Goal: Task Accomplishment & Management: Use online tool/utility

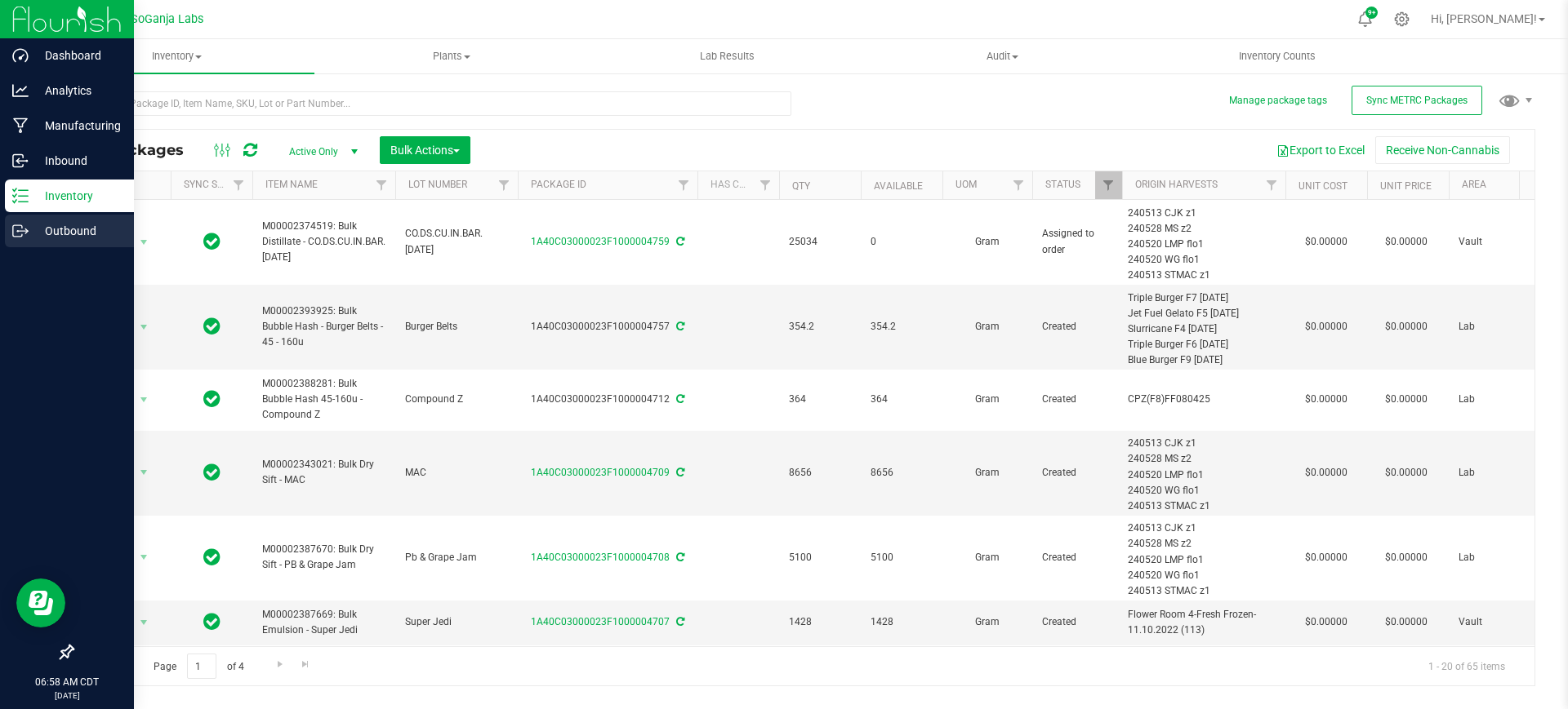
click at [13, 235] on icon at bounding box center [20, 230] width 16 height 16
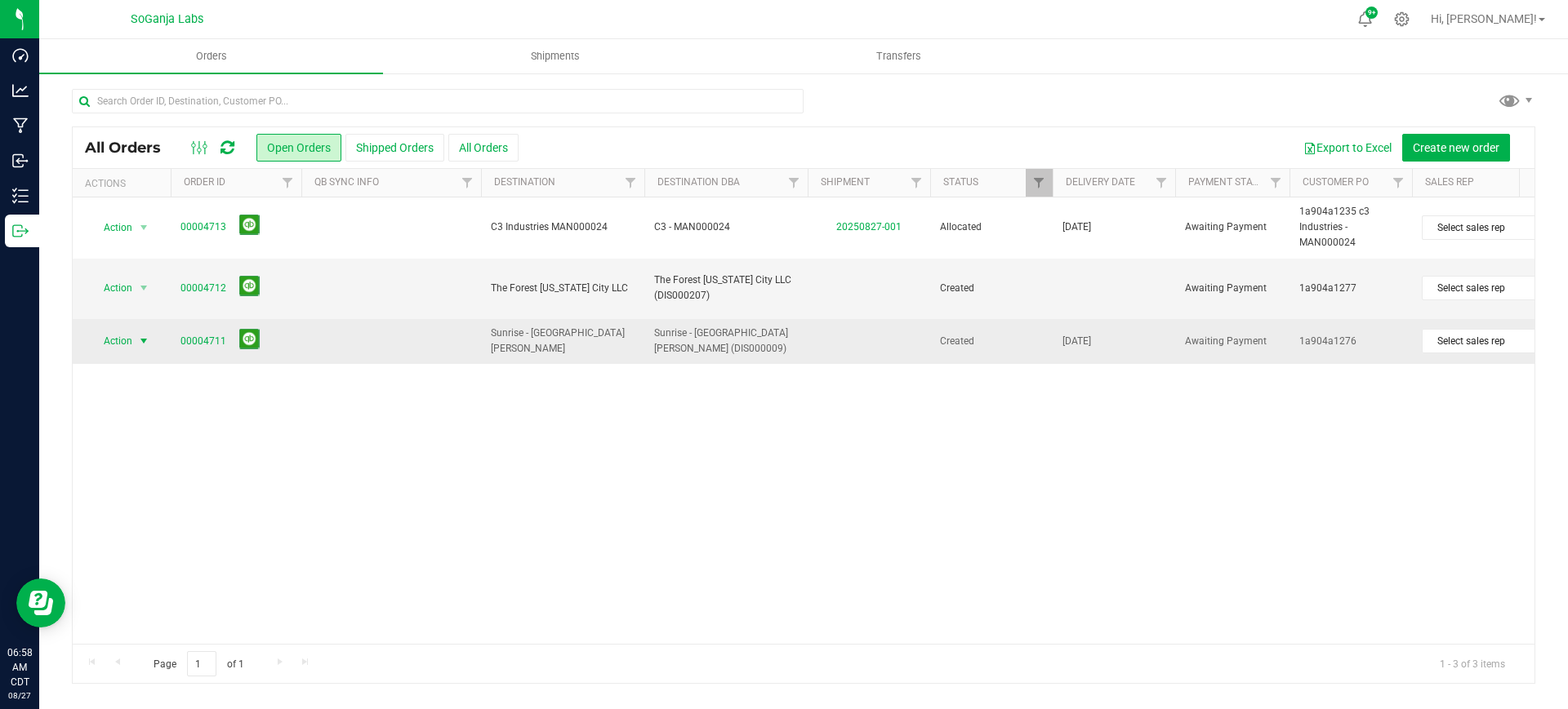
click at [141, 339] on span "select" at bounding box center [144, 341] width 13 height 13
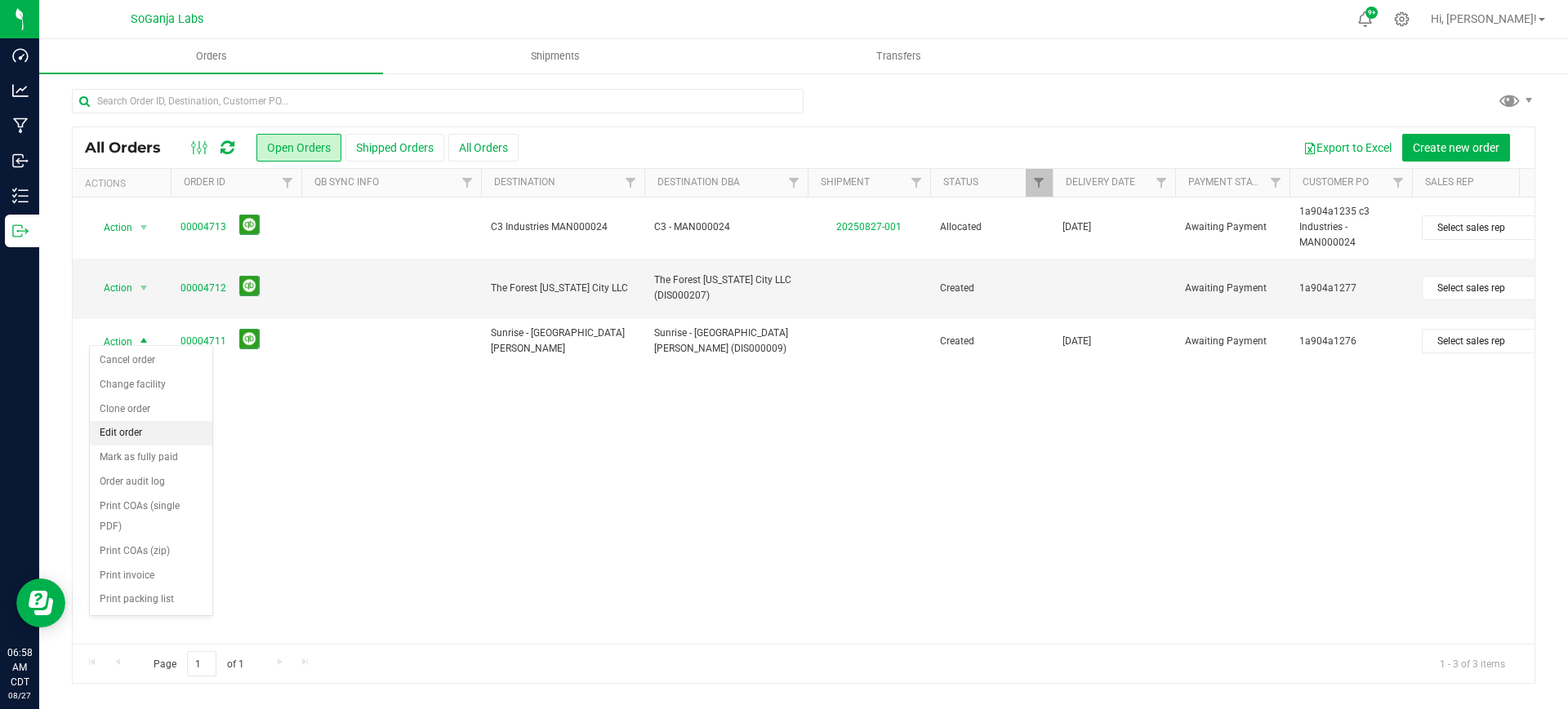
click at [150, 430] on li "Edit order" at bounding box center [150, 433] width 122 height 24
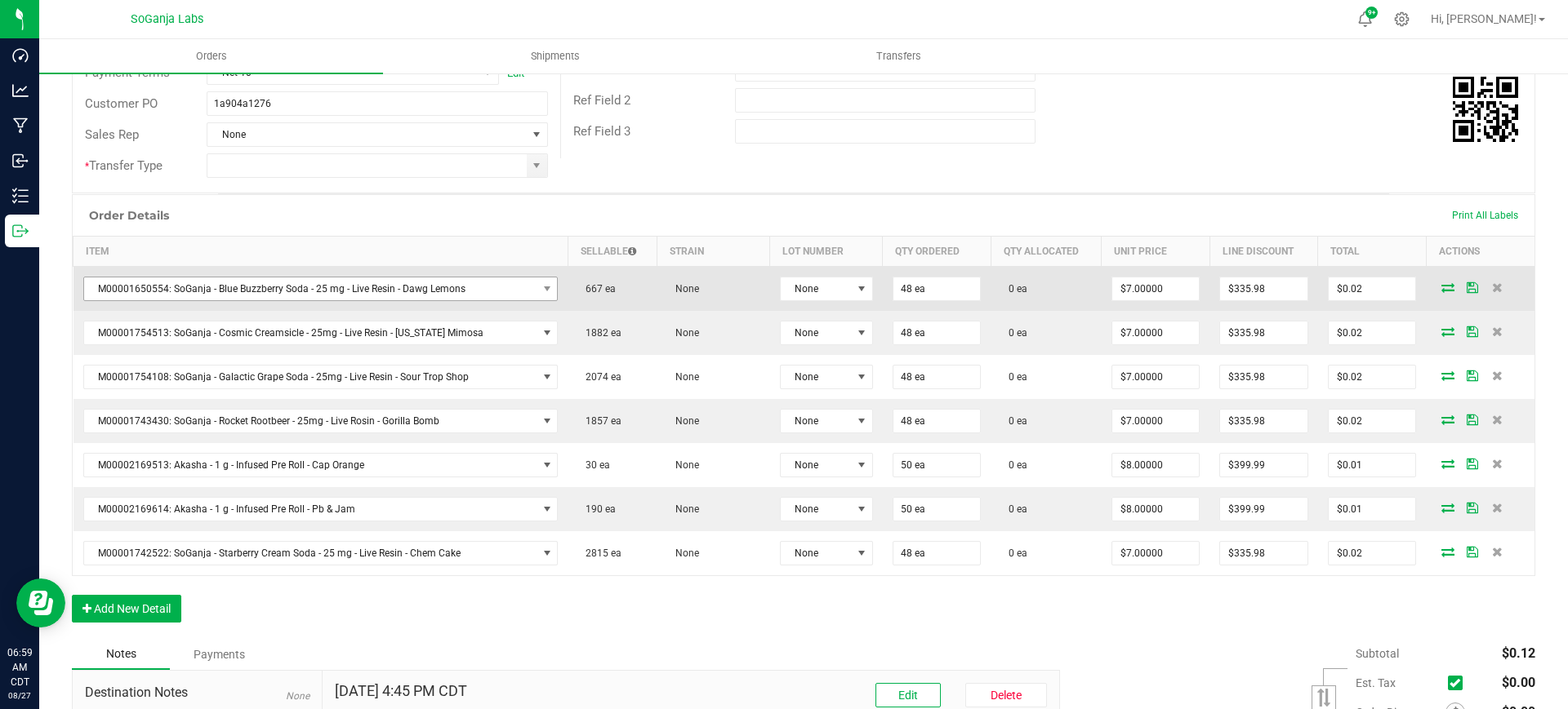
scroll to position [306, 0]
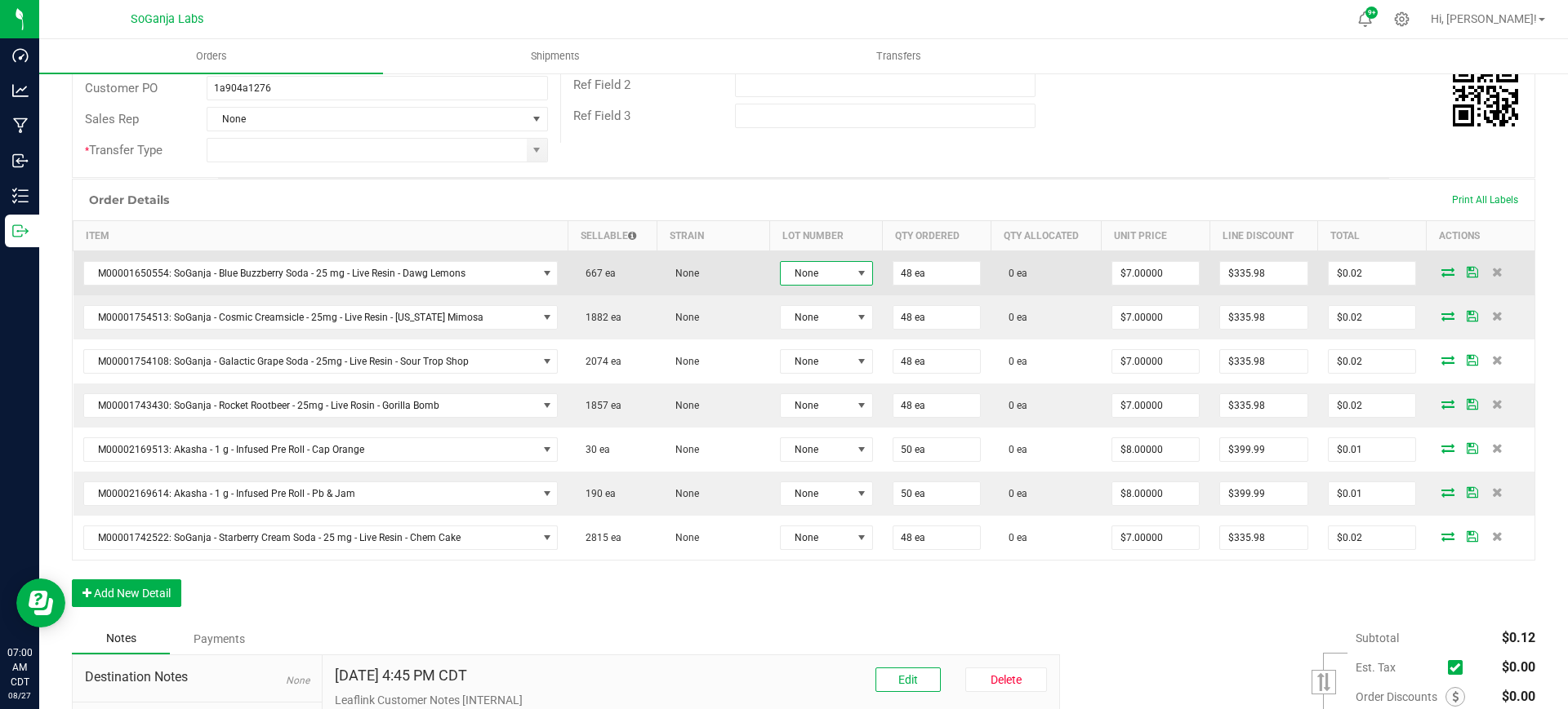
click at [799, 274] on span "None" at bounding box center [816, 274] width 71 height 23
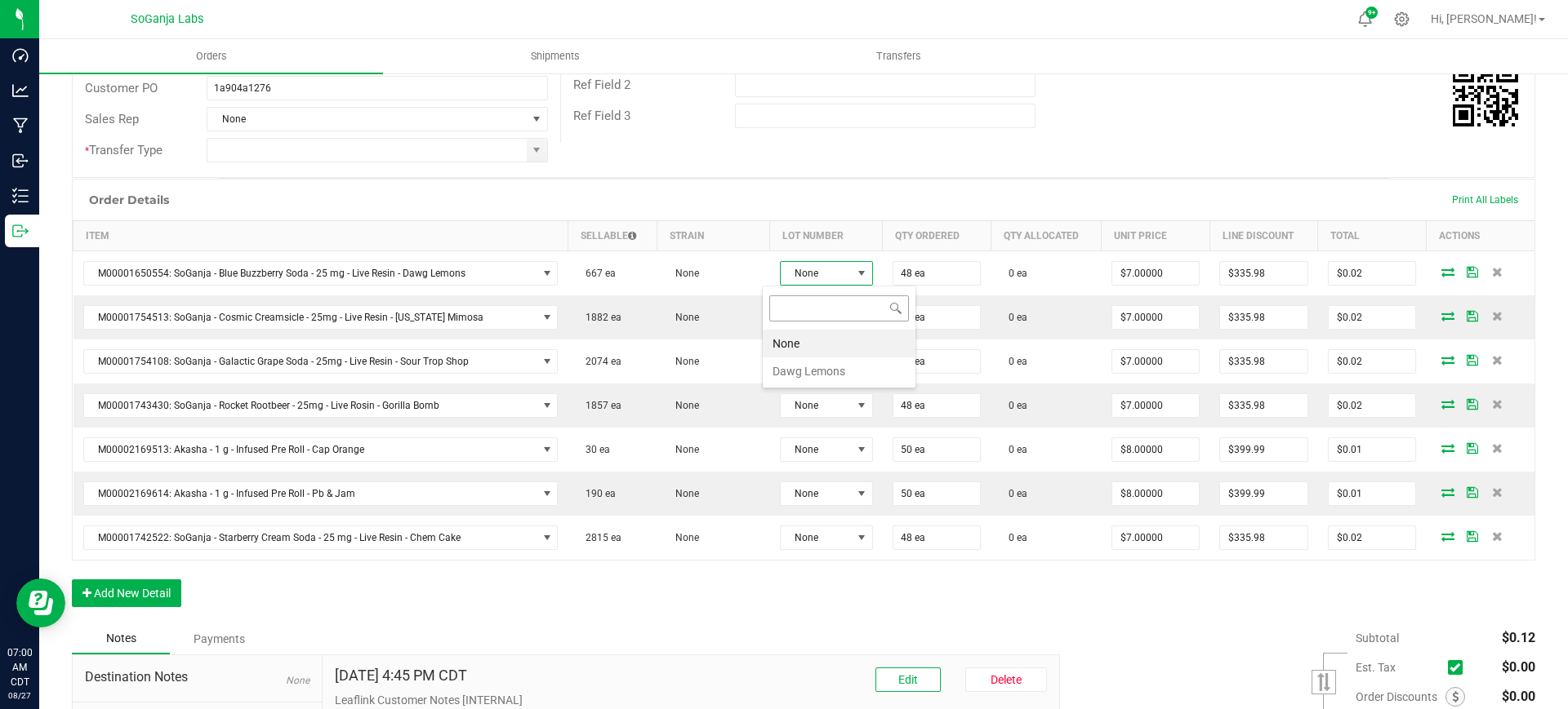
scroll to position [24, 93]
click at [810, 369] on Lemons "Dawg Lemons" at bounding box center [838, 371] width 152 height 28
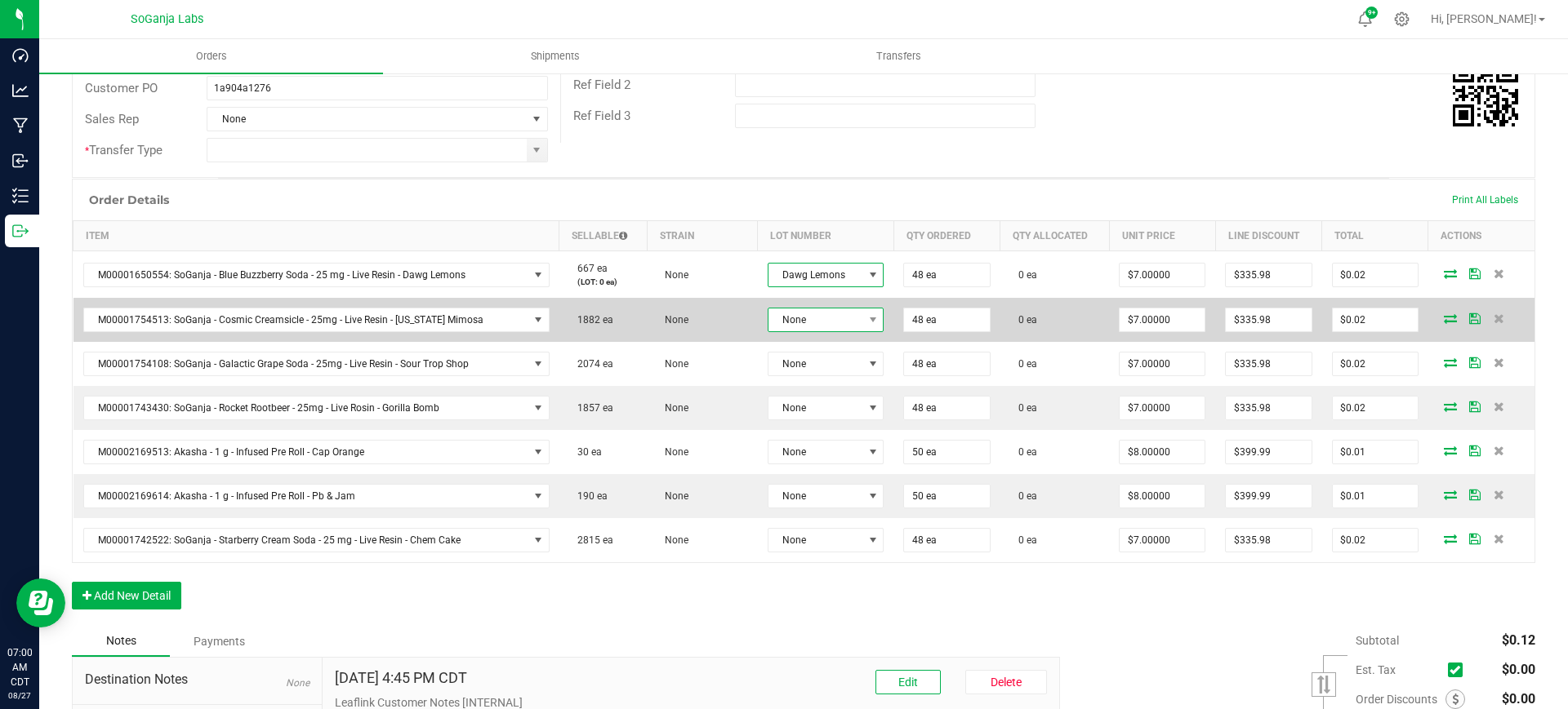
click at [799, 316] on span "None" at bounding box center [815, 320] width 94 height 23
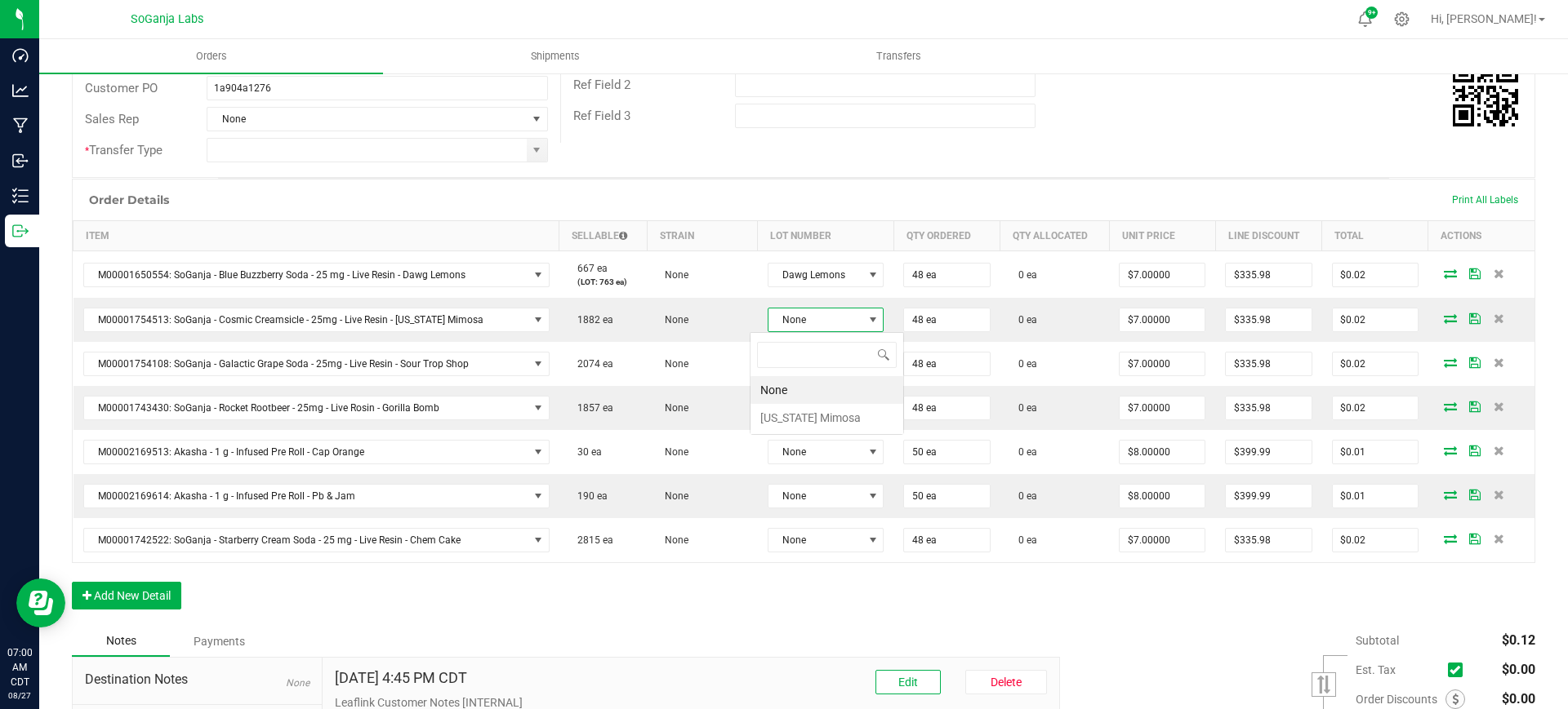
scroll to position [24, 117]
click at [801, 422] on Mimosa "Georgia Mimosa" at bounding box center [827, 417] width 152 height 28
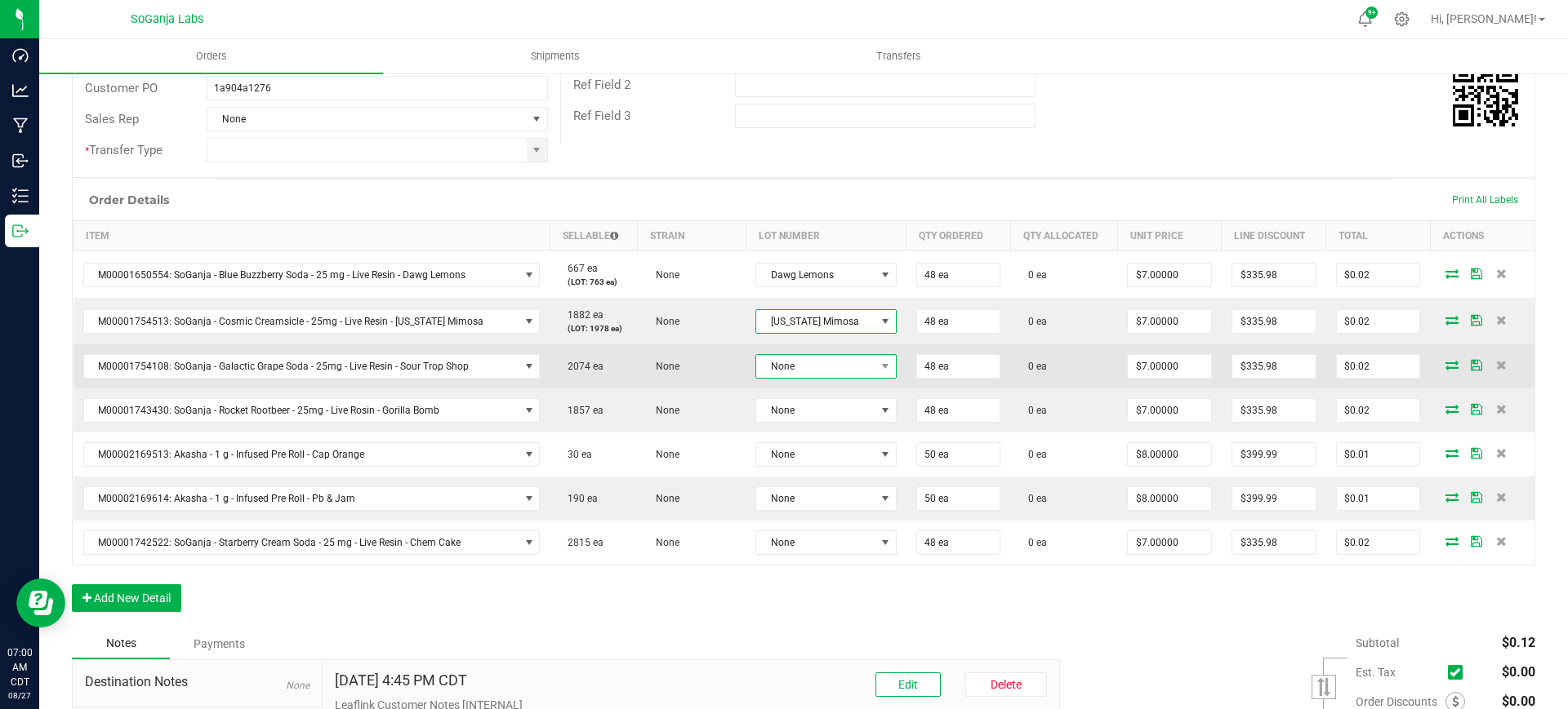
click at [797, 360] on span "None" at bounding box center [814, 367] width 119 height 23
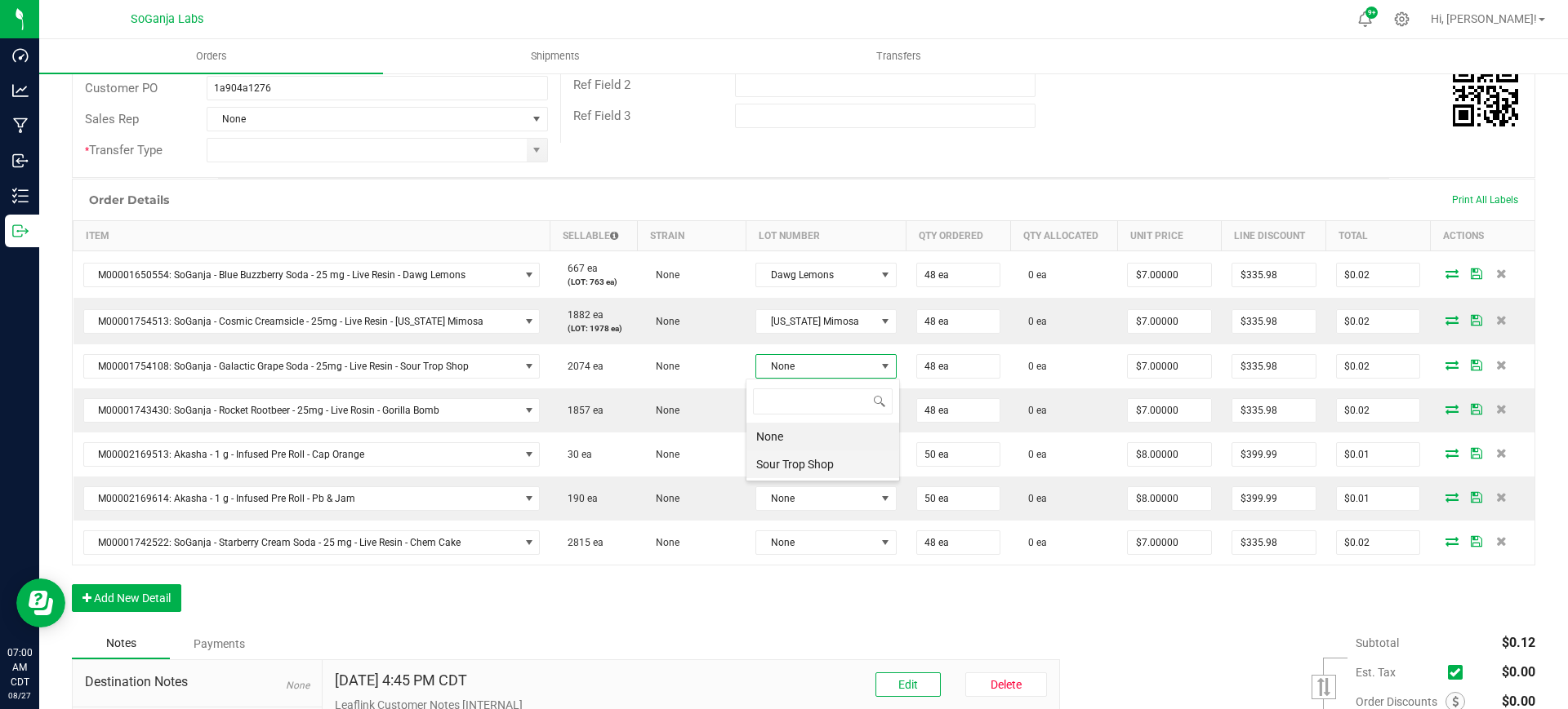
scroll to position [24, 125]
click at [809, 464] on Shop "Sour Trop Shop" at bounding box center [822, 464] width 152 height 28
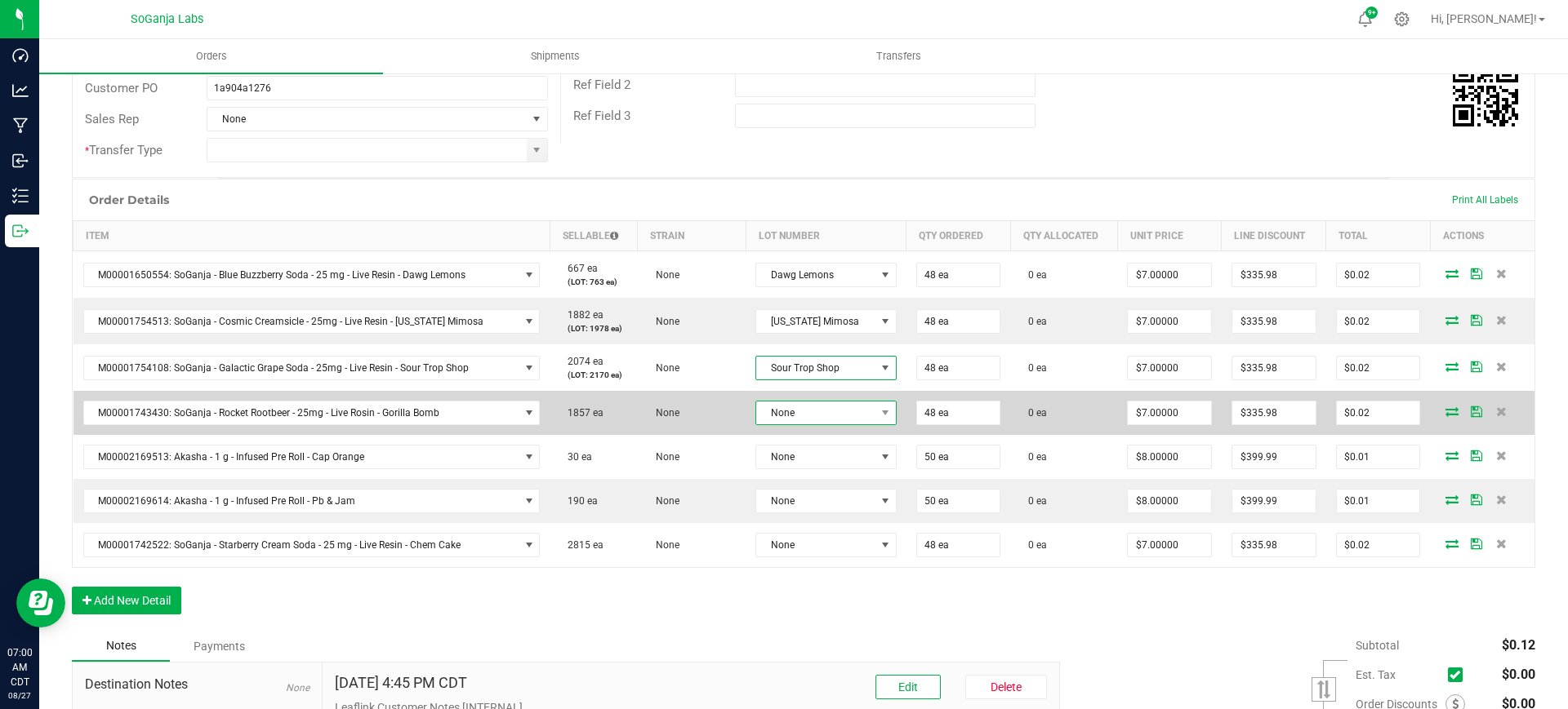
click at [810, 416] on span "None" at bounding box center [814, 413] width 119 height 23
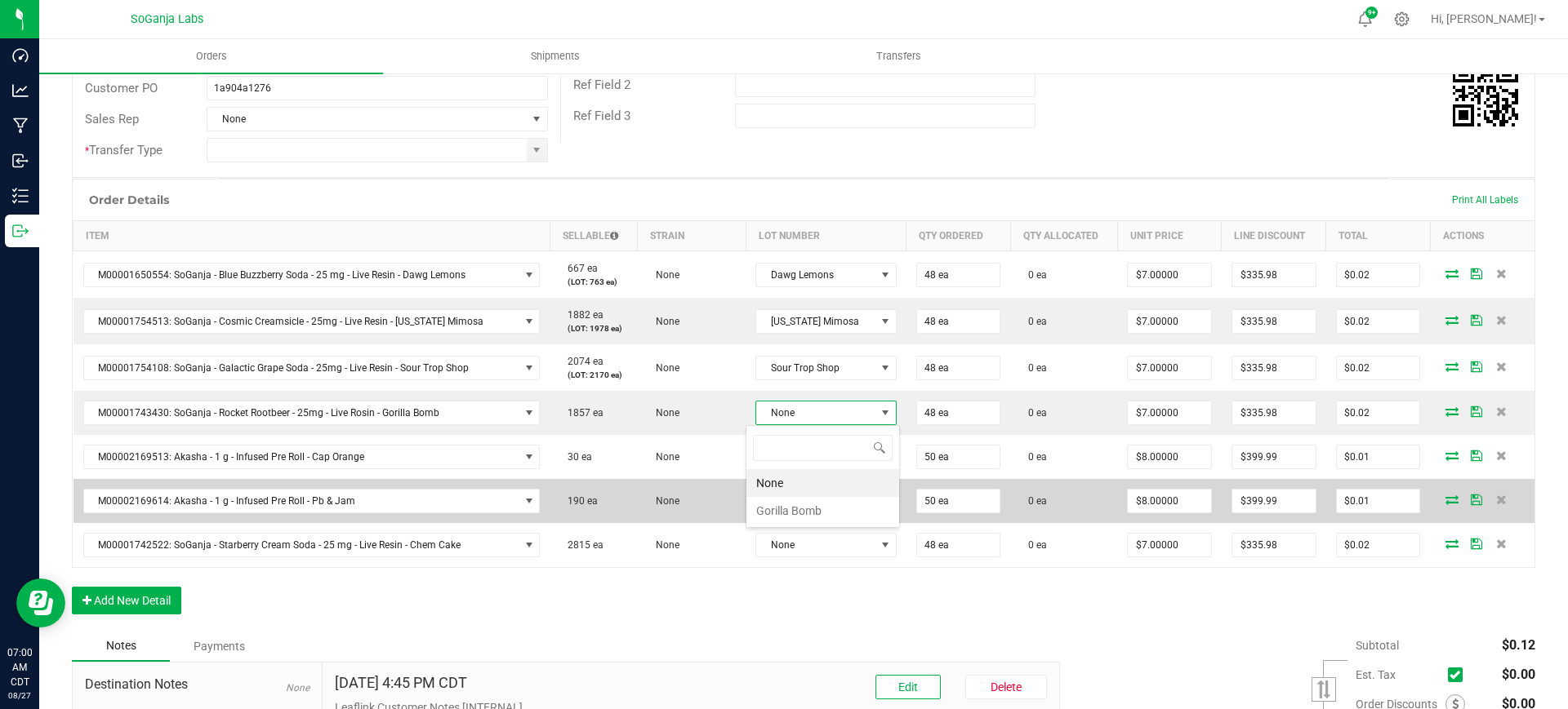
click at [813, 507] on Bomb "Gorilla Bomb" at bounding box center [822, 511] width 152 height 28
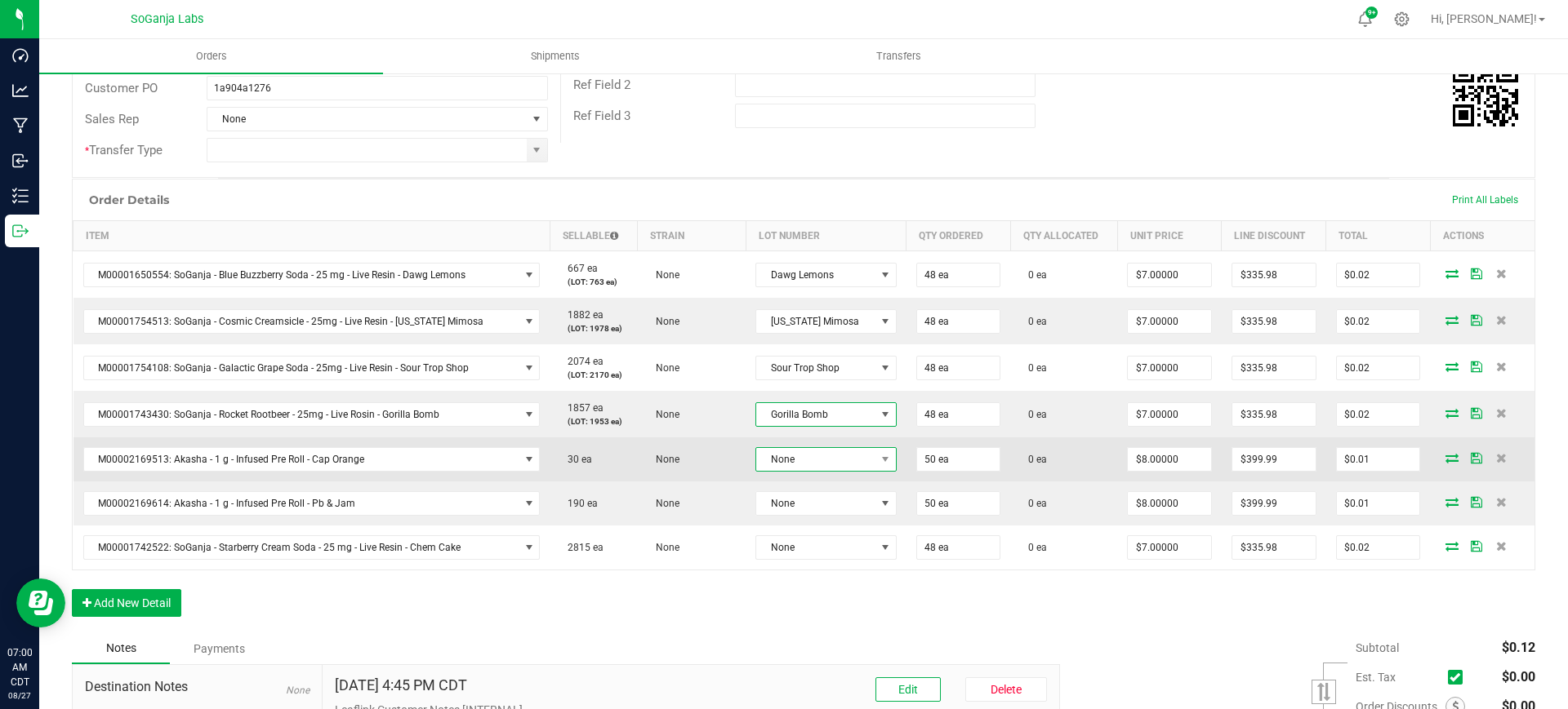
click at [808, 455] on span "None" at bounding box center [814, 460] width 119 height 23
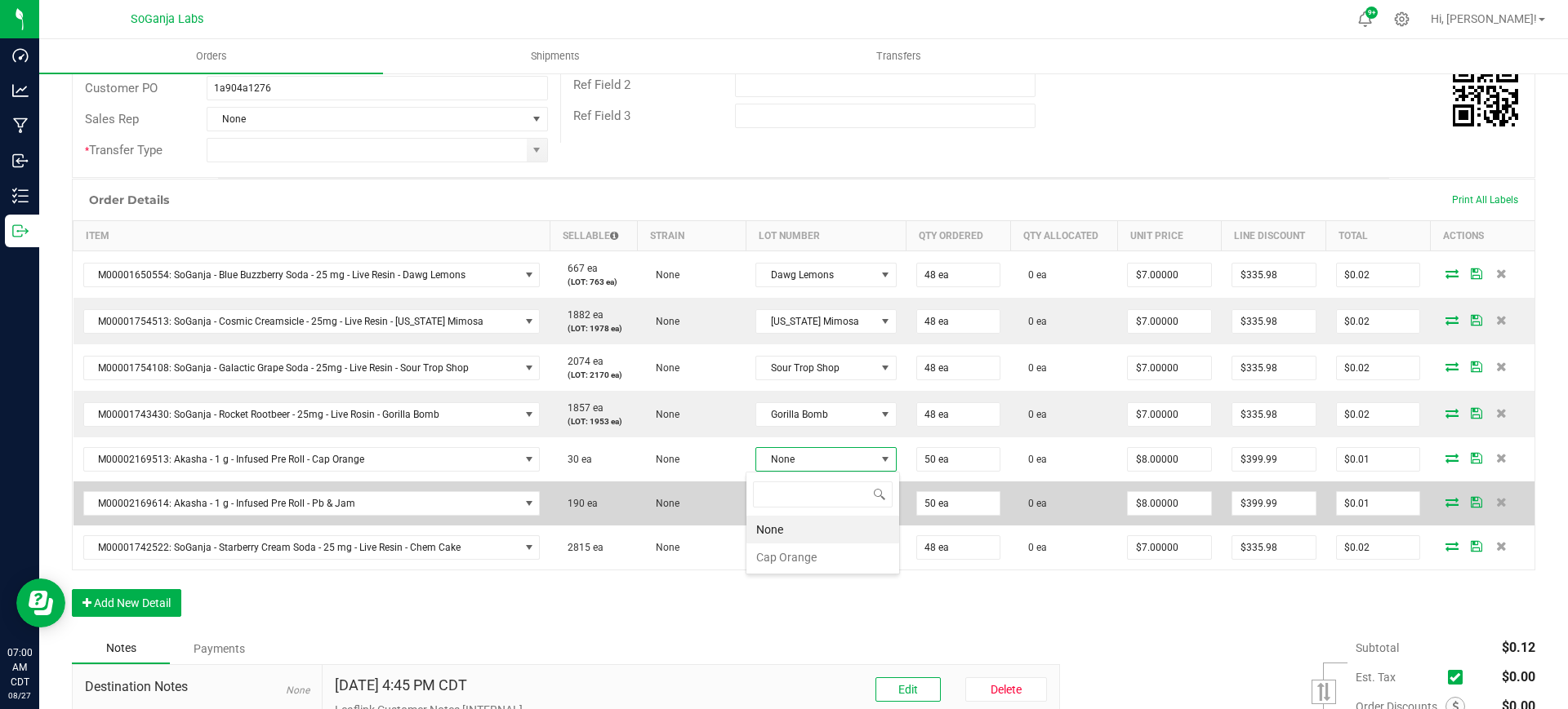
drag, startPoint x: 822, startPoint y: 553, endPoint x: 822, endPoint y: 526, distance: 27.0
click at [823, 554] on Orange "Cap Orange" at bounding box center [822, 557] width 152 height 28
click at [823, 520] on td "None" at bounding box center [825, 506] width 160 height 44
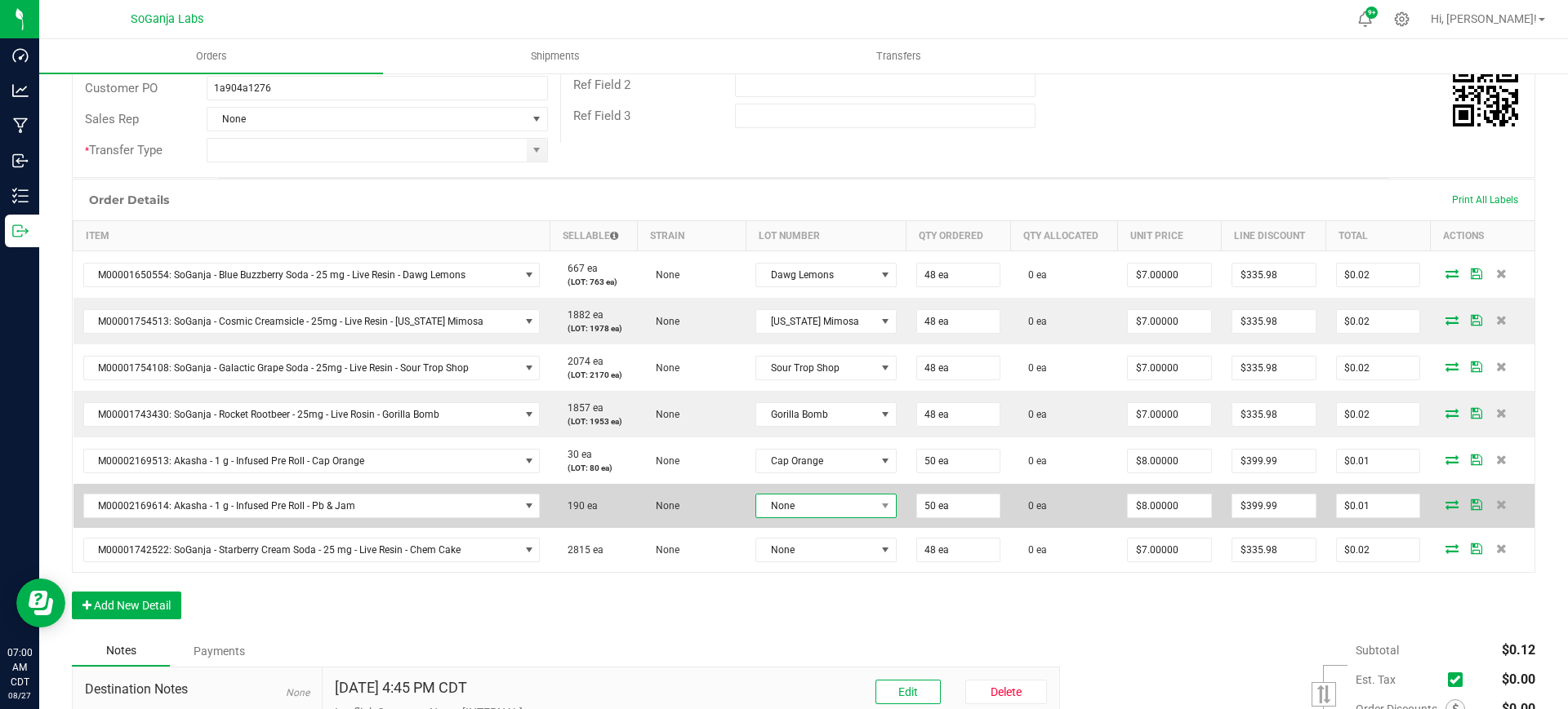
click at [820, 512] on span "None" at bounding box center [814, 506] width 119 height 23
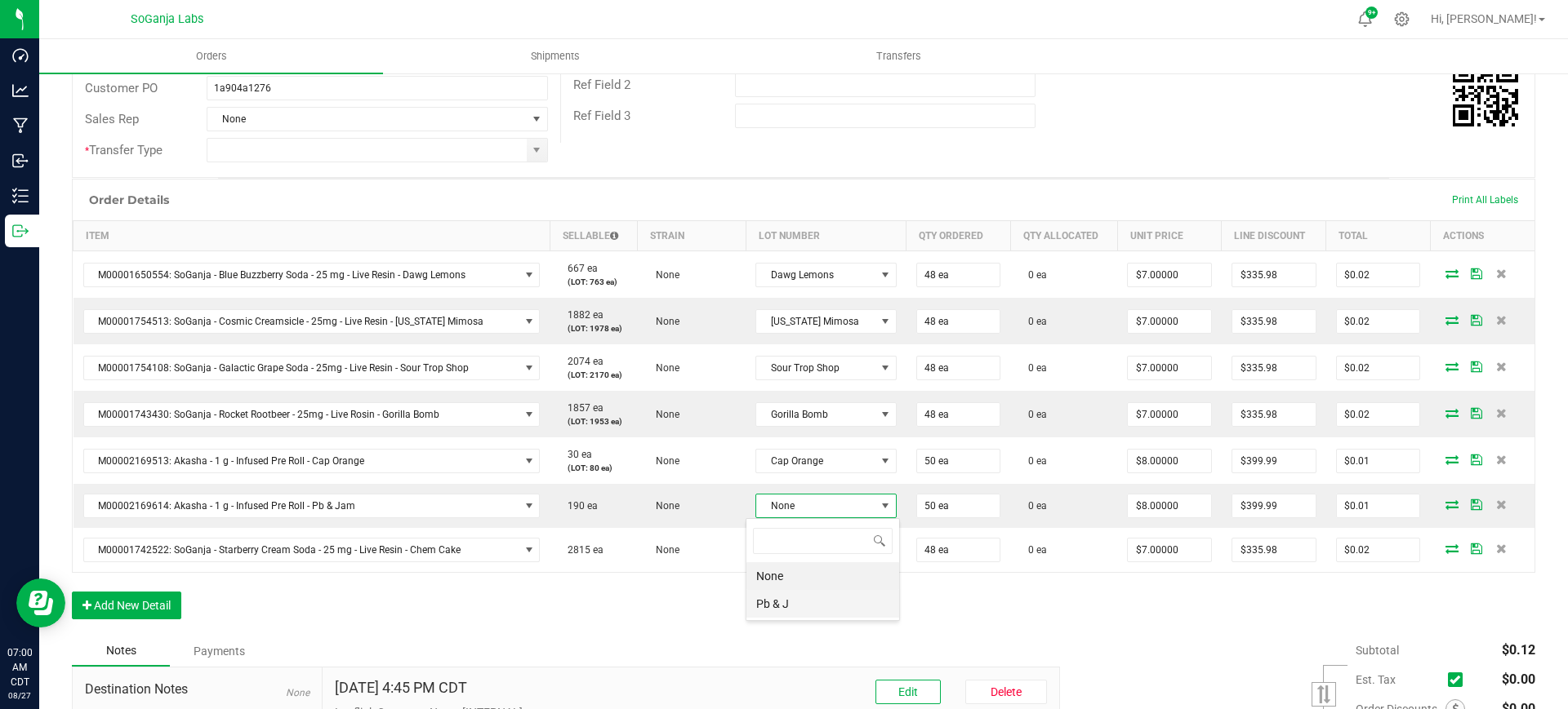
click at [822, 596] on J "Pb & J" at bounding box center [822, 603] width 152 height 28
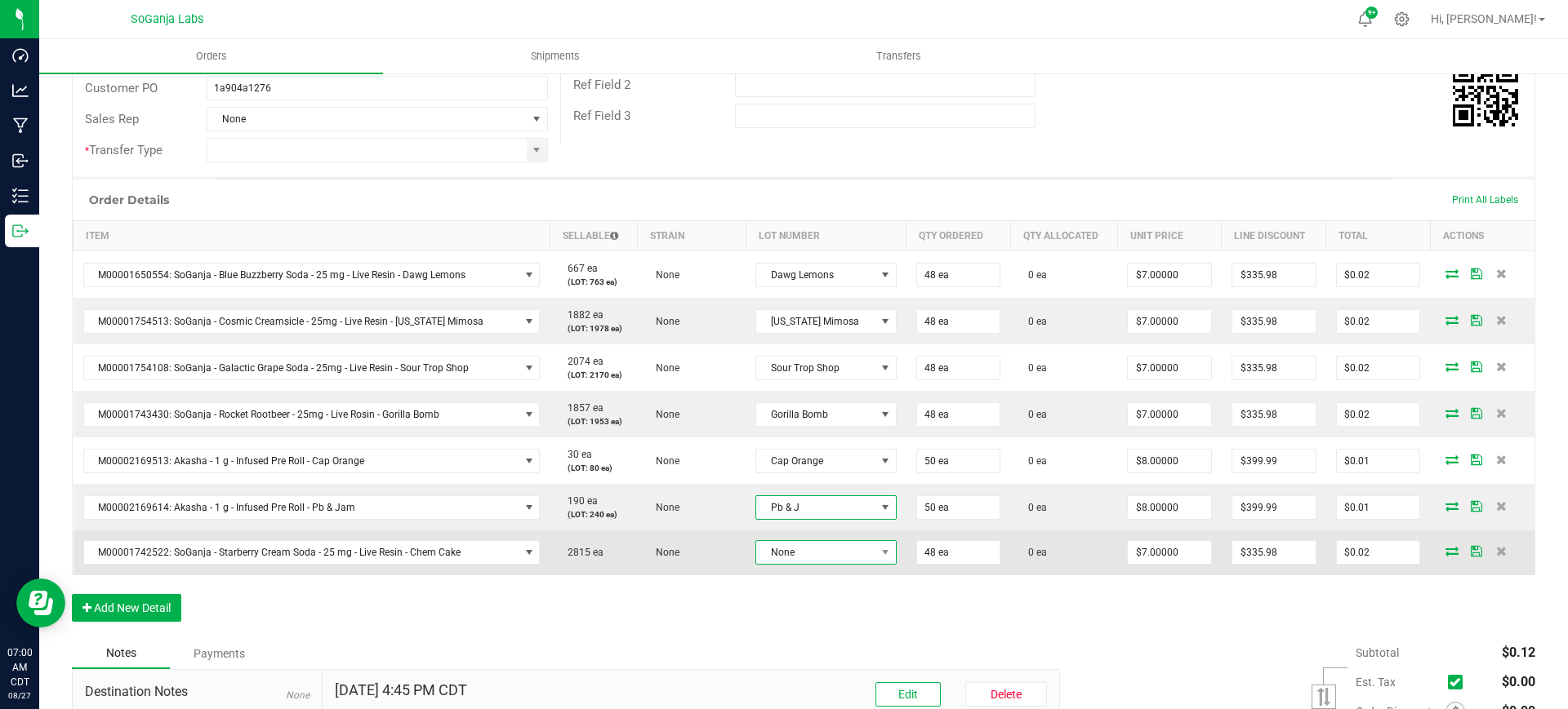
click at [812, 547] on span "None" at bounding box center [814, 553] width 119 height 23
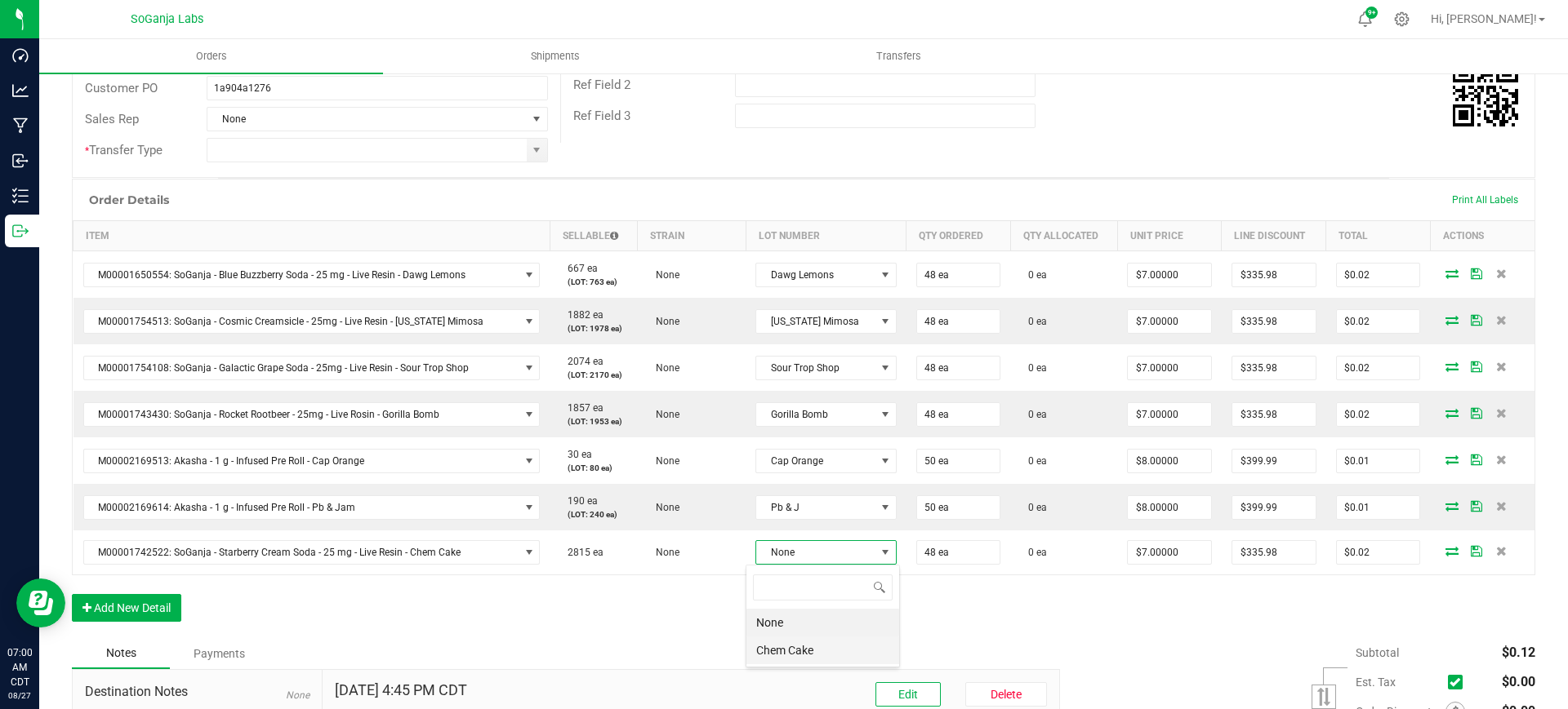
click at [825, 648] on Cake "Chem Cake" at bounding box center [822, 650] width 152 height 28
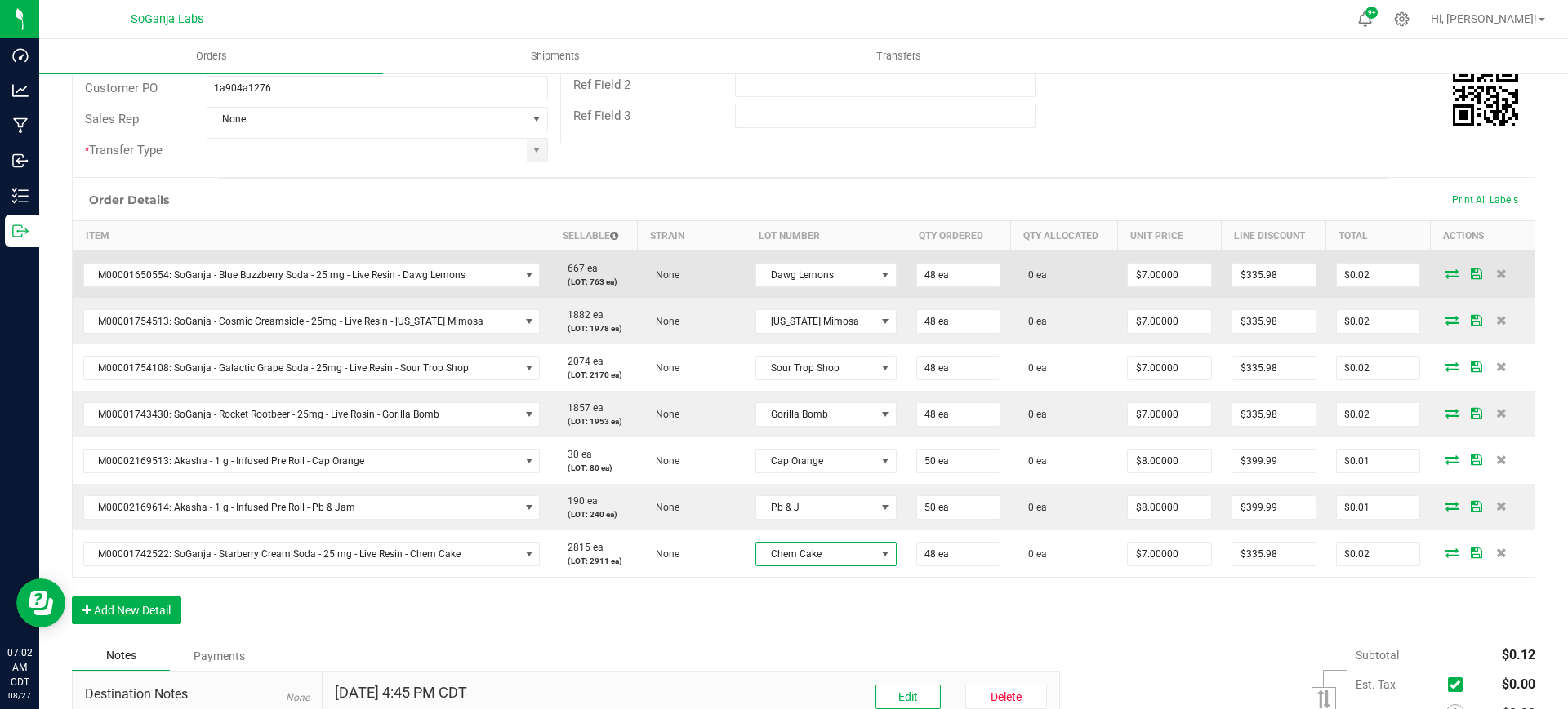
click at [1445, 269] on icon at bounding box center [1451, 274] width 13 height 10
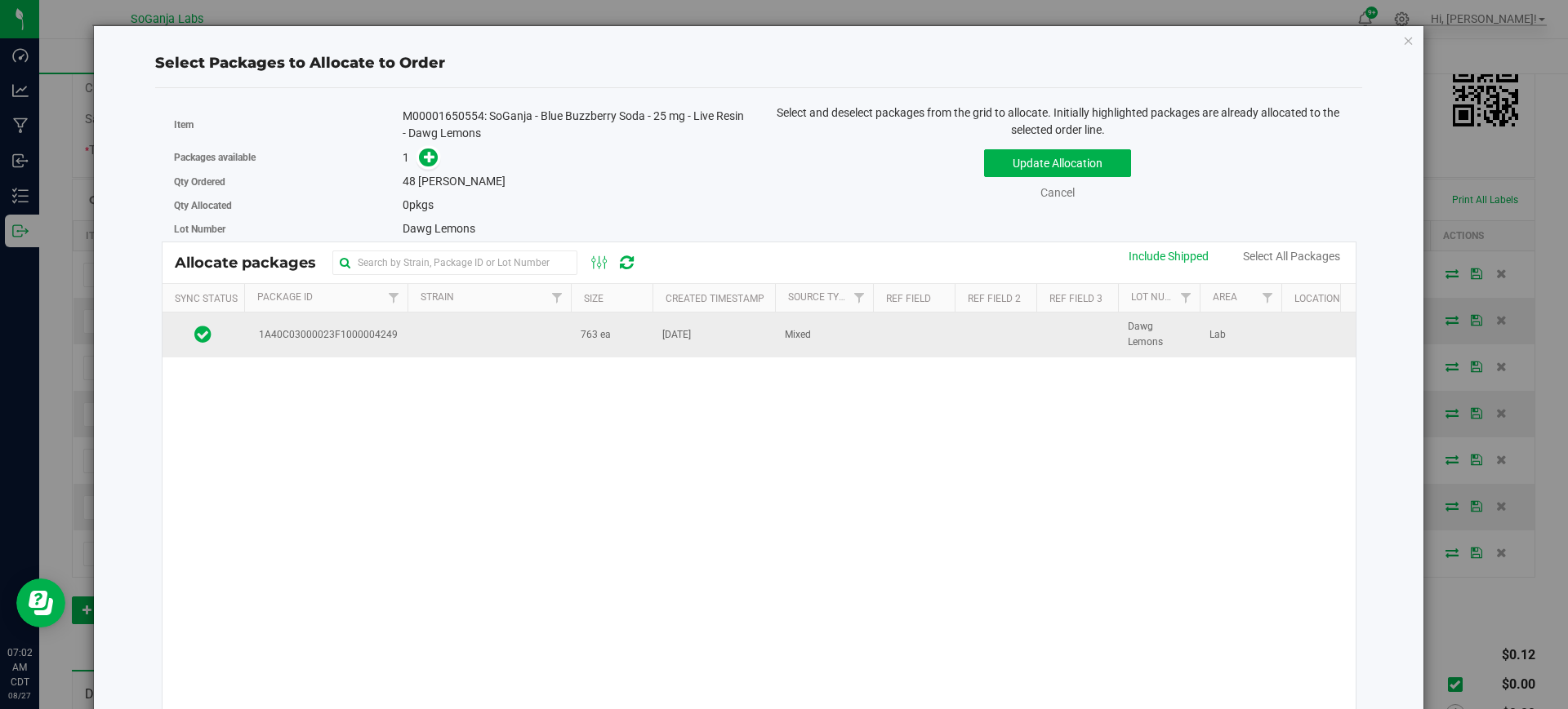
drag, startPoint x: 603, startPoint y: 339, endPoint x: 583, endPoint y: 333, distance: 20.9
click at [603, 339] on span "763 ea" at bounding box center [595, 335] width 30 height 15
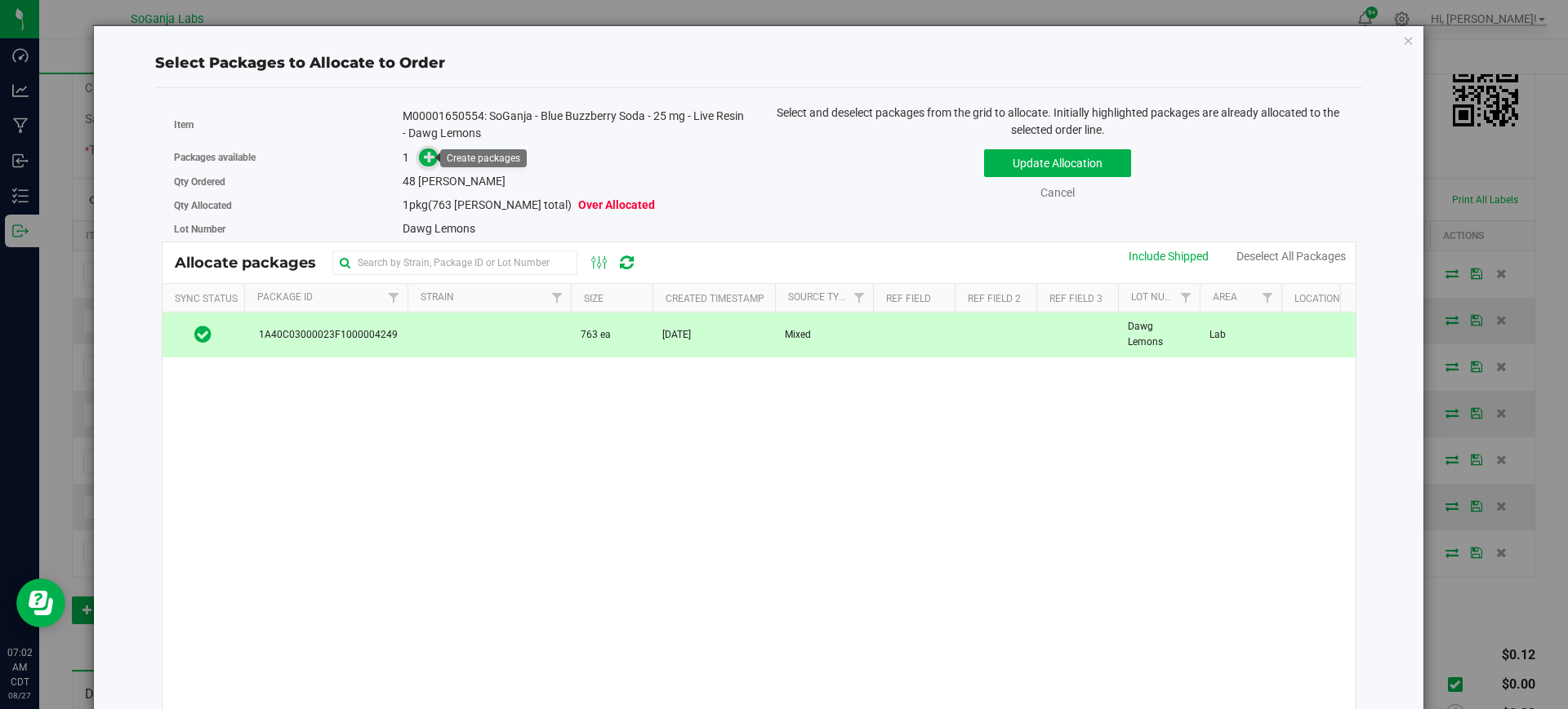
click at [419, 158] on span at bounding box center [428, 157] width 18 height 18
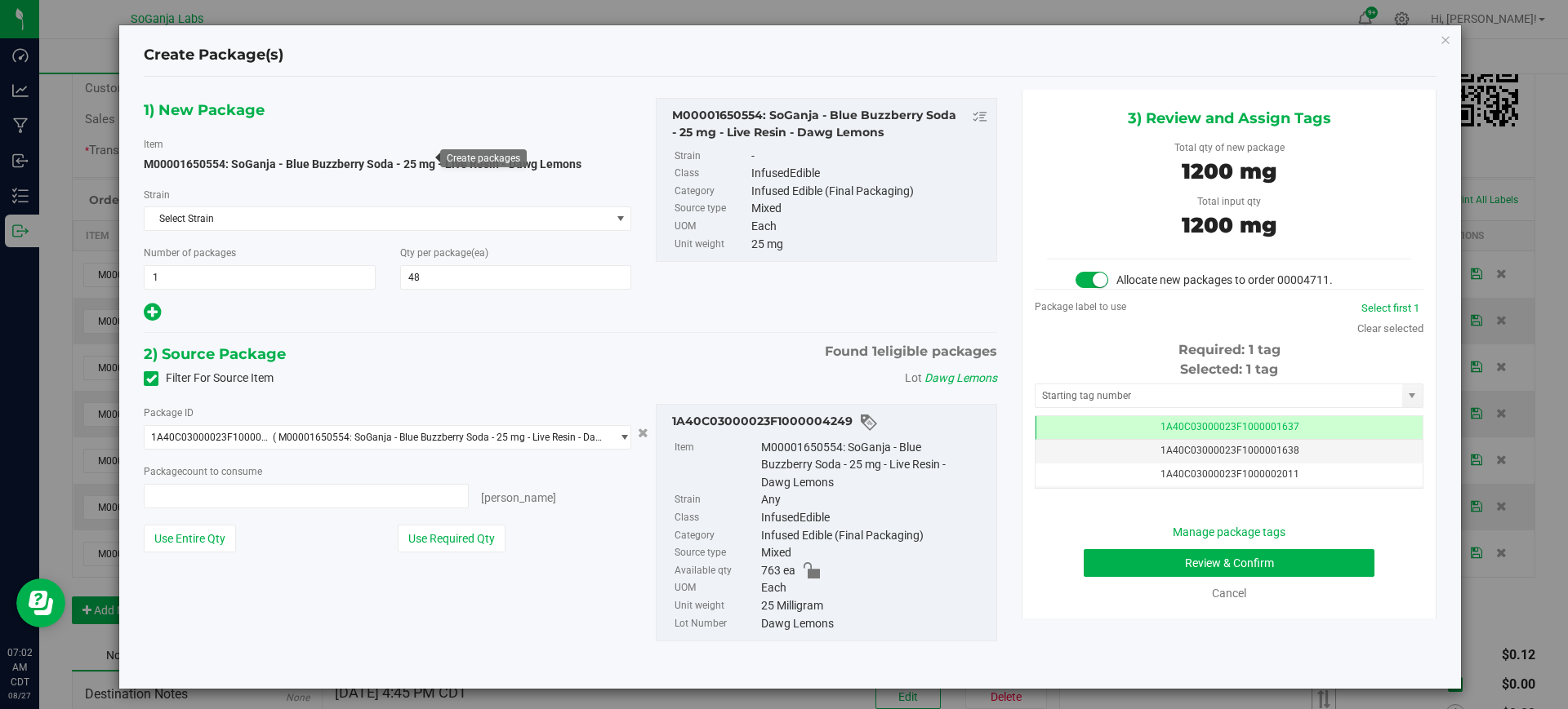
type input "48 ea"
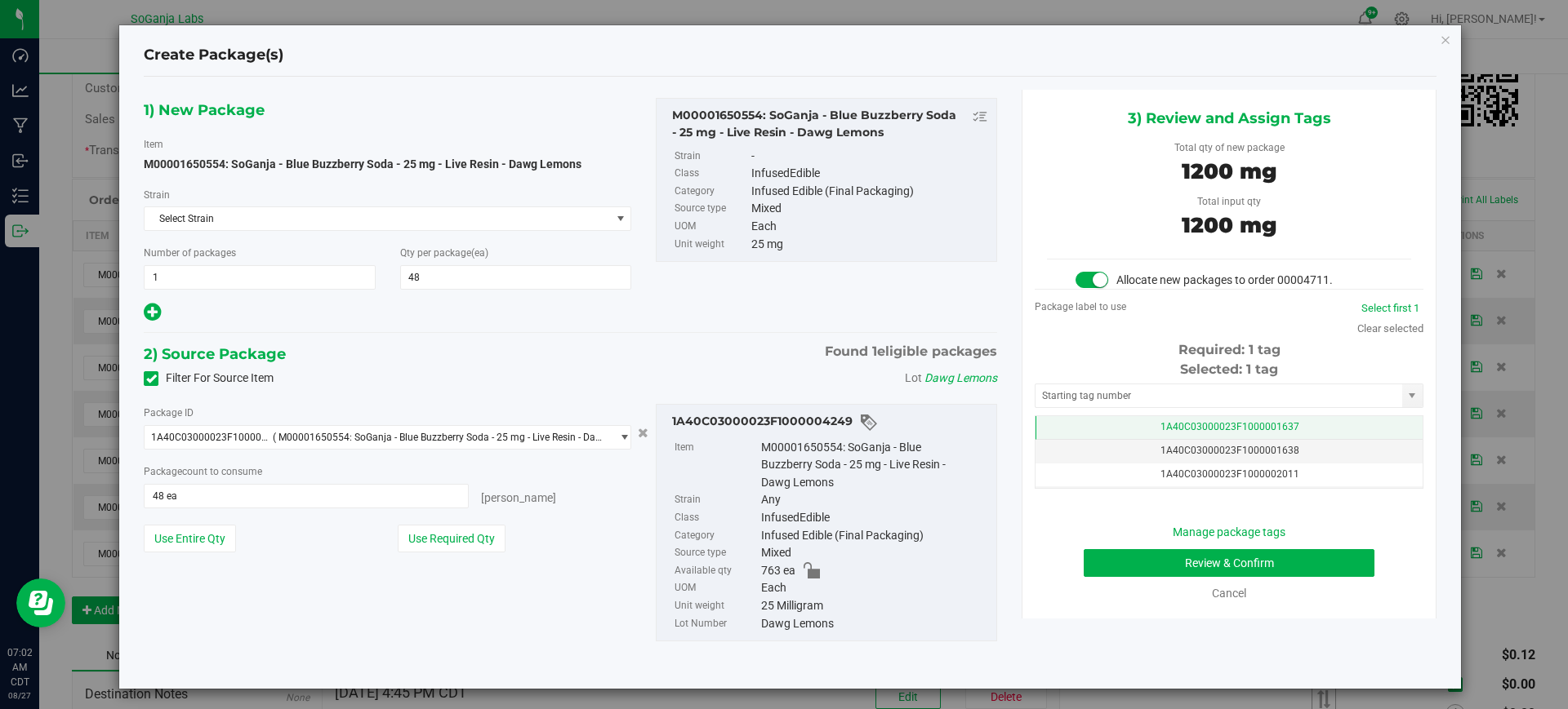
click at [1174, 432] on span "1A40C03000023F1000001637" at bounding box center [1230, 427] width 139 height 12
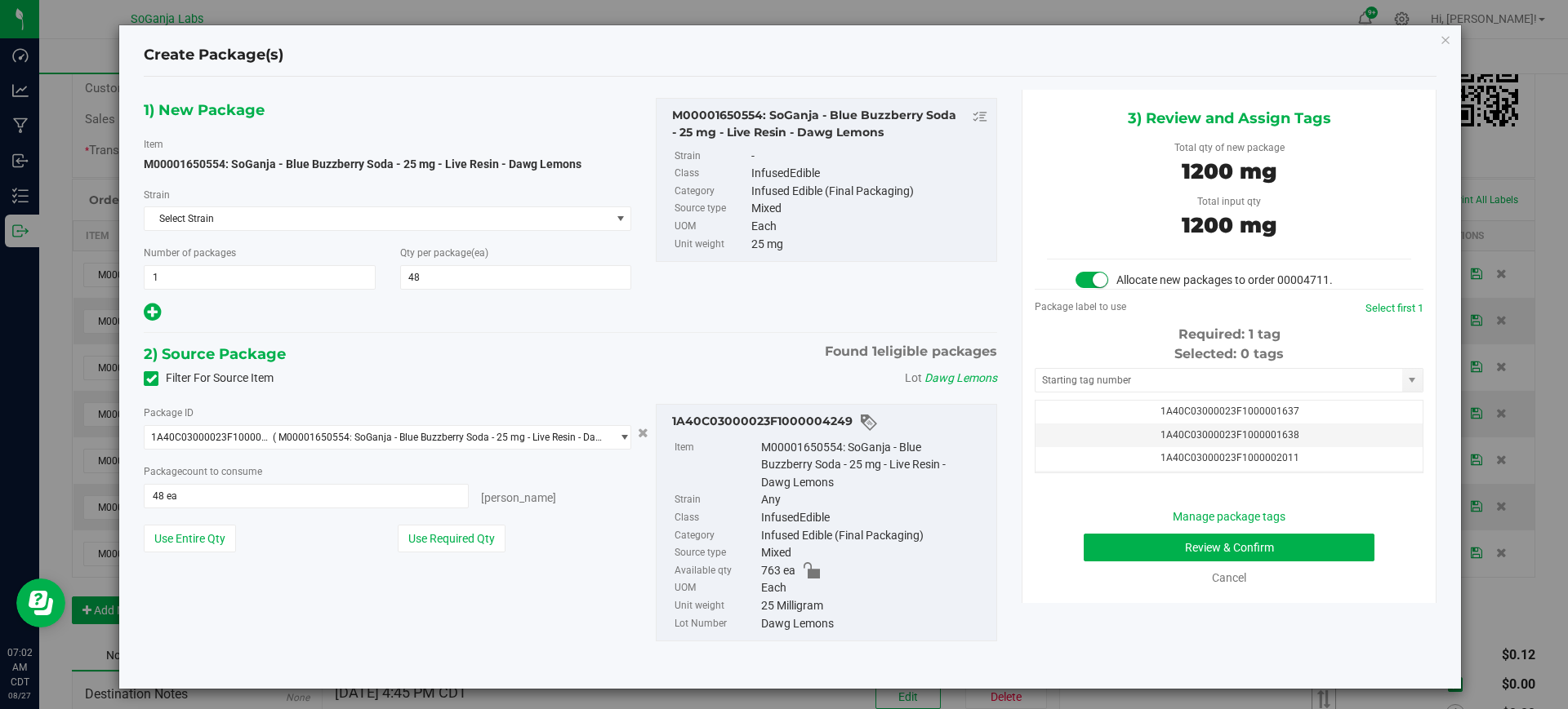
scroll to position [40, 0]
click at [1261, 442] on span "1A40C03000023F1000004760" at bounding box center [1230, 441] width 139 height 12
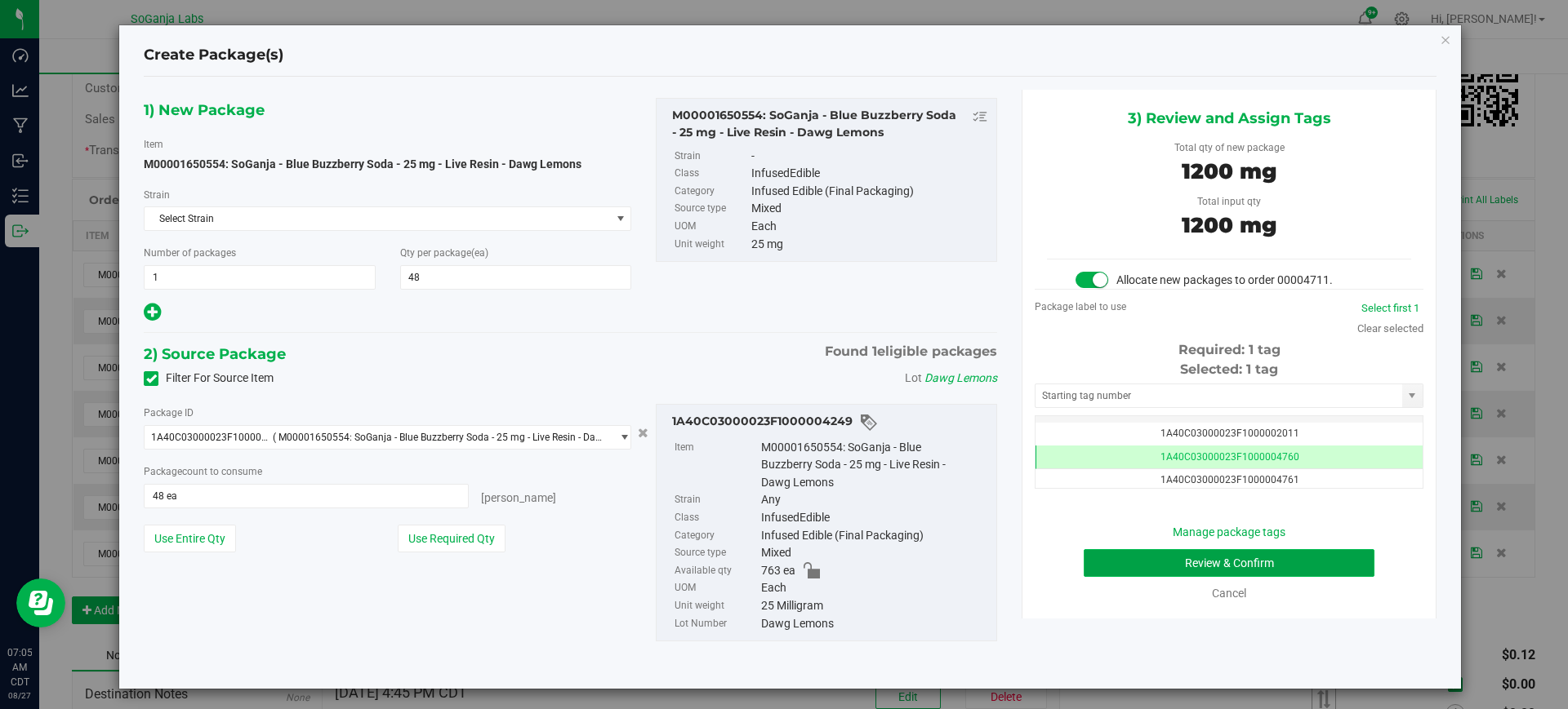
click at [1125, 562] on button "Review & Confirm" at bounding box center [1229, 563] width 291 height 28
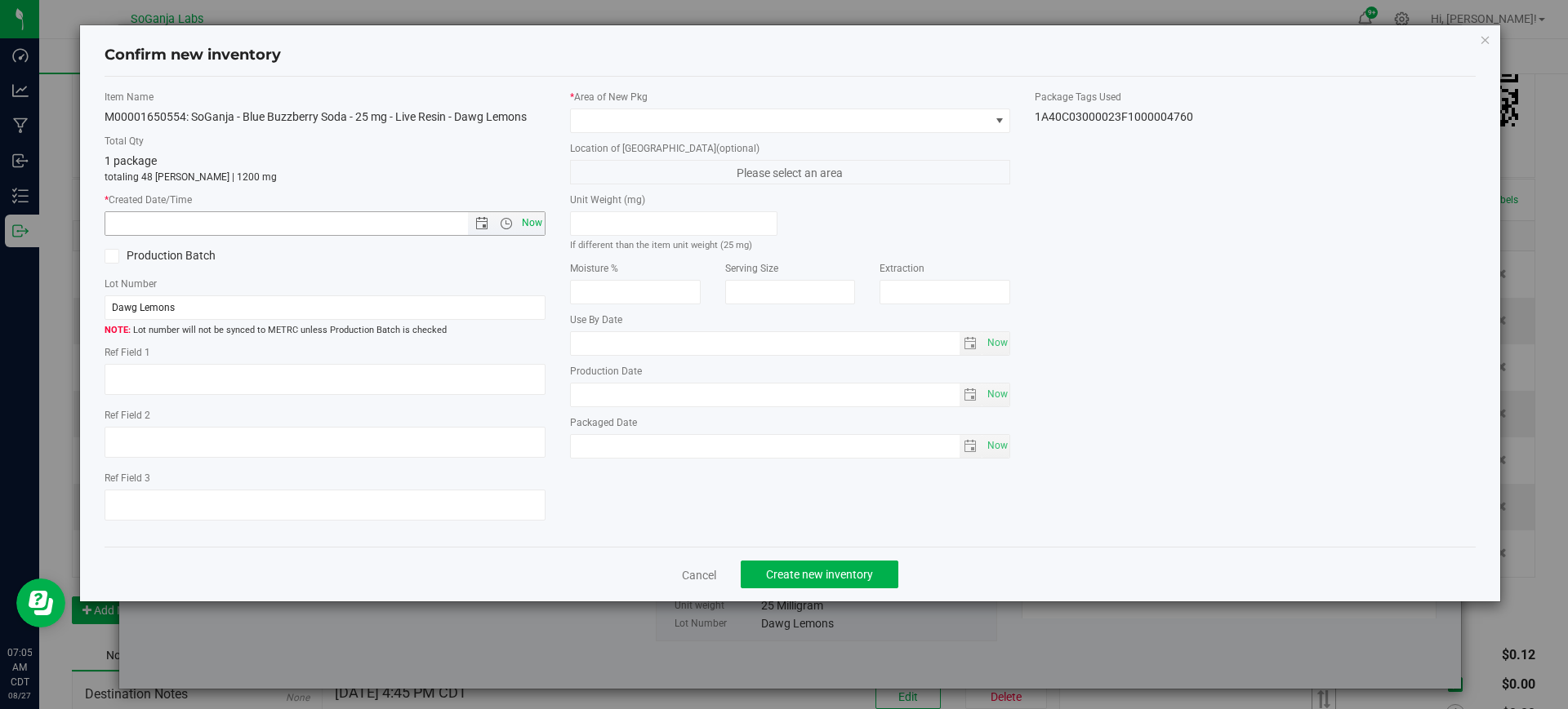
click at [536, 222] on span "Now" at bounding box center [531, 223] width 28 height 24
type input "8/27/2025 7:05 AM"
click at [596, 118] on span at bounding box center [780, 121] width 419 height 23
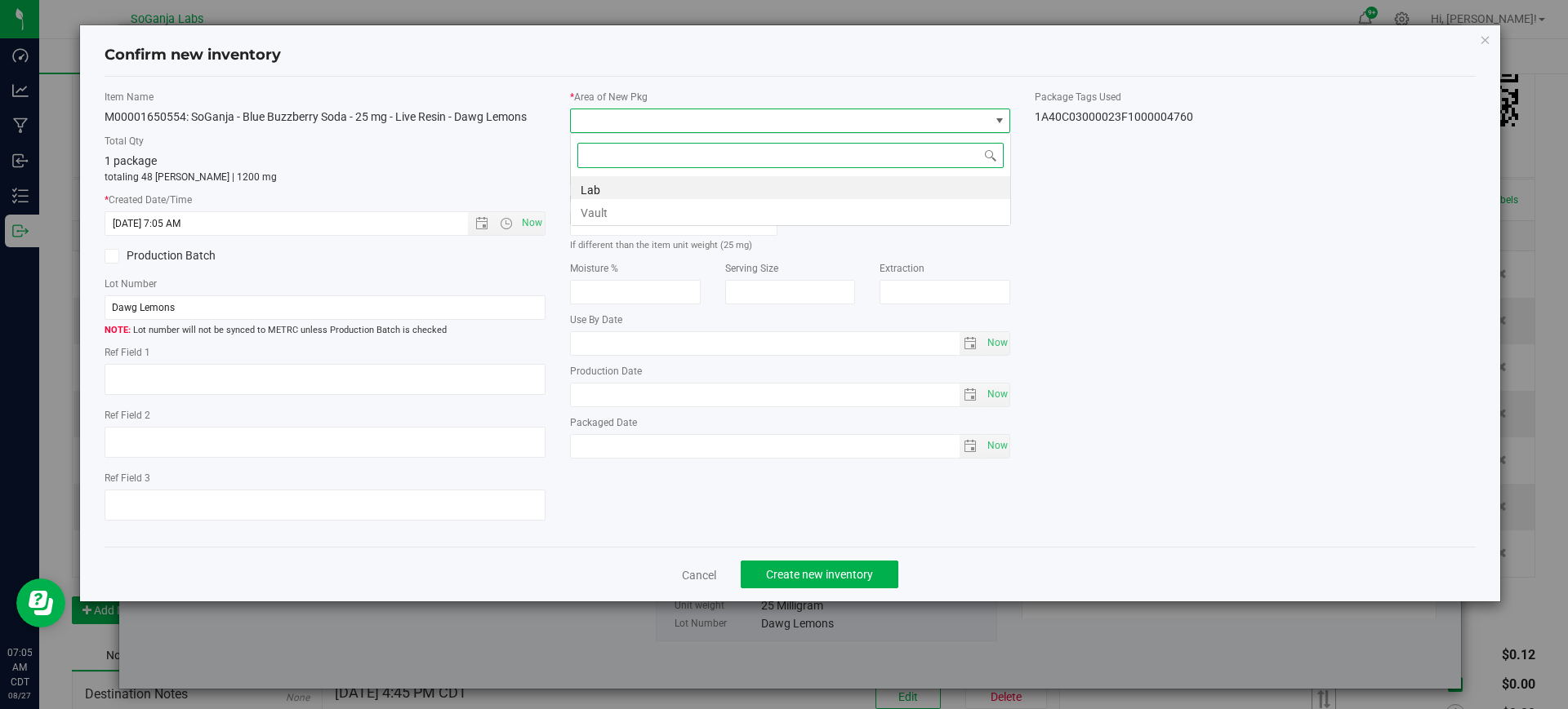
scroll to position [24, 440]
click at [599, 212] on li "Vault" at bounding box center [790, 211] width 439 height 23
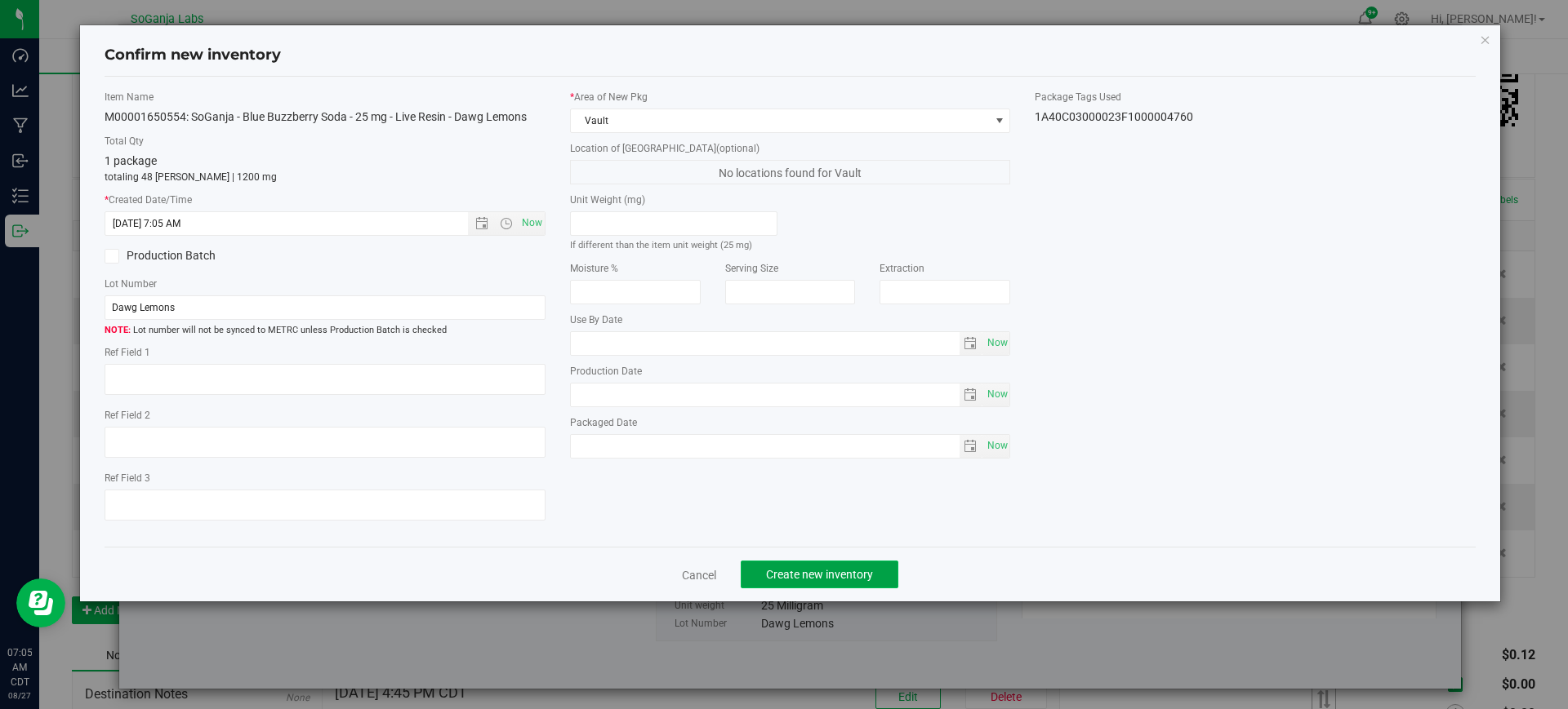
click at [797, 564] on button "Create new inventory" at bounding box center [818, 574] width 157 height 28
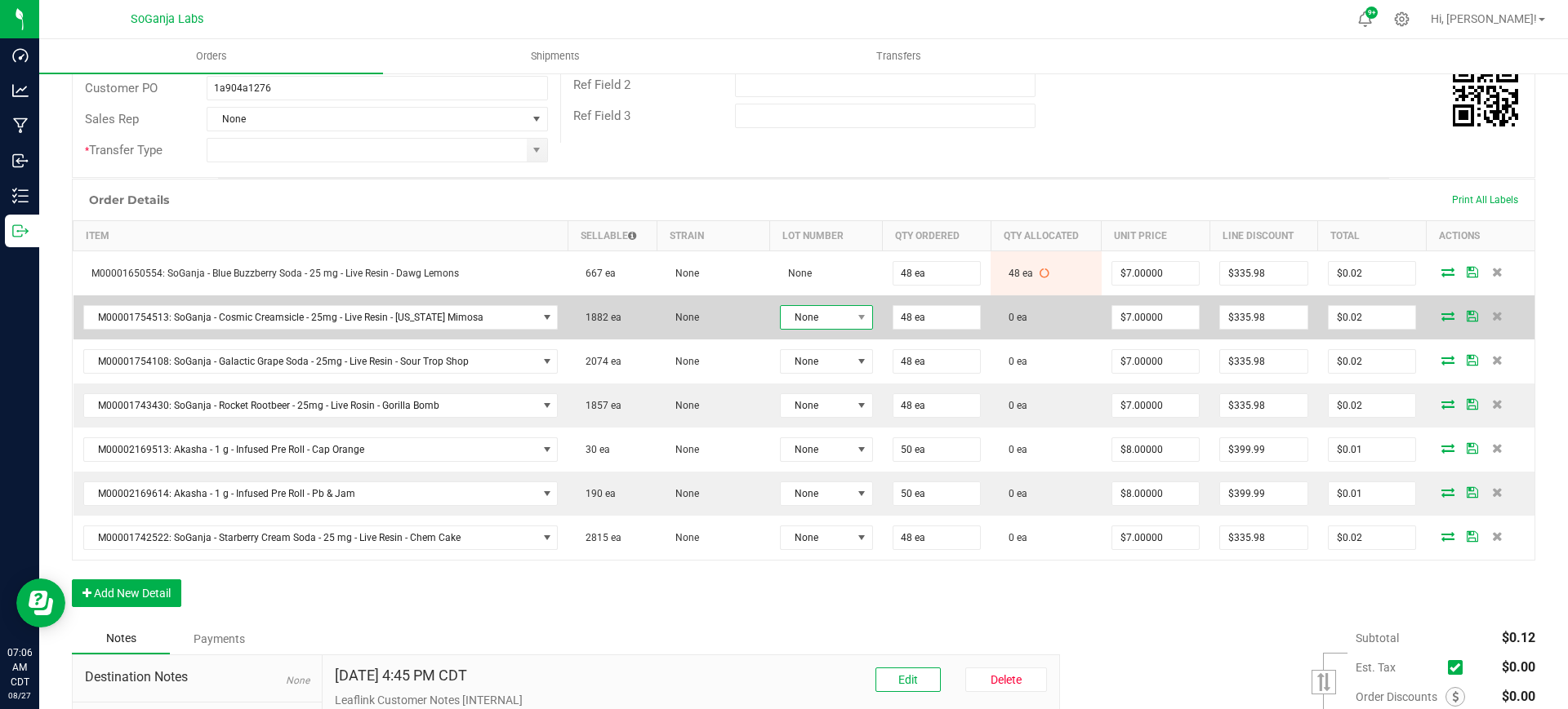
click at [785, 326] on span "None" at bounding box center [816, 318] width 71 height 23
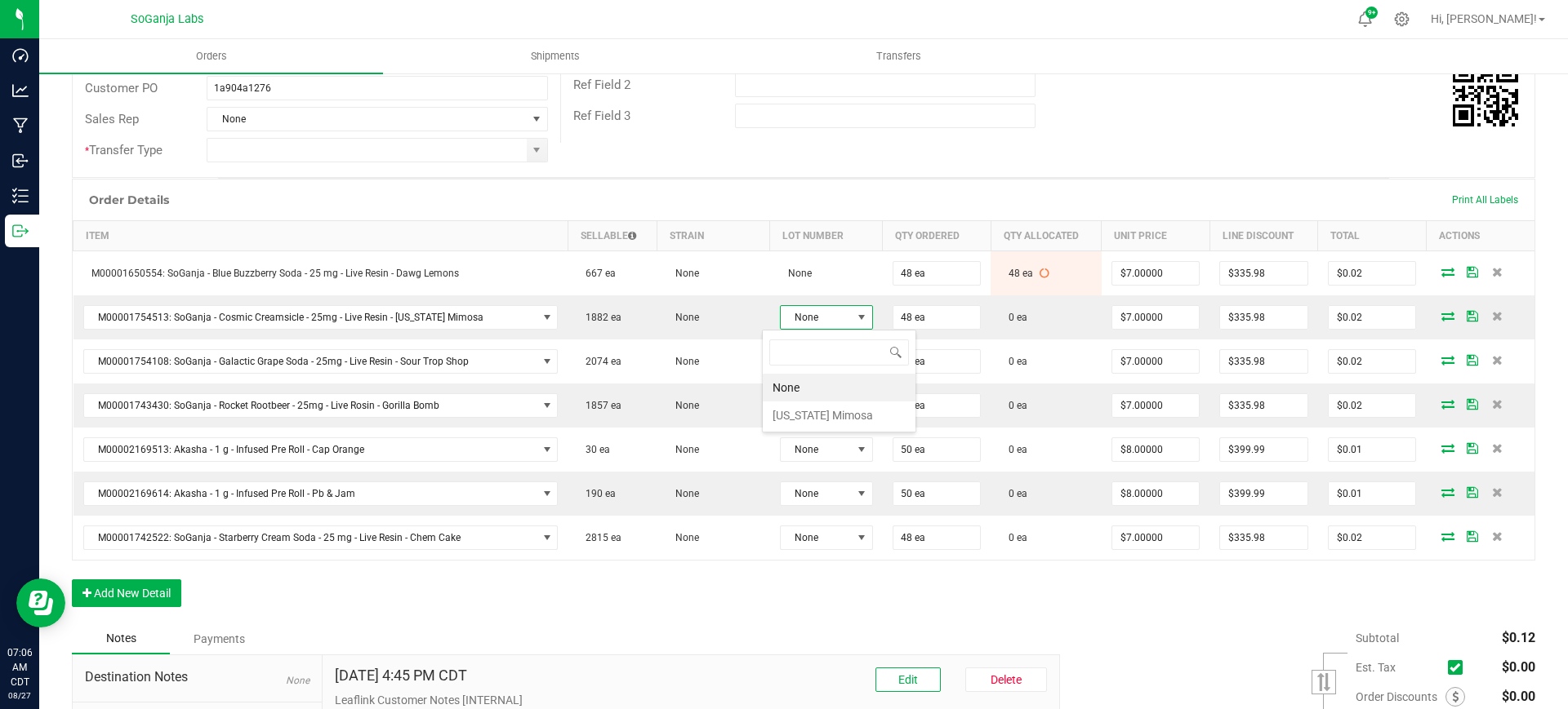
scroll to position [24, 93]
click at [798, 418] on Mimosa "Georgia Mimosa" at bounding box center [838, 415] width 152 height 28
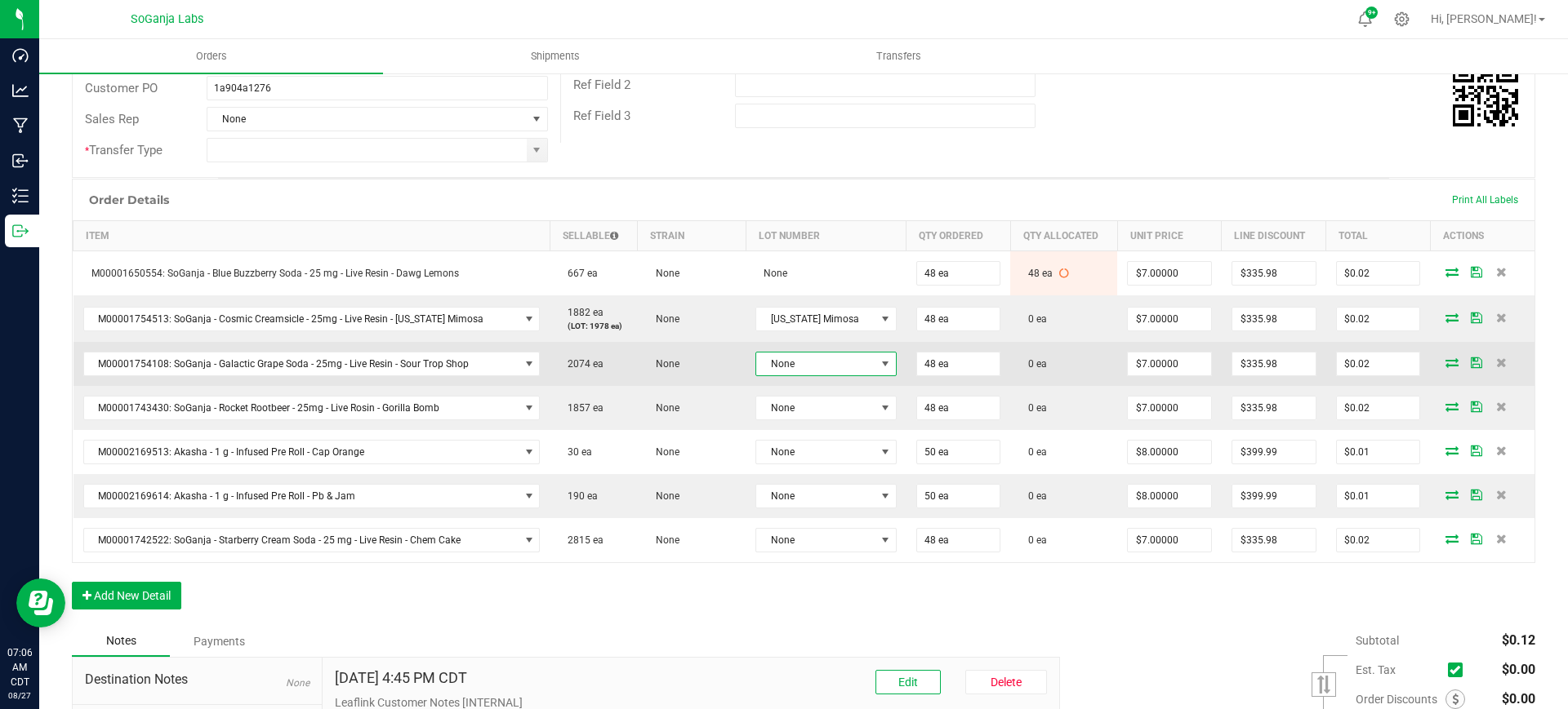
click at [794, 371] on span "None" at bounding box center [814, 364] width 119 height 23
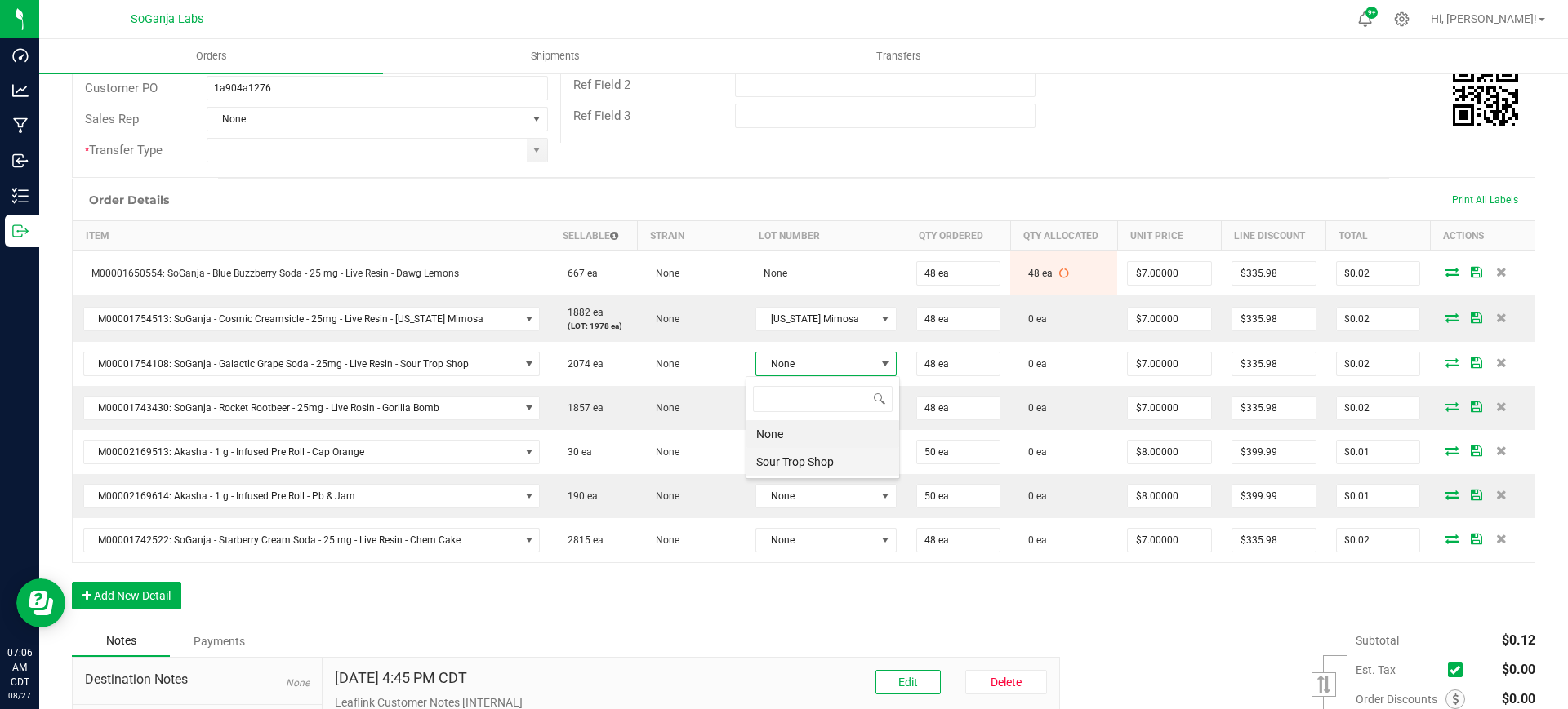
scroll to position [24, 125]
click at [806, 462] on Shop "Sour Trop Shop" at bounding box center [822, 461] width 152 height 28
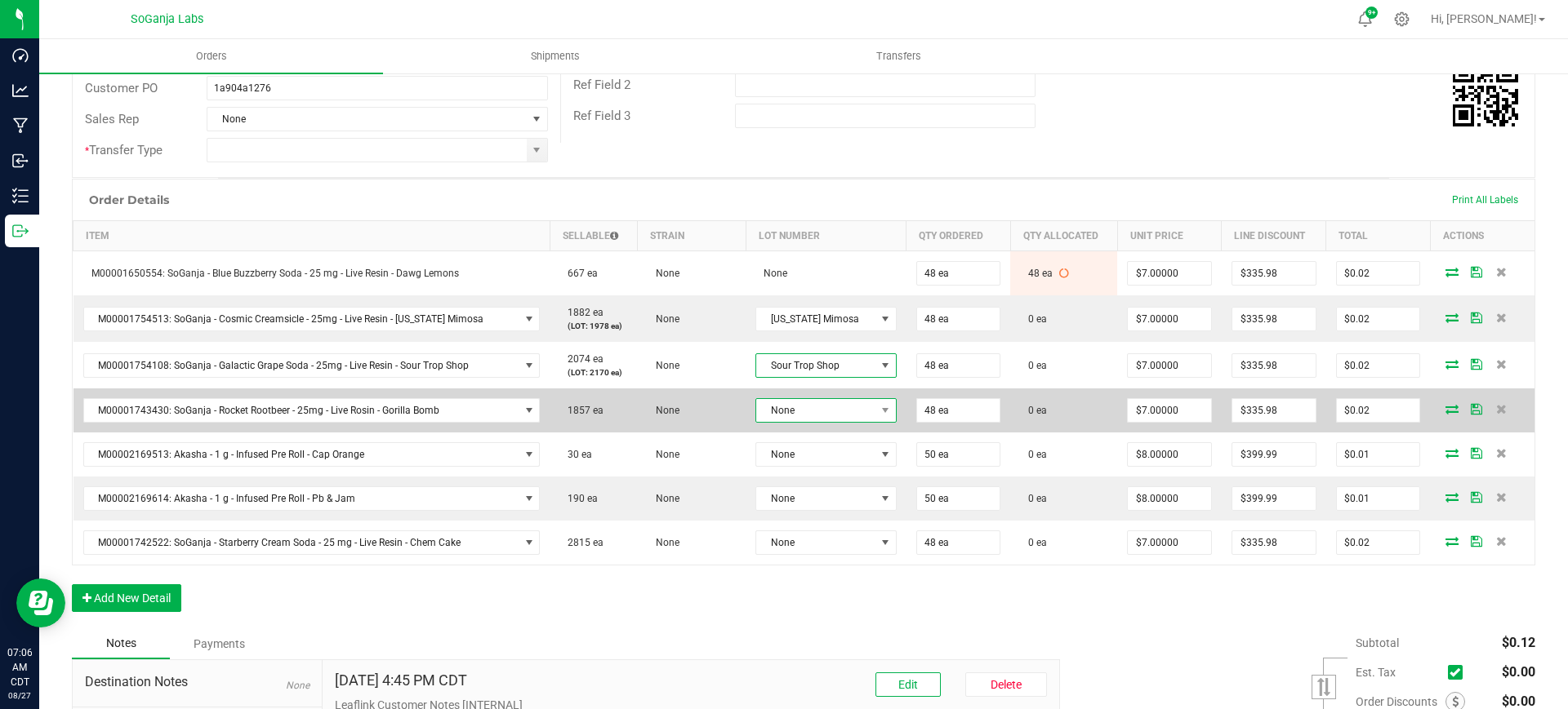
click at [798, 413] on span "None" at bounding box center [814, 410] width 119 height 23
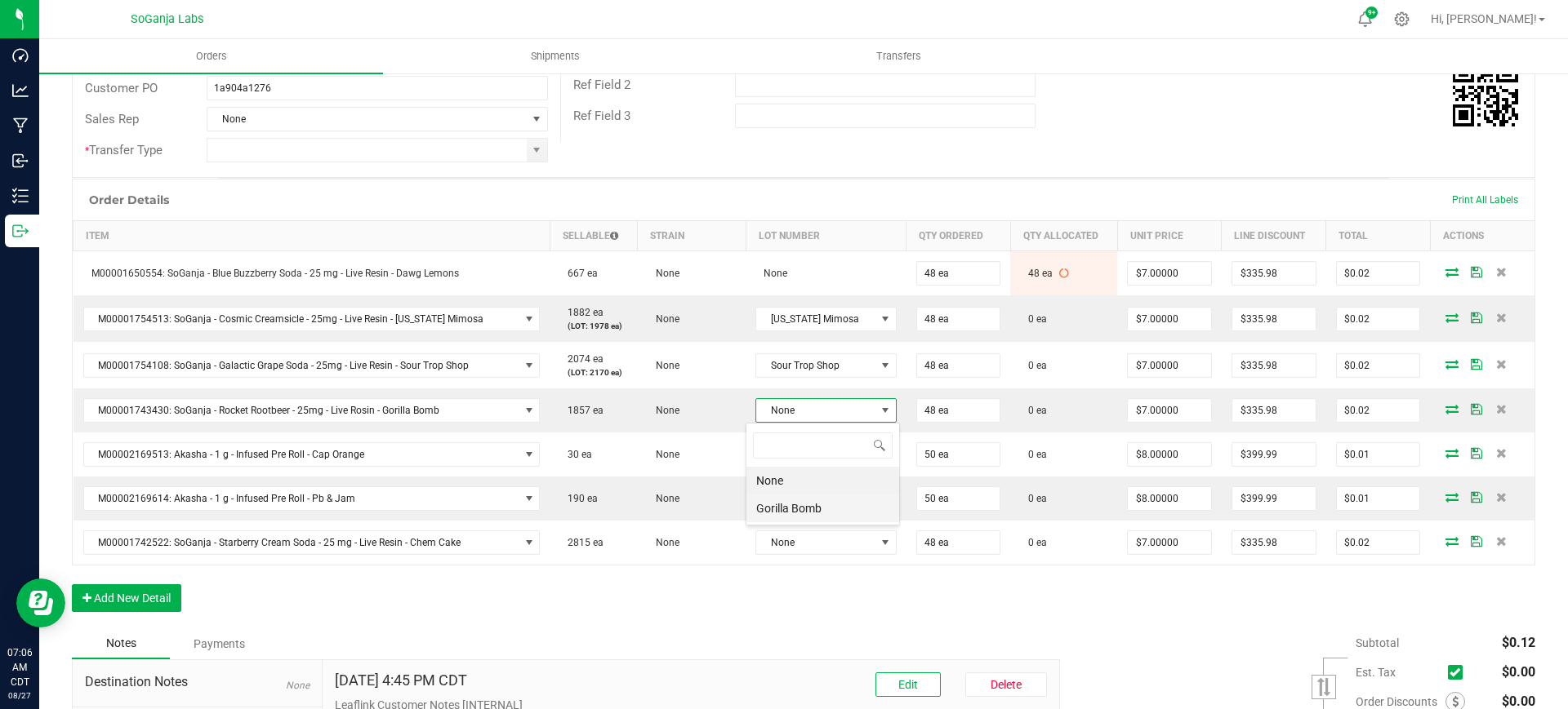
click at [808, 506] on Bomb "Gorilla Bomb" at bounding box center [822, 508] width 152 height 28
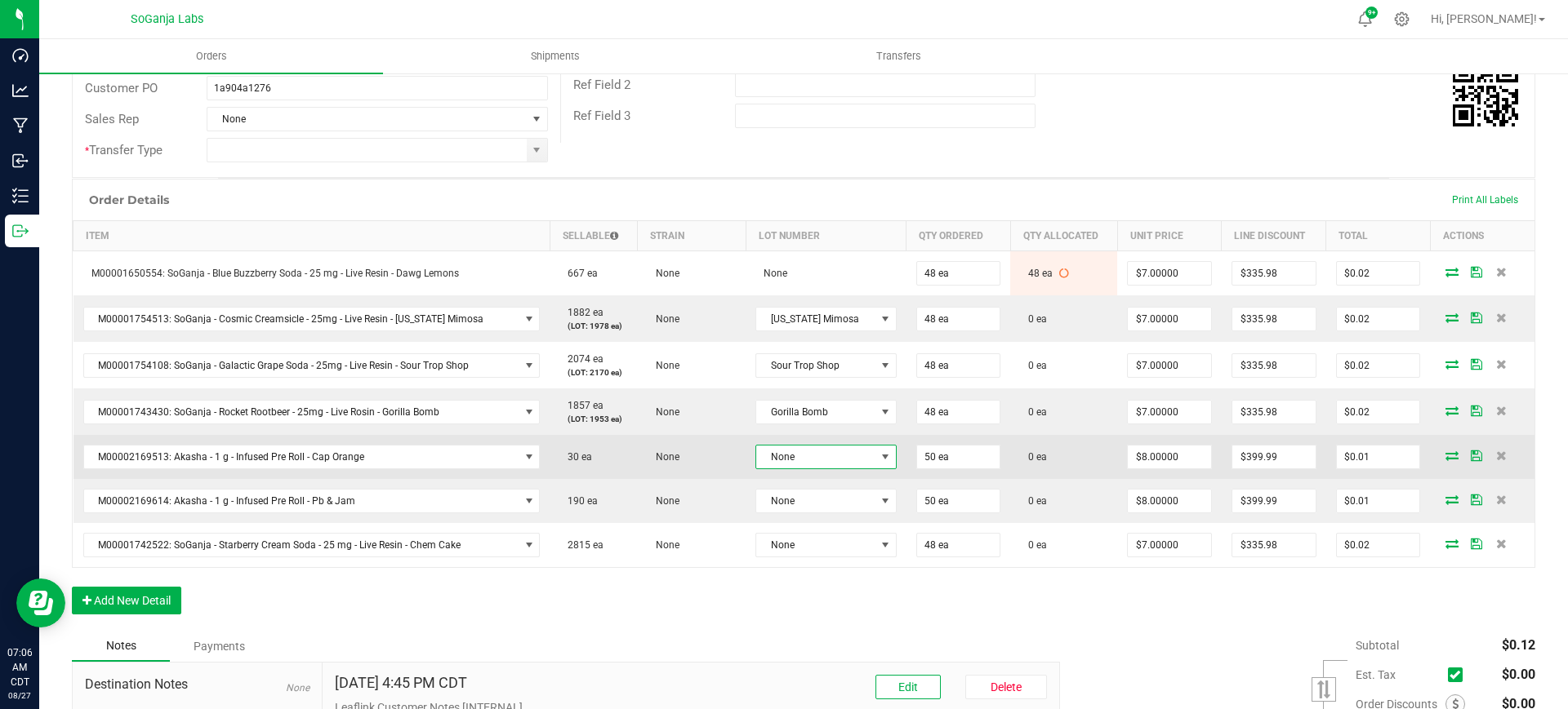
click at [800, 454] on span "None" at bounding box center [814, 458] width 119 height 23
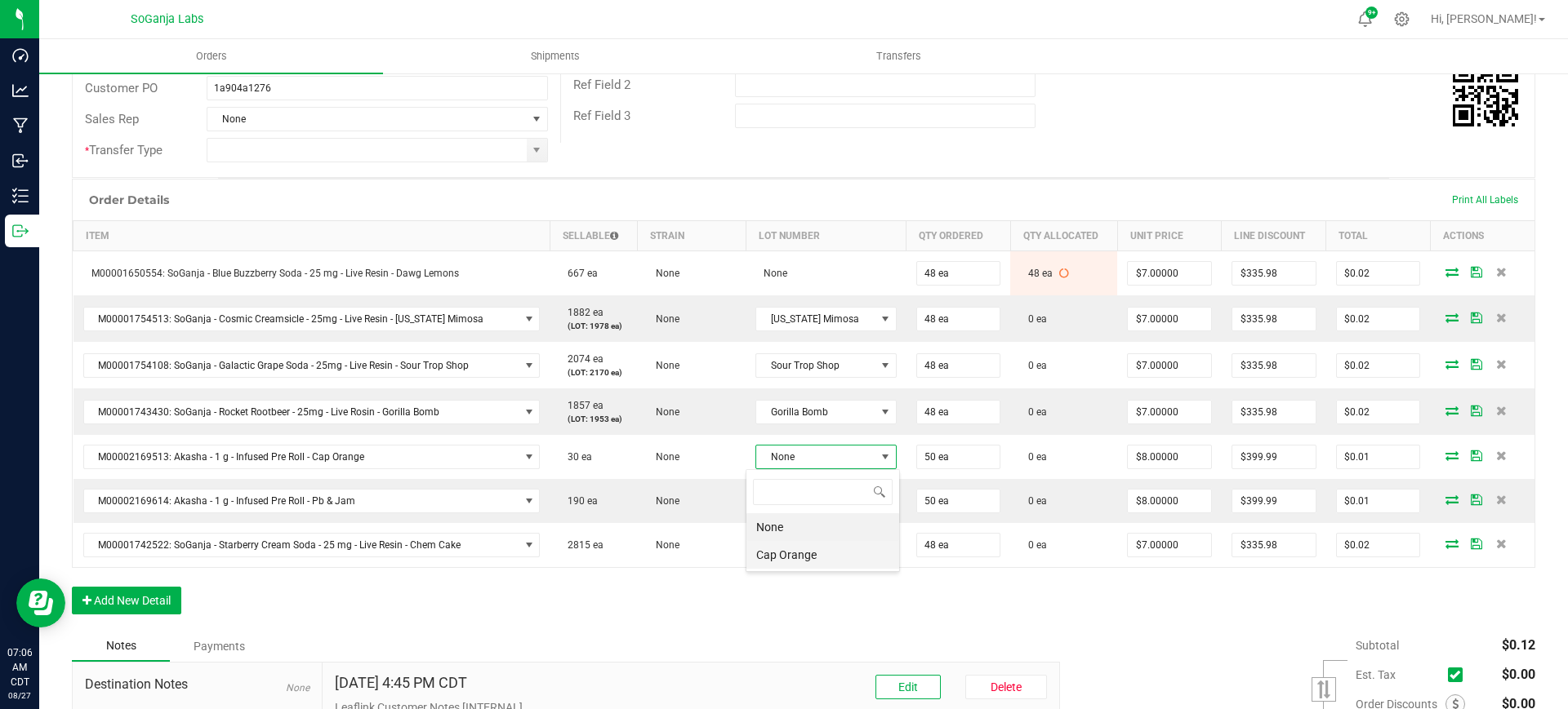
click at [820, 556] on Orange "Cap Orange" at bounding box center [822, 555] width 152 height 28
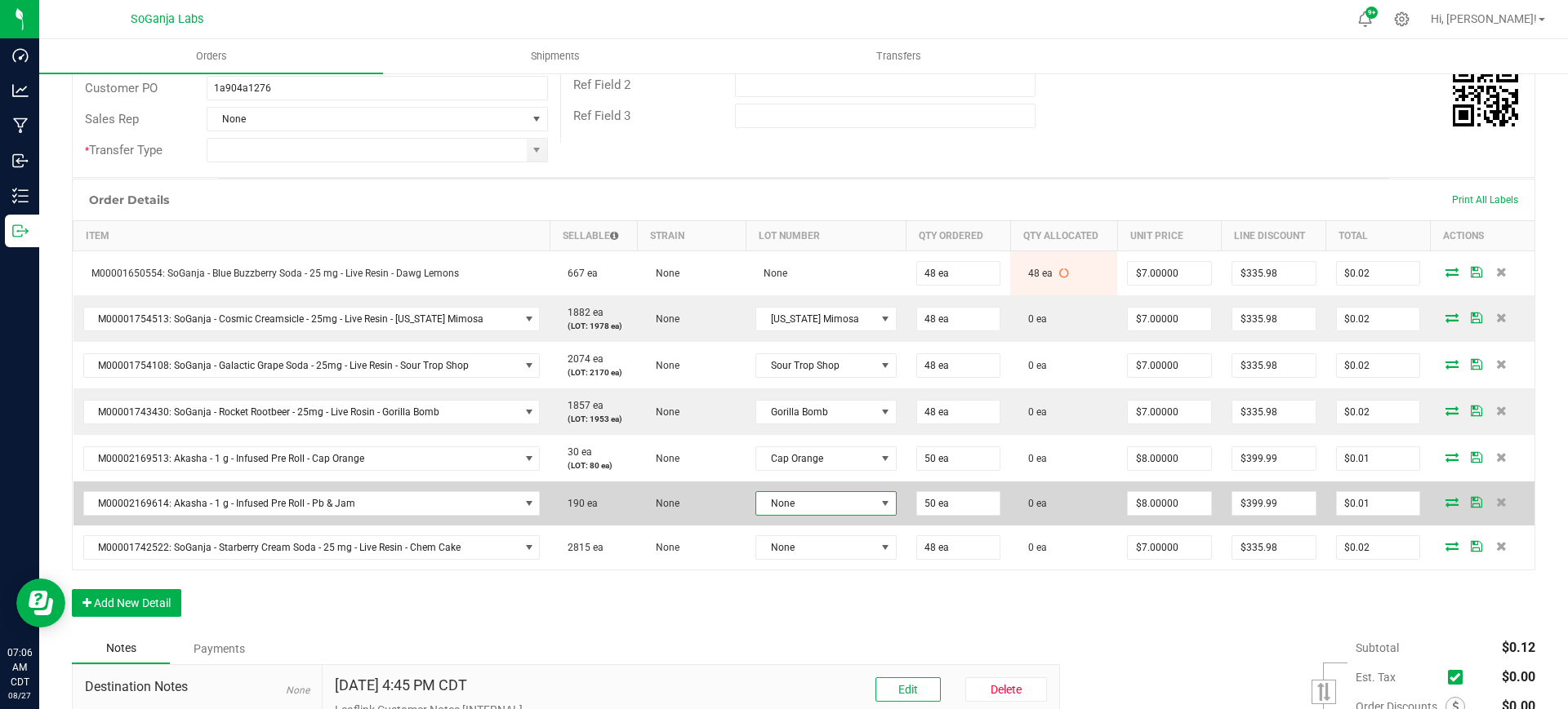
click at [812, 501] on span "None" at bounding box center [814, 504] width 119 height 23
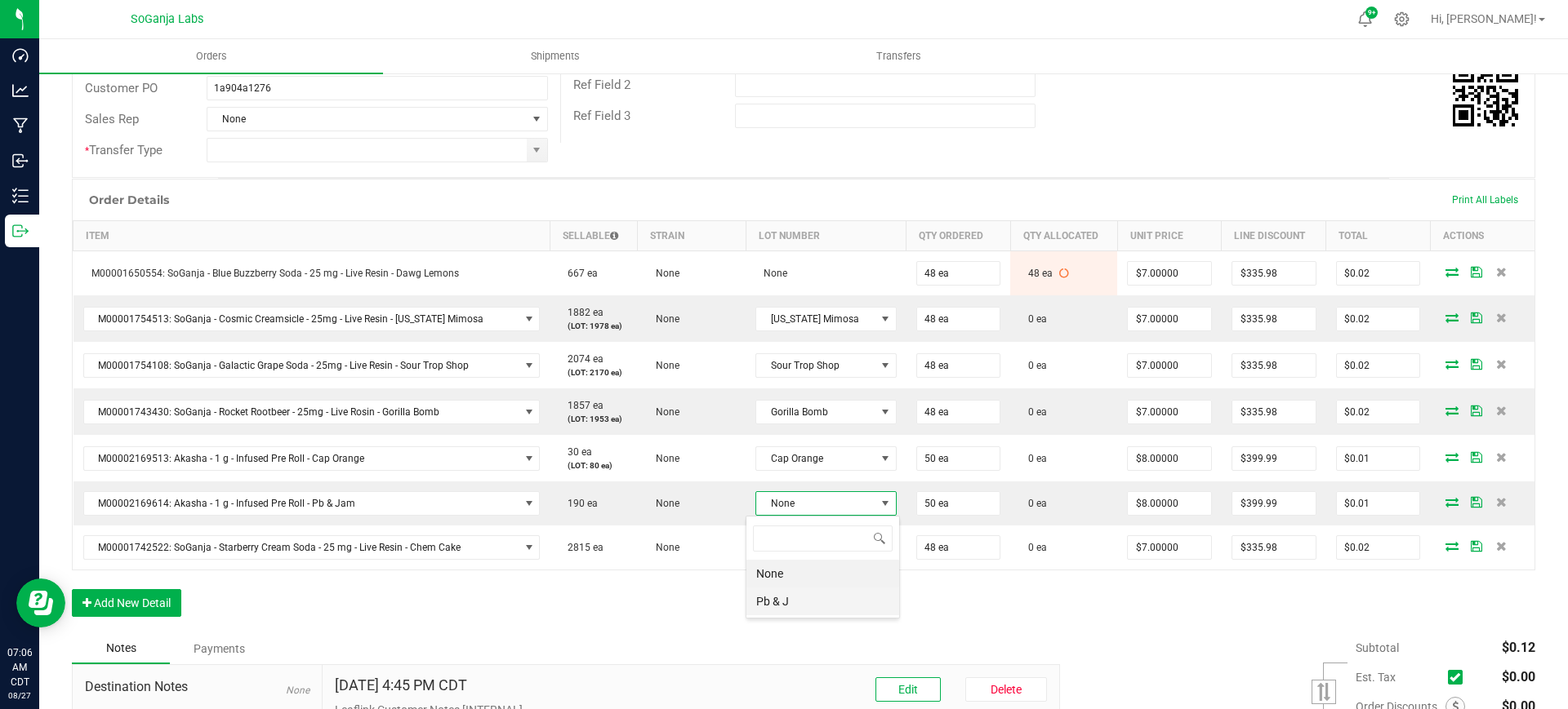
click at [818, 595] on J "Pb & J" at bounding box center [822, 601] width 152 height 28
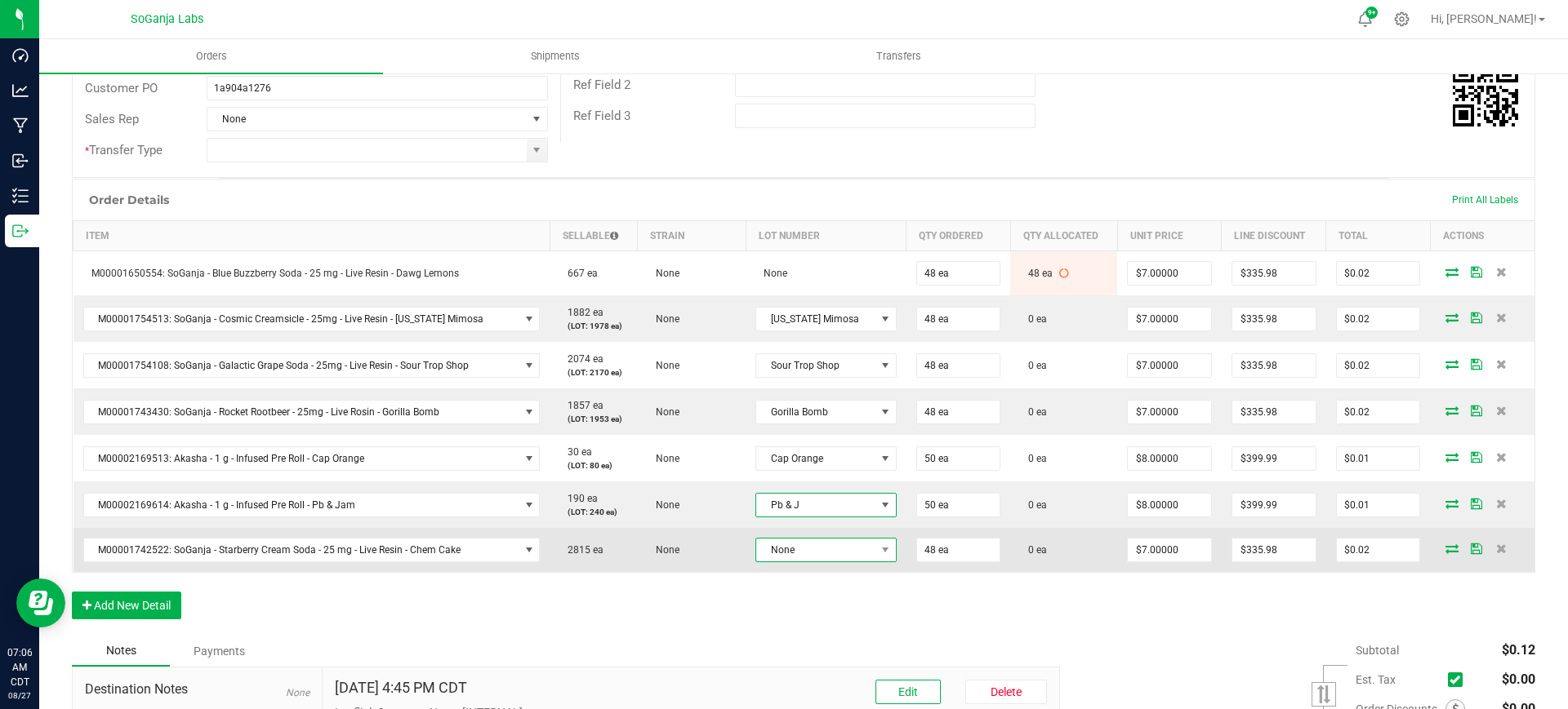
click at [811, 543] on span "None" at bounding box center [814, 550] width 119 height 23
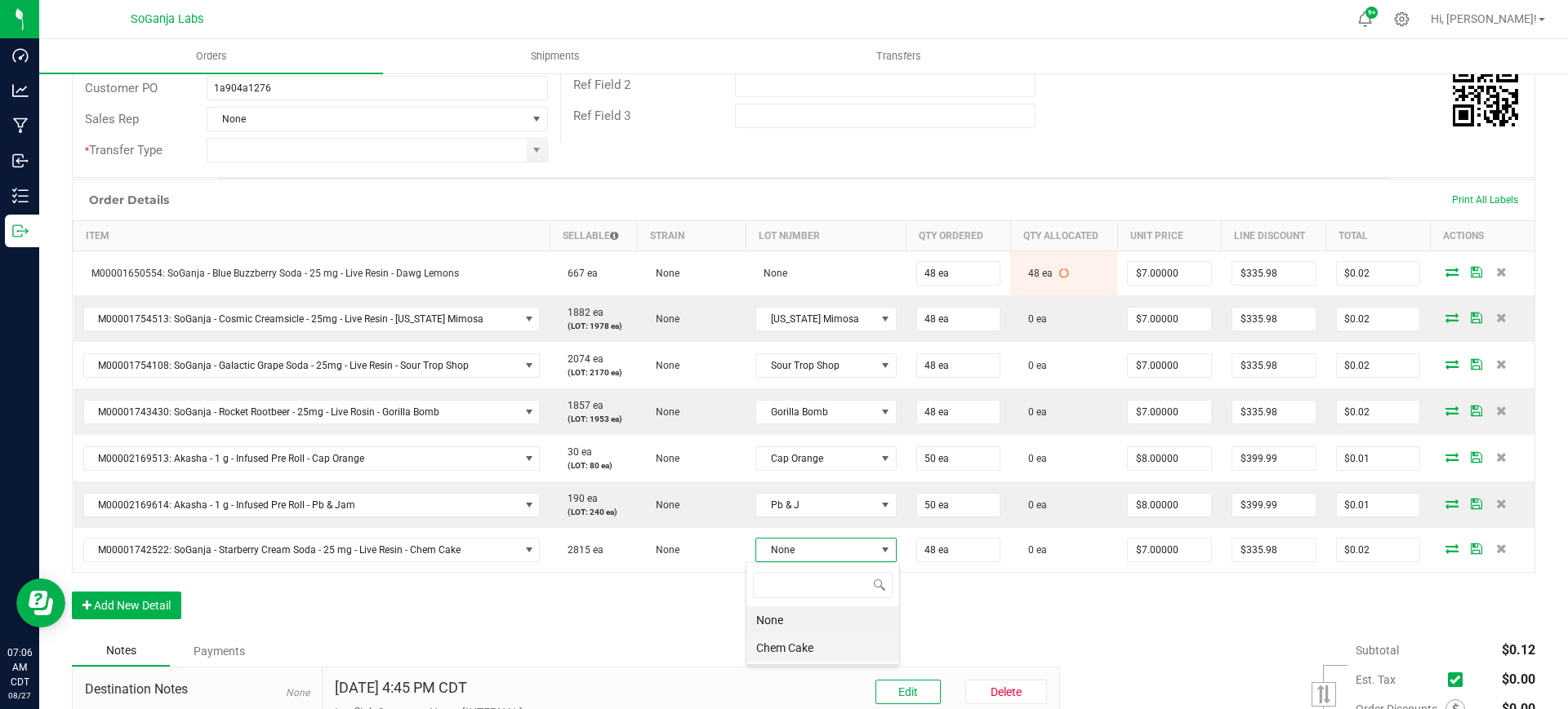
click at [797, 648] on Cake "Chem Cake" at bounding box center [822, 647] width 152 height 28
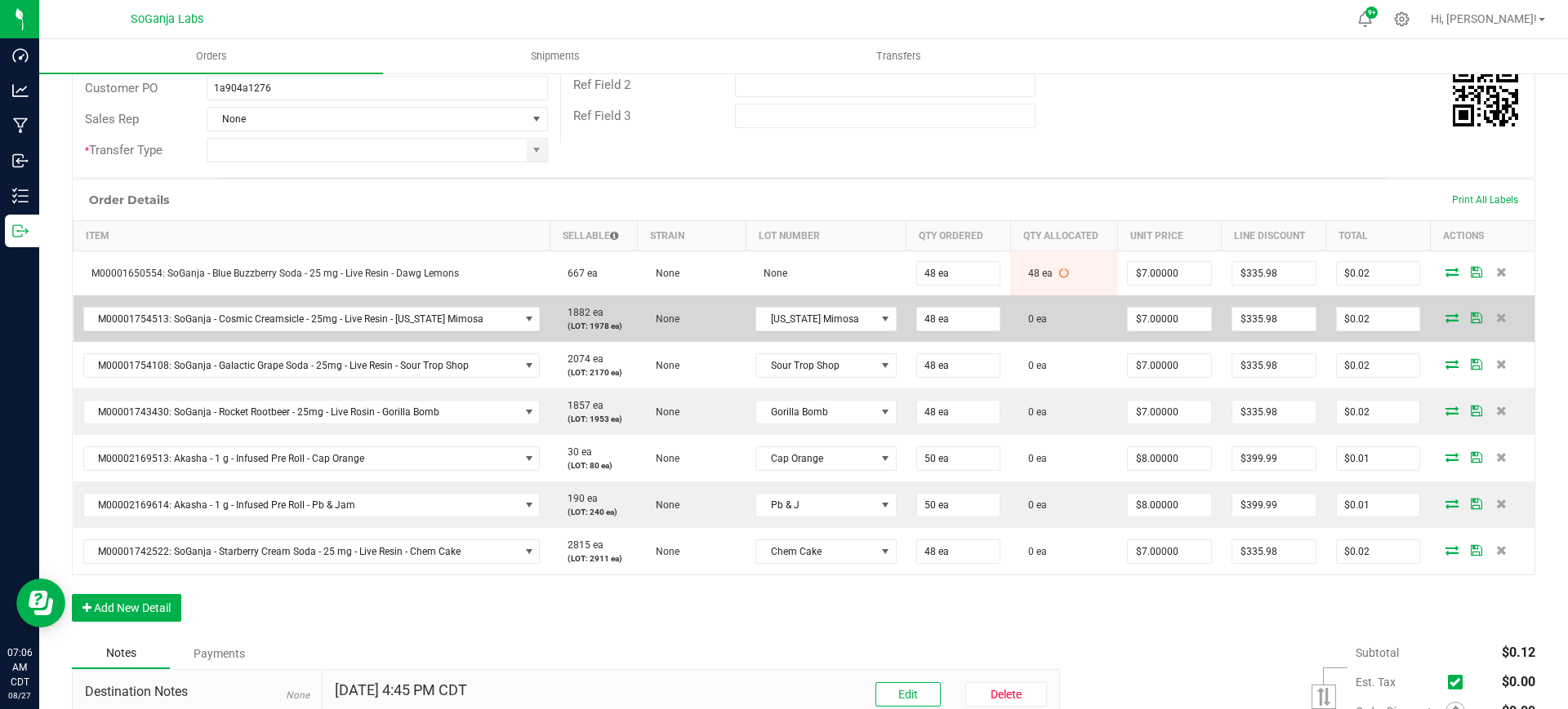
click at [1445, 318] on icon at bounding box center [1451, 317] width 13 height 10
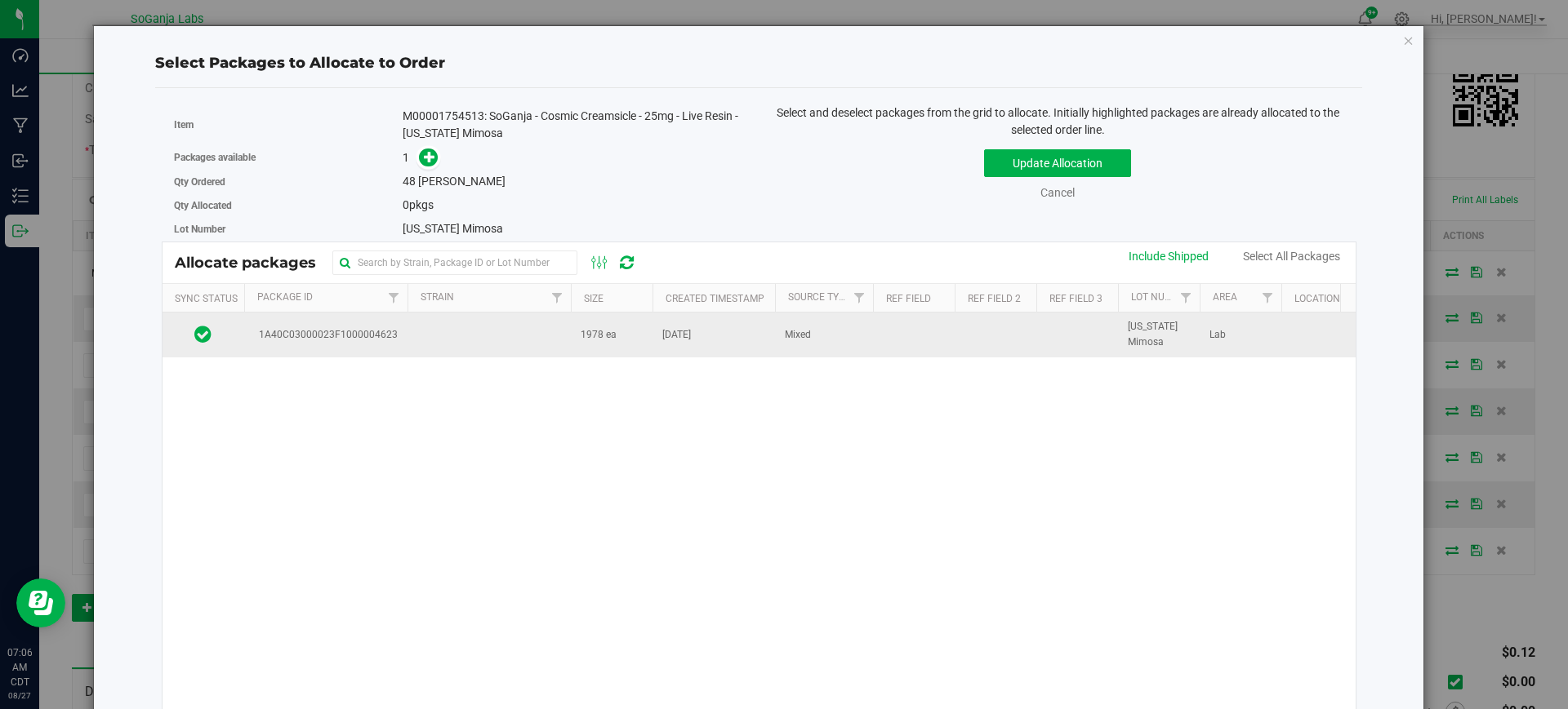
click at [795, 339] on span "Mixed" at bounding box center [797, 335] width 26 height 15
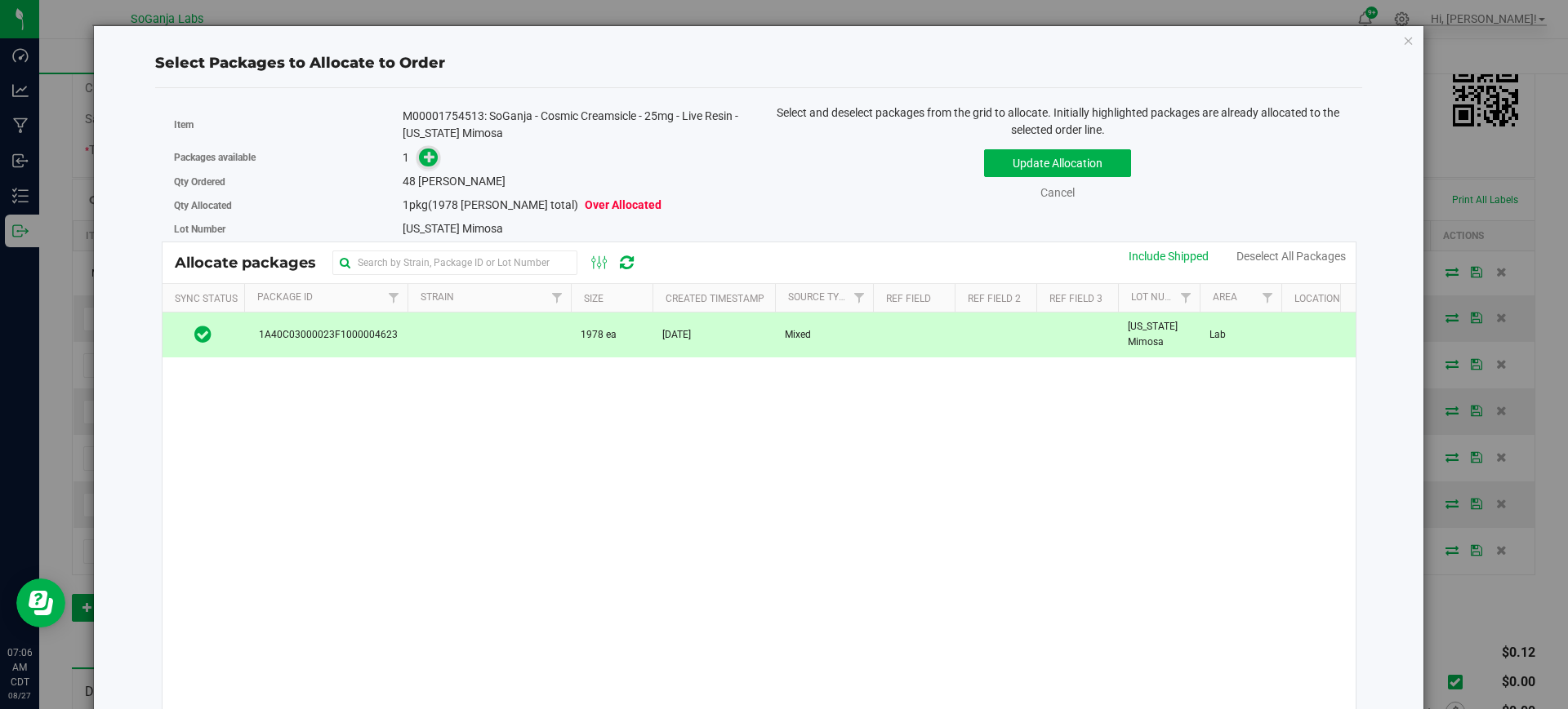
click at [430, 161] on icon at bounding box center [430, 157] width 12 height 12
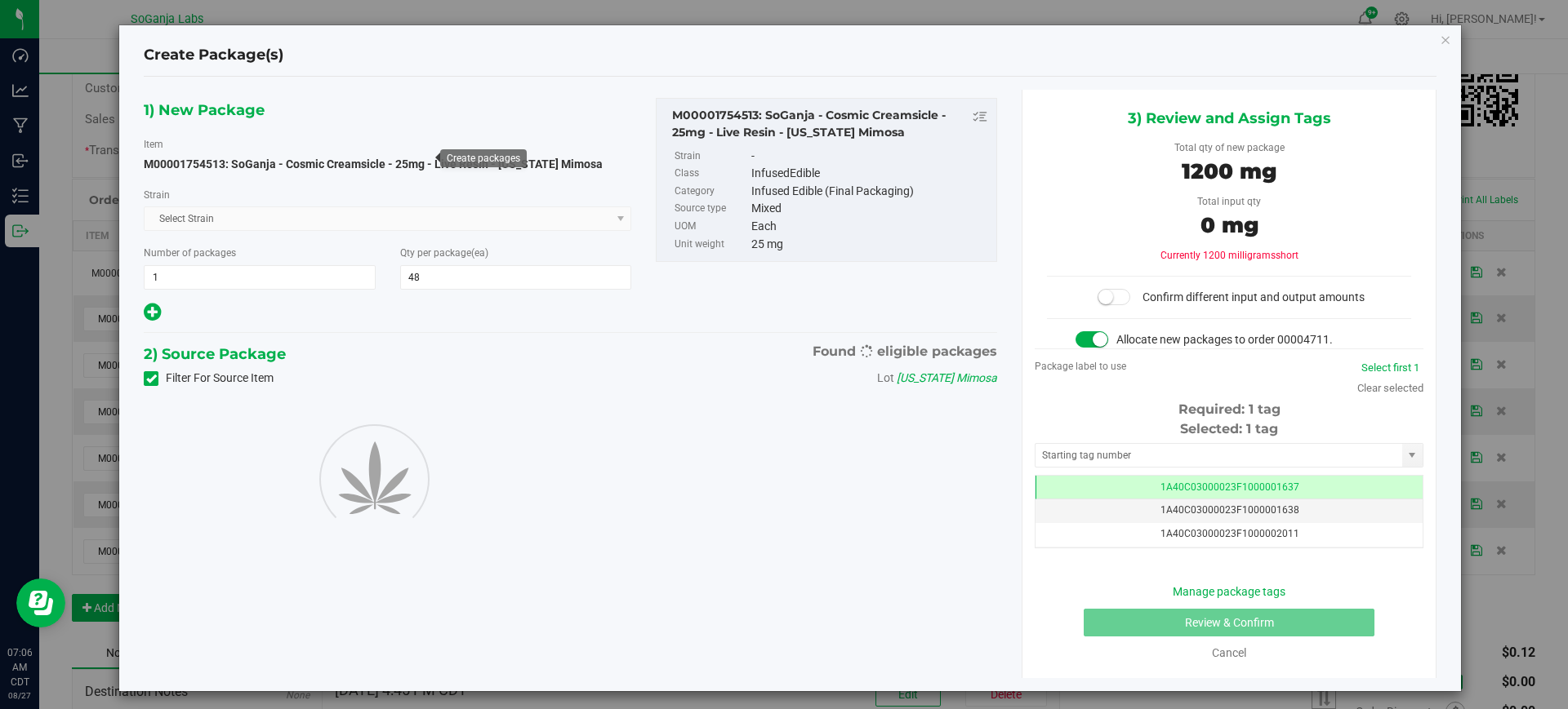
scroll to position [0, -1]
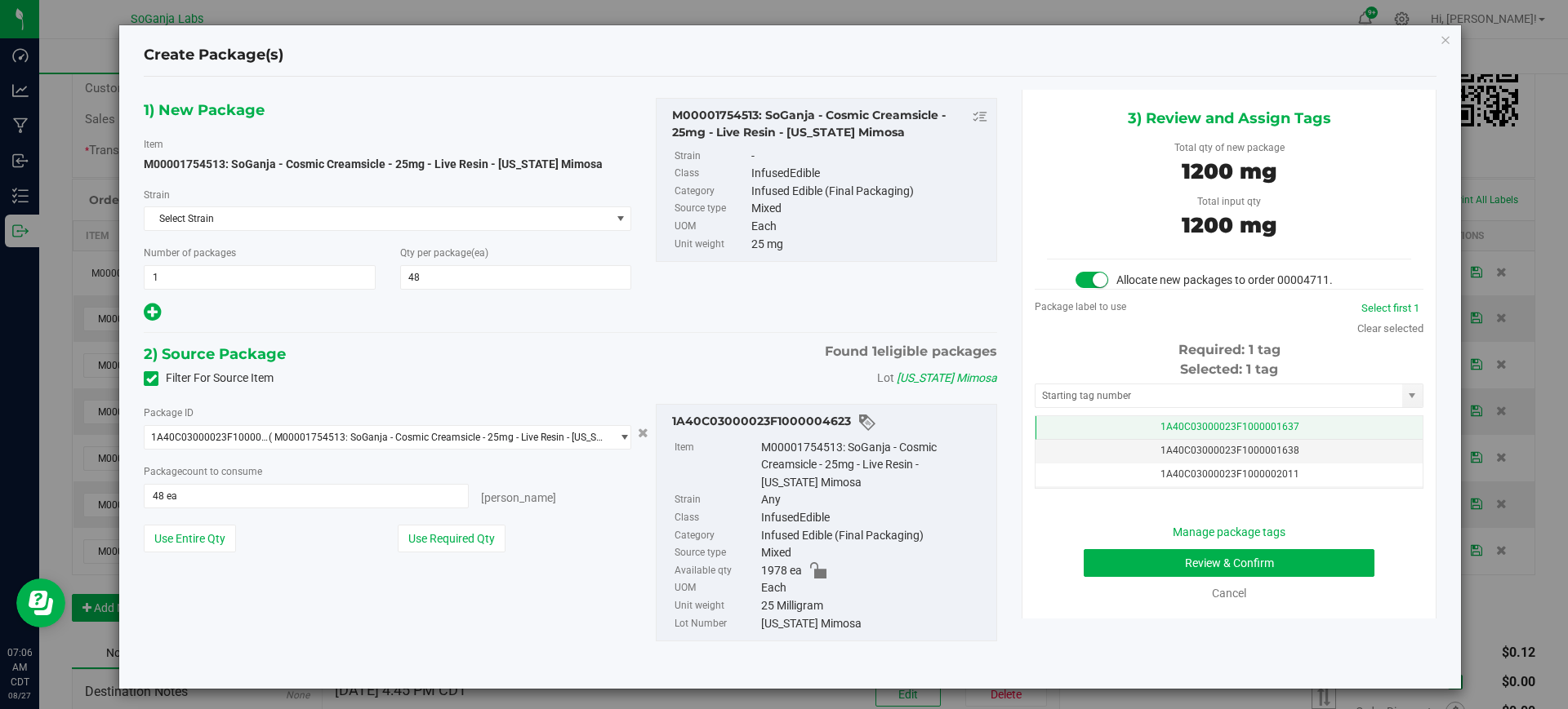
click at [1289, 430] on td "1A40C03000023F1000001637" at bounding box center [1229, 428] width 387 height 24
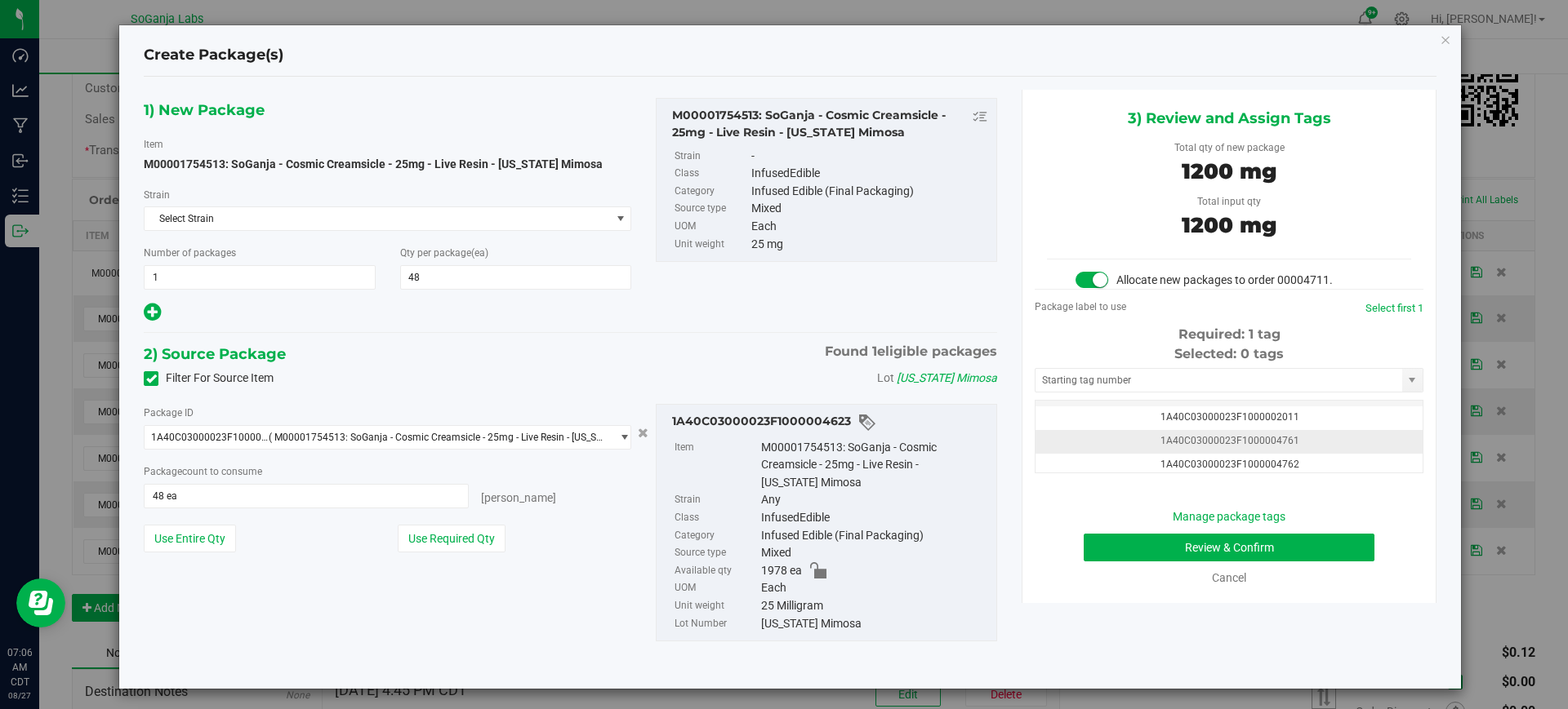
click at [1289, 444] on td "1A40C03000023F1000004761" at bounding box center [1229, 441] width 387 height 24
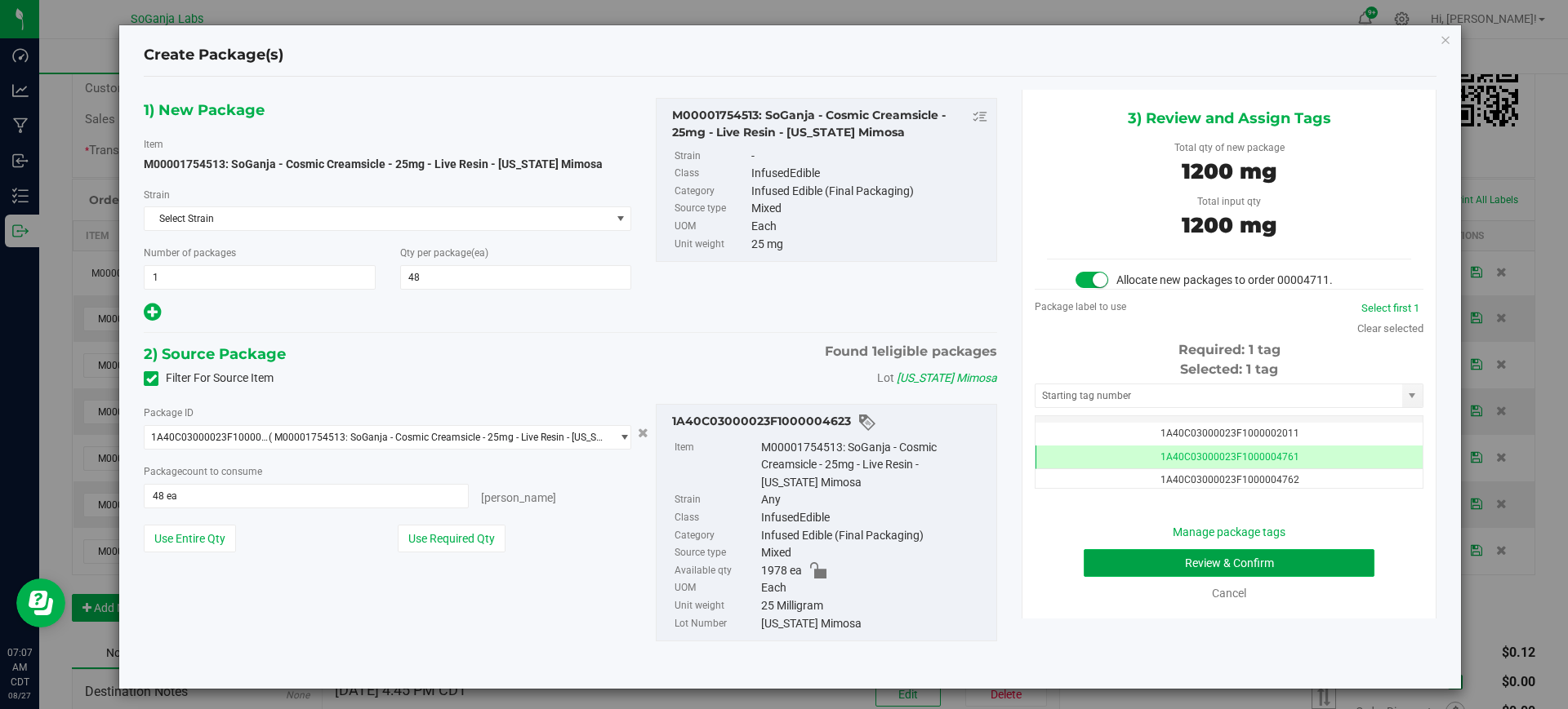
click at [1131, 558] on button "Review & Confirm" at bounding box center [1229, 563] width 291 height 28
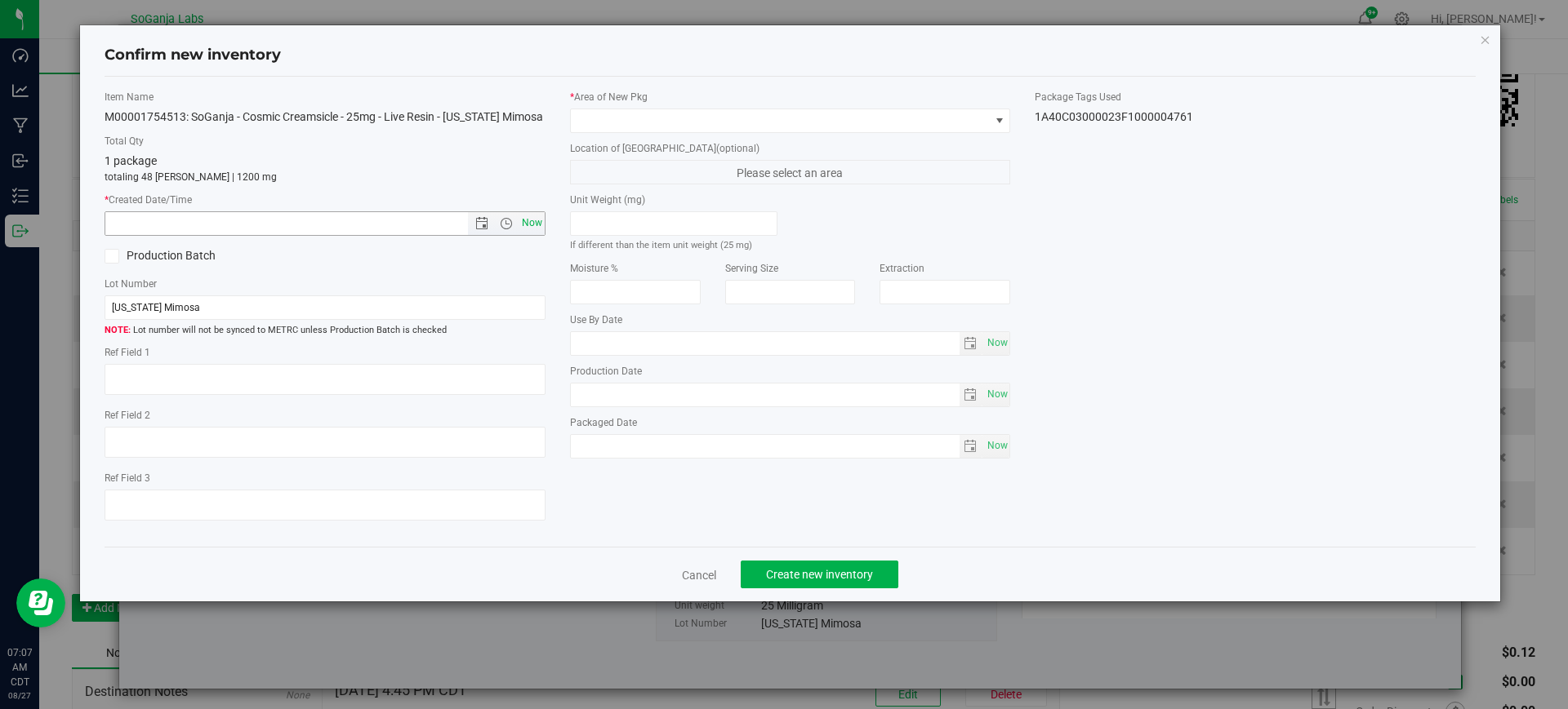
click at [527, 223] on span "Now" at bounding box center [531, 223] width 28 height 24
type input "8/27/2025 7:07 AM"
click at [653, 122] on span at bounding box center [780, 121] width 419 height 23
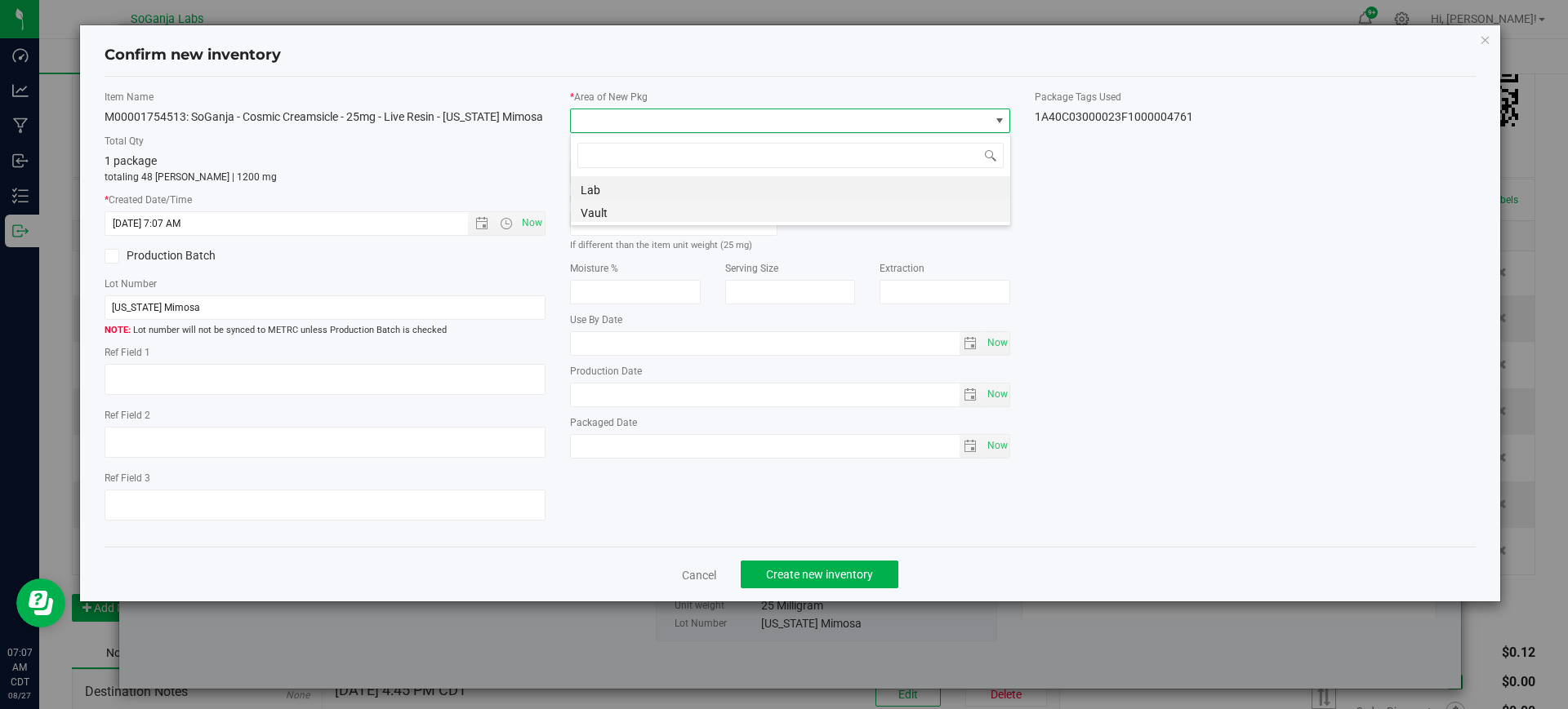
click at [618, 211] on li "Vault" at bounding box center [790, 211] width 439 height 23
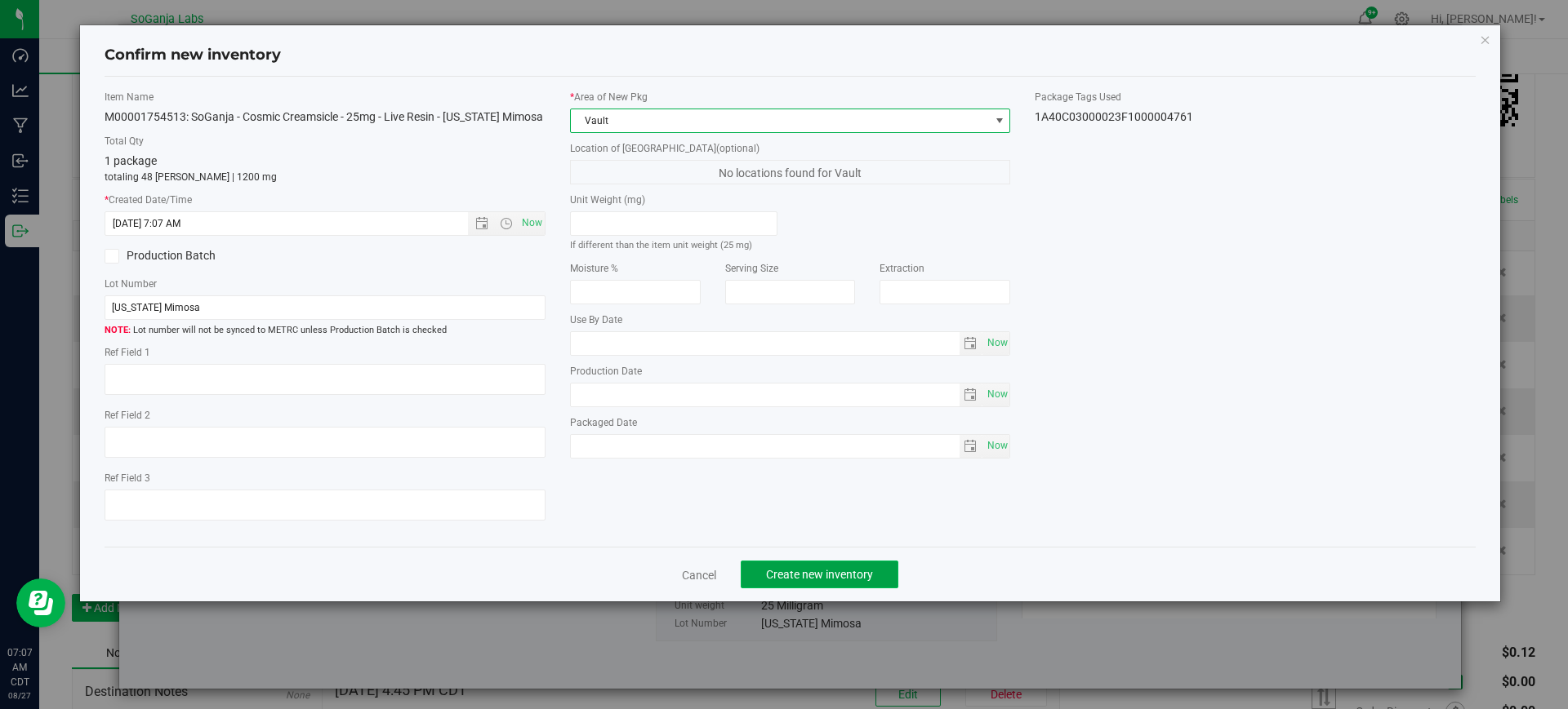
click at [781, 570] on span "Create new inventory" at bounding box center [819, 575] width 107 height 13
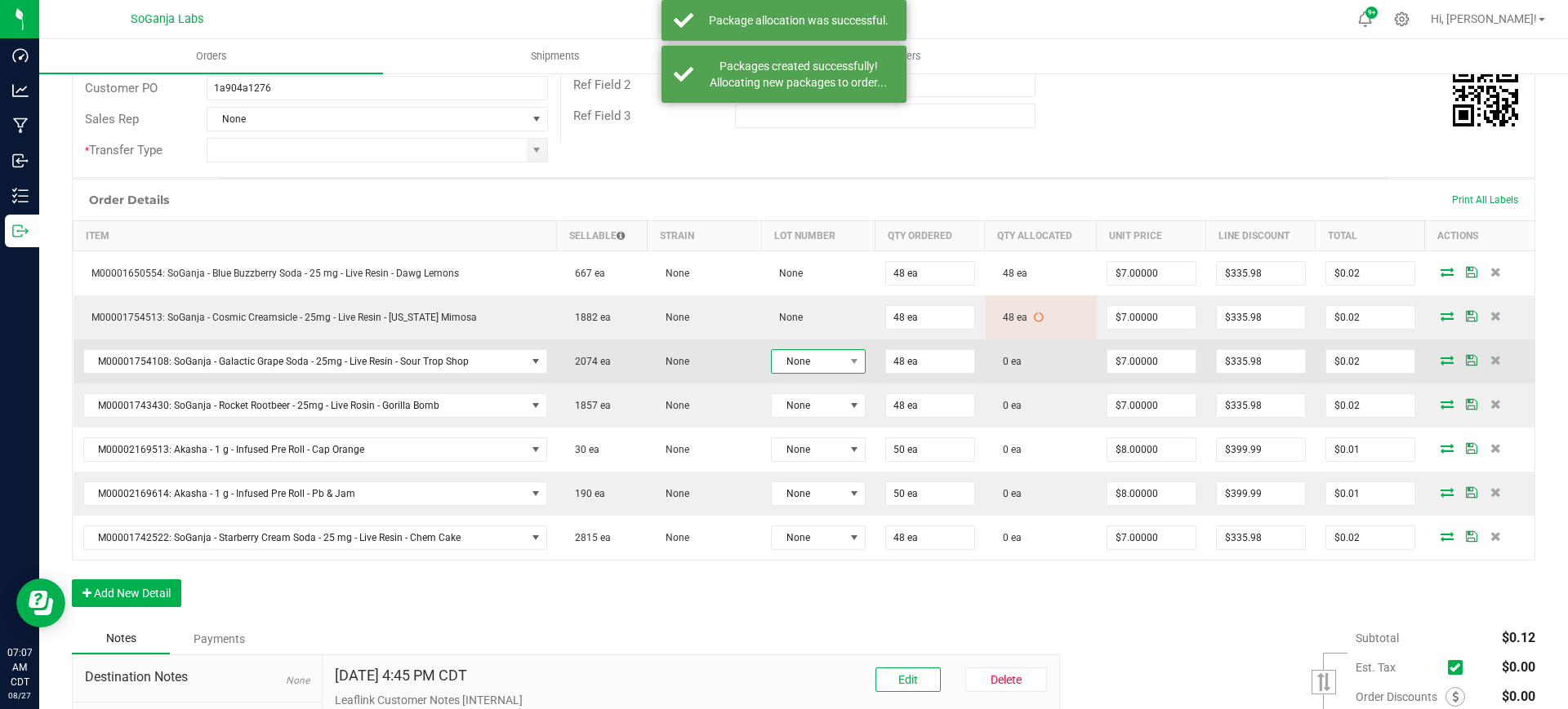
click at [788, 360] on span "None" at bounding box center [808, 361] width 72 height 23
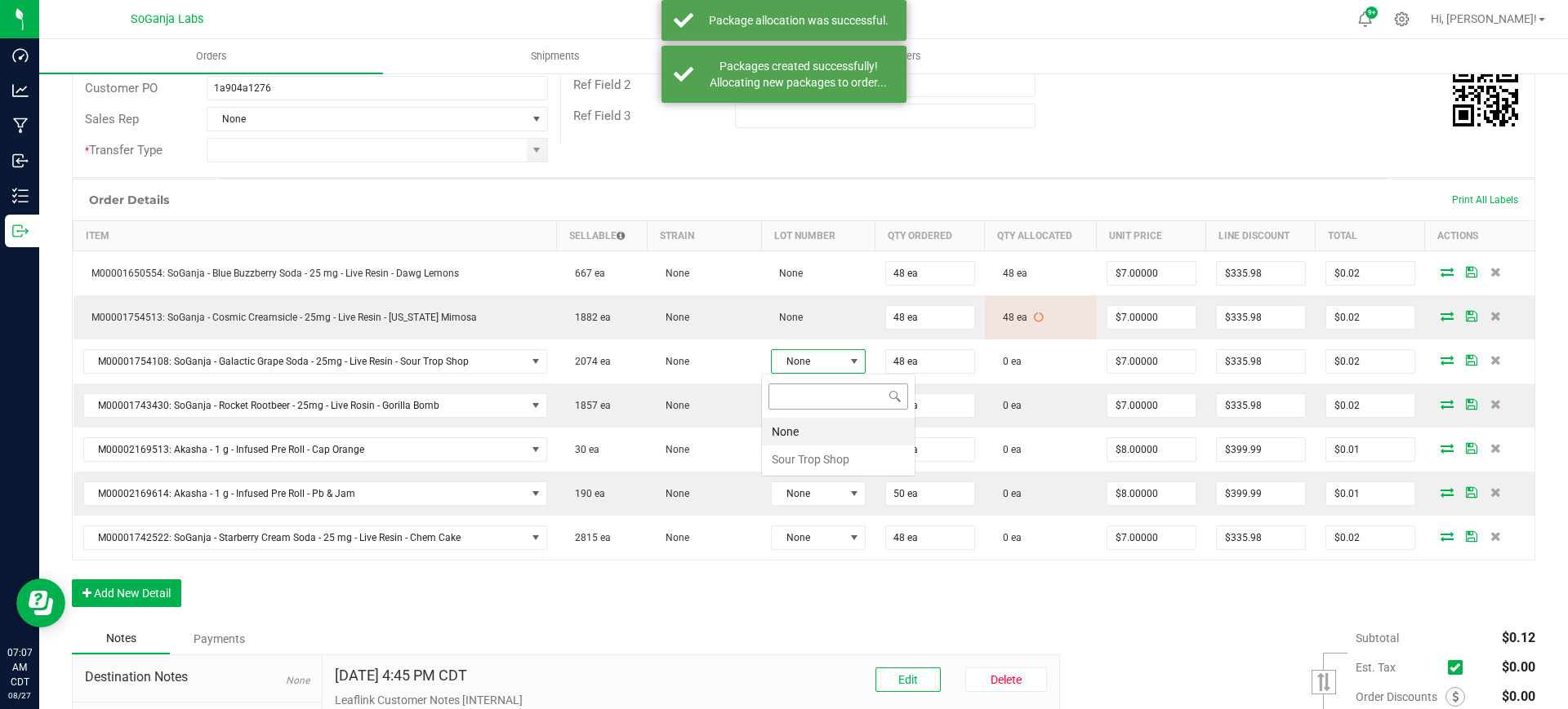
scroll to position [81582, 81549]
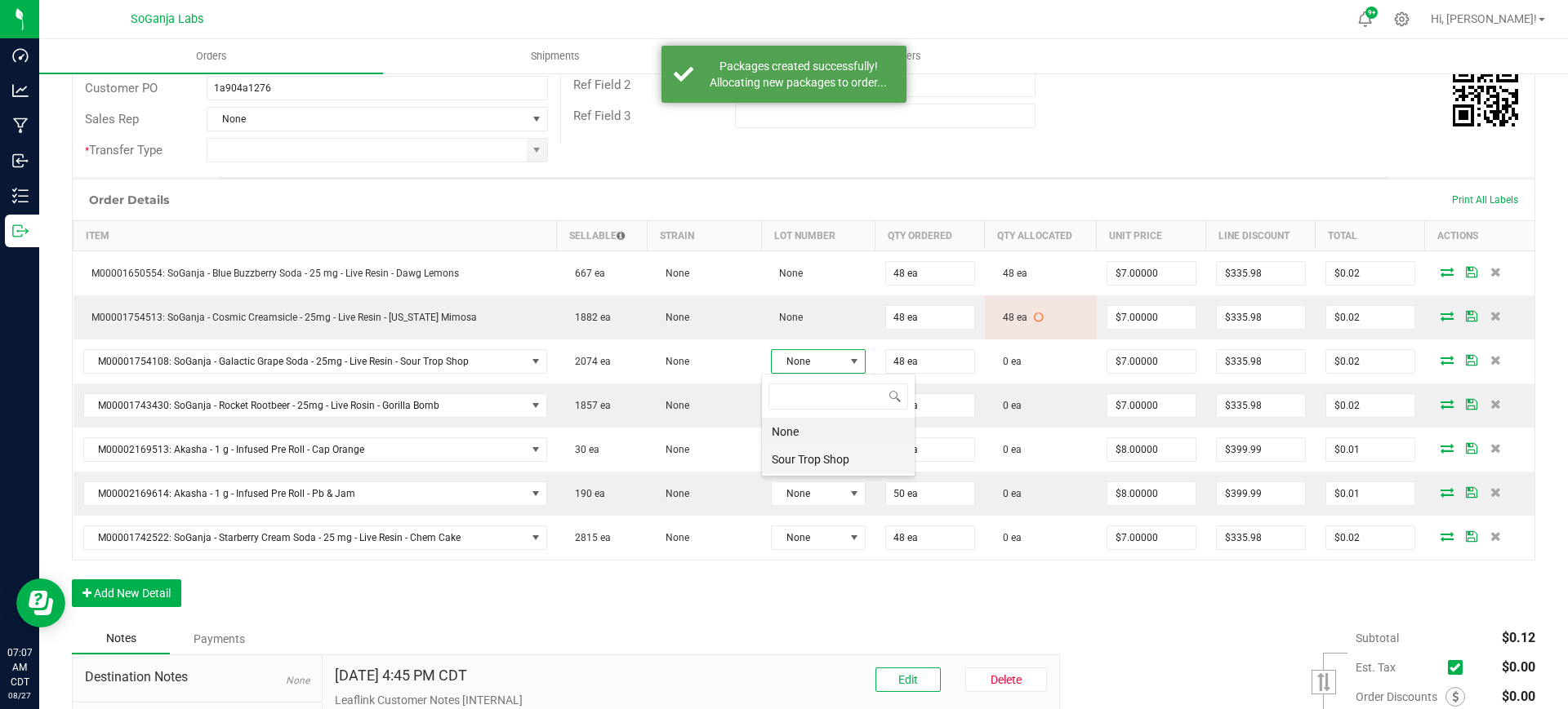
click at [810, 456] on Shop "Sour Trop Shop" at bounding box center [837, 460] width 152 height 28
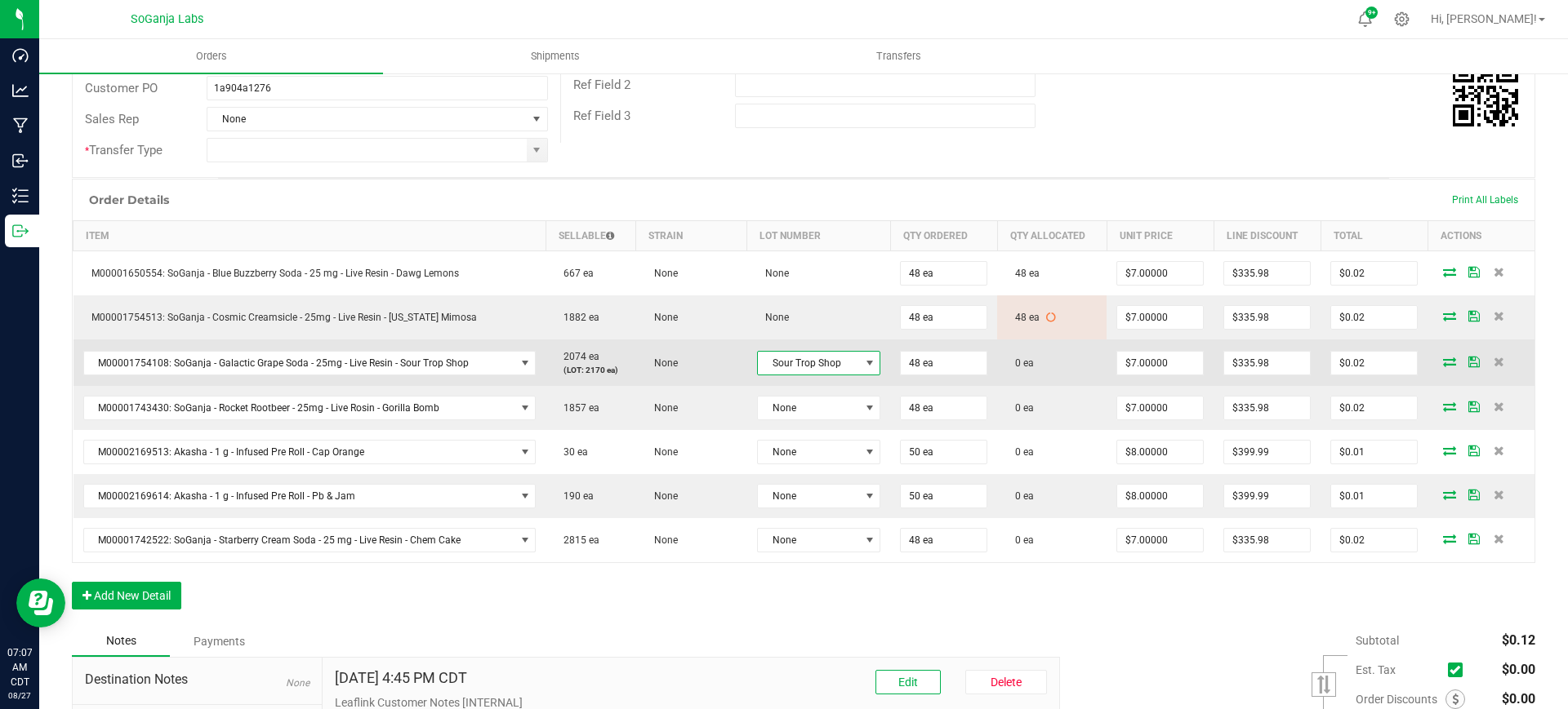
click at [1443, 358] on icon at bounding box center [1449, 361] width 13 height 10
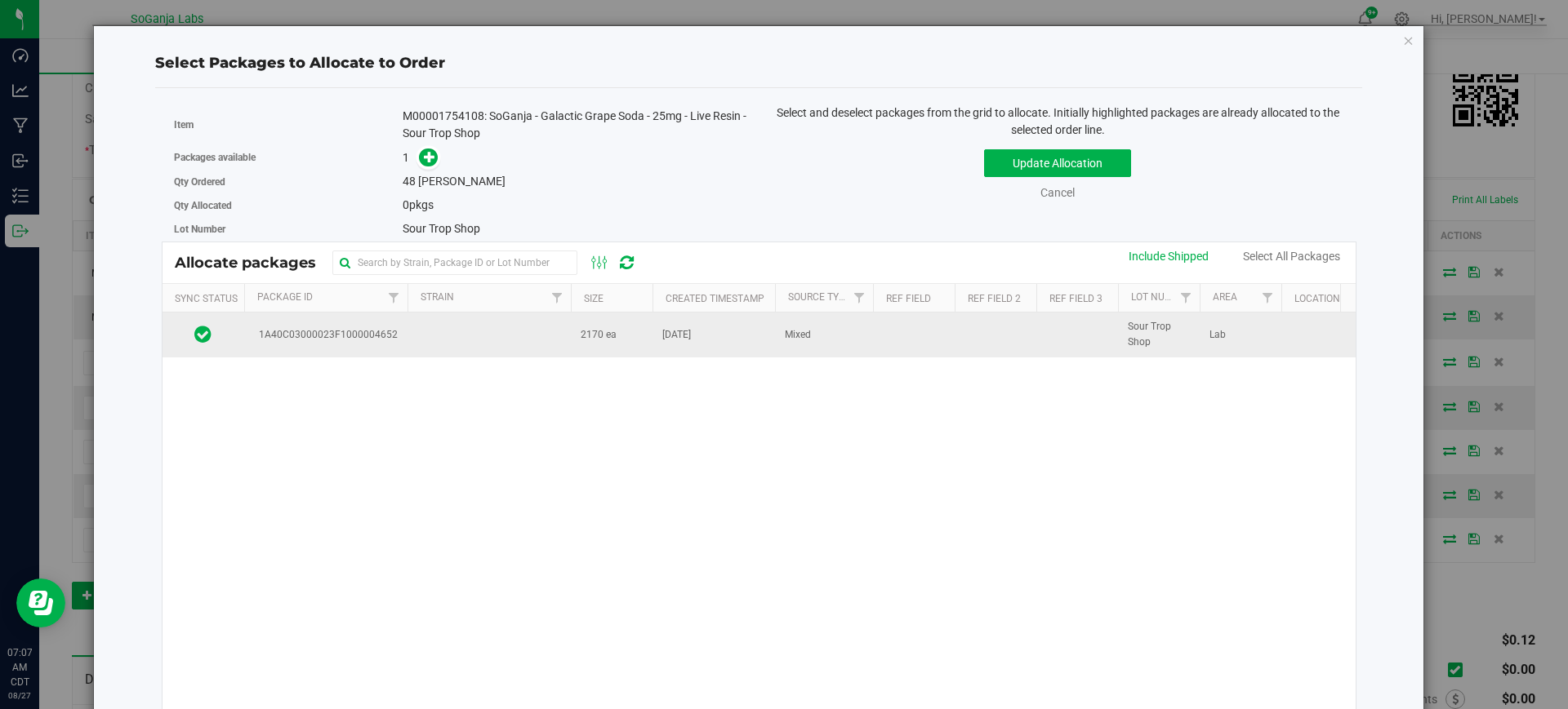
click at [605, 347] on td "2170 ea" at bounding box center [611, 334] width 82 height 44
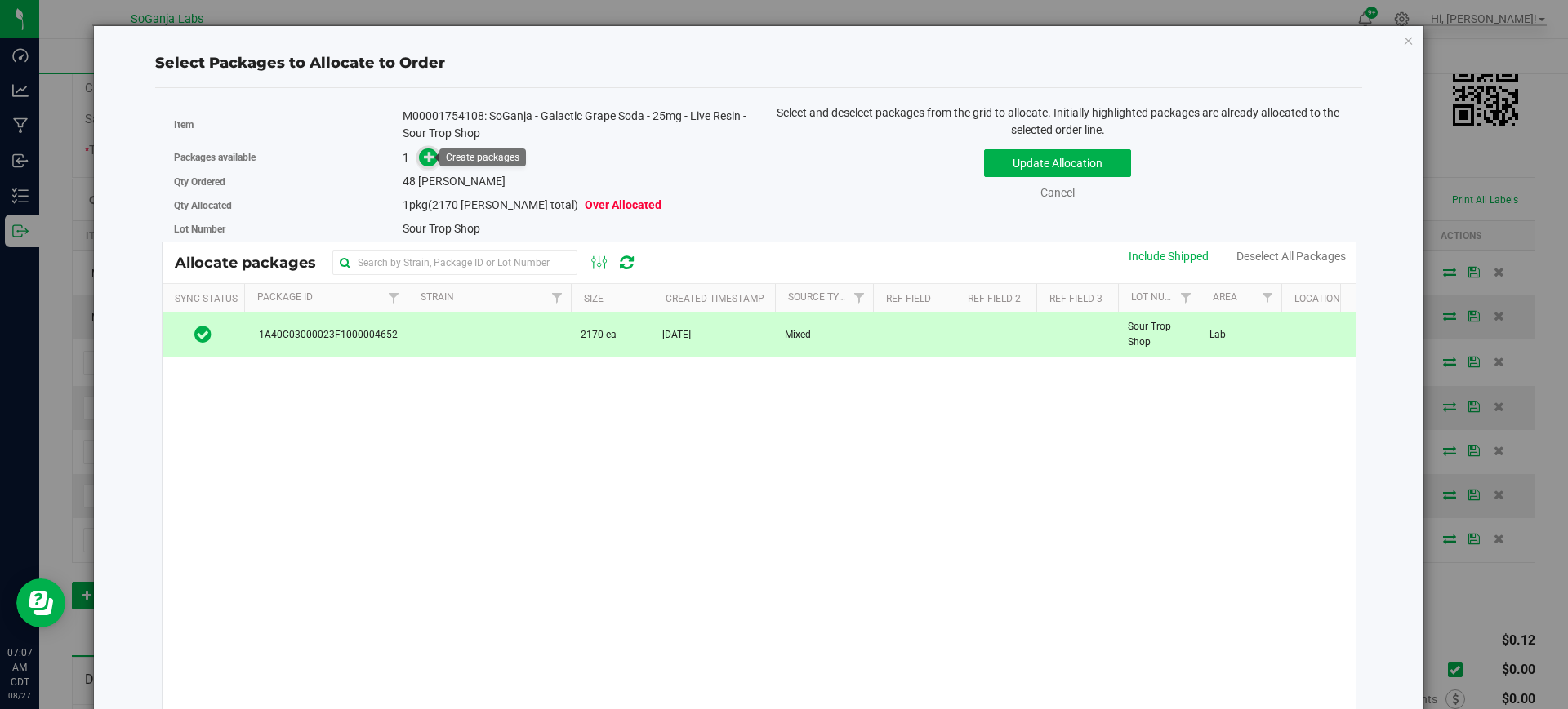
click at [429, 156] on icon at bounding box center [430, 157] width 12 height 12
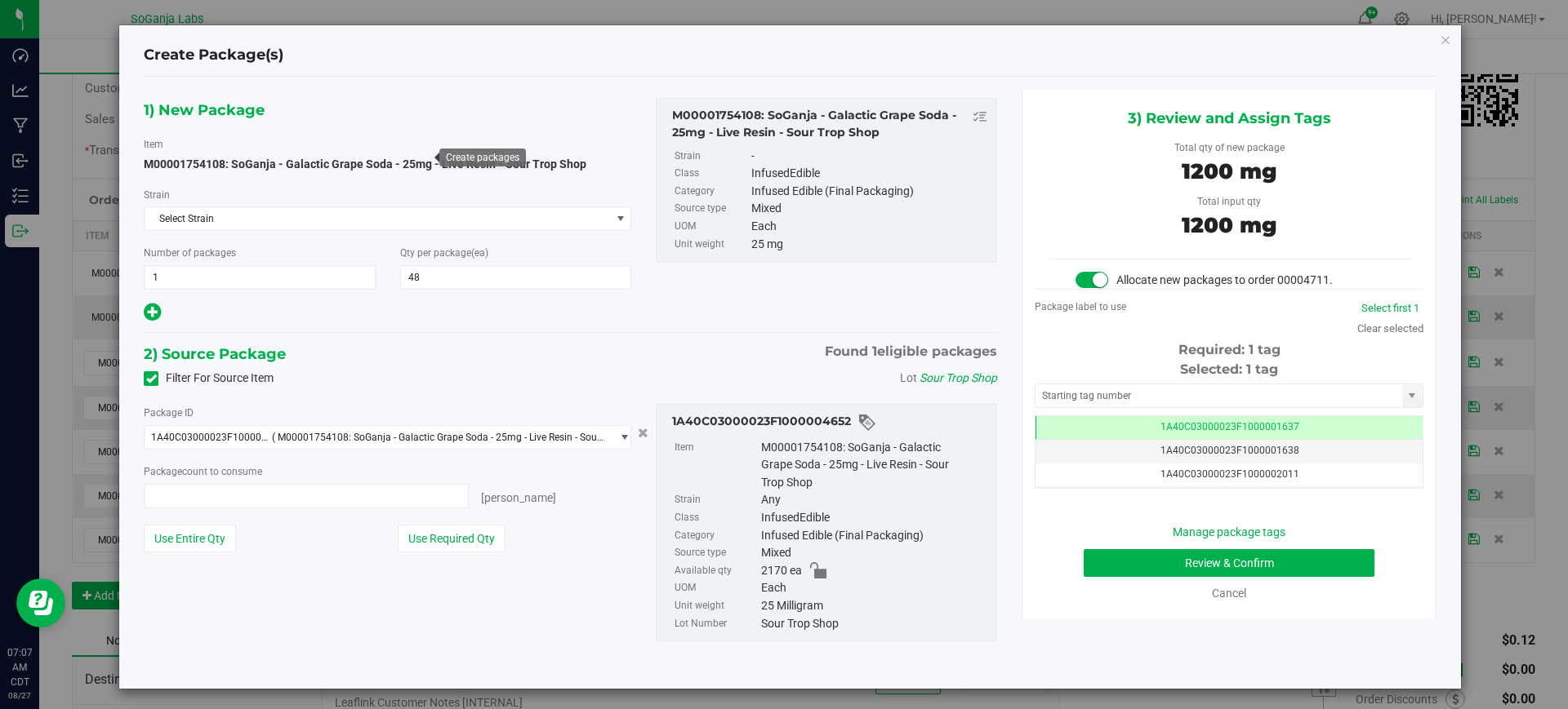
type input "48 ea"
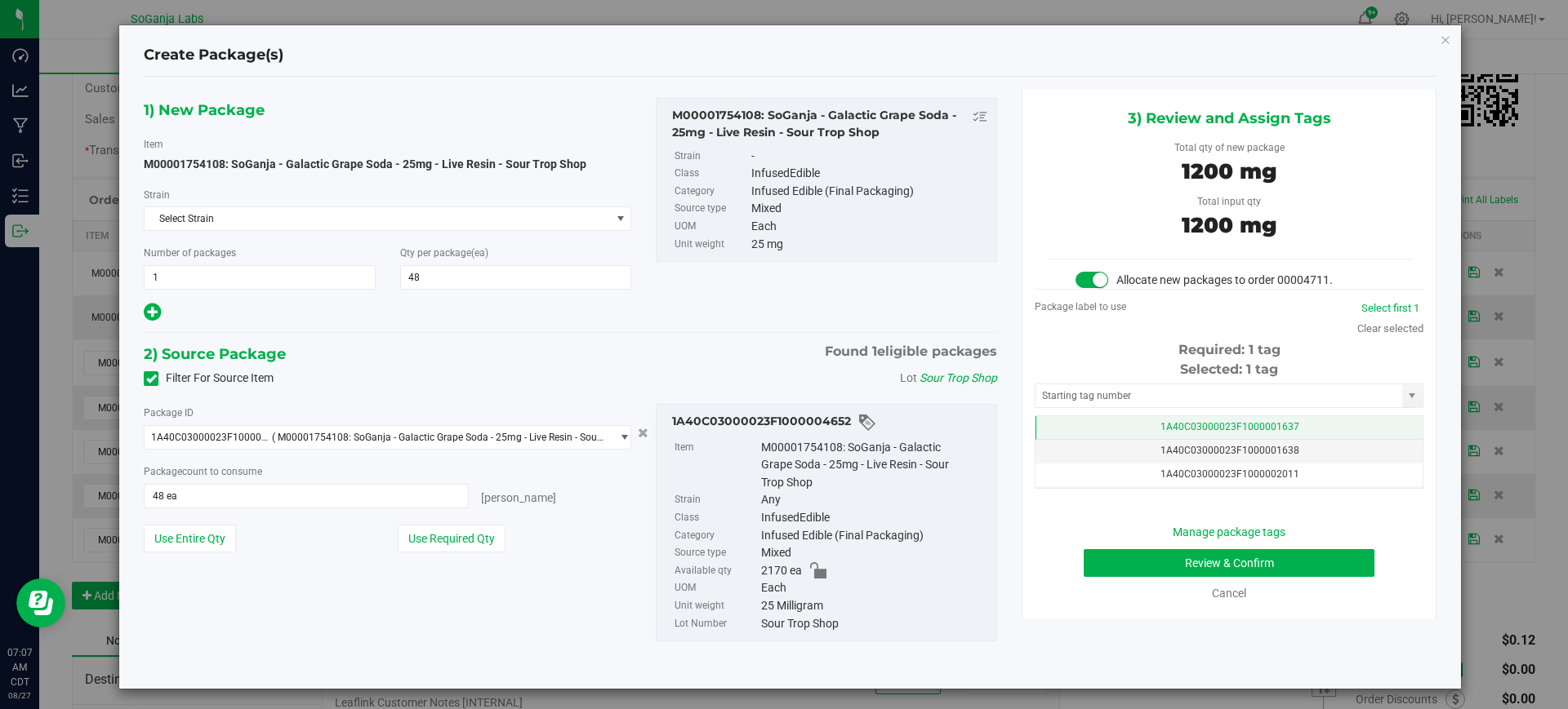
click at [1264, 419] on td "1A40C03000023F1000001637" at bounding box center [1229, 428] width 387 height 24
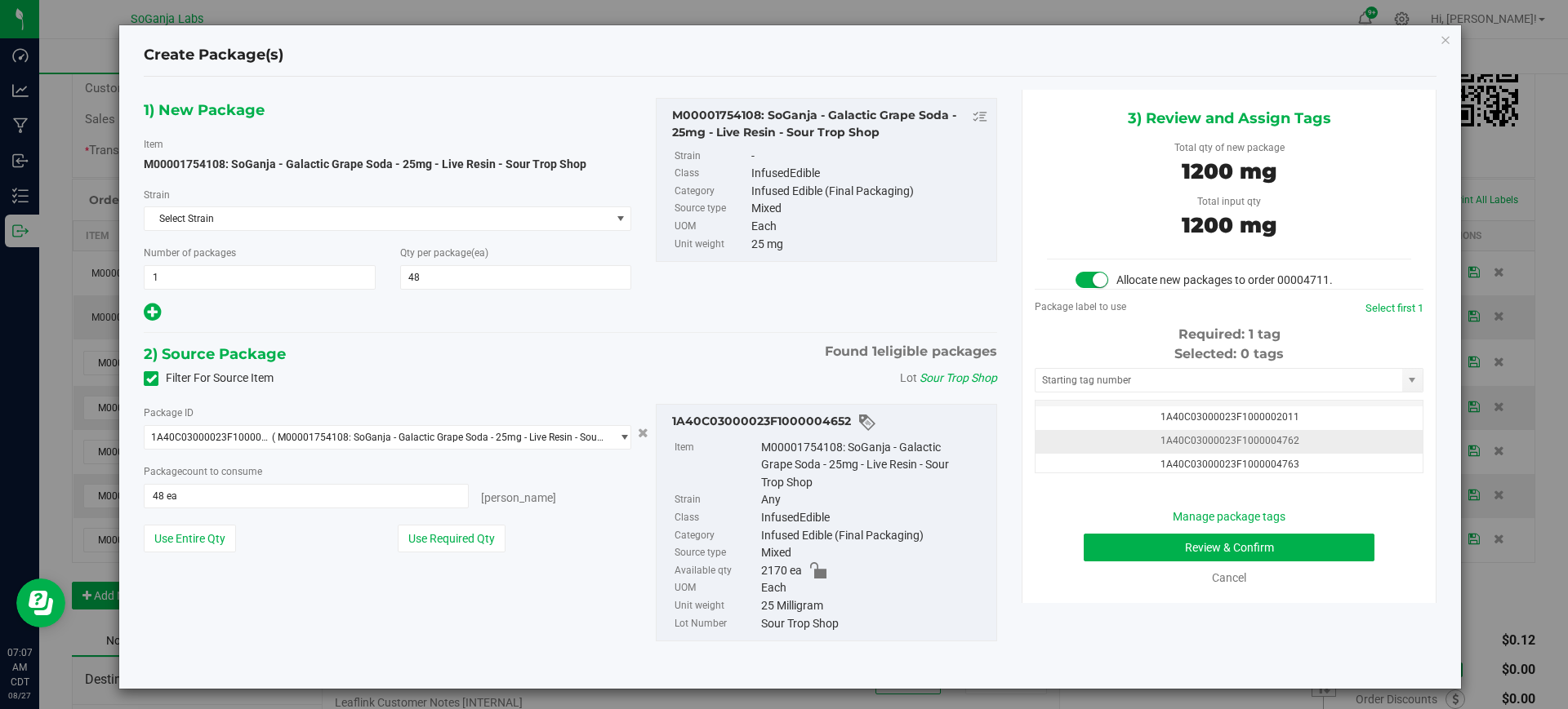
click at [1312, 447] on td "1A40C03000023F1000004762" at bounding box center [1229, 441] width 387 height 24
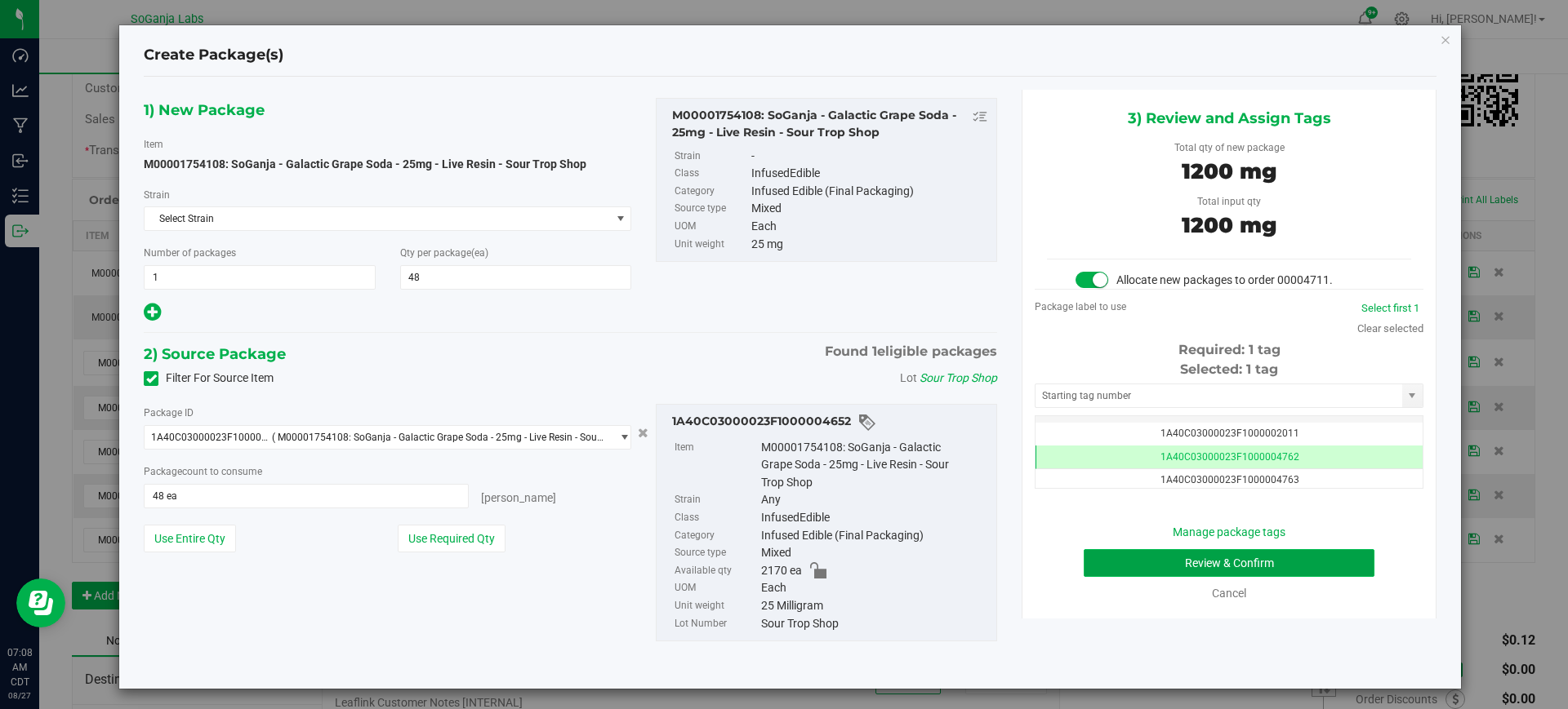
click at [1197, 570] on button "Review & Confirm" at bounding box center [1229, 563] width 291 height 28
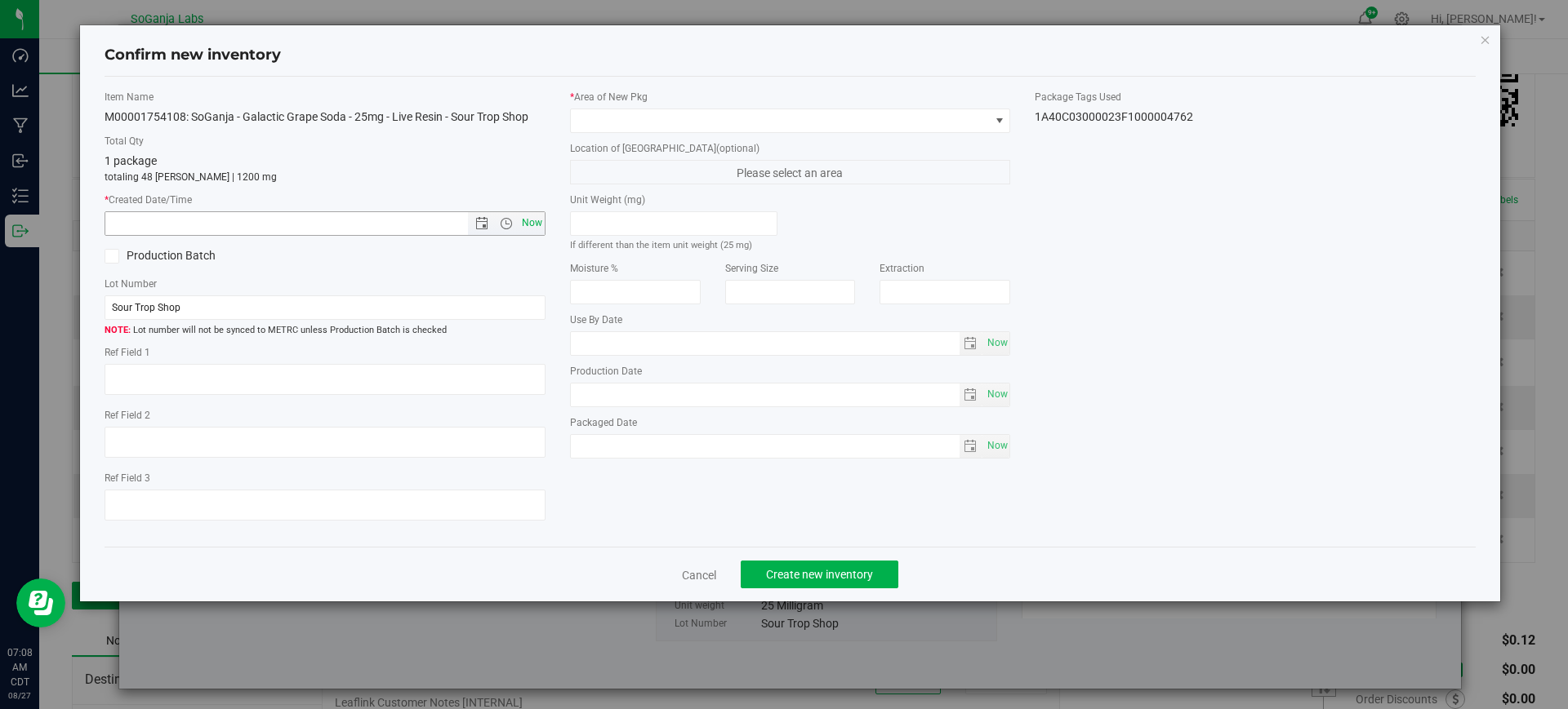
click at [537, 222] on span "Now" at bounding box center [531, 223] width 28 height 24
type input "8/27/2025 7:08 AM"
click at [633, 122] on span at bounding box center [780, 121] width 419 height 23
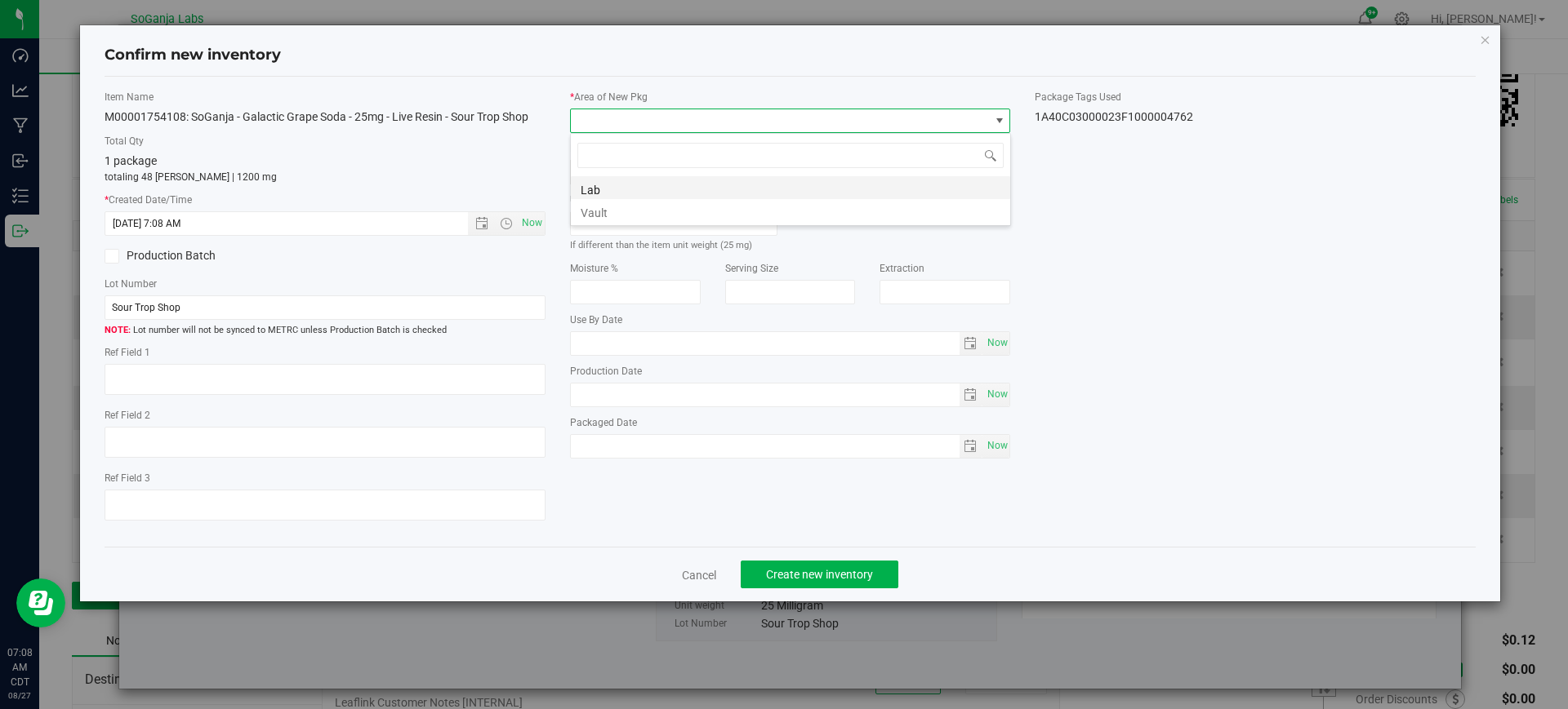
scroll to position [81582, 81202]
click at [621, 215] on li "Vault" at bounding box center [790, 211] width 439 height 23
click at [842, 580] on span "Create new inventory" at bounding box center [819, 575] width 107 height 13
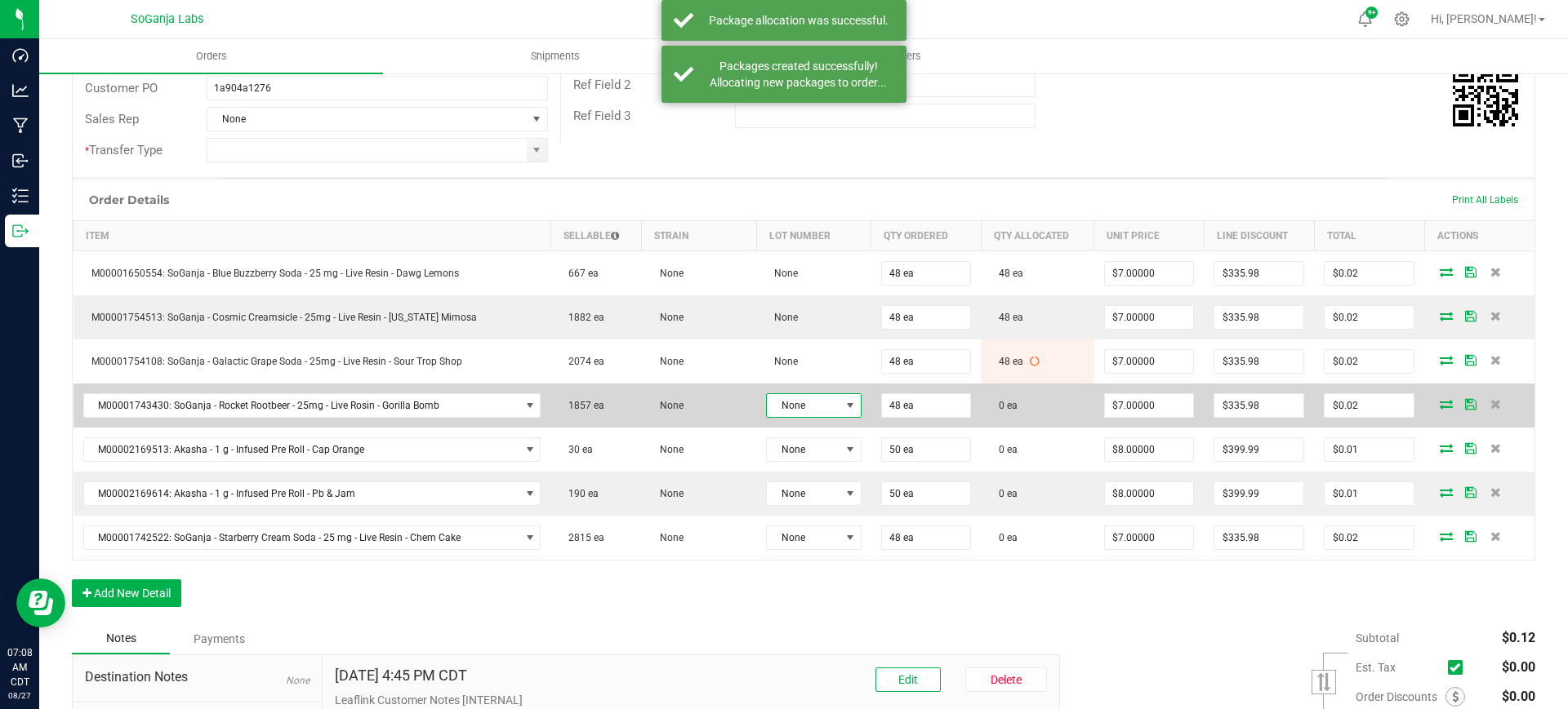
click at [787, 403] on span "None" at bounding box center [802, 406] width 72 height 23
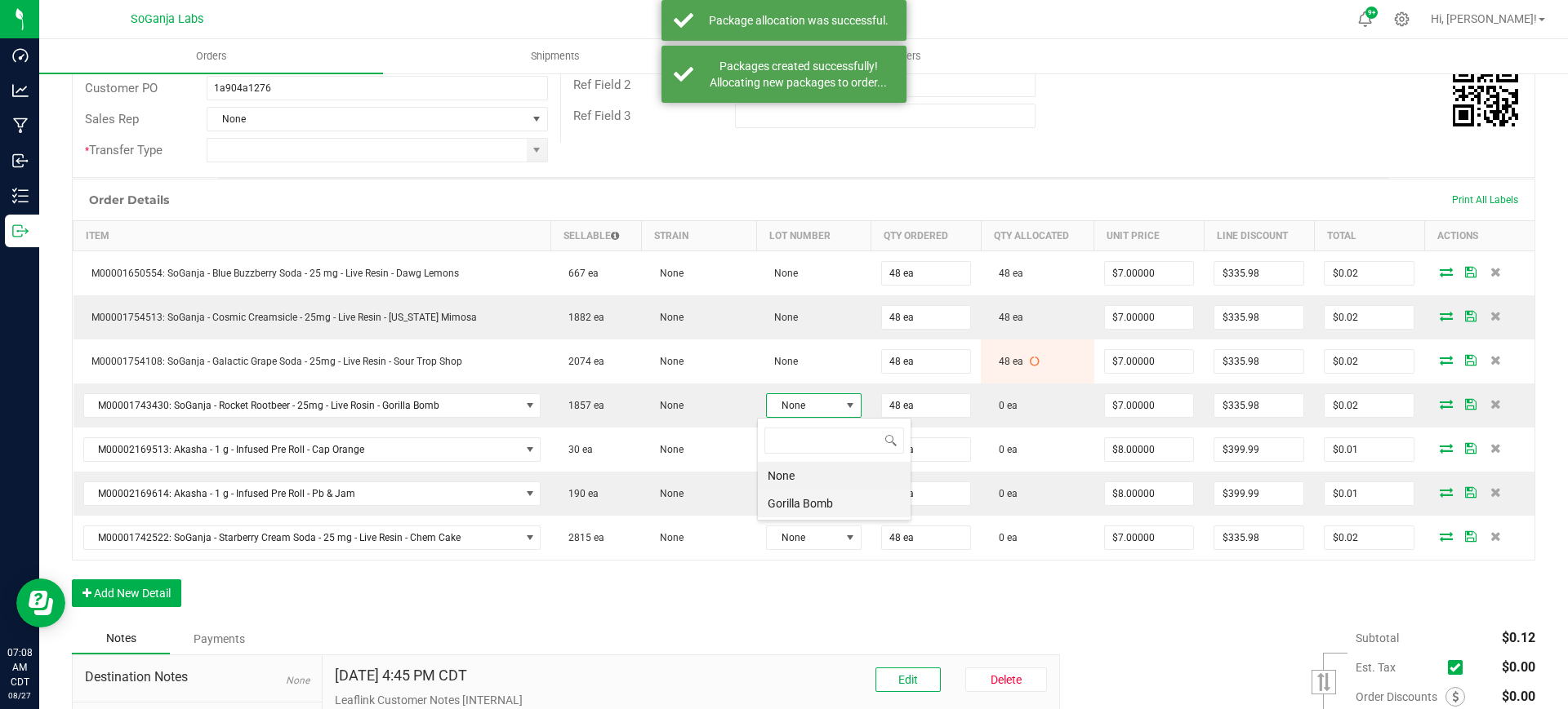
click at [789, 511] on Bomb "Gorilla Bomb" at bounding box center [834, 503] width 152 height 28
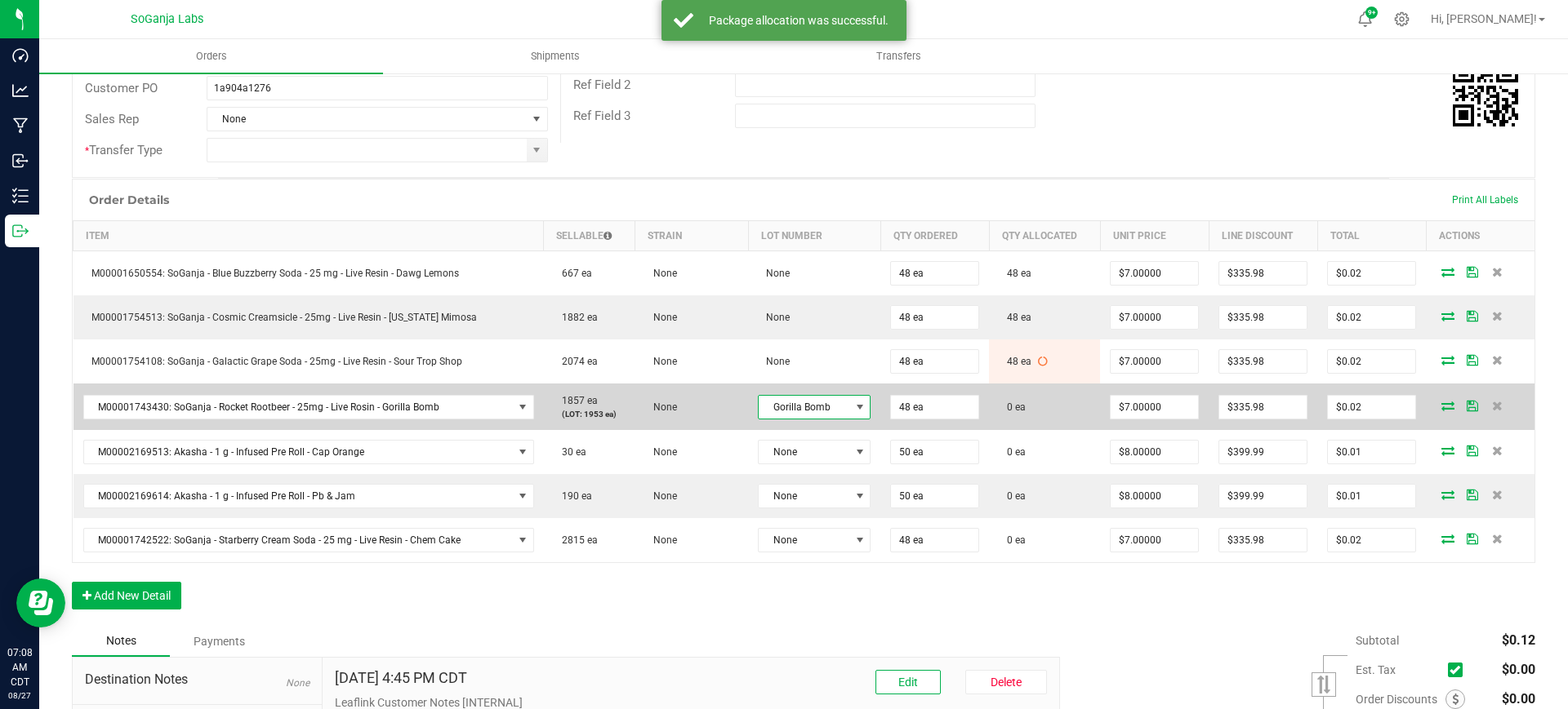
click at [1441, 407] on icon at bounding box center [1448, 406] width 13 height 10
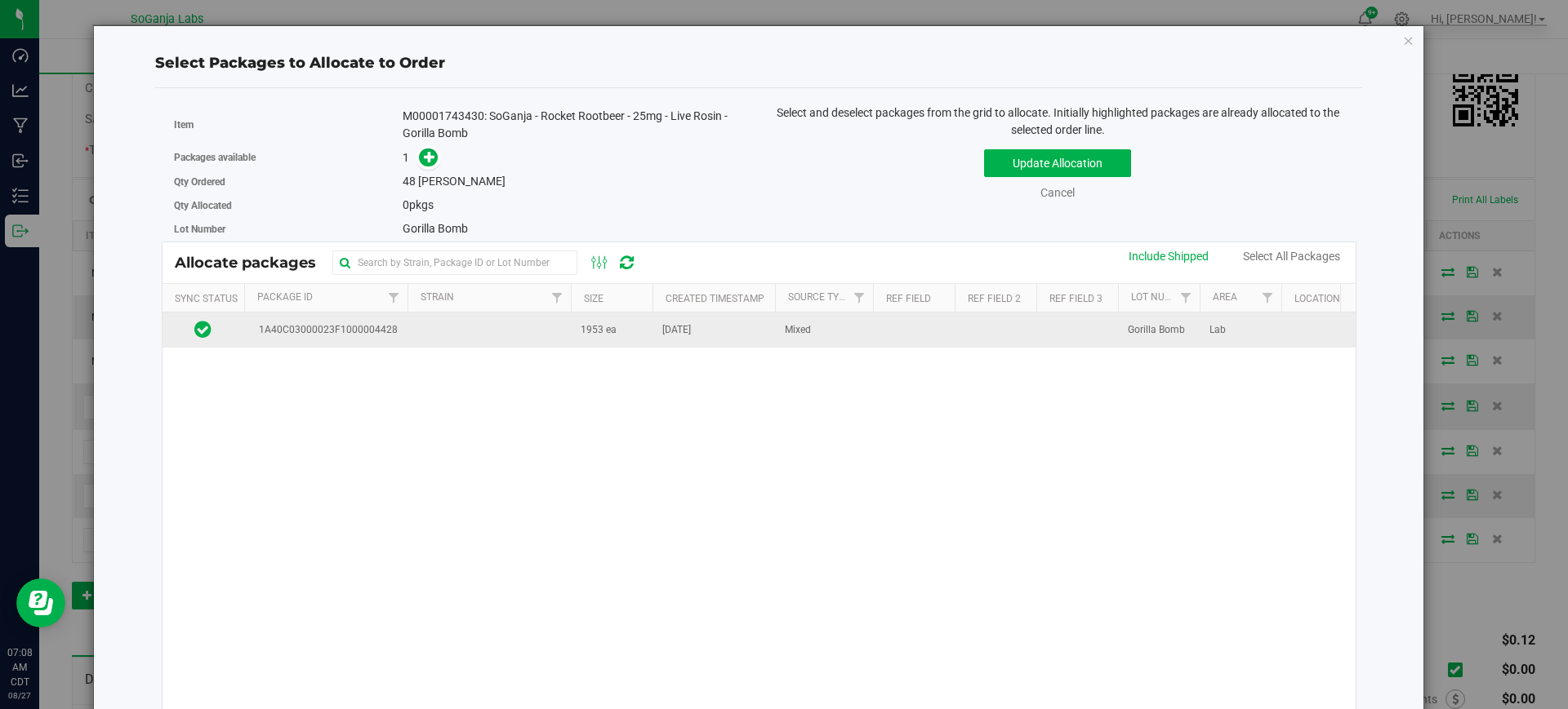
click at [627, 327] on td "1953 ea" at bounding box center [611, 329] width 82 height 35
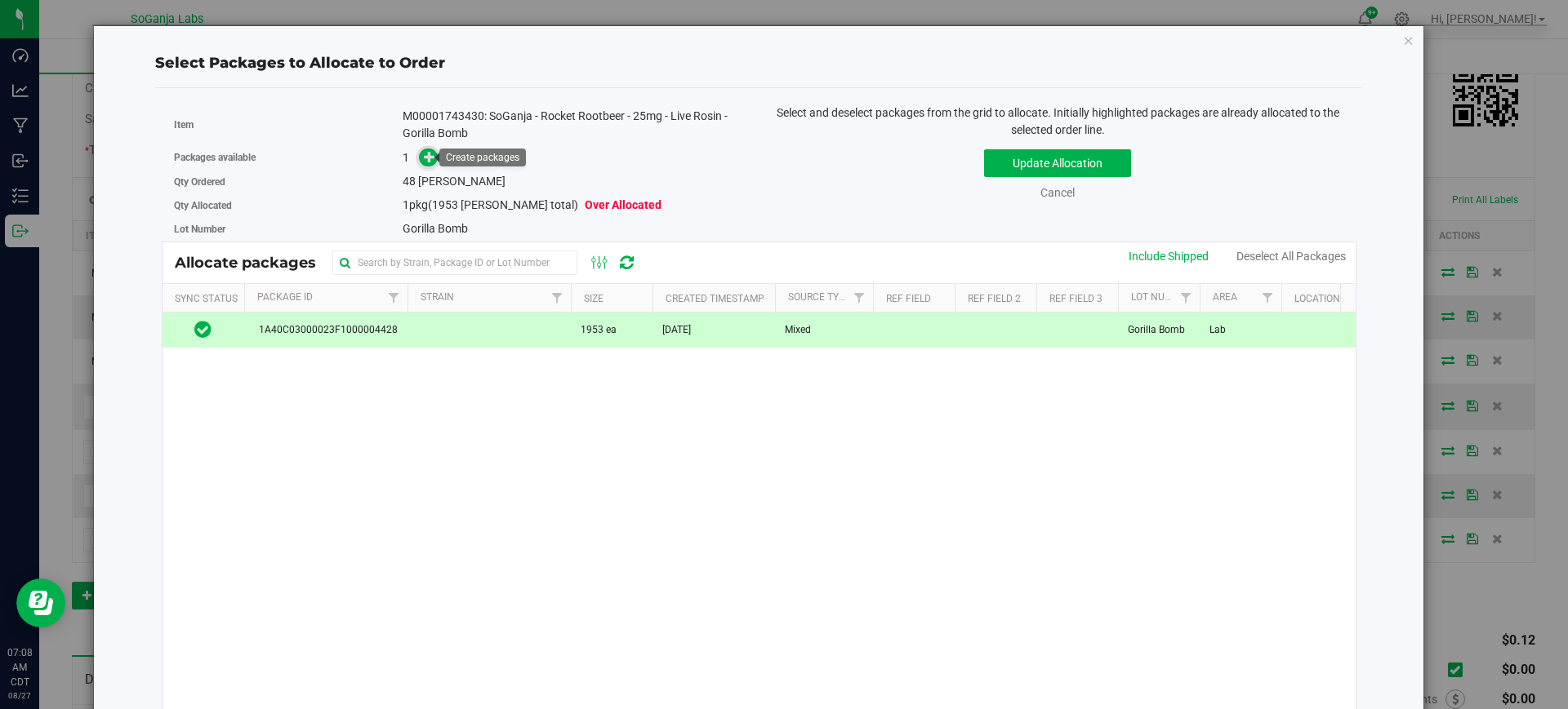
click at [424, 153] on icon at bounding box center [430, 157] width 12 height 12
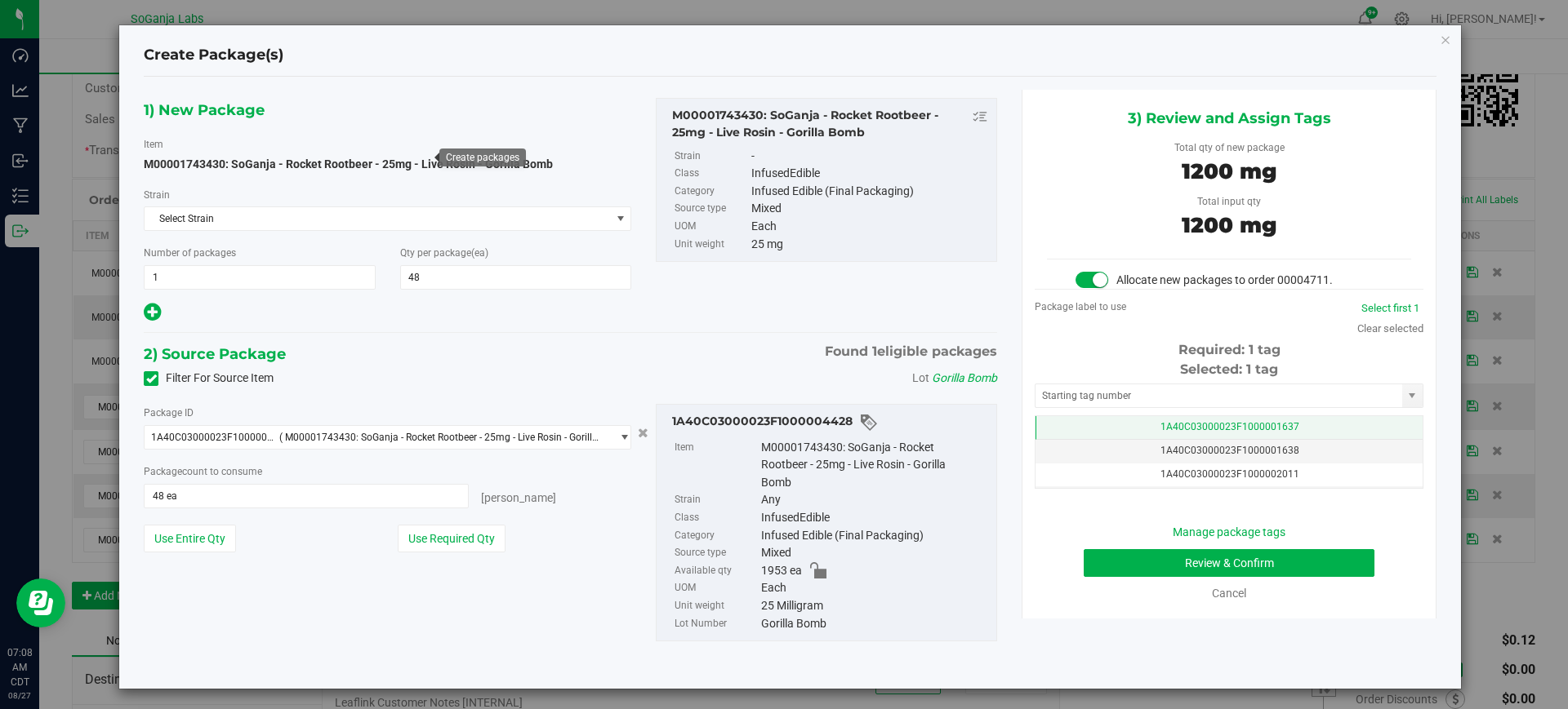
click at [1172, 428] on span "1A40C03000023F1000001637" at bounding box center [1230, 427] width 139 height 12
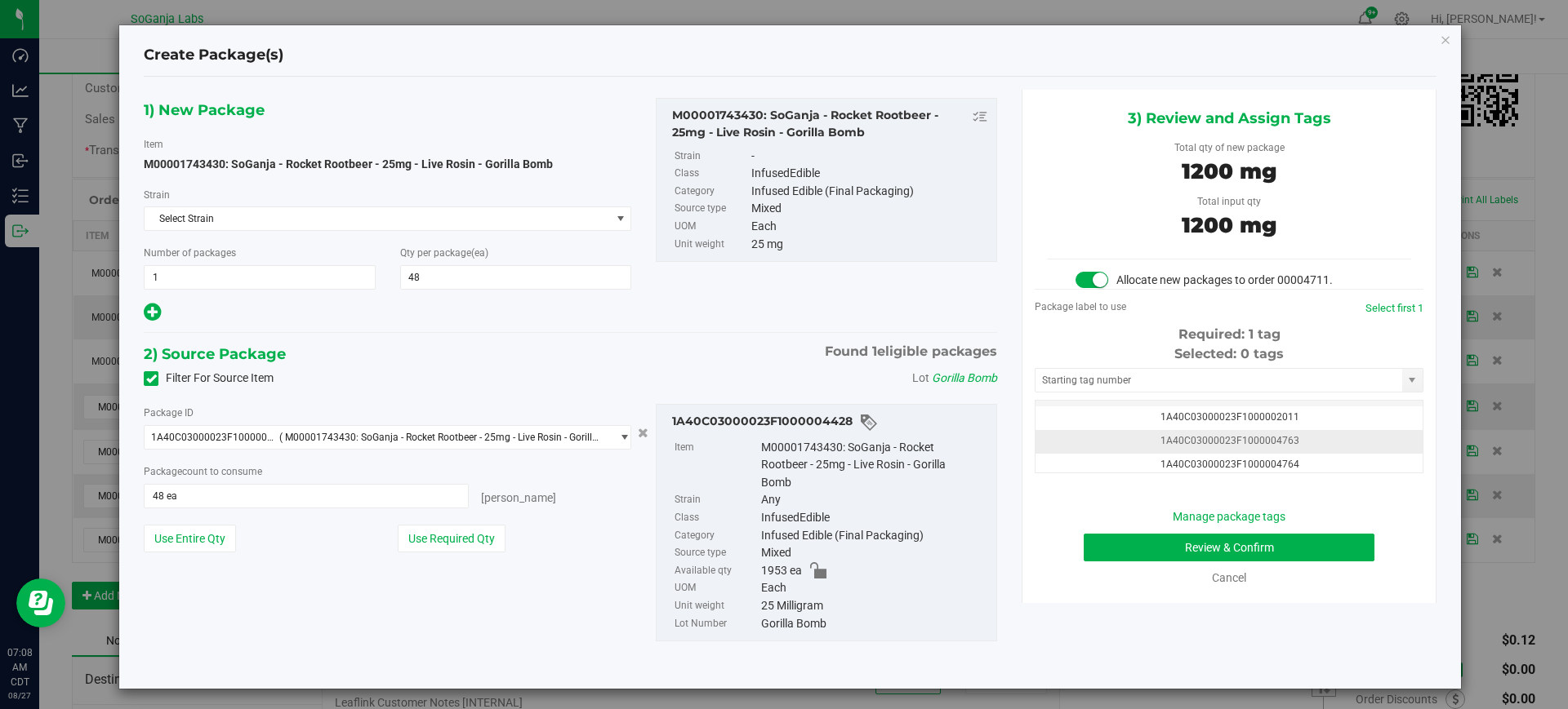
click at [1274, 445] on span "1A40C03000023F1000004763" at bounding box center [1230, 441] width 139 height 12
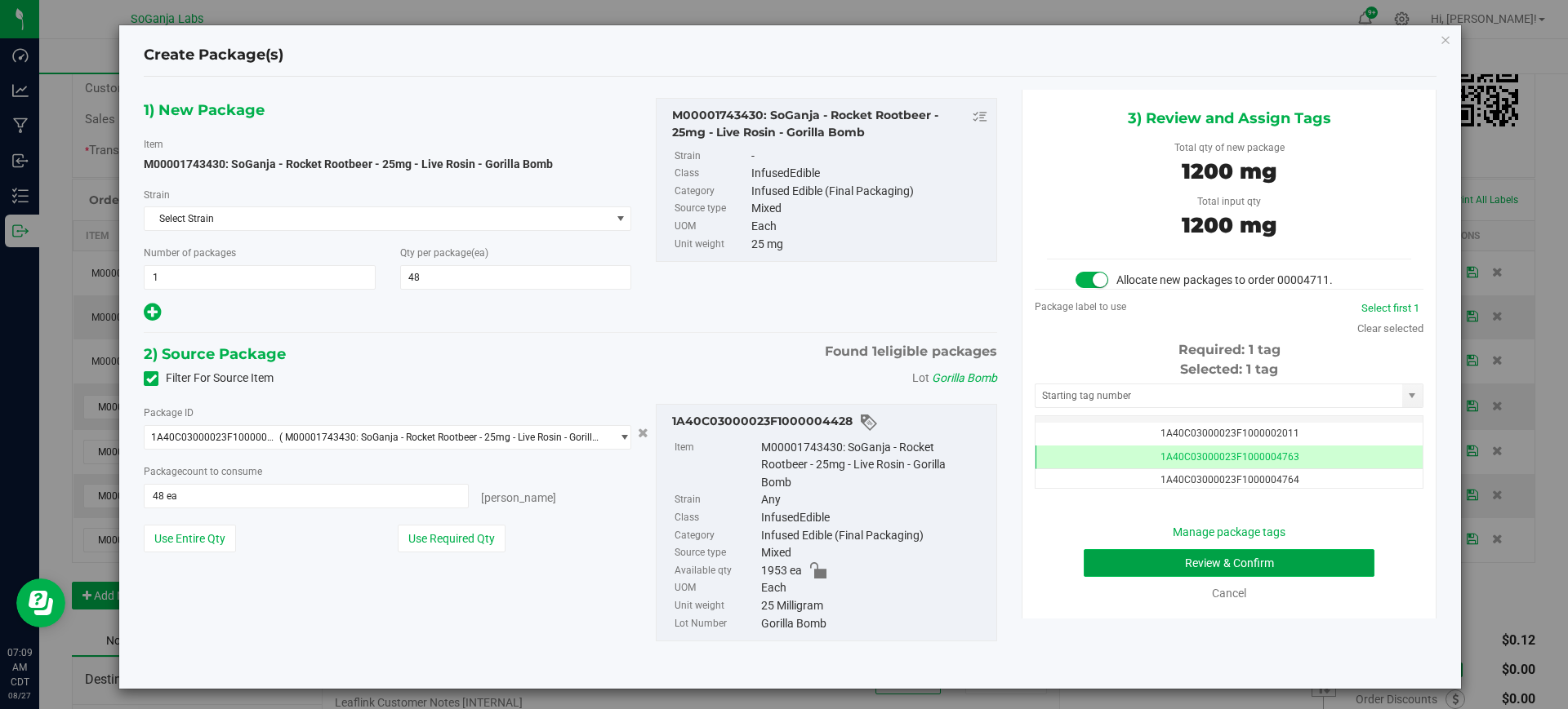
click at [1231, 567] on button "Review & Confirm" at bounding box center [1229, 563] width 291 height 28
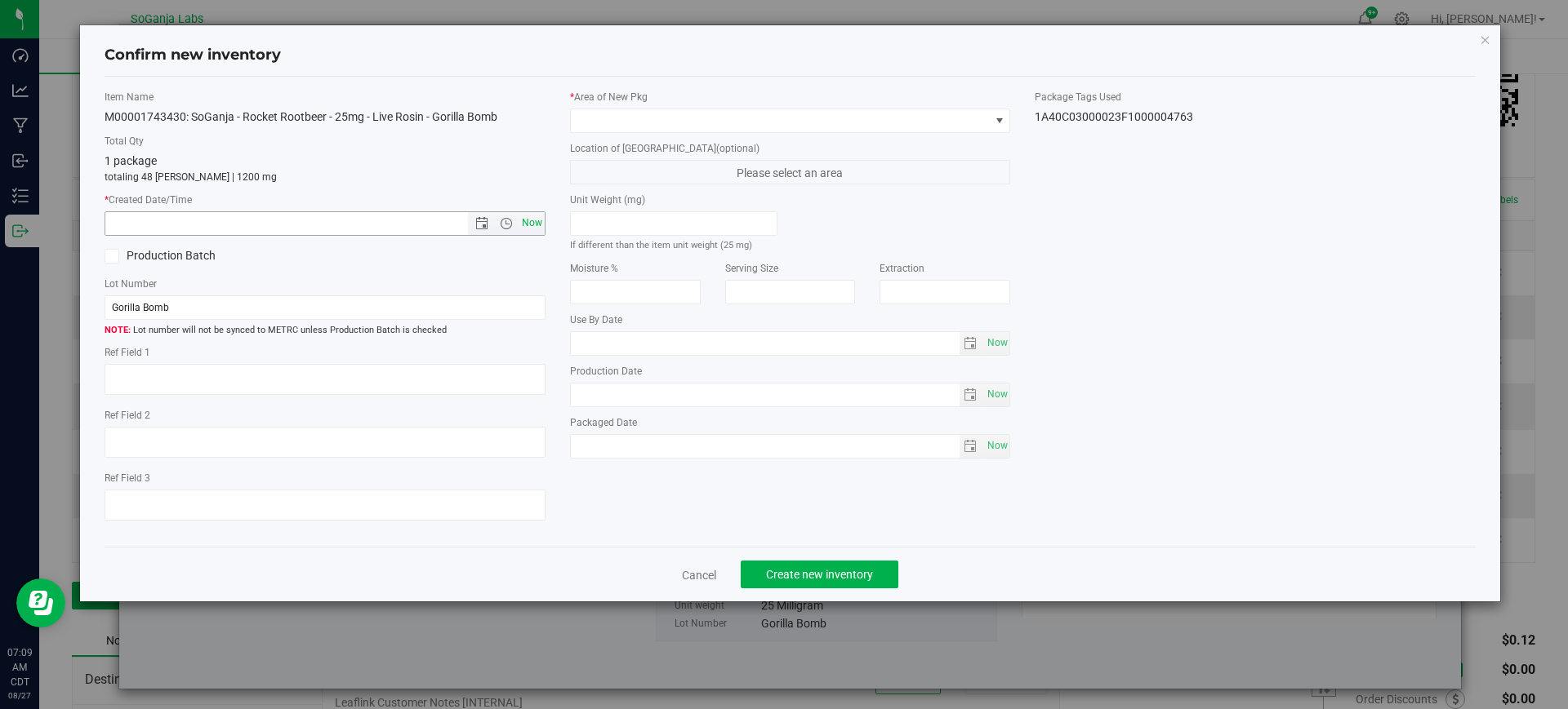
click at [539, 218] on span "Now" at bounding box center [531, 223] width 28 height 24
type input "8/27/2025 7:09 AM"
click at [617, 123] on span at bounding box center [780, 121] width 419 height 23
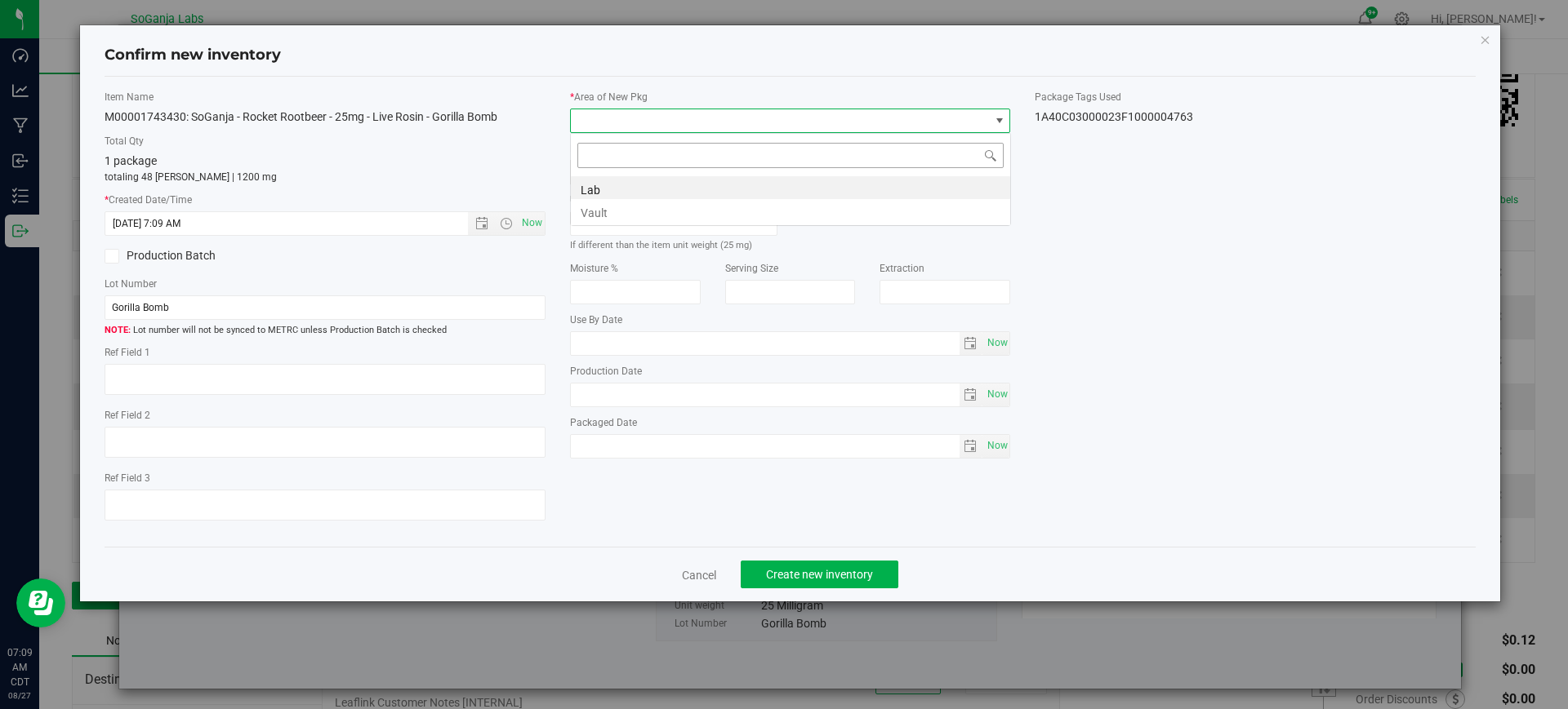
scroll to position [24, 440]
click at [617, 208] on li "Vault" at bounding box center [790, 211] width 439 height 23
click at [837, 585] on button "Create new inventory" at bounding box center [818, 574] width 157 height 28
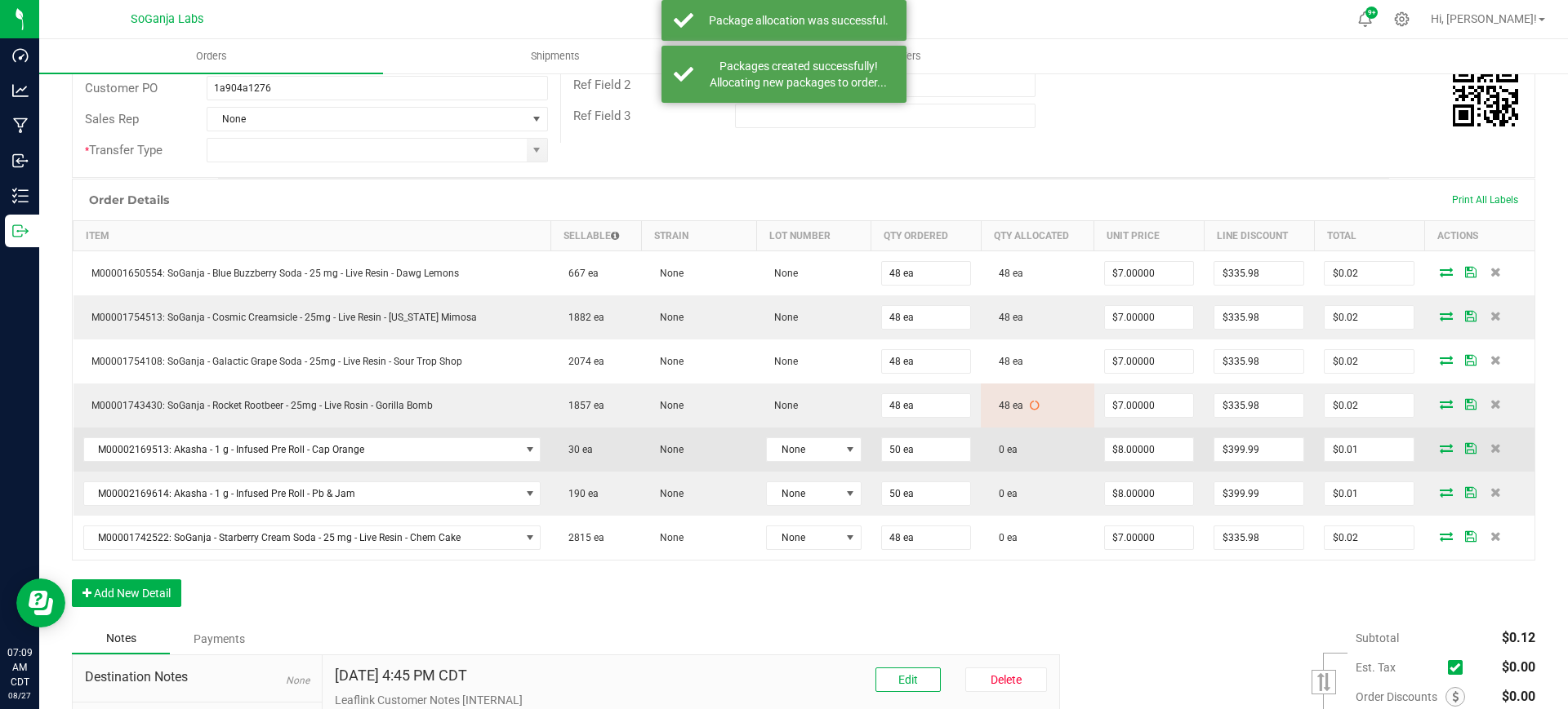
click at [1440, 443] on icon at bounding box center [1447, 448] width 13 height 10
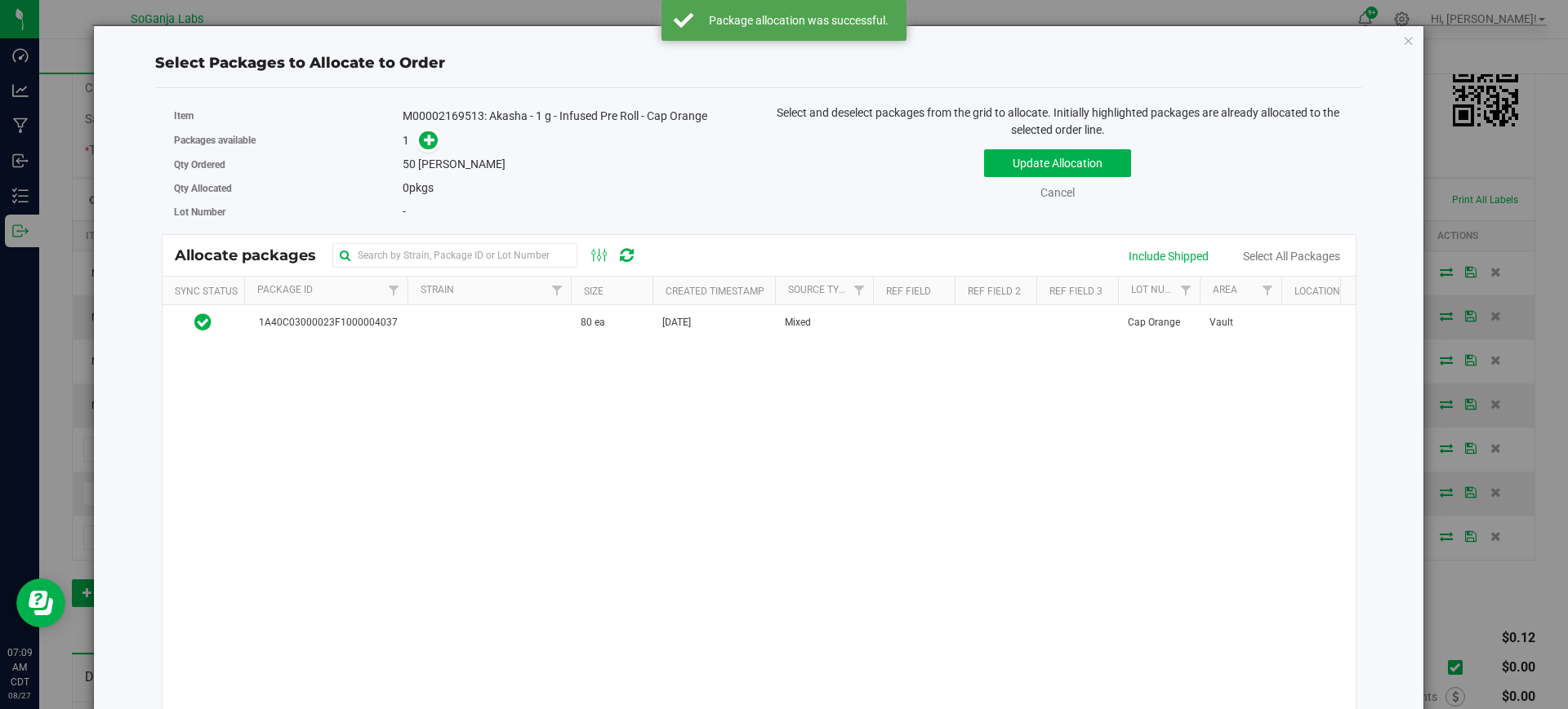
drag, startPoint x: 525, startPoint y: 331, endPoint x: 492, endPoint y: 275, distance: 65.0
click at [525, 330] on td at bounding box center [489, 323] width 163 height 35
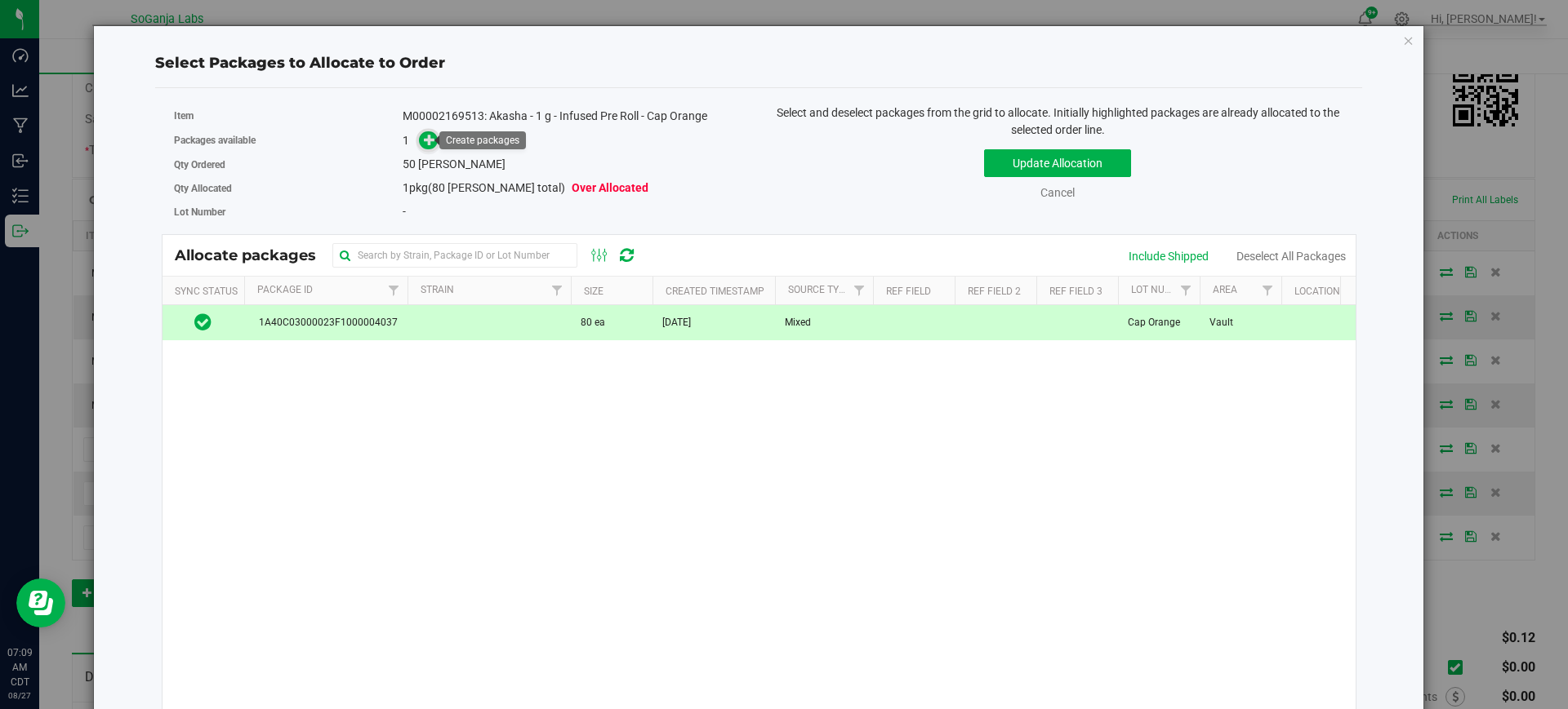
click at [424, 145] on icon at bounding box center [430, 140] width 12 height 12
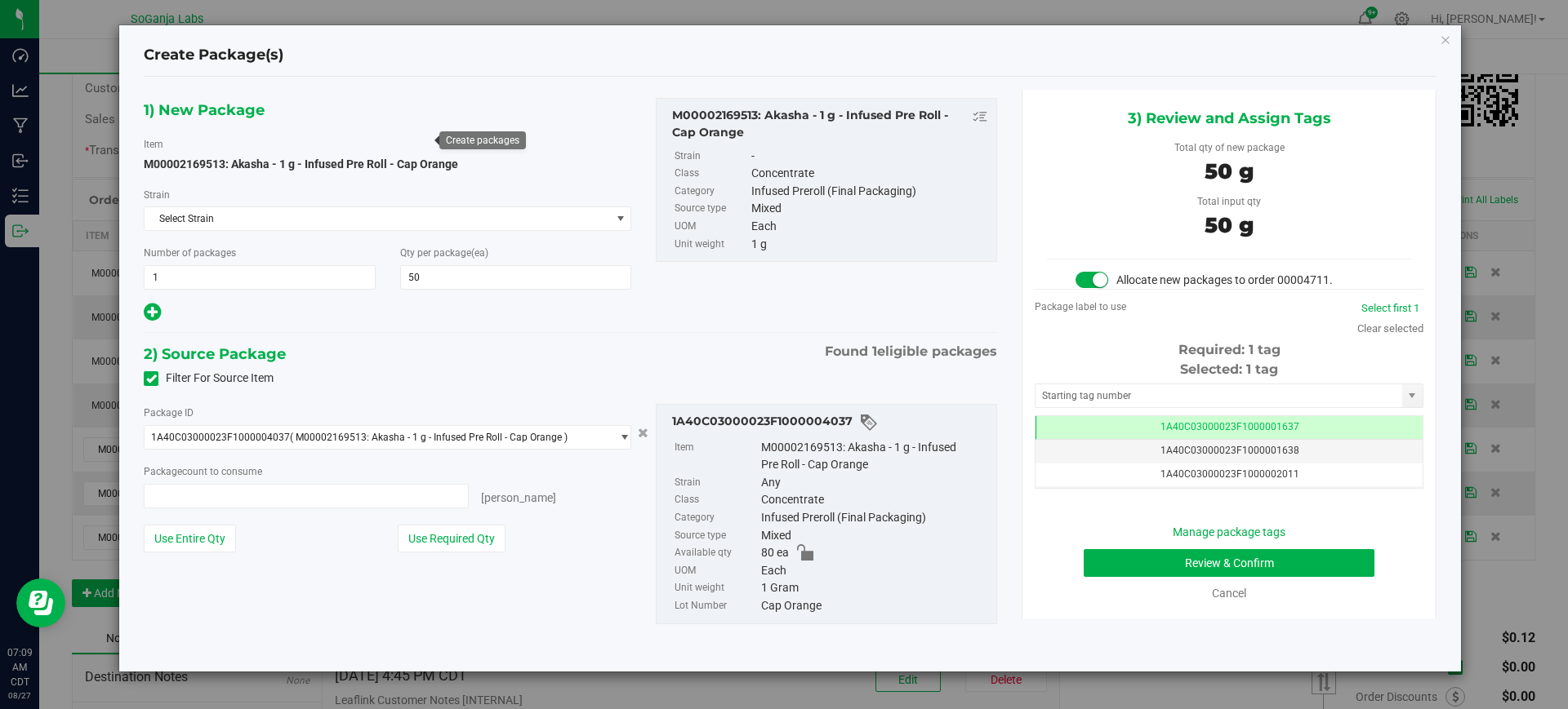
type input "50 ea"
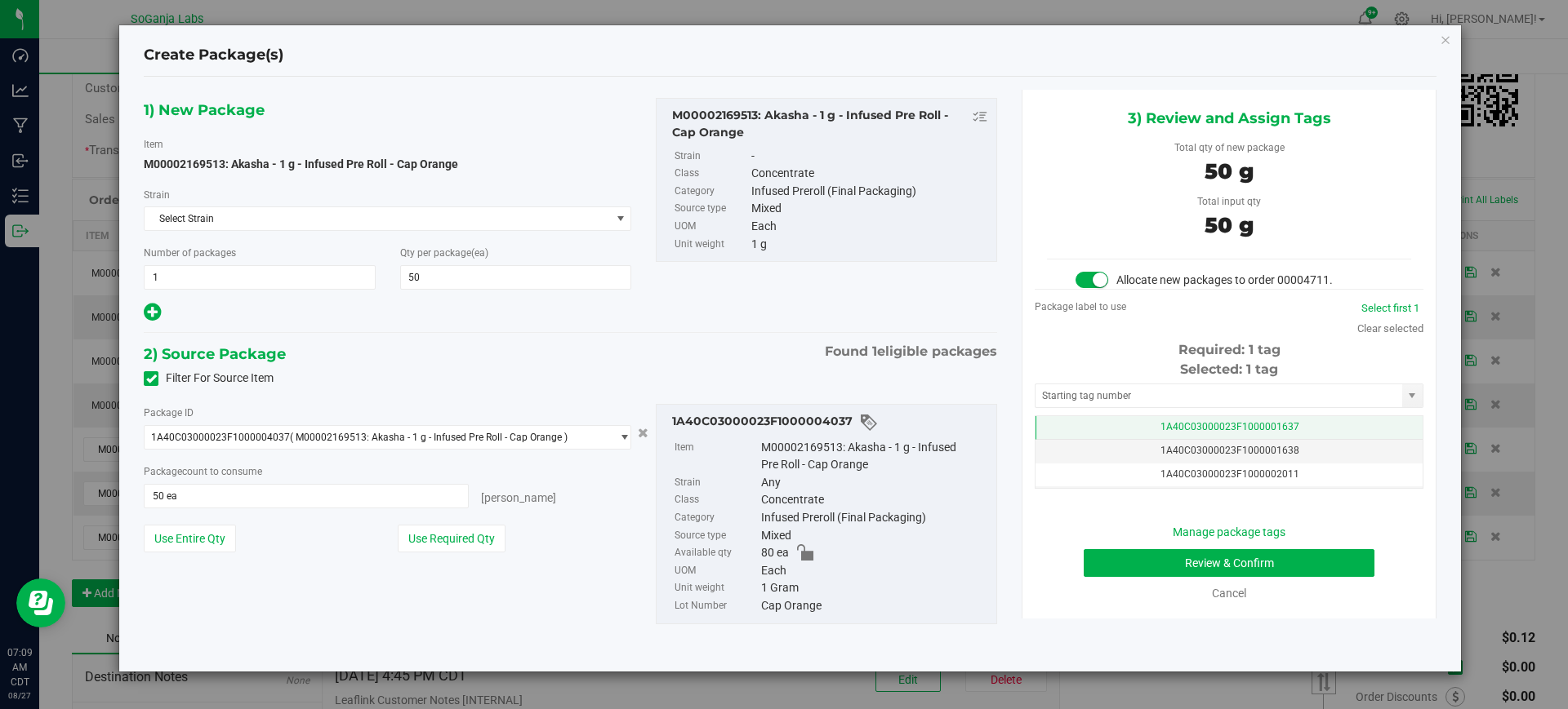
click at [1172, 430] on span "1A40C03000023F1000001637" at bounding box center [1230, 427] width 139 height 12
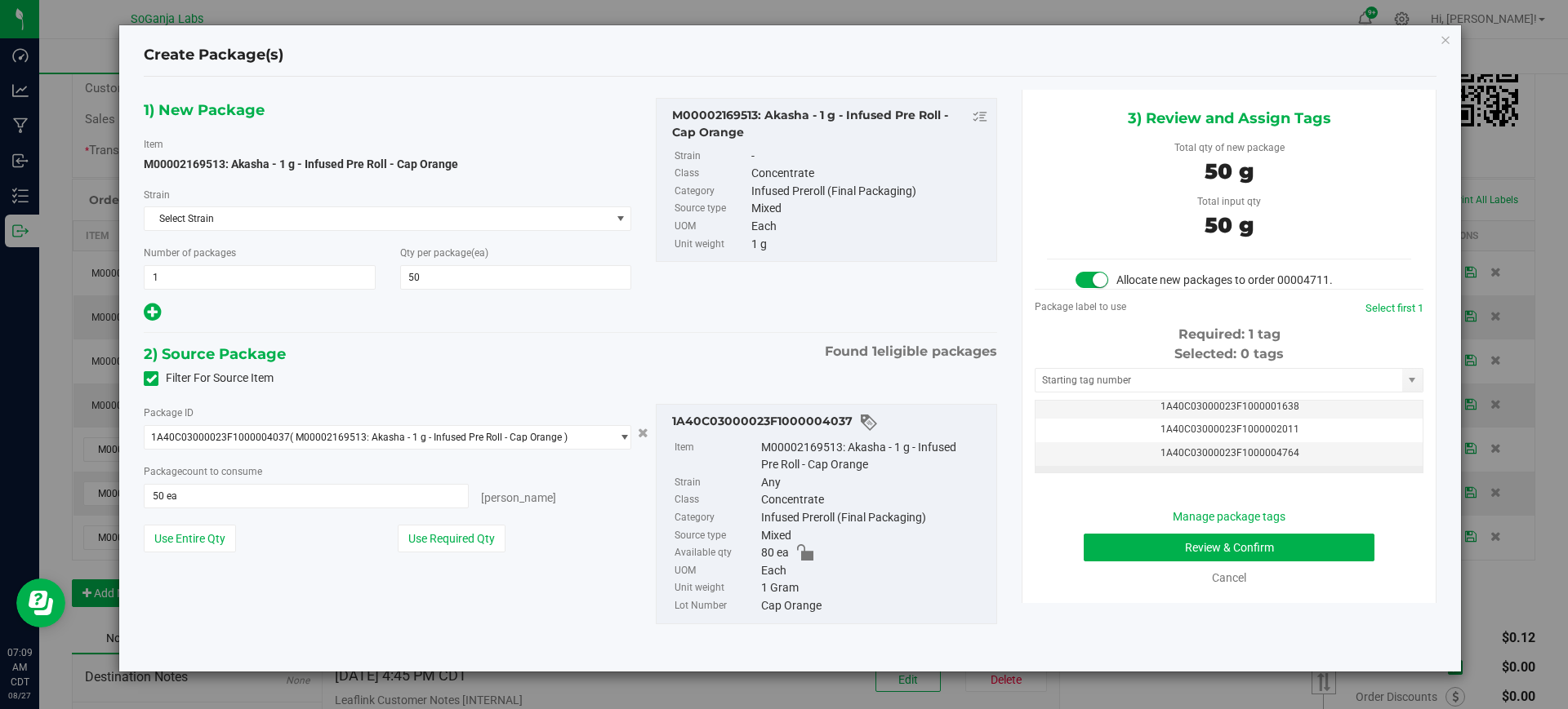
scroll to position [40, 0]
click at [1273, 442] on span "1A40C03000023F1000004764" at bounding box center [1230, 441] width 139 height 12
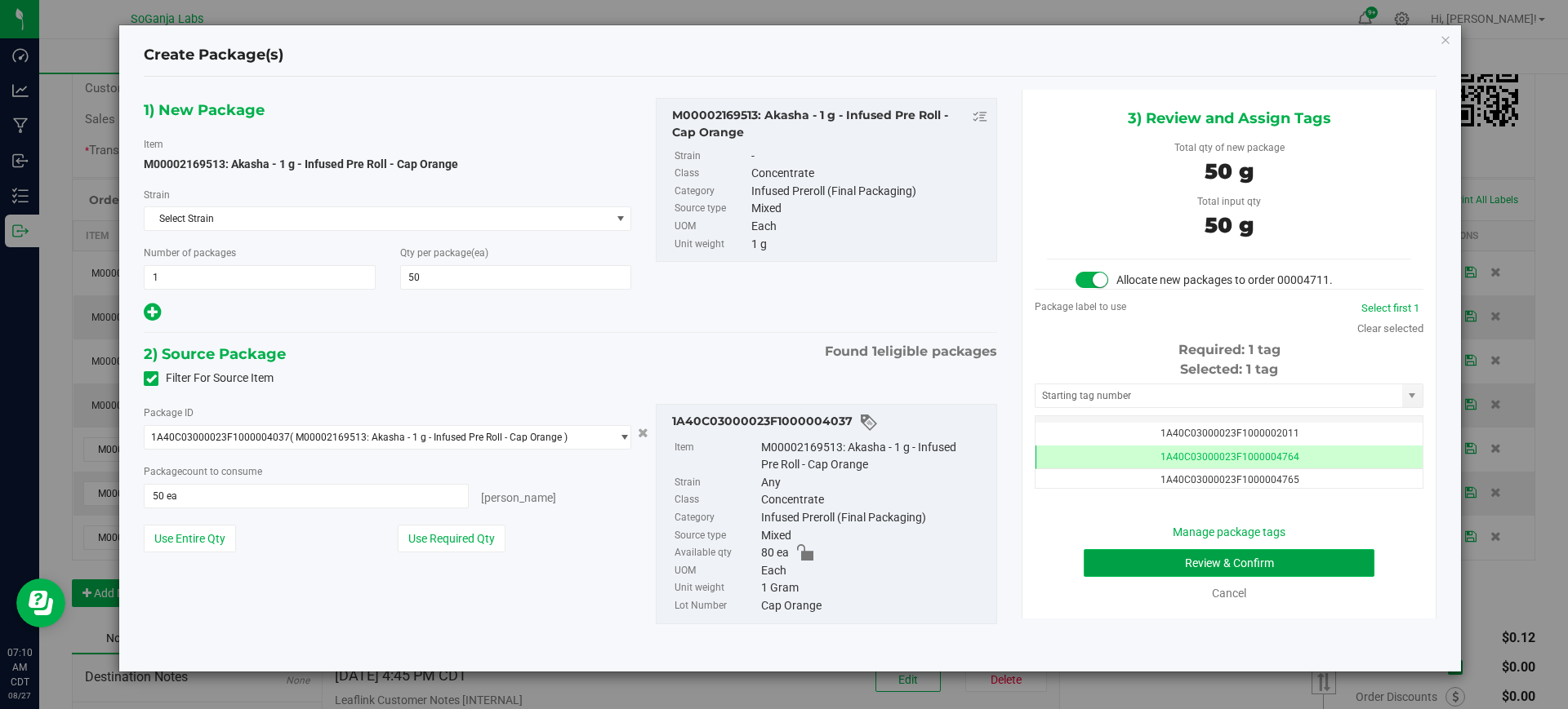
click at [1274, 565] on button "Review & Confirm" at bounding box center [1229, 563] width 291 height 28
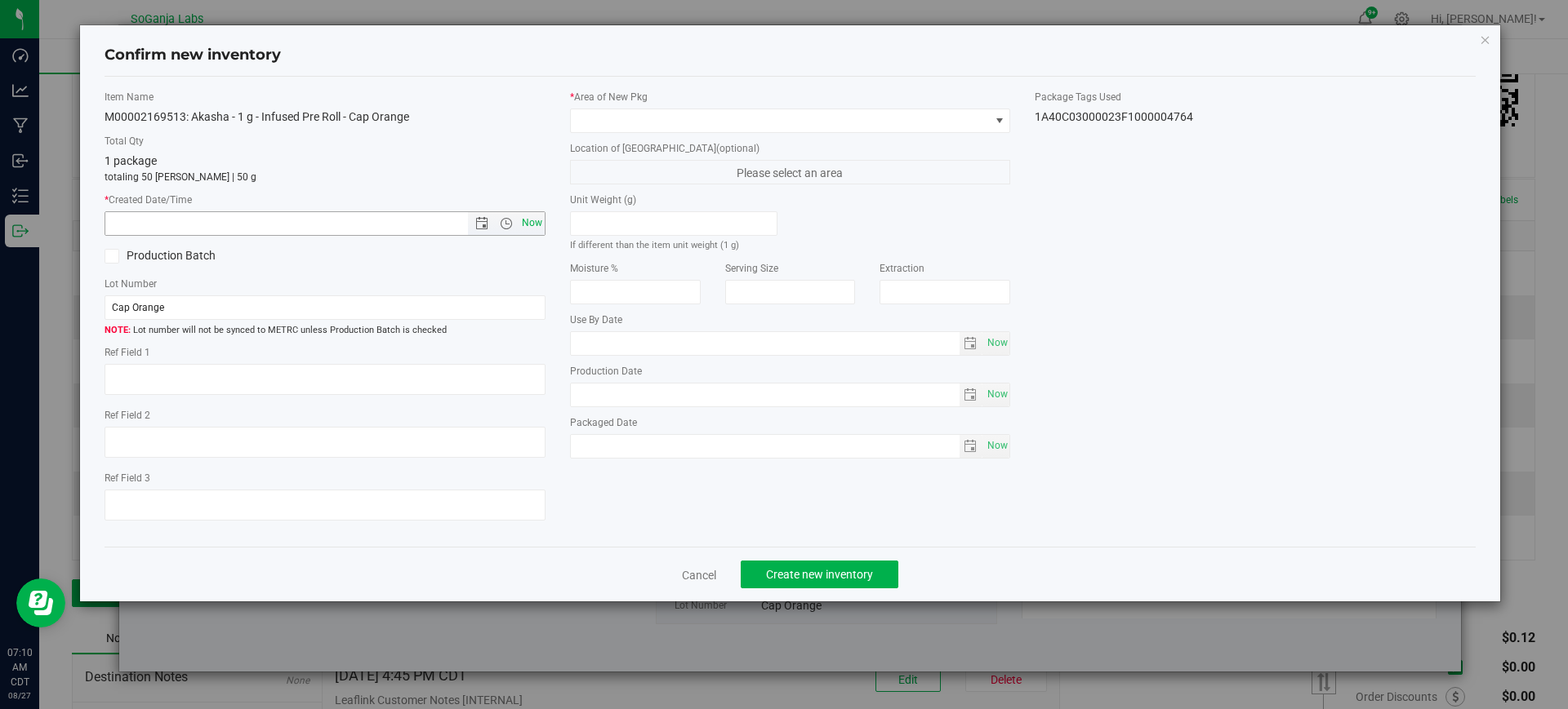
click at [532, 219] on span "Now" at bounding box center [531, 223] width 28 height 24
type input "8/27/2025 7:10 AM"
click at [638, 124] on span at bounding box center [780, 121] width 419 height 23
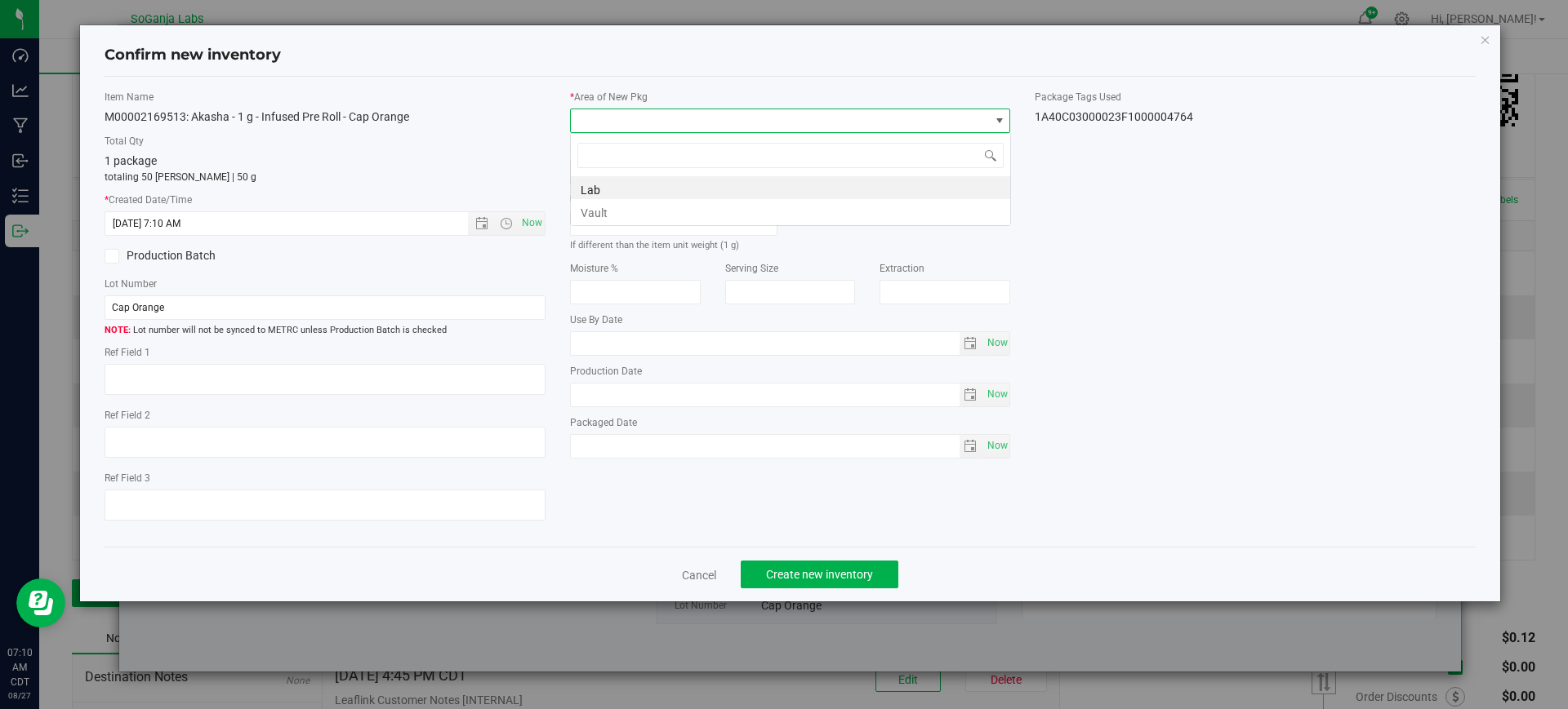
scroll to position [81582, 81202]
click at [639, 211] on li "Vault" at bounding box center [790, 211] width 439 height 23
click at [841, 576] on span "Create new inventory" at bounding box center [819, 575] width 107 height 13
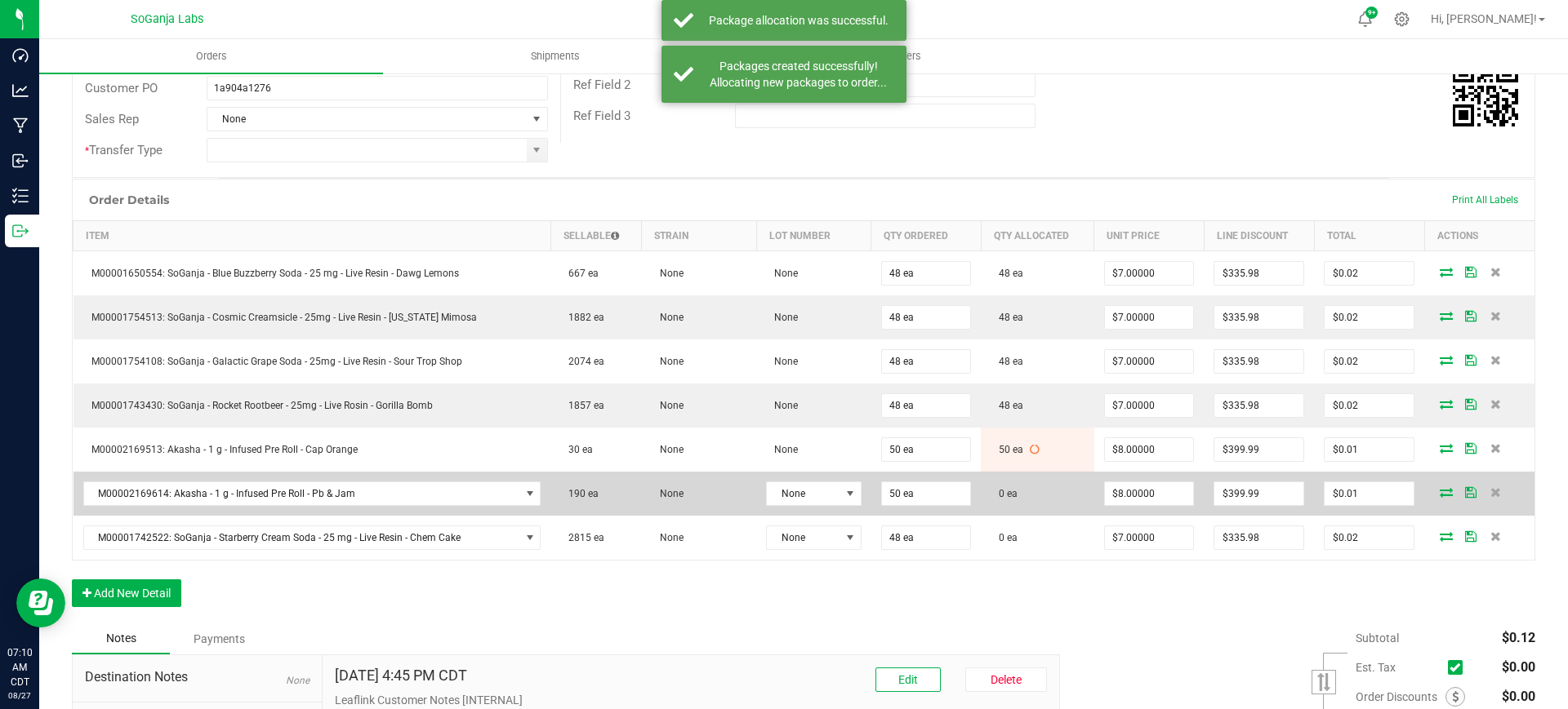
click at [1440, 488] on icon at bounding box center [1447, 492] width 13 height 10
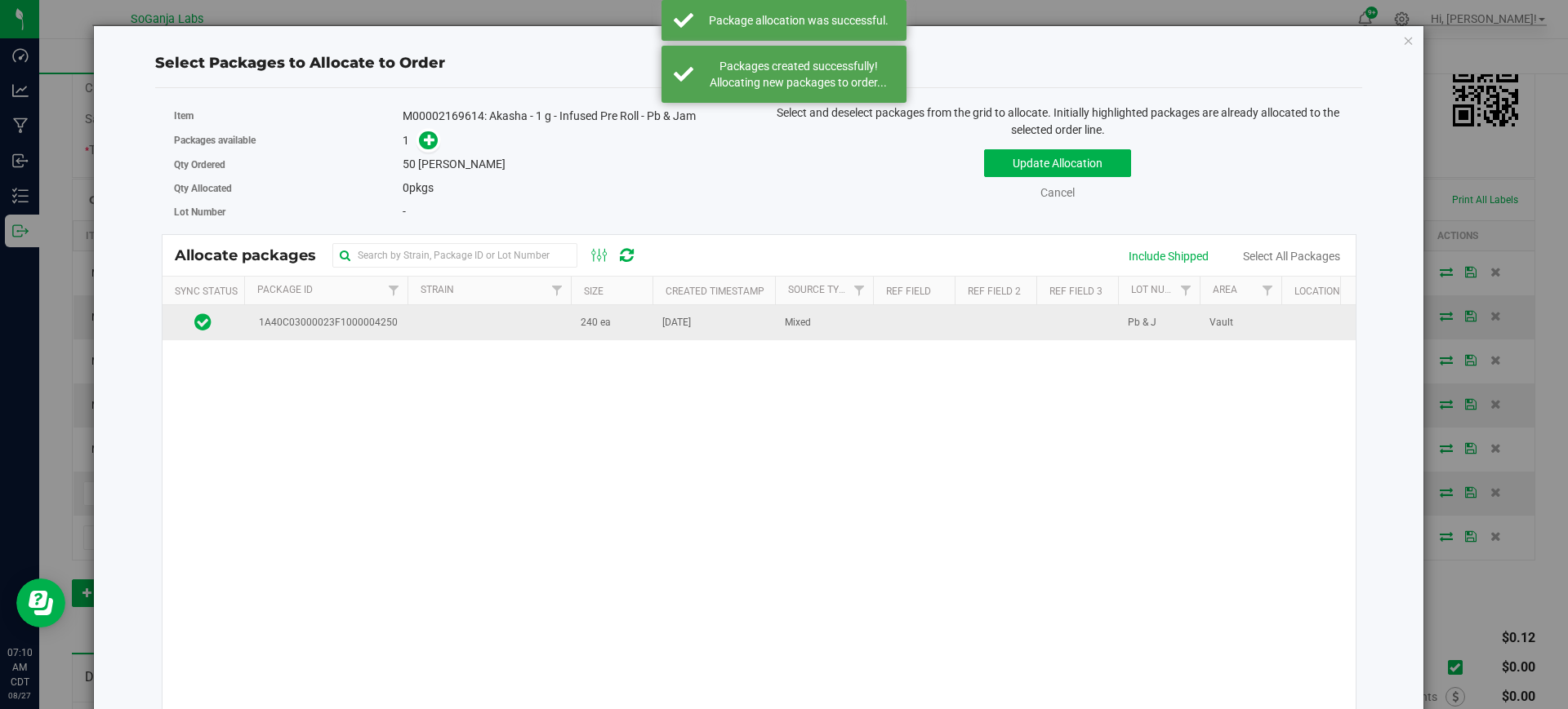
click at [740, 318] on td "Jun 23, 2025" at bounding box center [713, 323] width 122 height 35
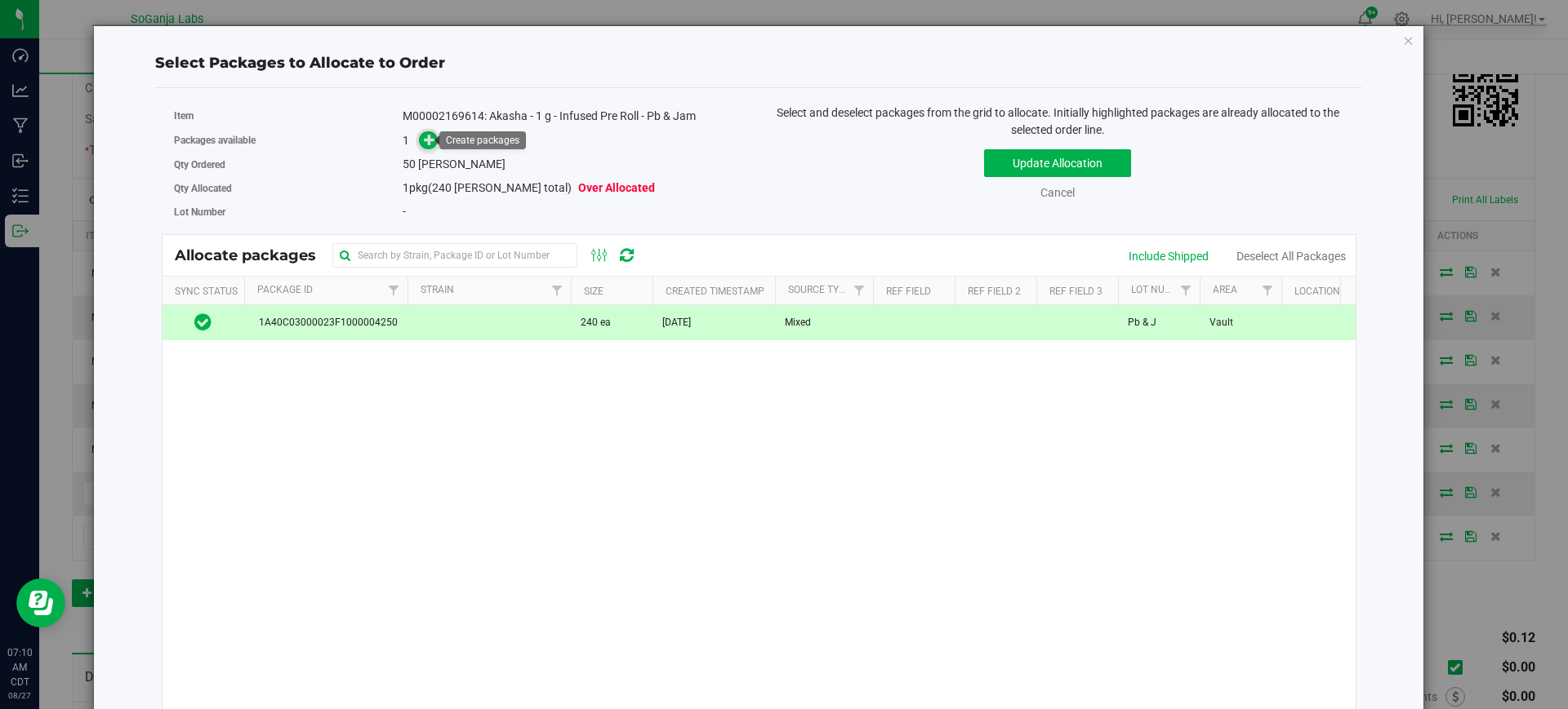
click at [424, 136] on icon at bounding box center [430, 140] width 12 height 12
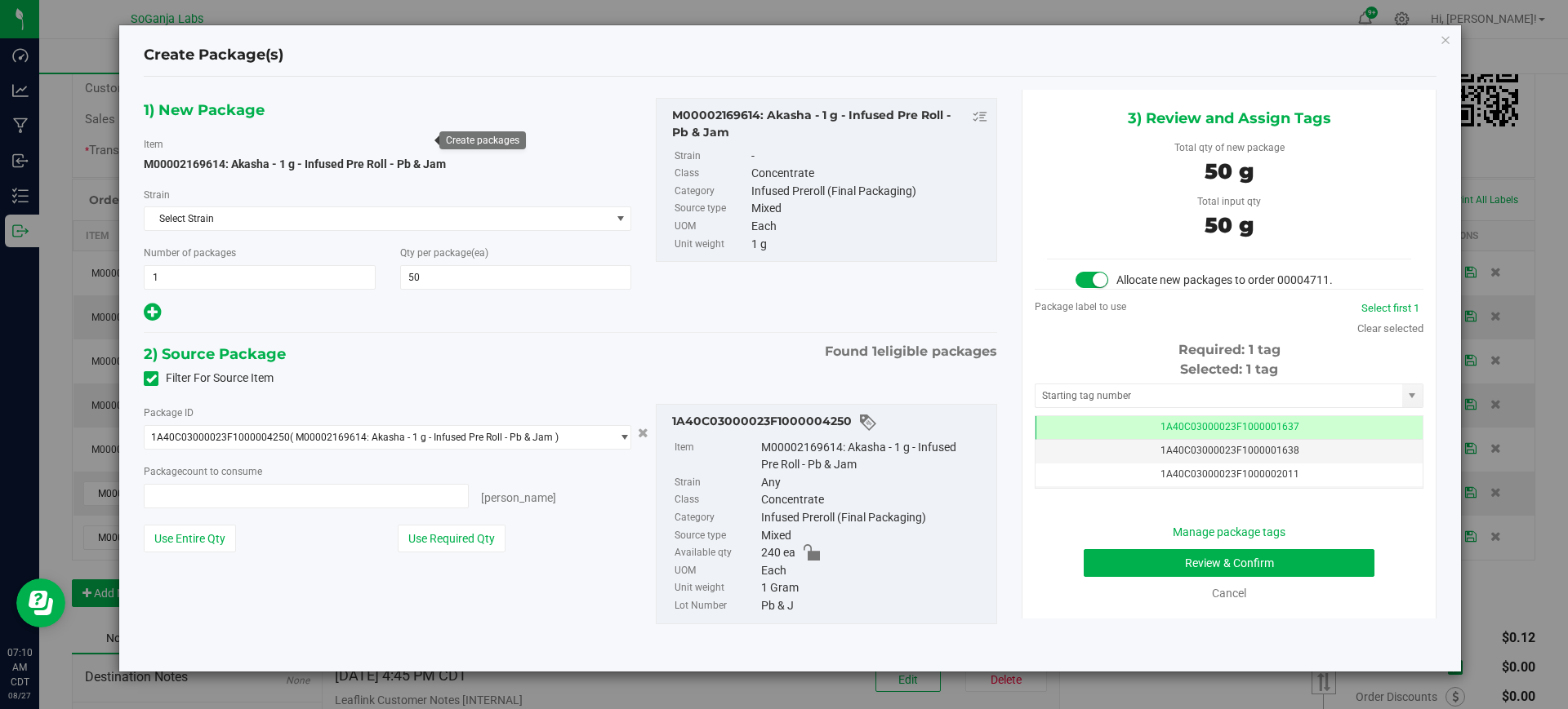
type input "50 ea"
click at [1167, 423] on span "1A40C03000023F1000001637" at bounding box center [1230, 427] width 139 height 12
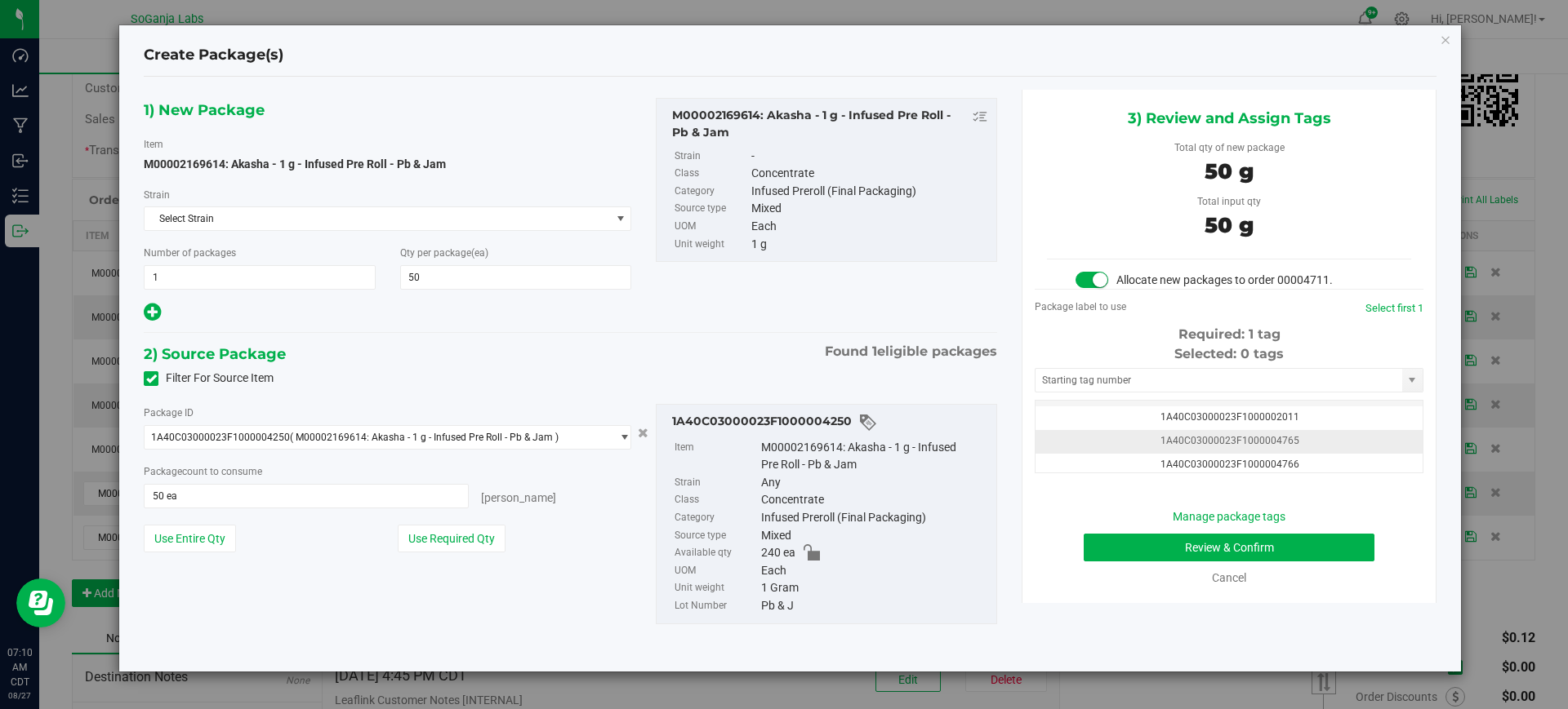
click at [1276, 440] on span "1A40C03000023F1000004765" at bounding box center [1230, 441] width 139 height 12
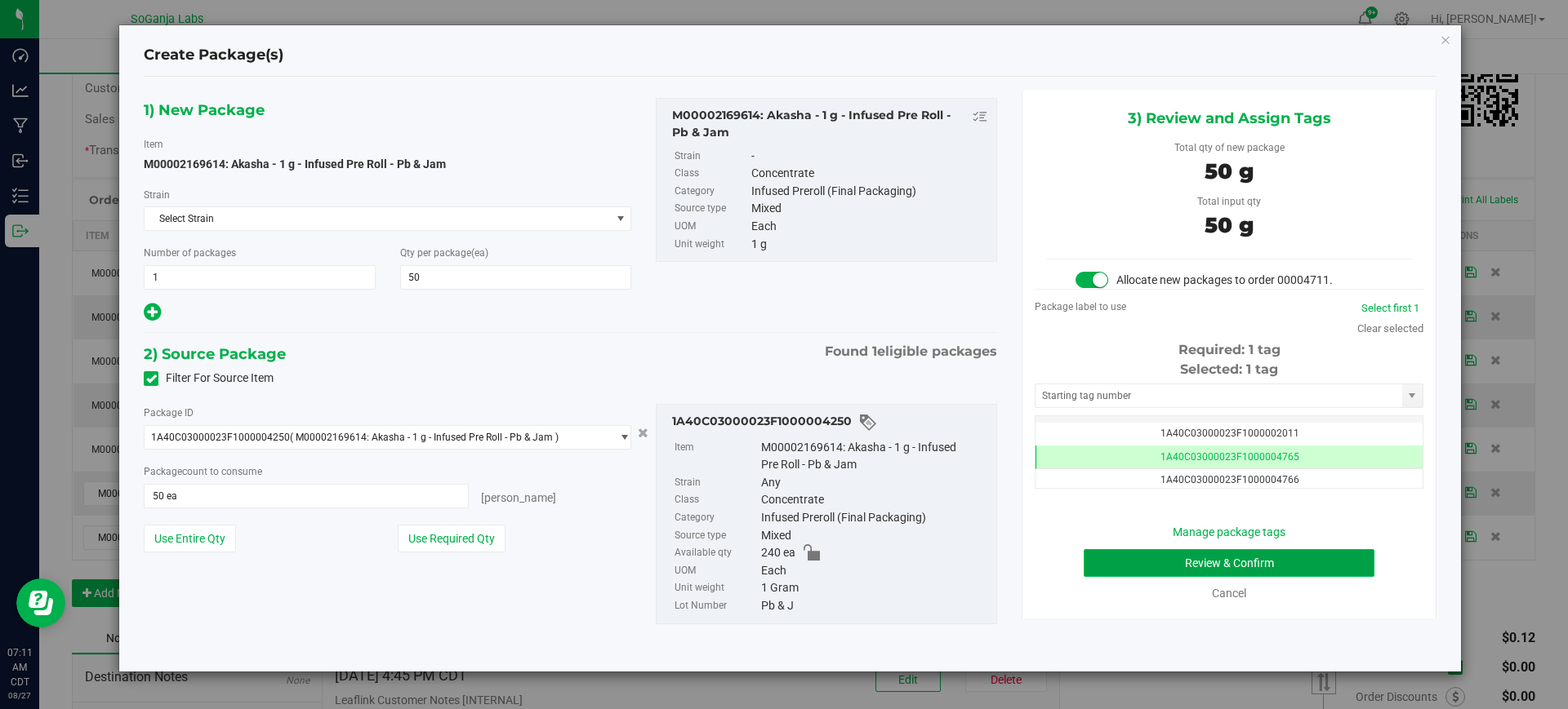
click at [1289, 567] on button "Review & Confirm" at bounding box center [1229, 563] width 291 height 28
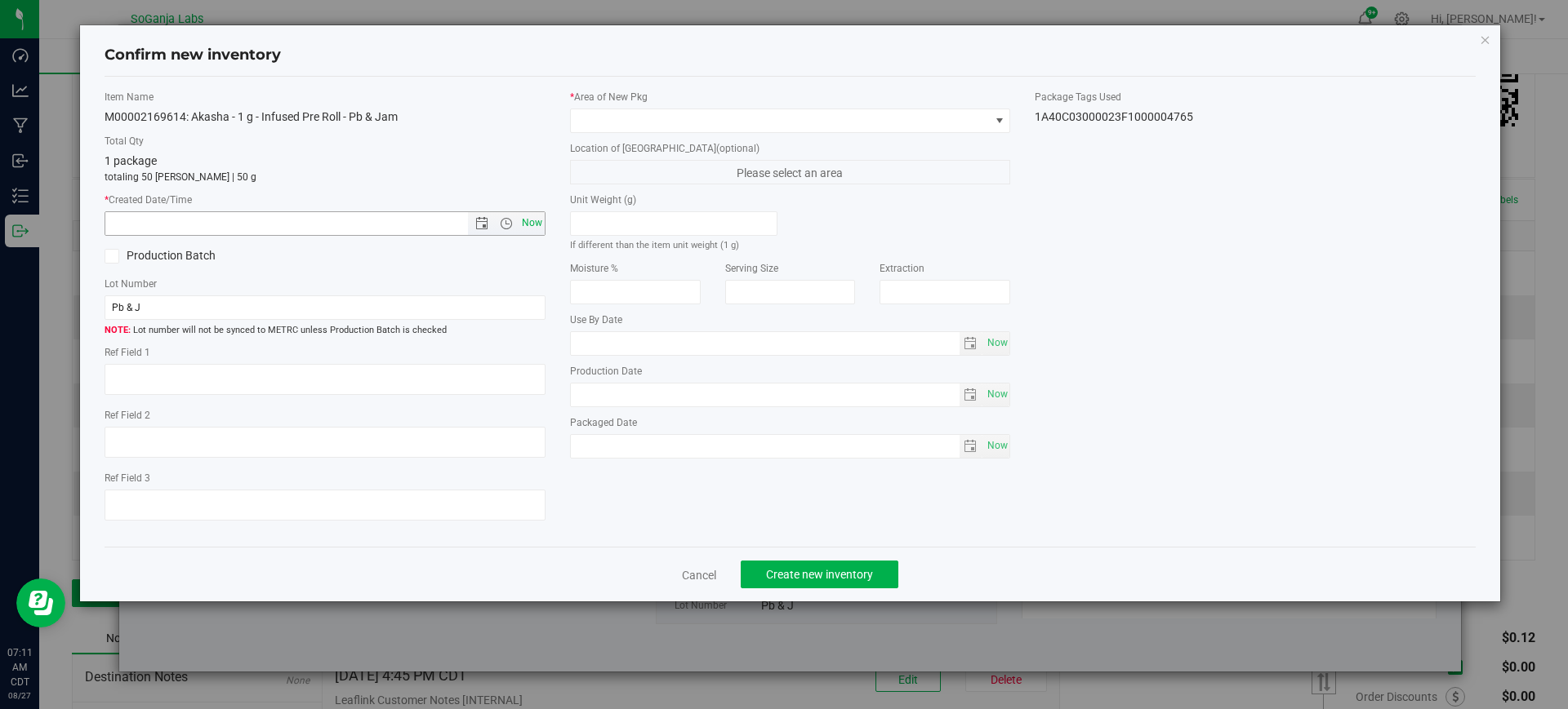
click at [533, 217] on span "Now" at bounding box center [531, 223] width 28 height 24
type input "8/27/2025 7:11 AM"
click at [624, 125] on span at bounding box center [780, 121] width 419 height 23
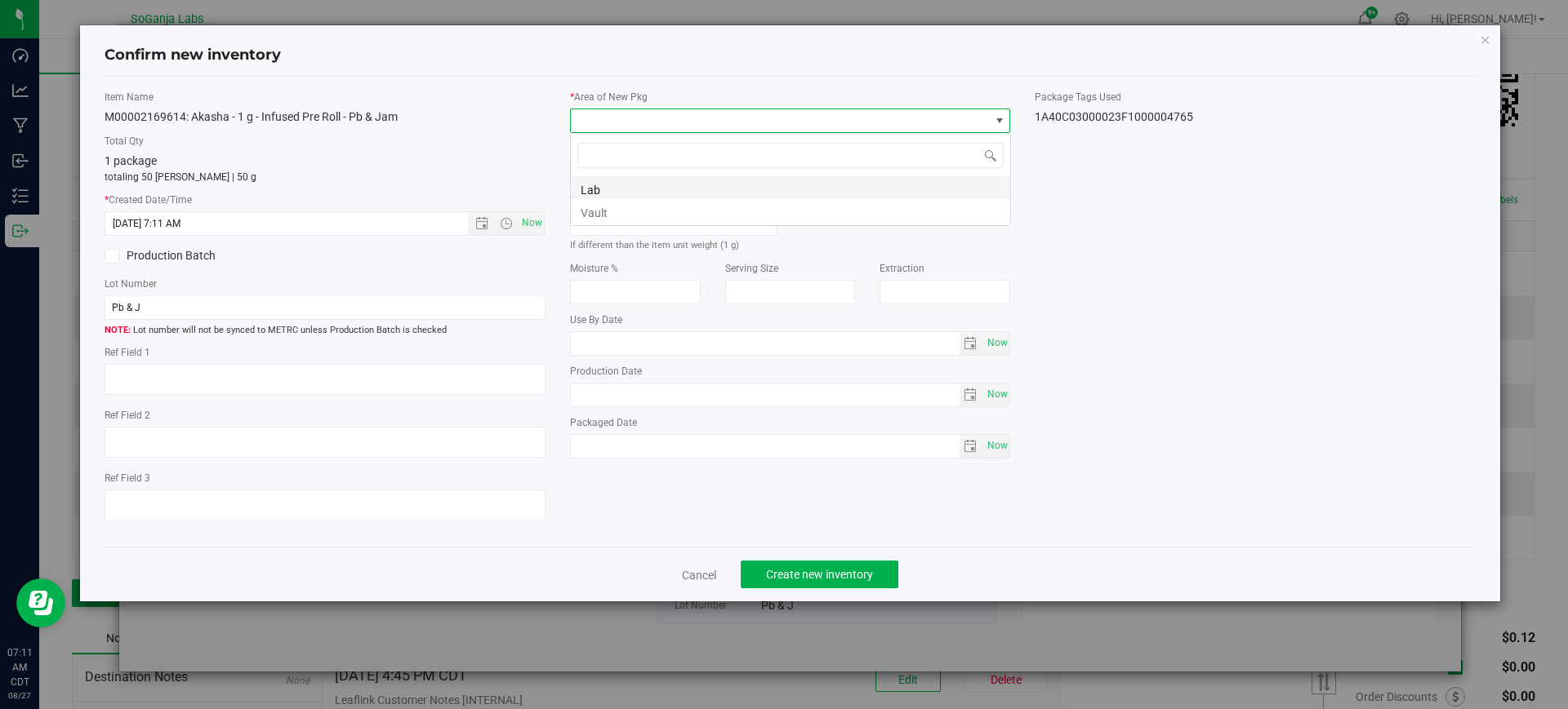
scroll to position [24, 440]
click at [603, 206] on li "Vault" at bounding box center [790, 211] width 439 height 23
click at [847, 578] on span "Create new inventory" at bounding box center [819, 575] width 107 height 13
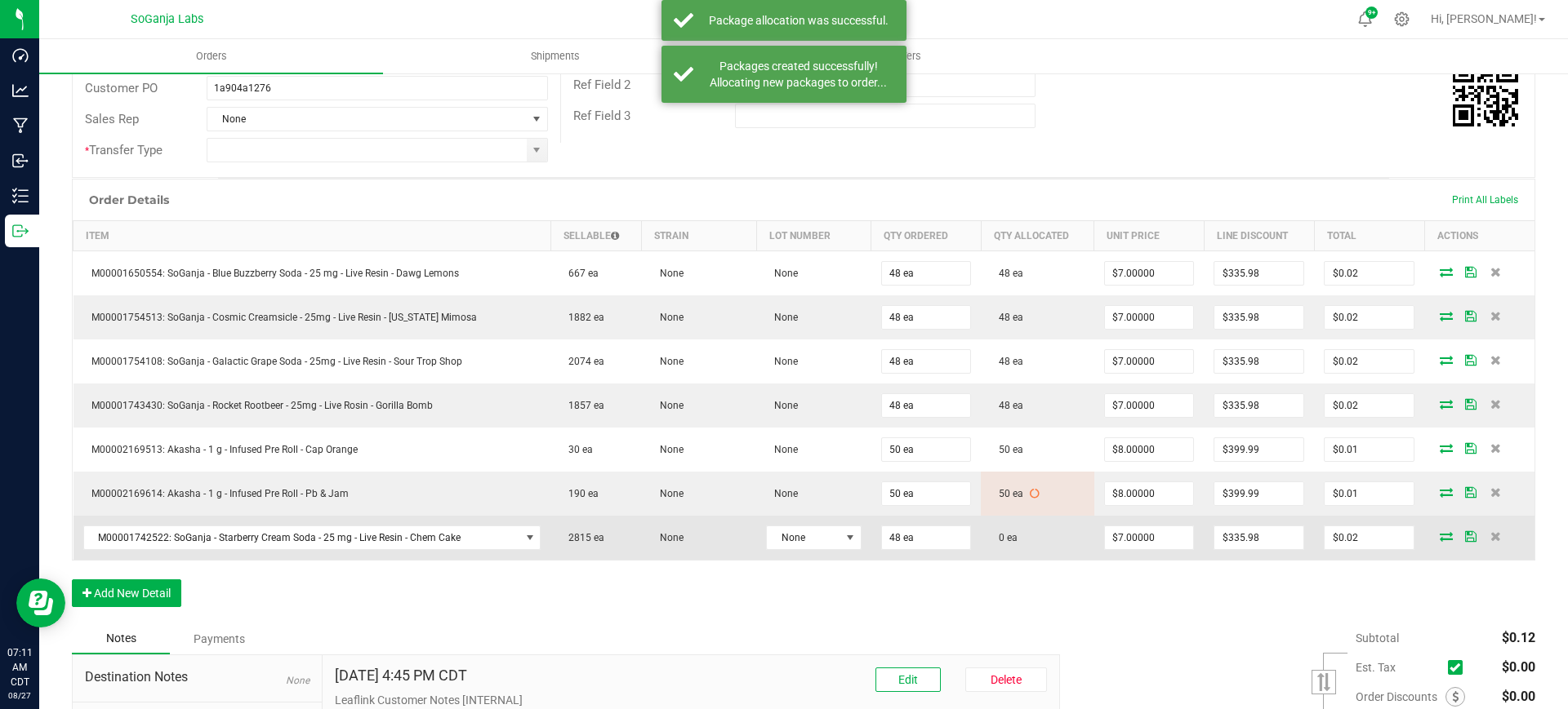
click at [1440, 537] on icon at bounding box center [1447, 536] width 13 height 10
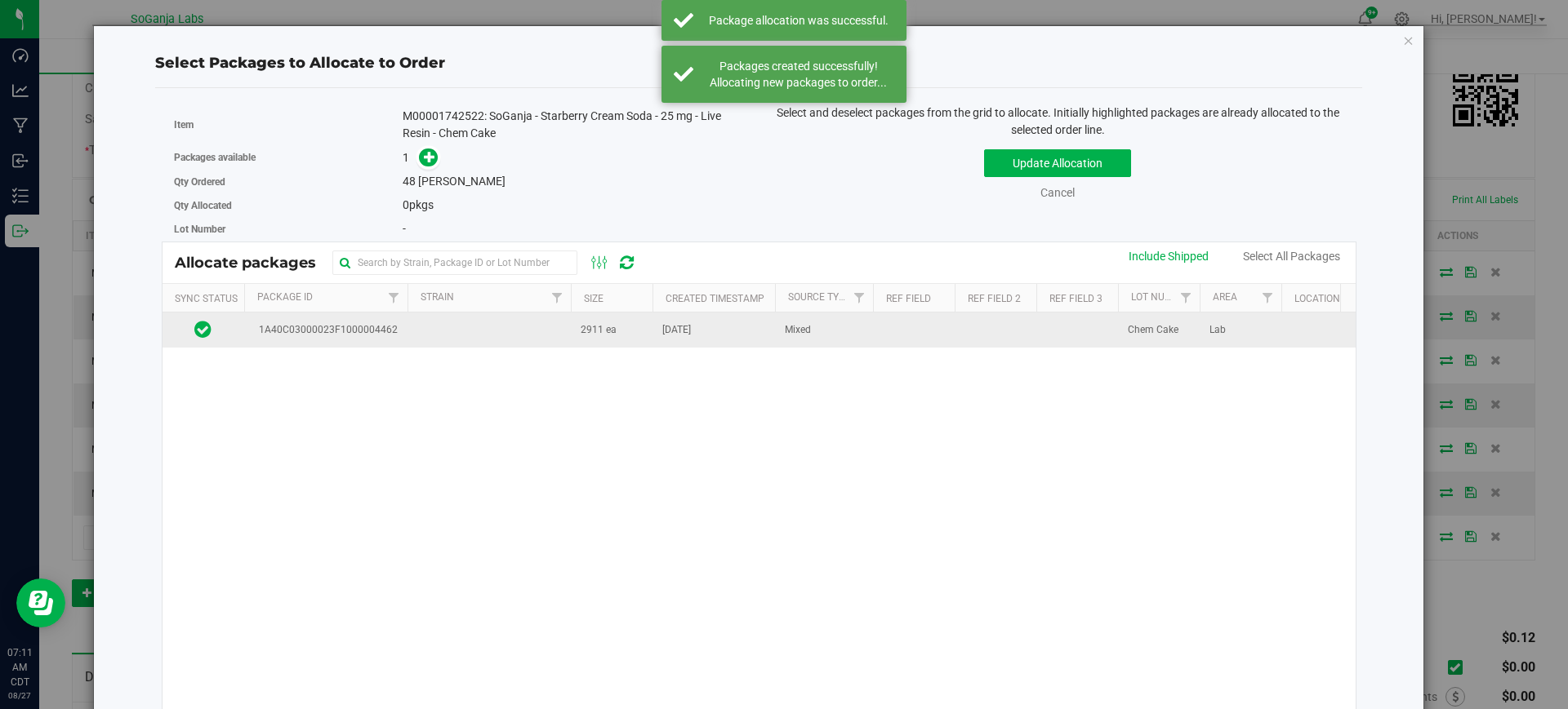
click at [691, 334] on span "Jul 15, 2025" at bounding box center [677, 330] width 29 height 15
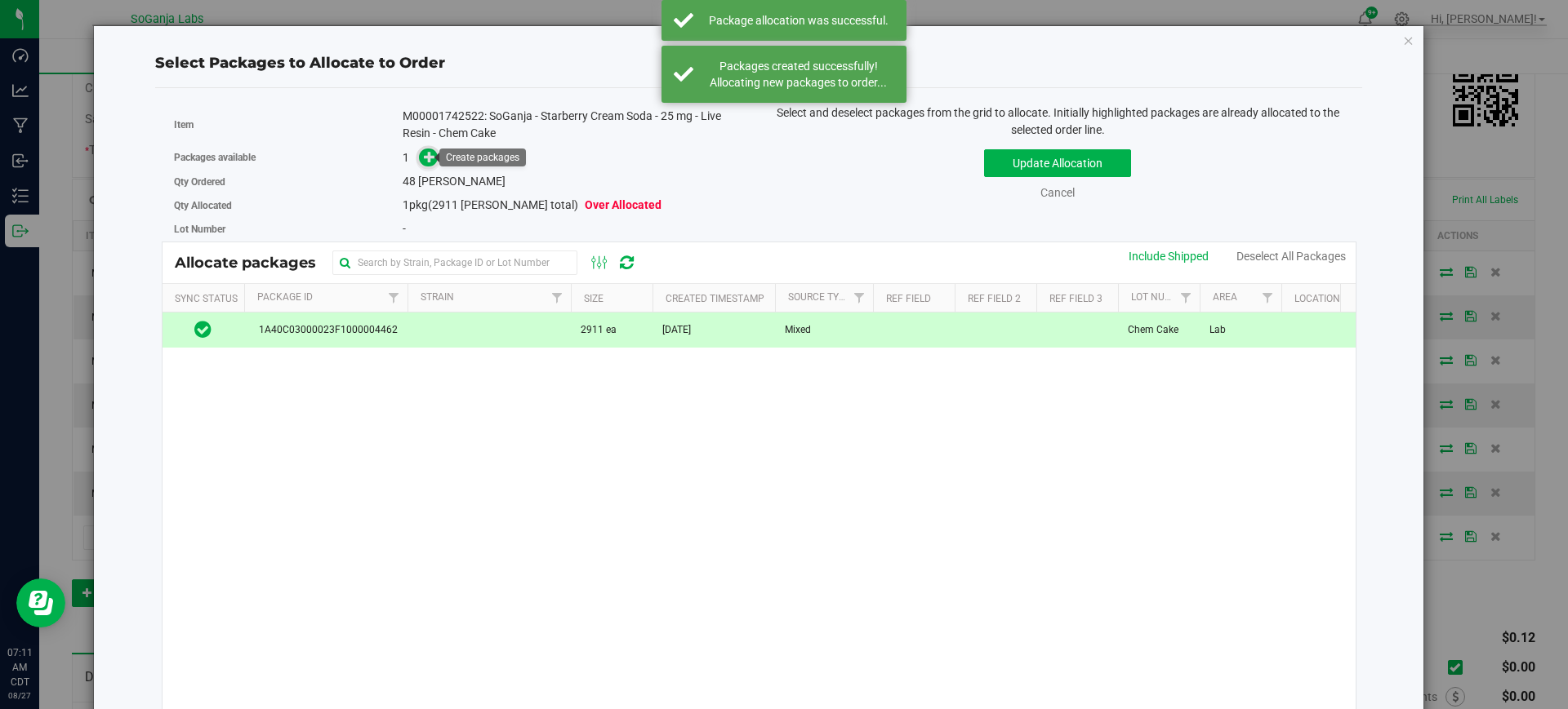
click at [427, 163] on span at bounding box center [428, 157] width 18 height 18
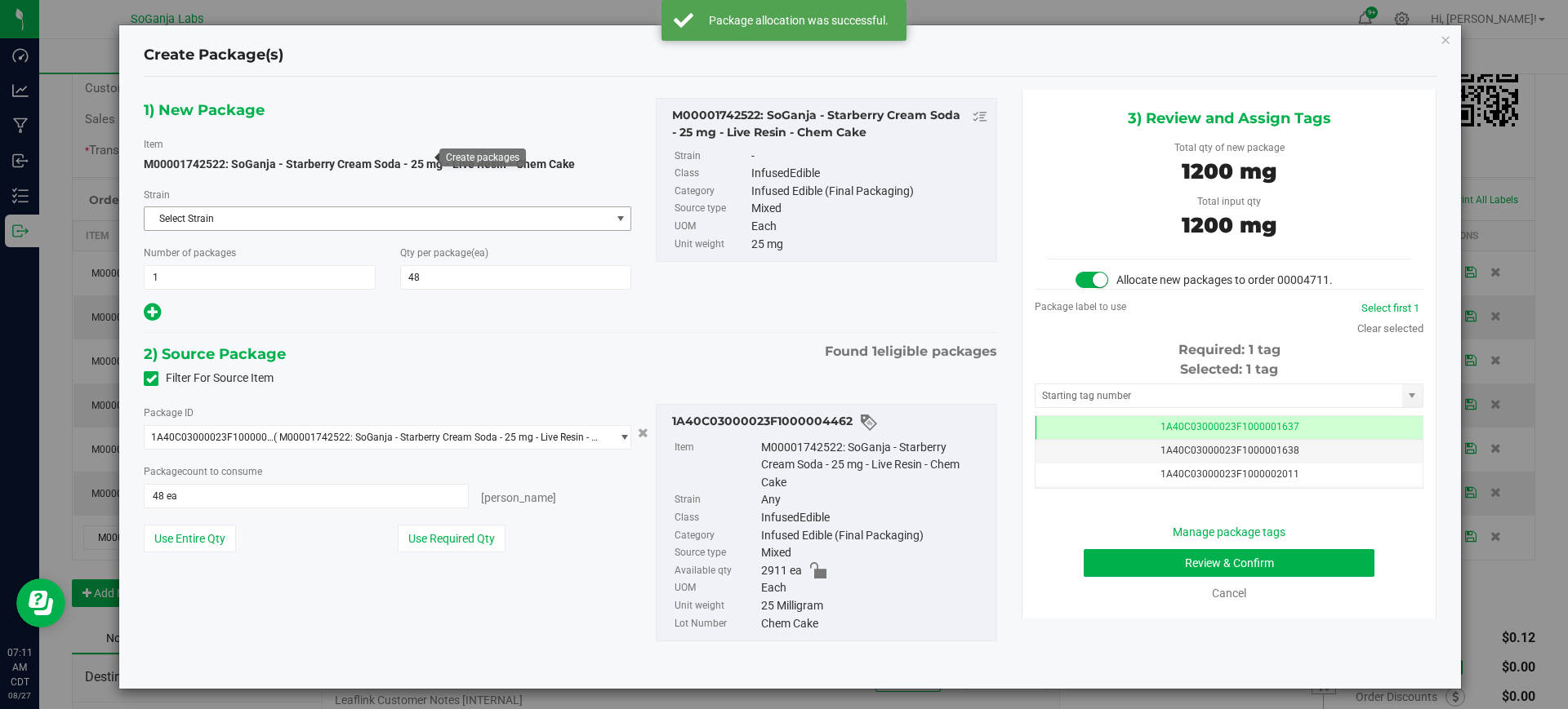
scroll to position [0, -1]
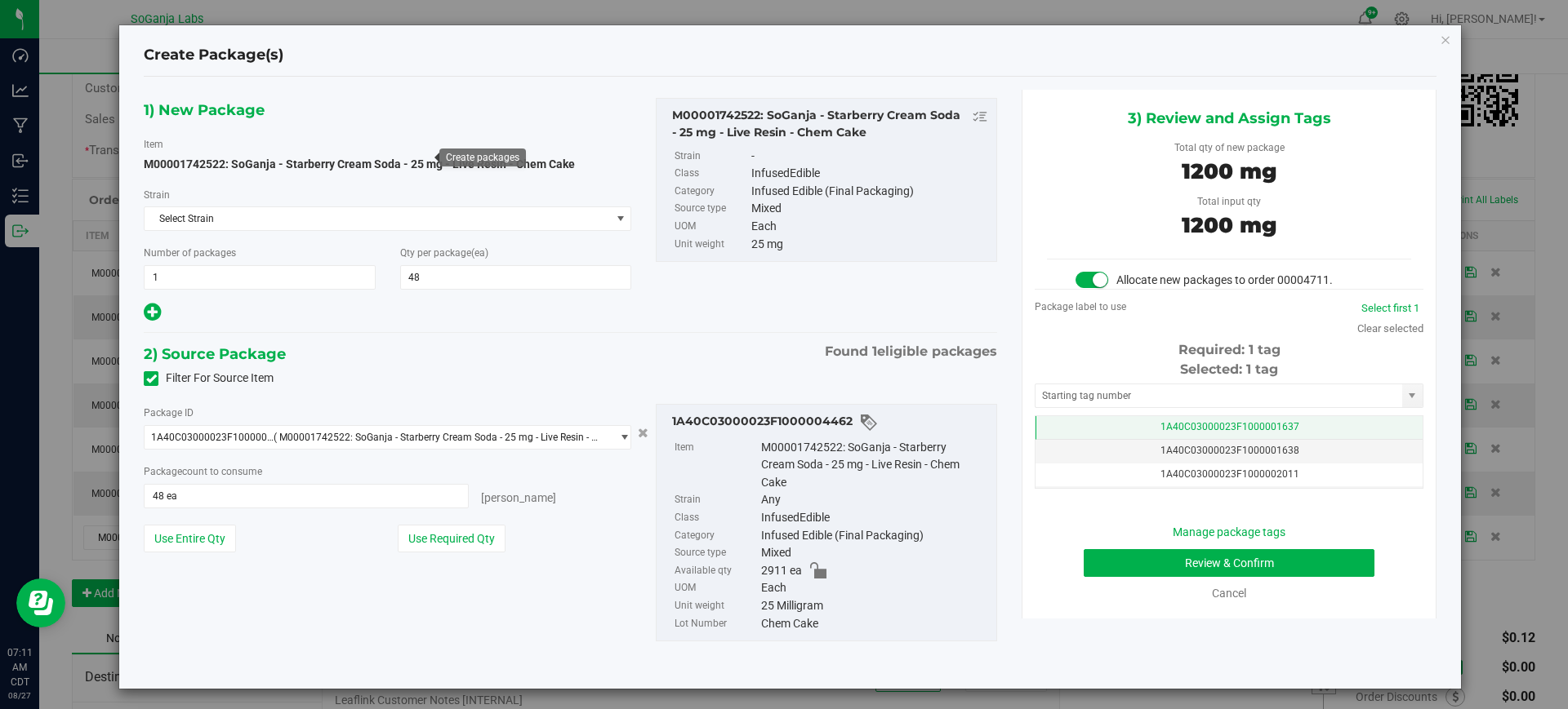
click at [1223, 422] on span "1A40C03000023F1000001637" at bounding box center [1230, 427] width 139 height 12
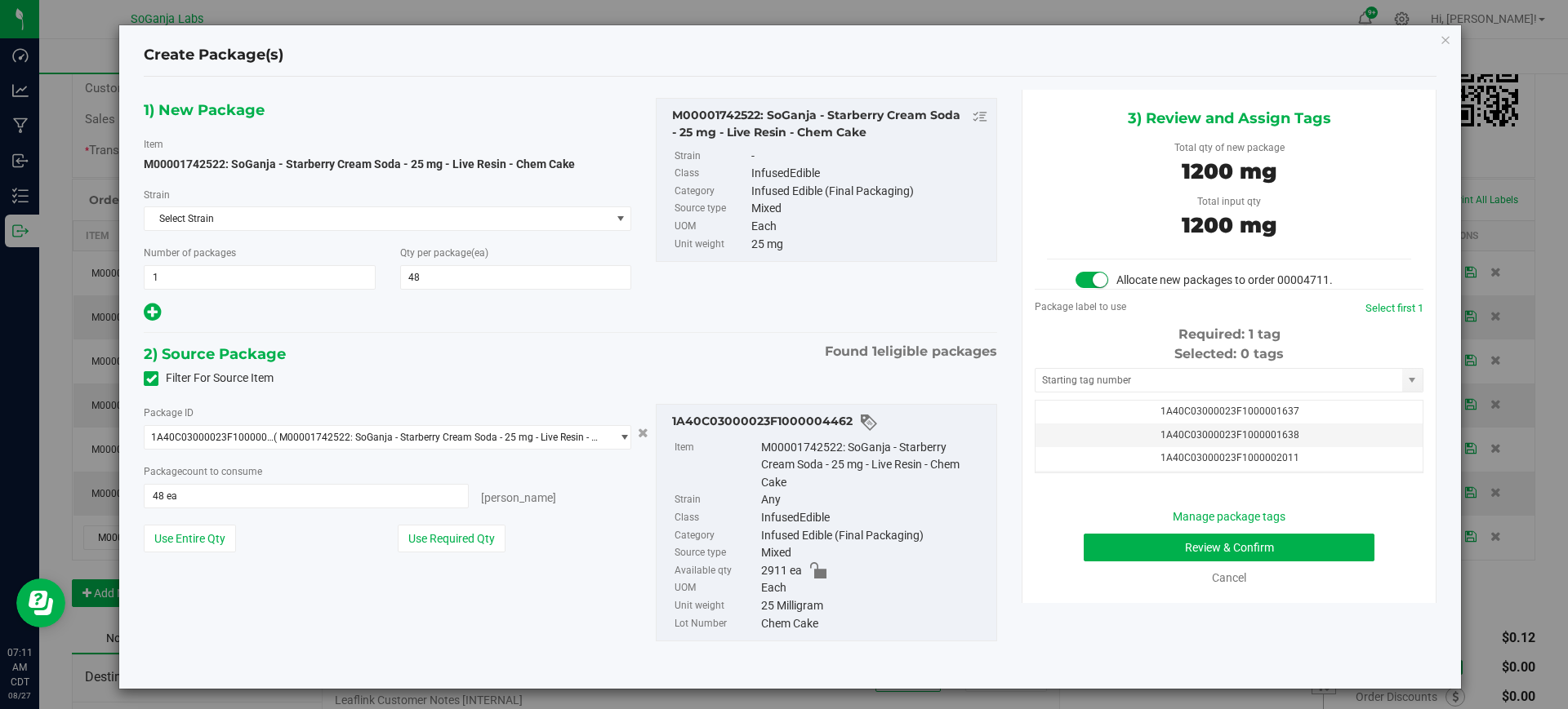
scroll to position [40, 0]
click at [1318, 440] on td "1A40C03000023F1000004766" at bounding box center [1229, 441] width 387 height 24
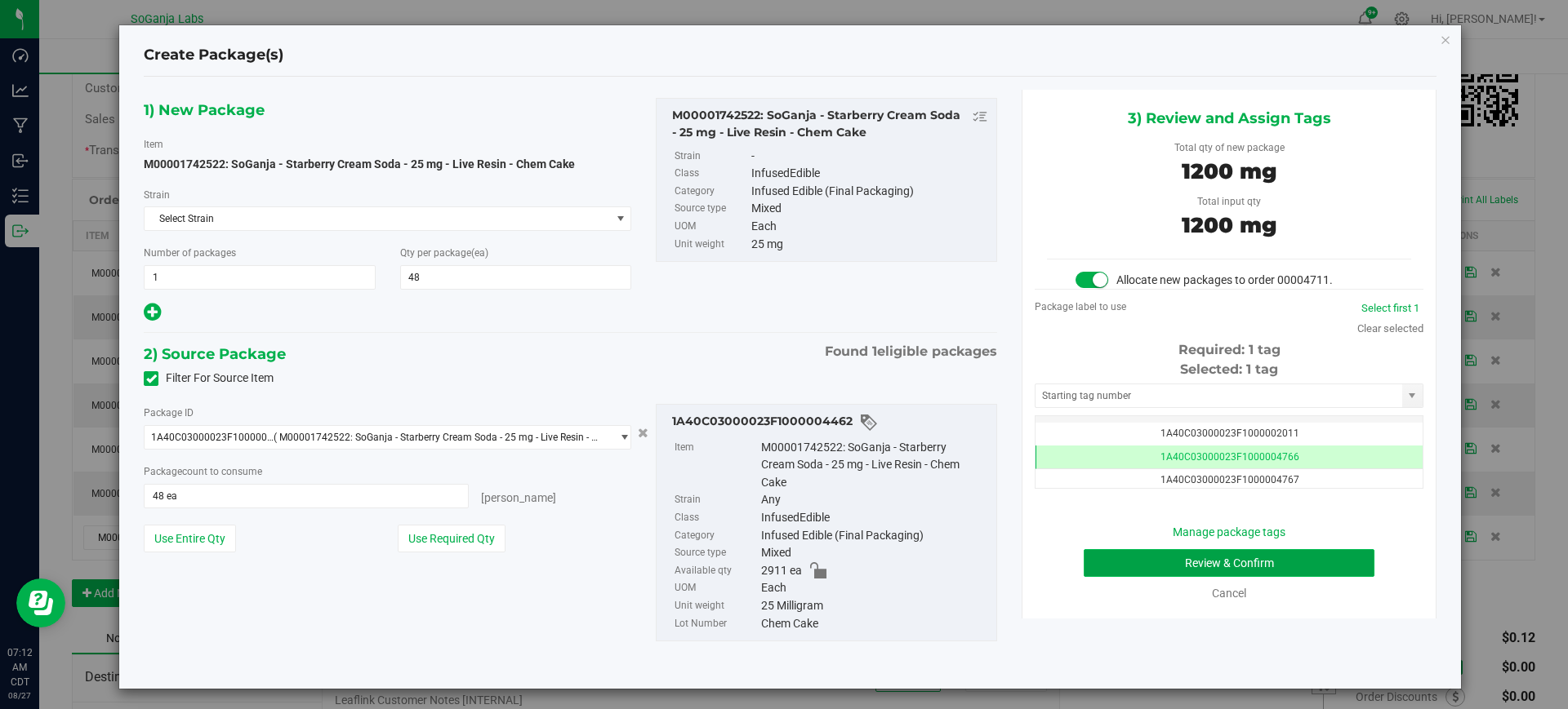
click at [1148, 560] on button "Review & Confirm" at bounding box center [1229, 563] width 291 height 28
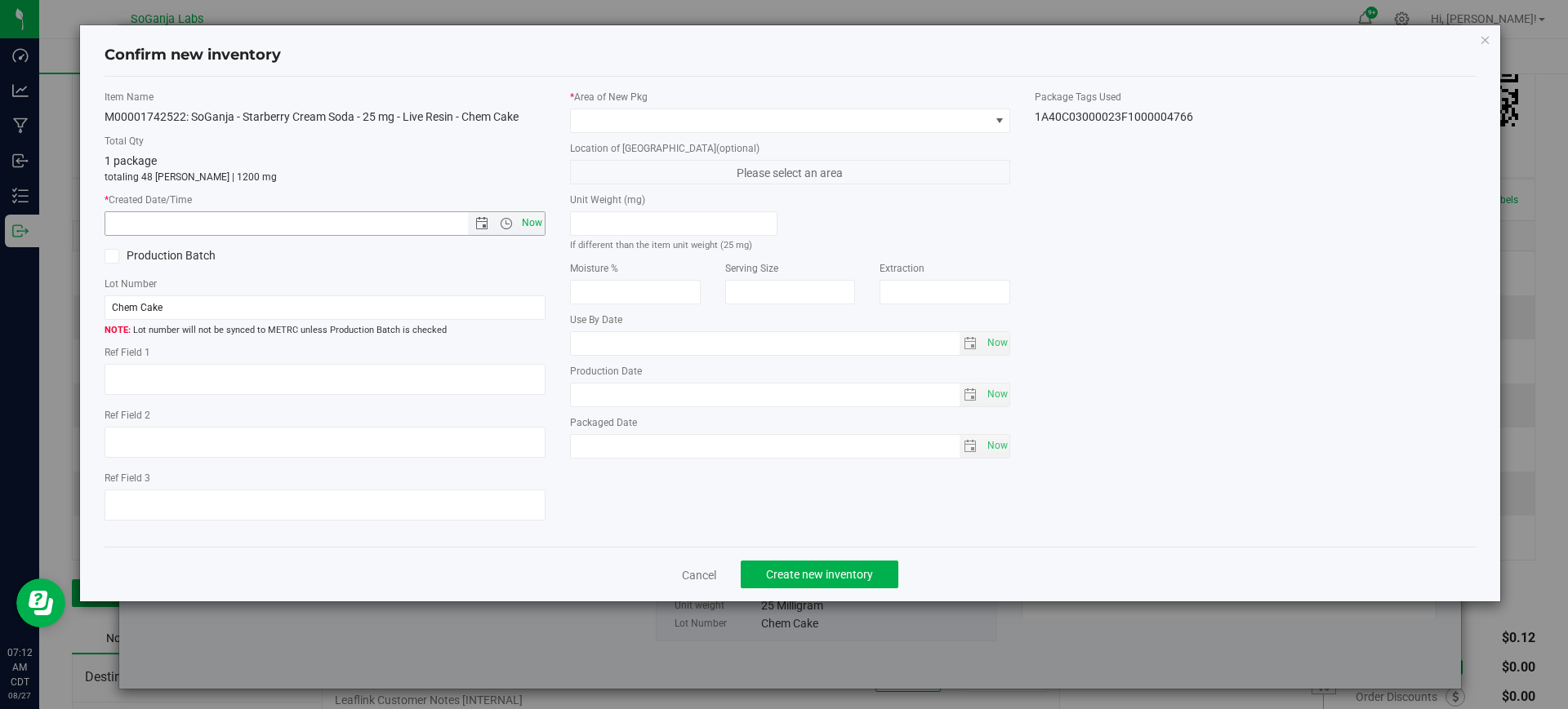
click at [526, 227] on span "Now" at bounding box center [531, 223] width 28 height 24
type input "8/27/2025 7:12 AM"
click at [594, 115] on span at bounding box center [780, 121] width 419 height 23
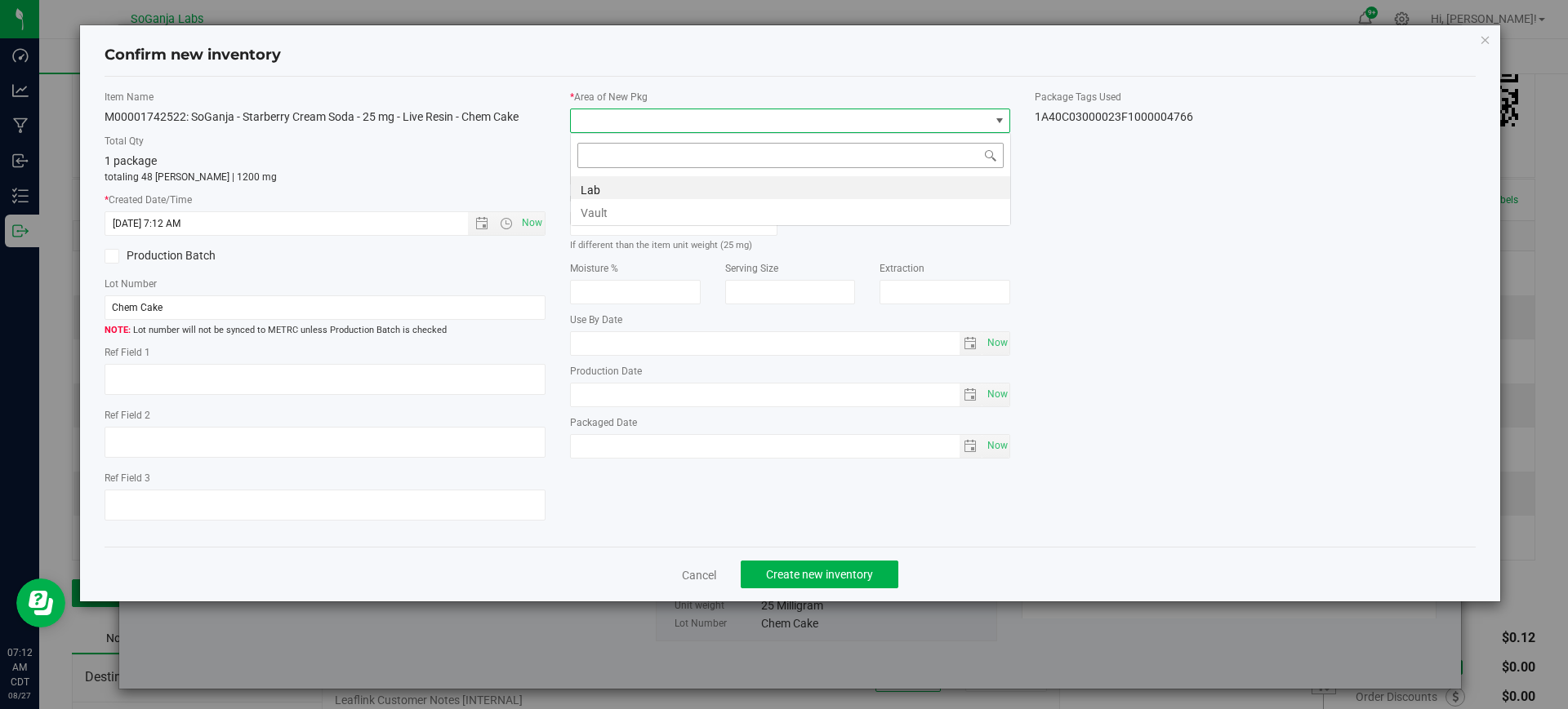
scroll to position [24, 440]
click at [597, 209] on li "Vault" at bounding box center [790, 211] width 439 height 23
click at [827, 575] on span "Create new inventory" at bounding box center [819, 575] width 107 height 13
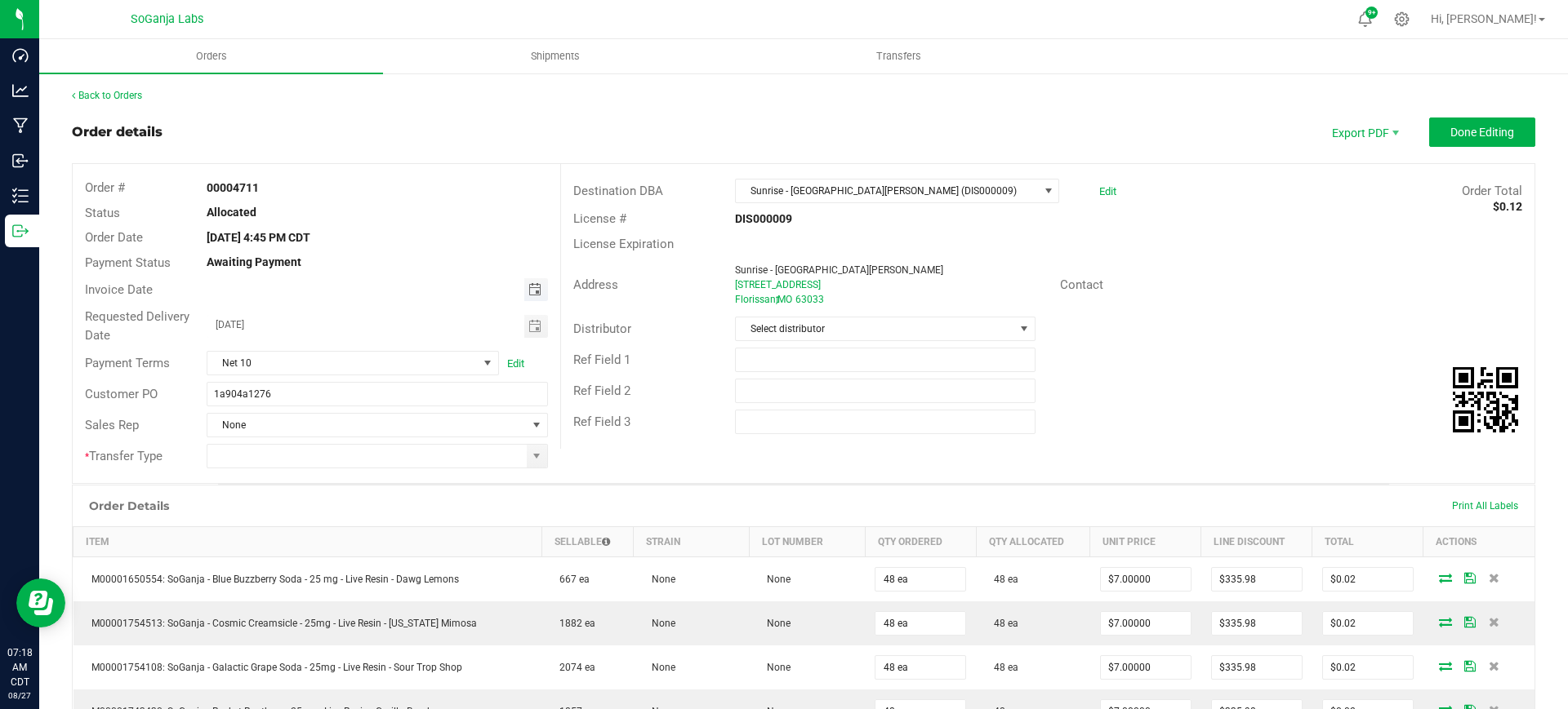
click at [528, 292] on span "Toggle calendar" at bounding box center [535, 290] width 13 height 13
click at [349, 440] on span "20" at bounding box center [351, 452] width 24 height 25
type input "08/20/2025"
click at [338, 396] on input "1a904a1276" at bounding box center [376, 393] width 340 height 24
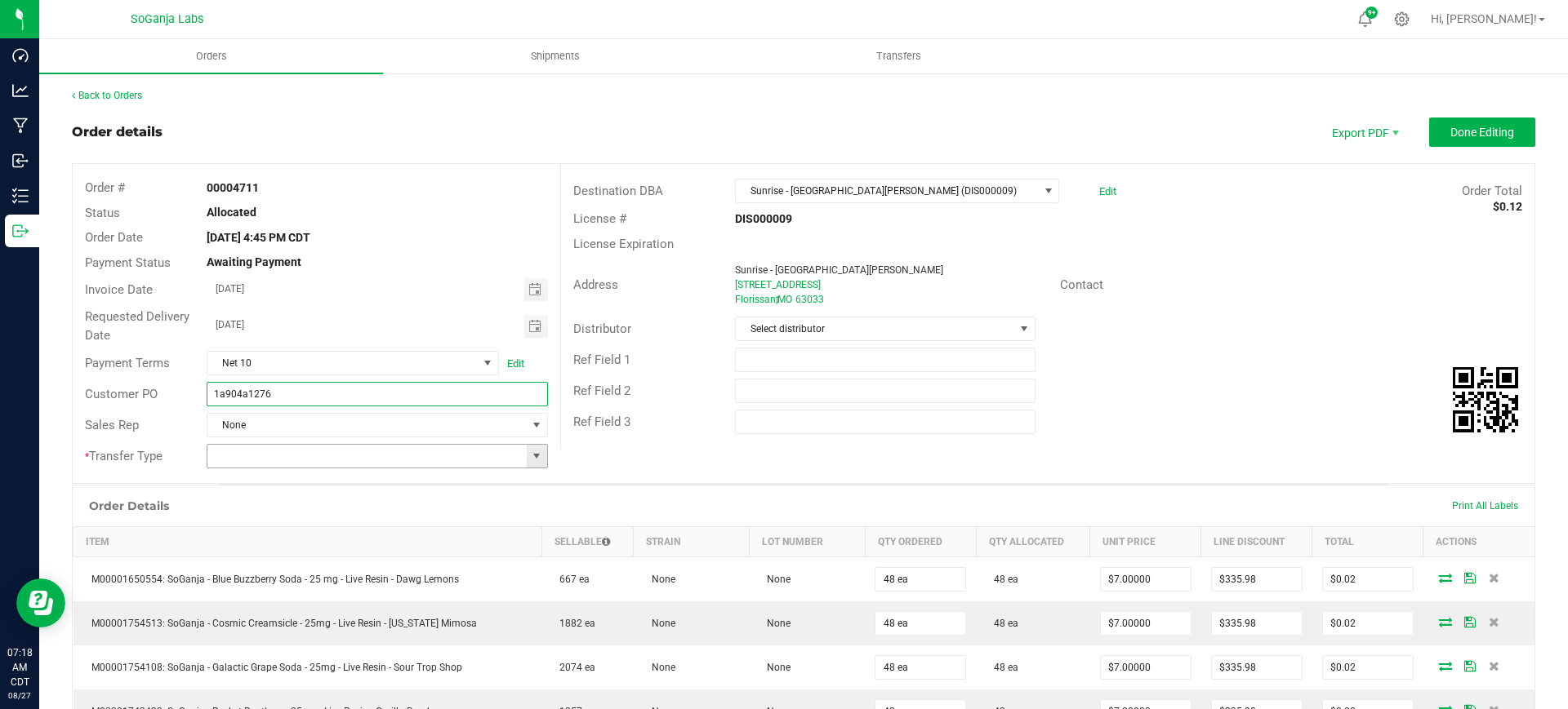
click at [530, 455] on span at bounding box center [537, 457] width 13 height 13
drag, startPoint x: 244, startPoint y: 535, endPoint x: 337, endPoint y: 499, distance: 99.7
click at [245, 536] on li "Unaffiliated Transfer" at bounding box center [374, 540] width 335 height 28
type input "Unaffiliated Transfer"
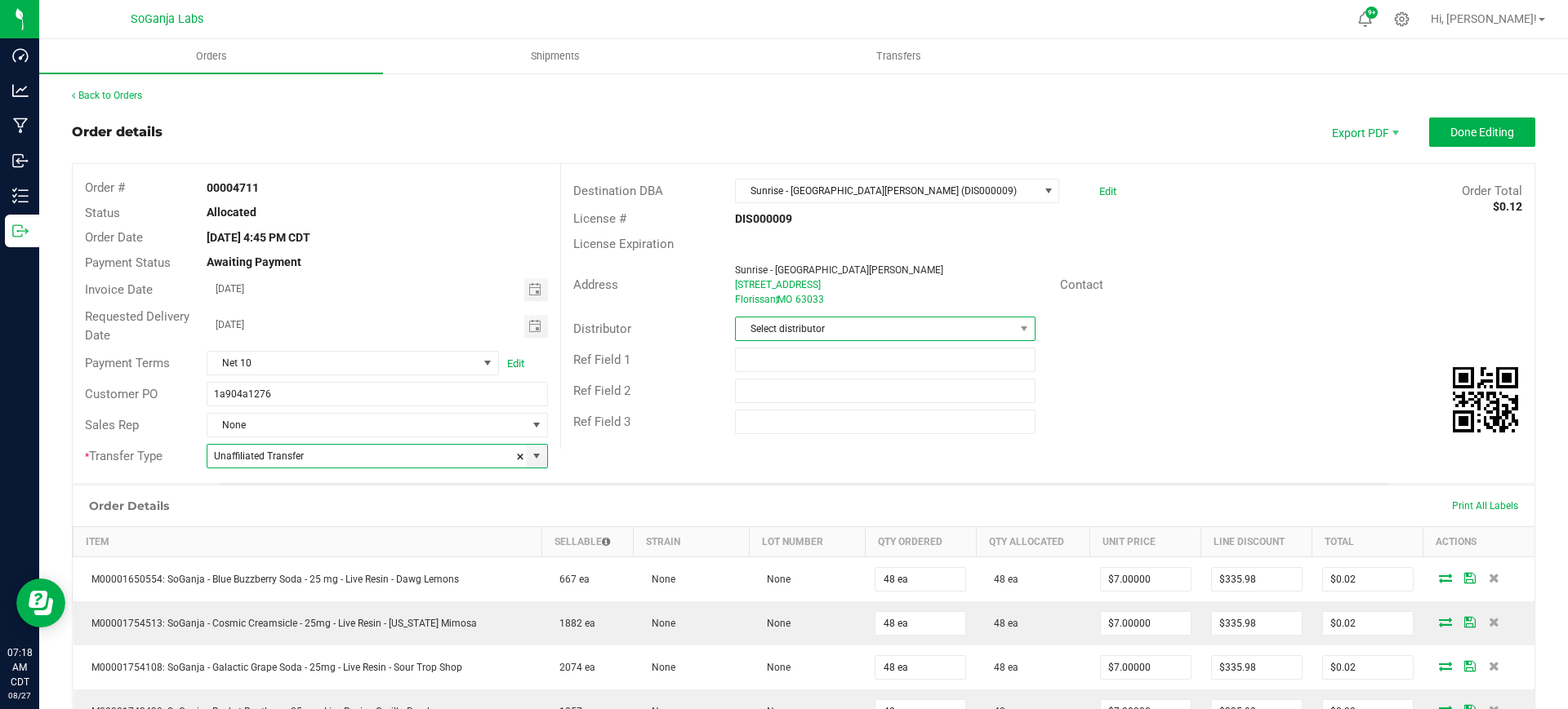
click at [784, 338] on span "Select distributor" at bounding box center [874, 329] width 278 height 23
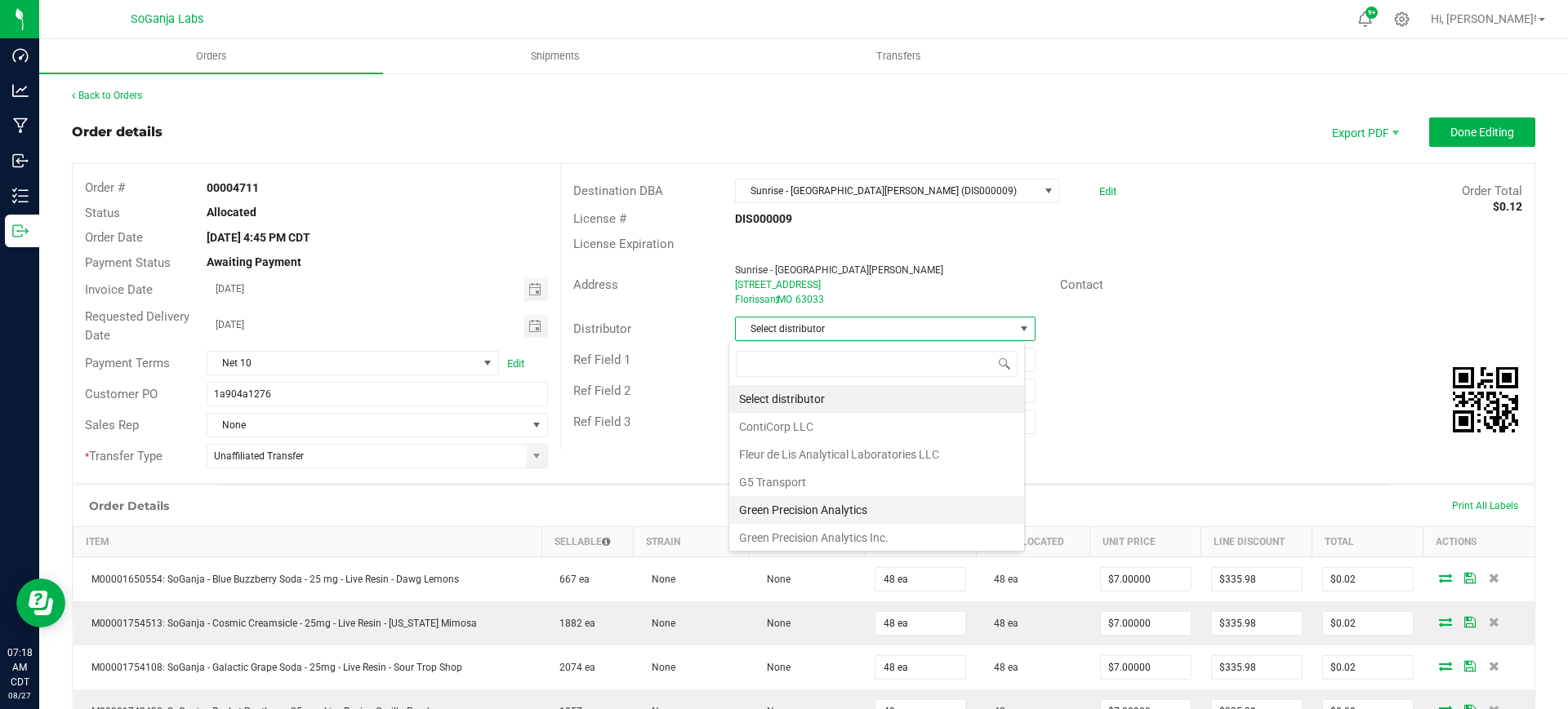
scroll to position [87, 0]
click at [797, 499] on li "SoGanja Labs, LLC" at bounding box center [876, 507] width 295 height 28
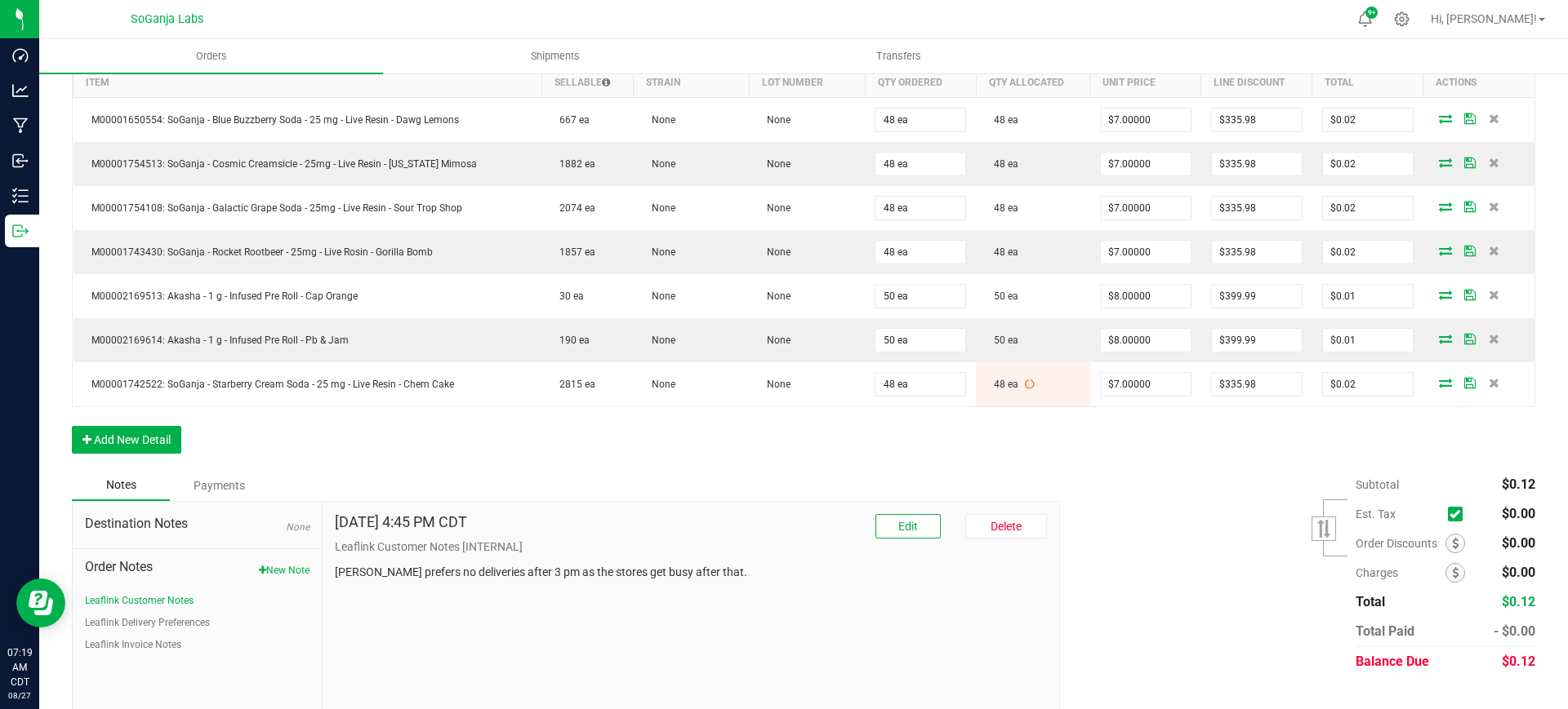
scroll to position [488, 0]
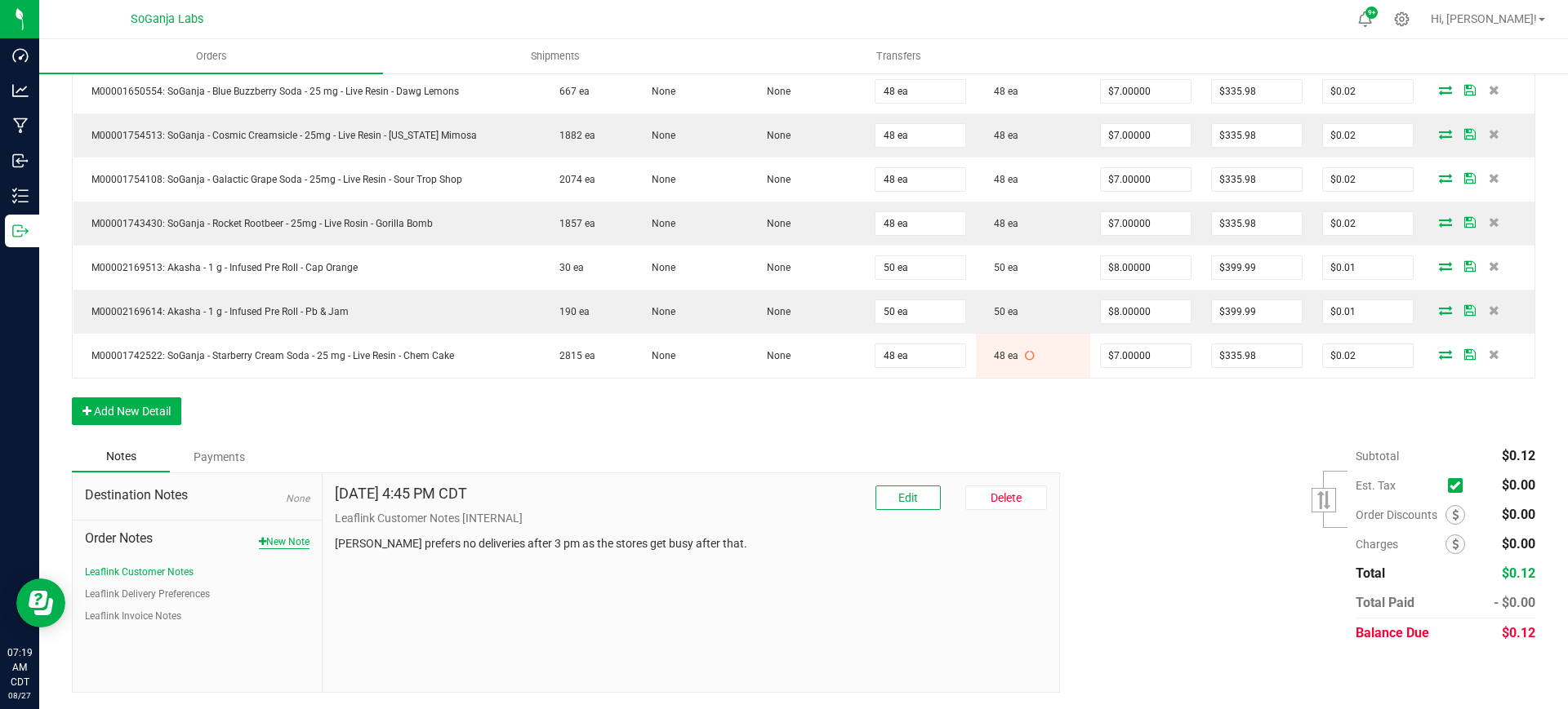
click at [291, 542] on button "New Note" at bounding box center [284, 541] width 51 height 14
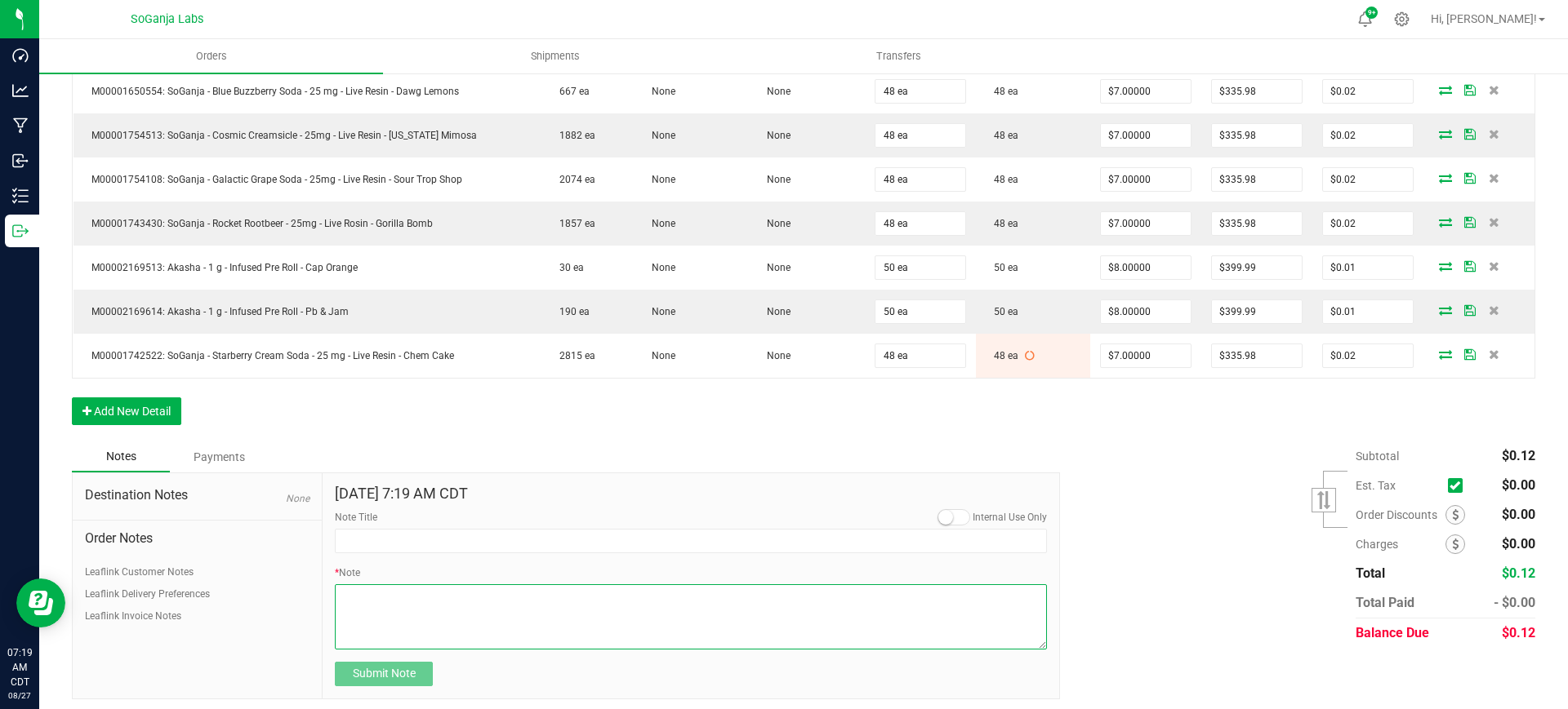
click at [399, 614] on textarea "* Note" at bounding box center [690, 617] width 712 height 66
type textarea "ALL SAMPLES FOR SOGANJA."
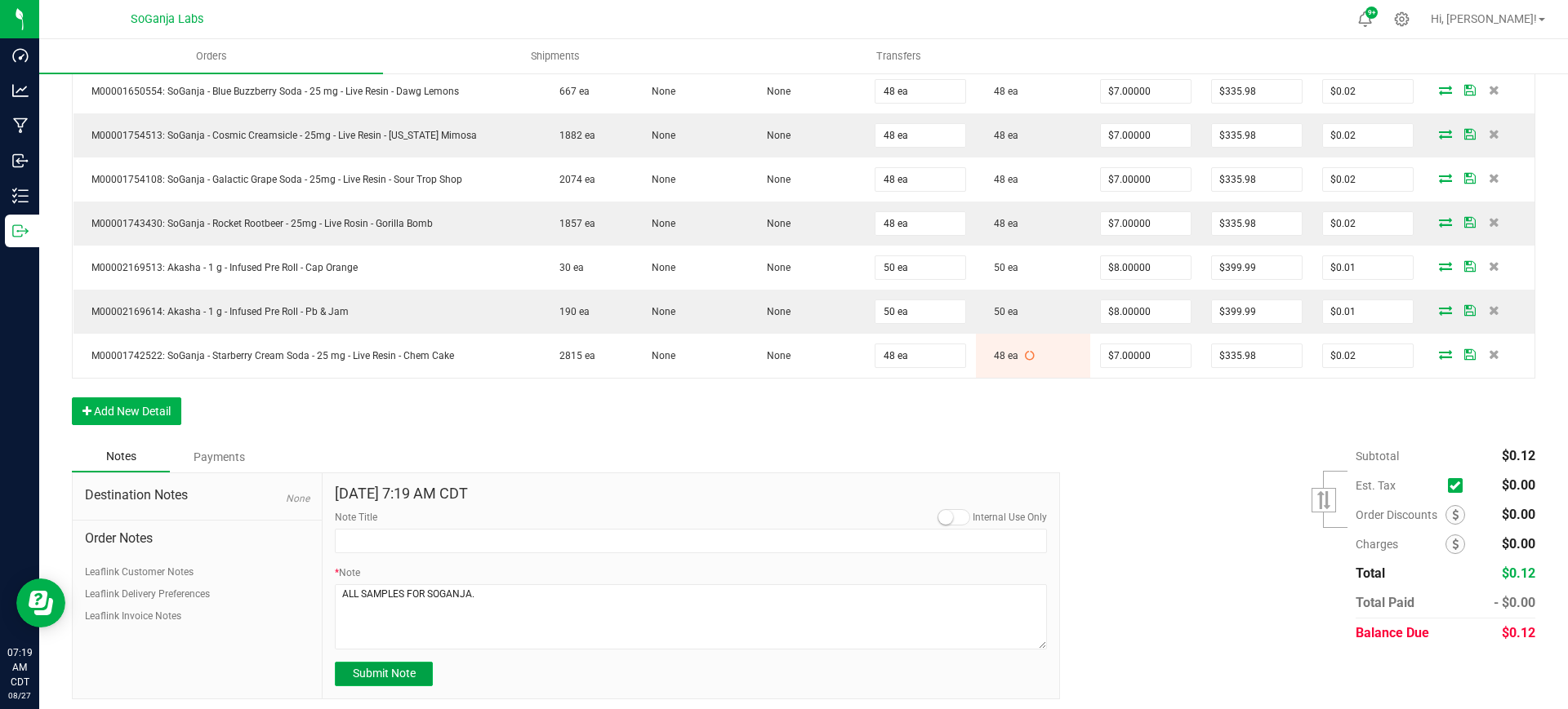
click at [387, 669] on span "Submit Note" at bounding box center [384, 673] width 63 height 13
type input "8/27/2025 7:19 AM CDT"
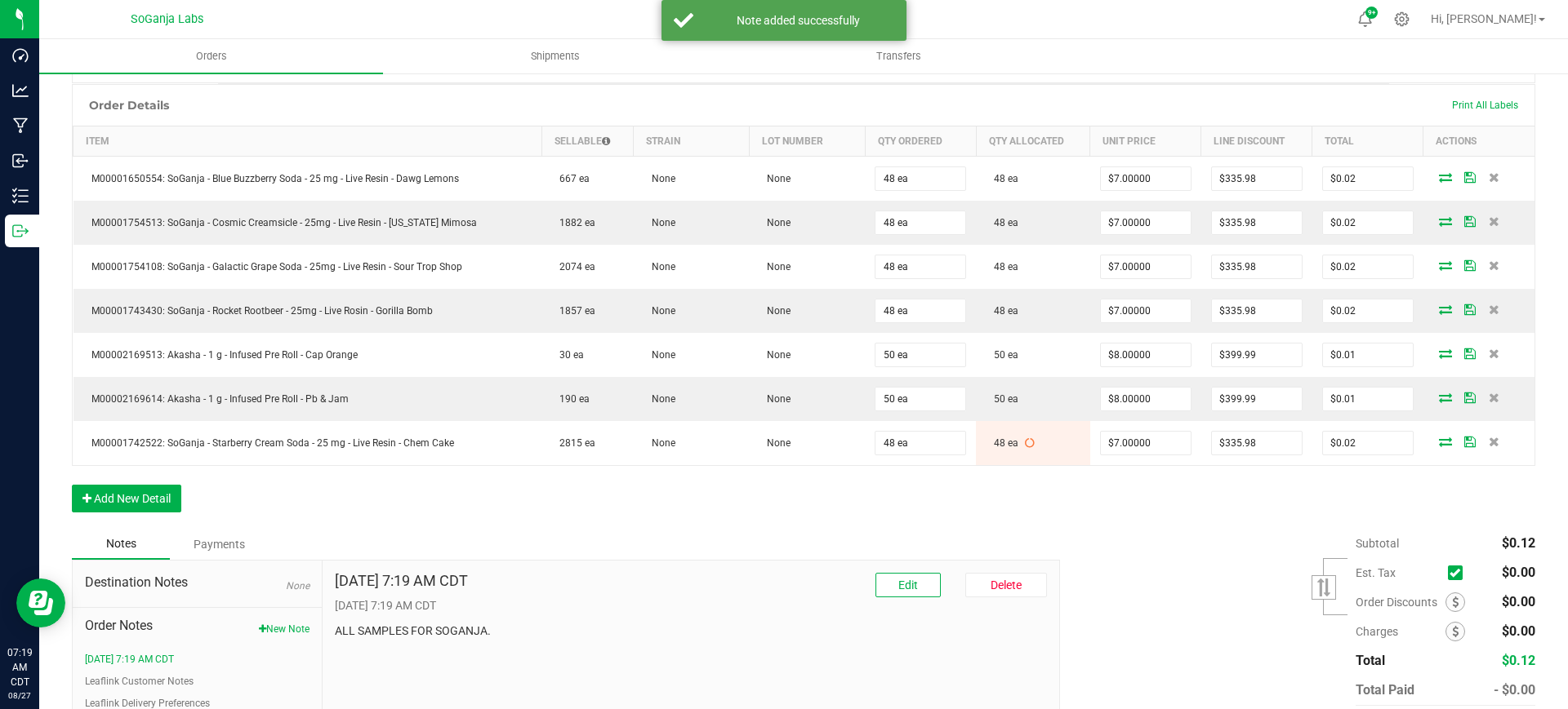
scroll to position [0, 0]
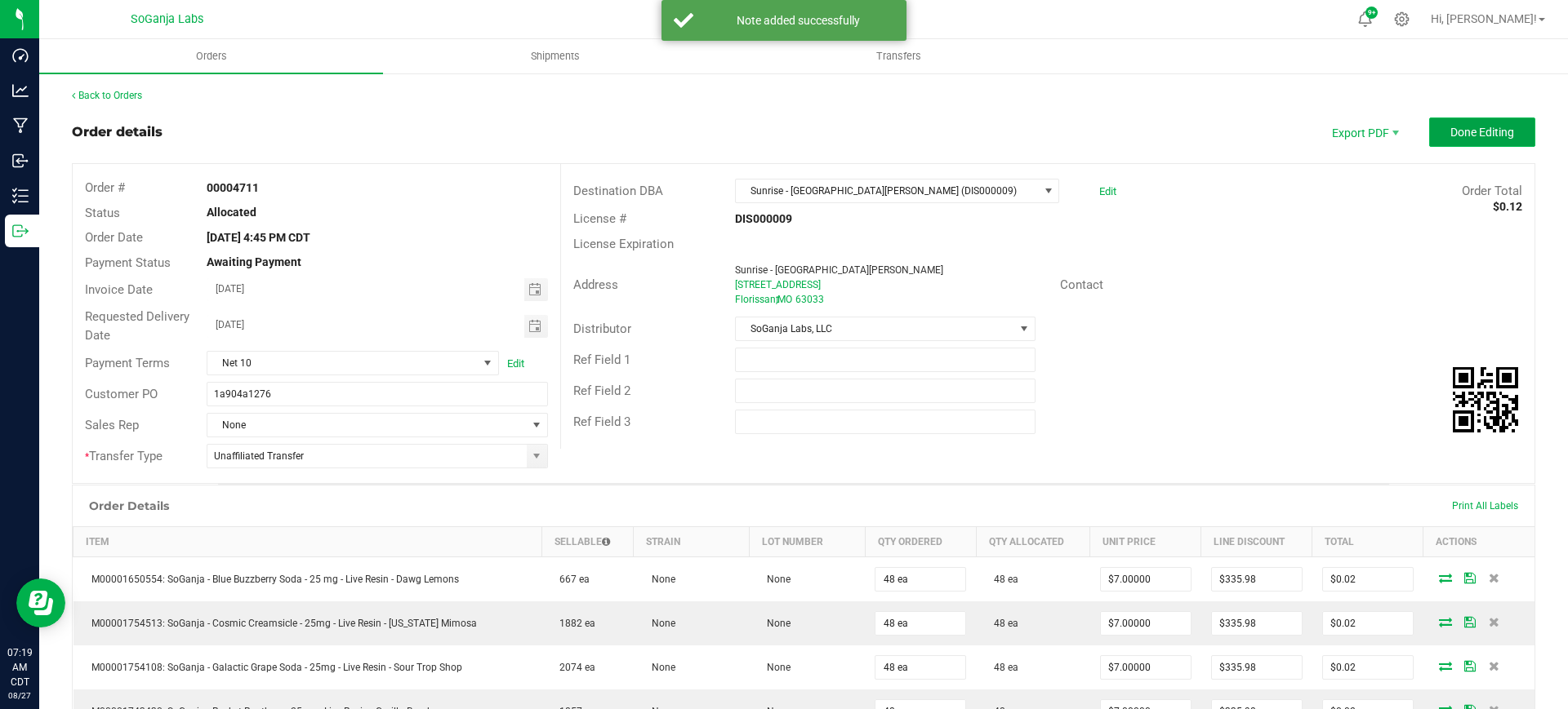
click at [1514, 129] on button "Done Editing" at bounding box center [1481, 132] width 106 height 29
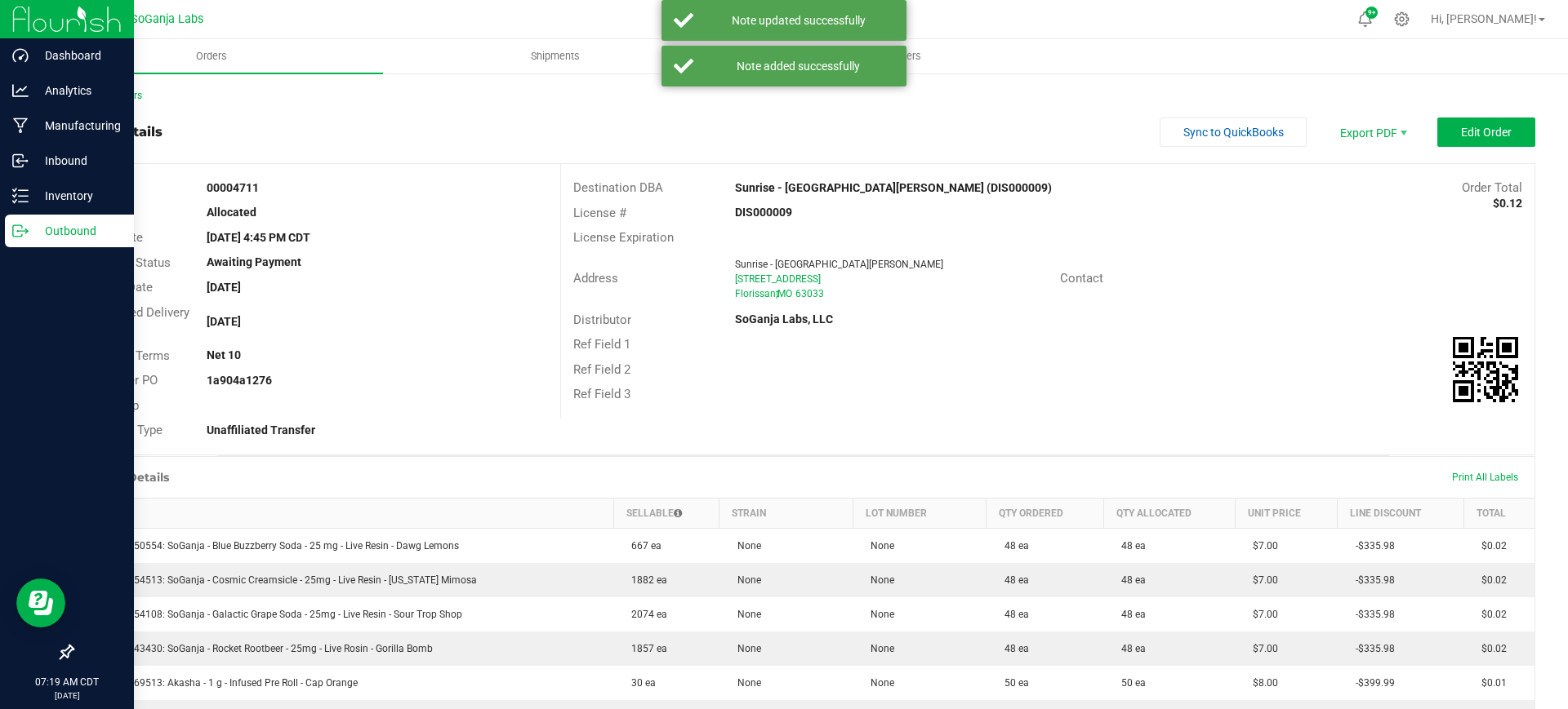
click at [54, 220] on div "Outbound" at bounding box center [69, 231] width 129 height 33
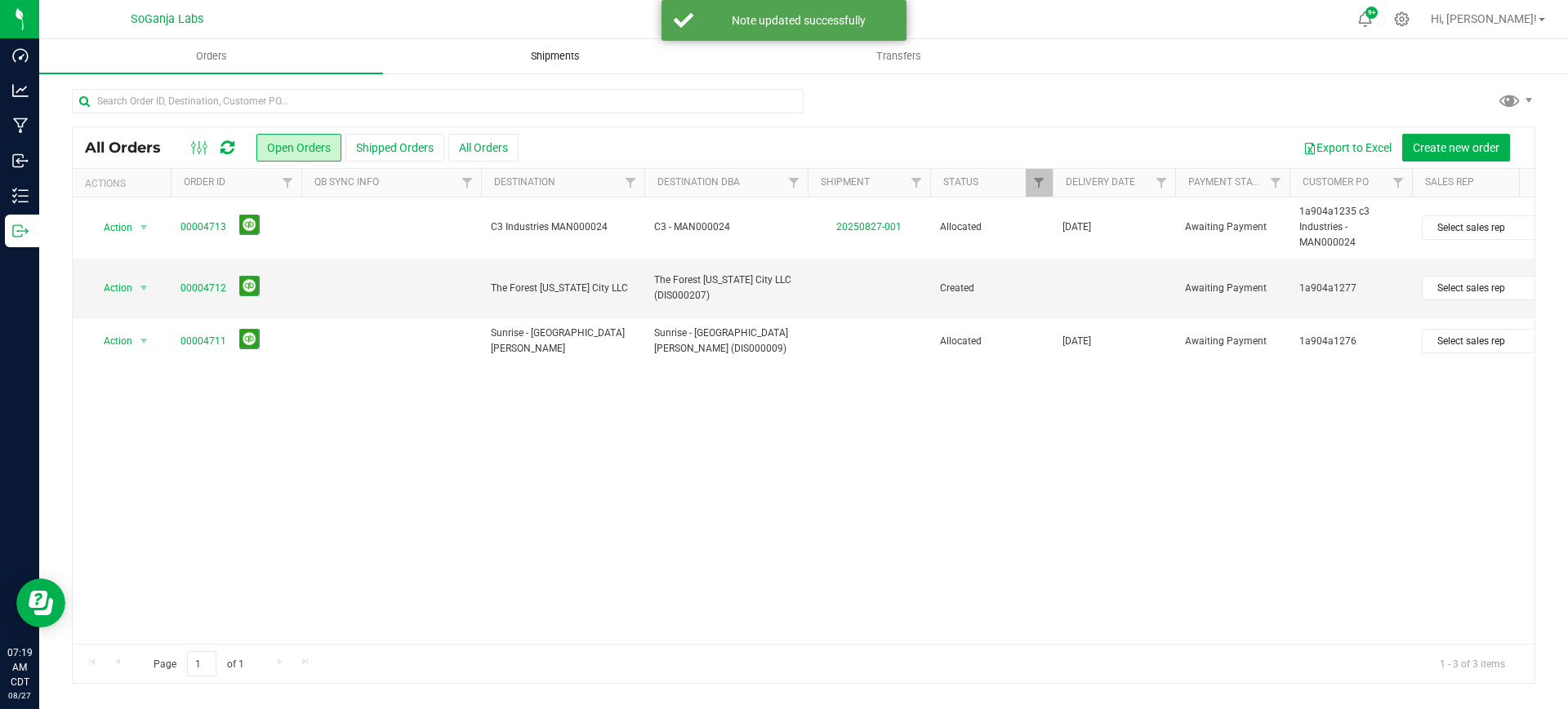
click at [540, 59] on span "Shipments" at bounding box center [555, 56] width 93 height 14
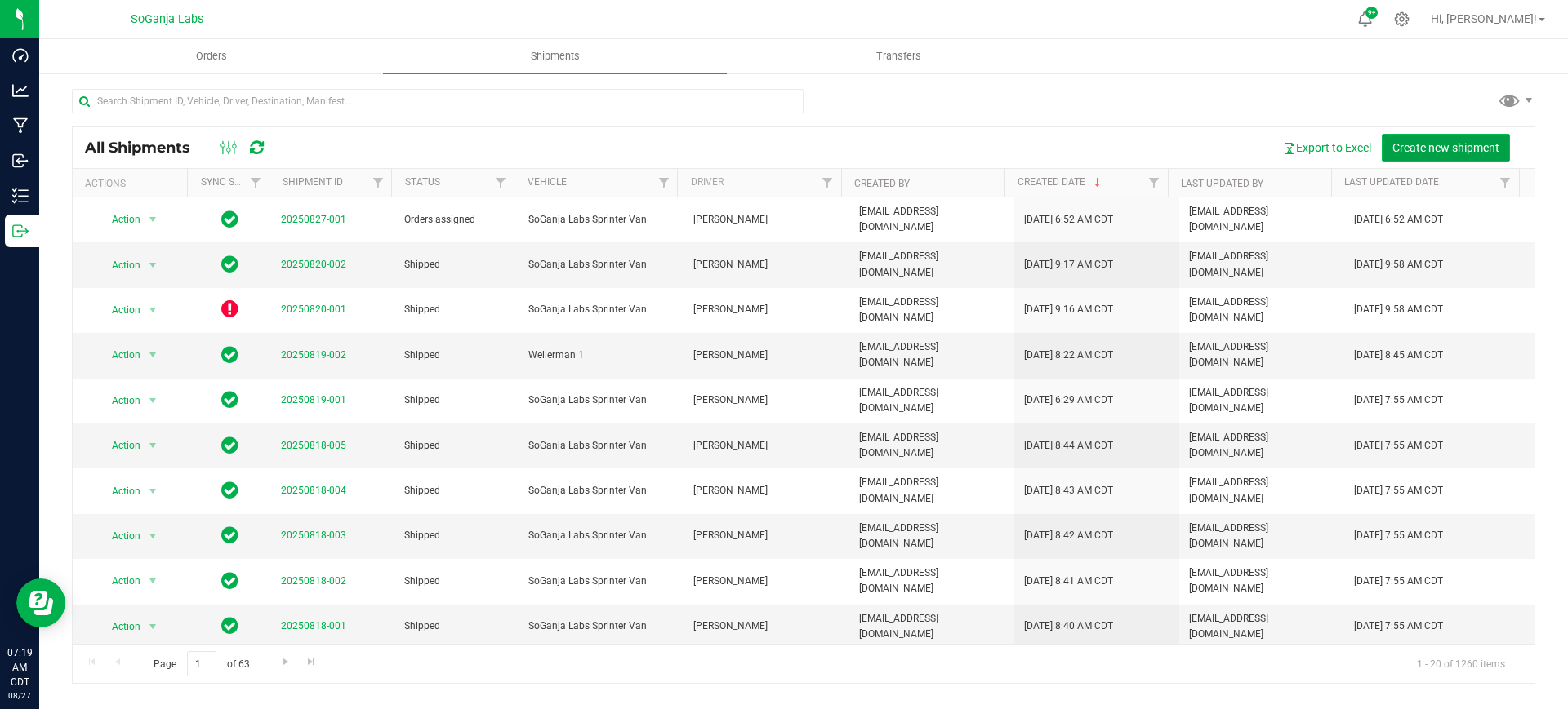
click at [1407, 144] on span "Create new shipment" at bounding box center [1445, 148] width 107 height 13
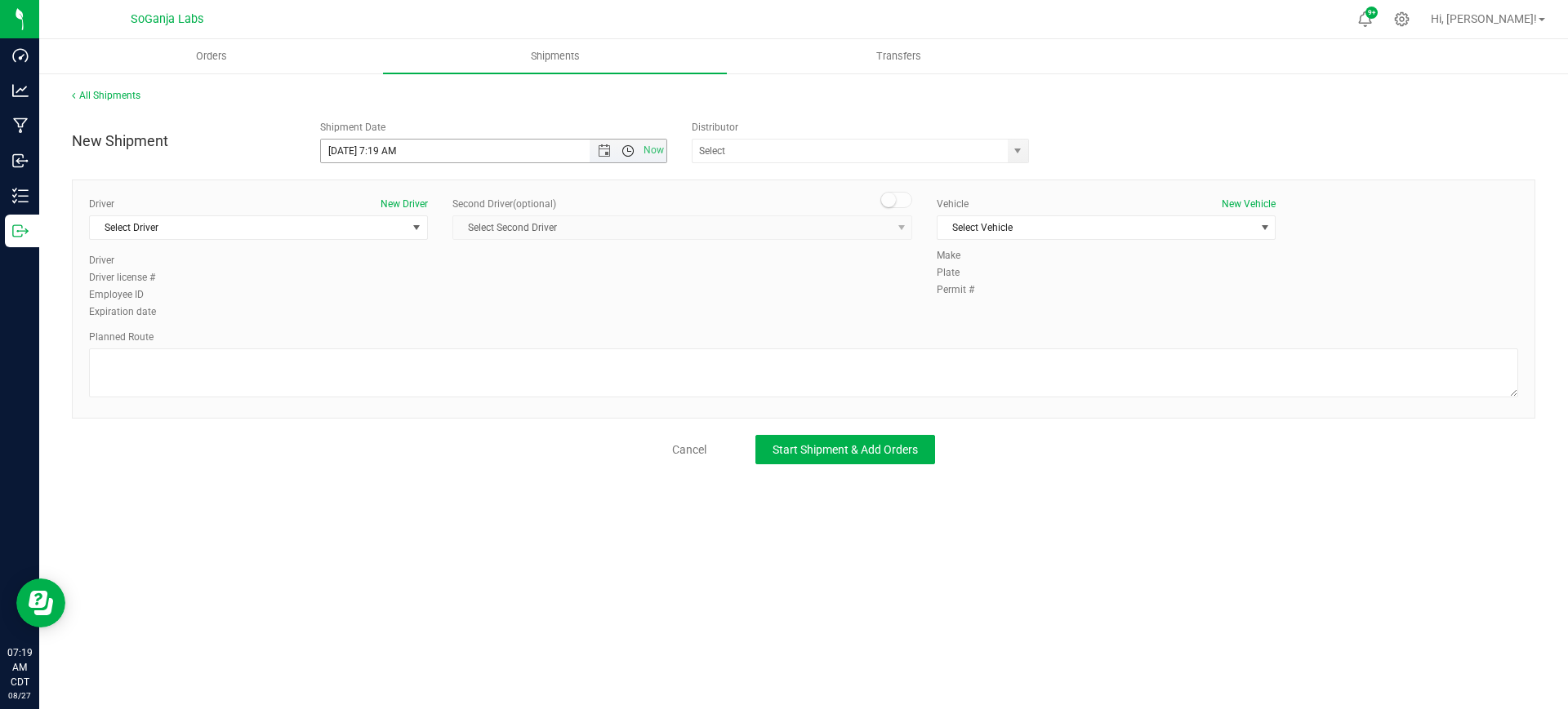
click at [625, 153] on span "Open the time view" at bounding box center [628, 151] width 13 height 13
click at [366, 202] on li "8:00 AM" at bounding box center [492, 207] width 344 height 21
type input "8/27/2025 8:00 AM"
click at [1018, 147] on span "select" at bounding box center [1018, 151] width 13 height 13
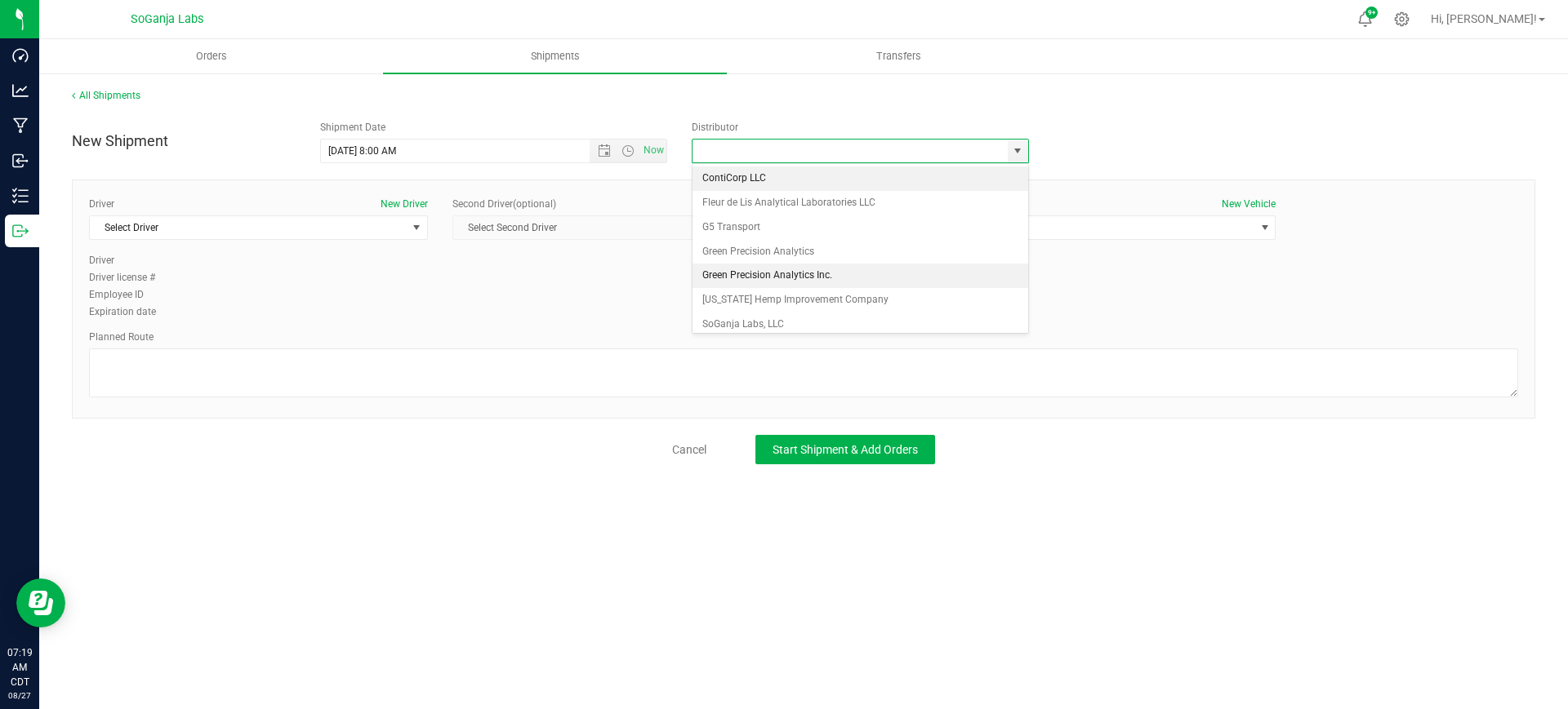
scroll to position [31, 0]
click at [745, 298] on li "SoGanja Labs, LLC" at bounding box center [860, 293] width 335 height 24
type input "SoGanja Labs, LLC"
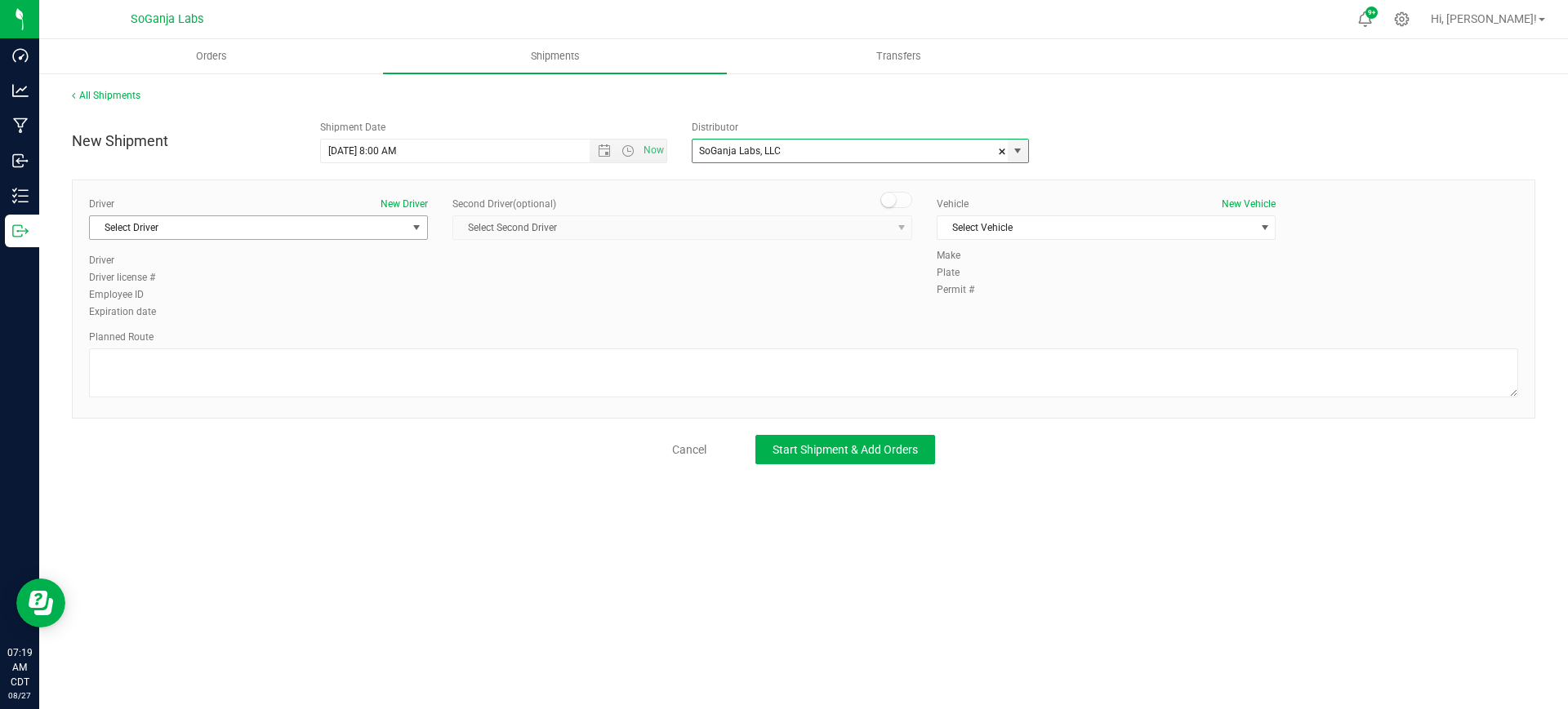
click at [328, 234] on span "Select Driver" at bounding box center [248, 227] width 317 height 23
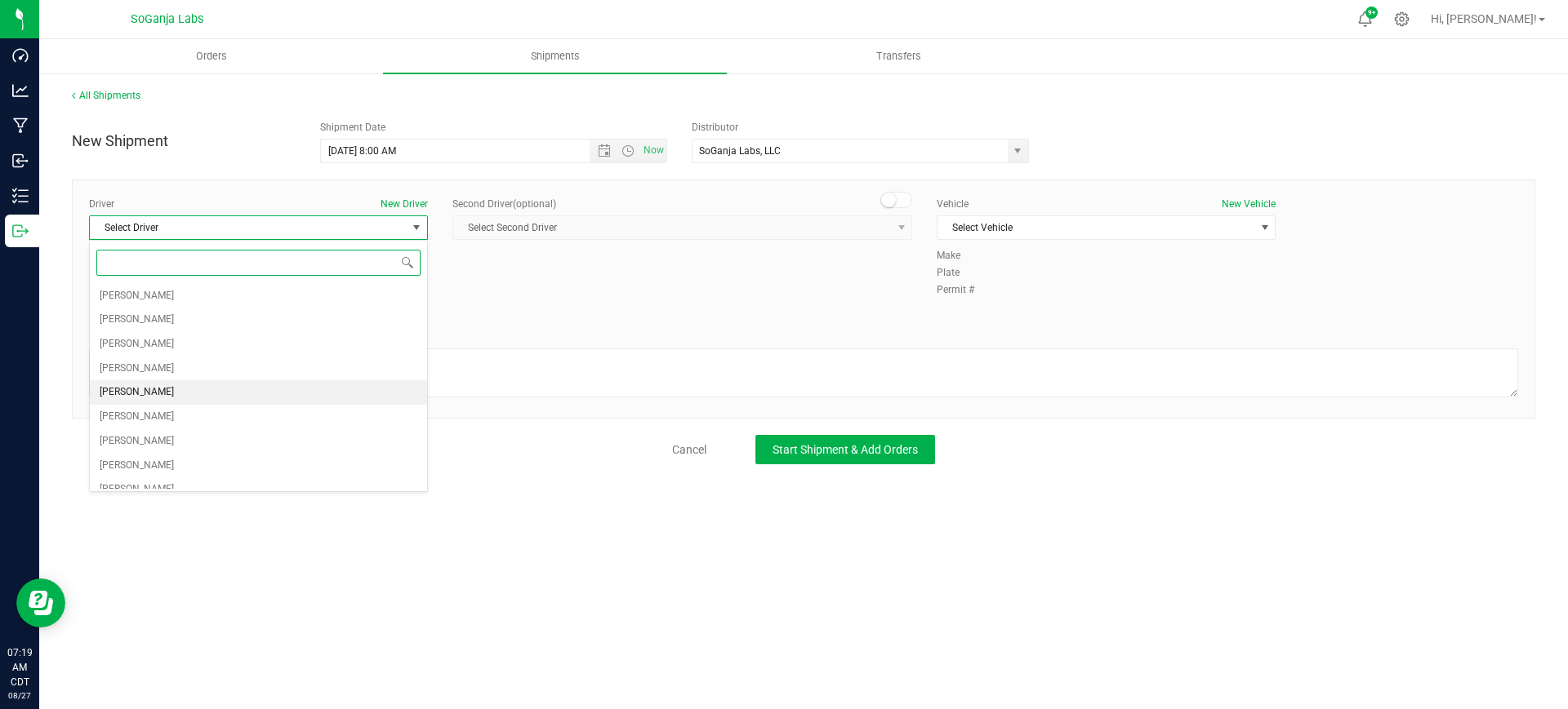
click at [159, 389] on span "James Coleman" at bounding box center [136, 392] width 74 height 21
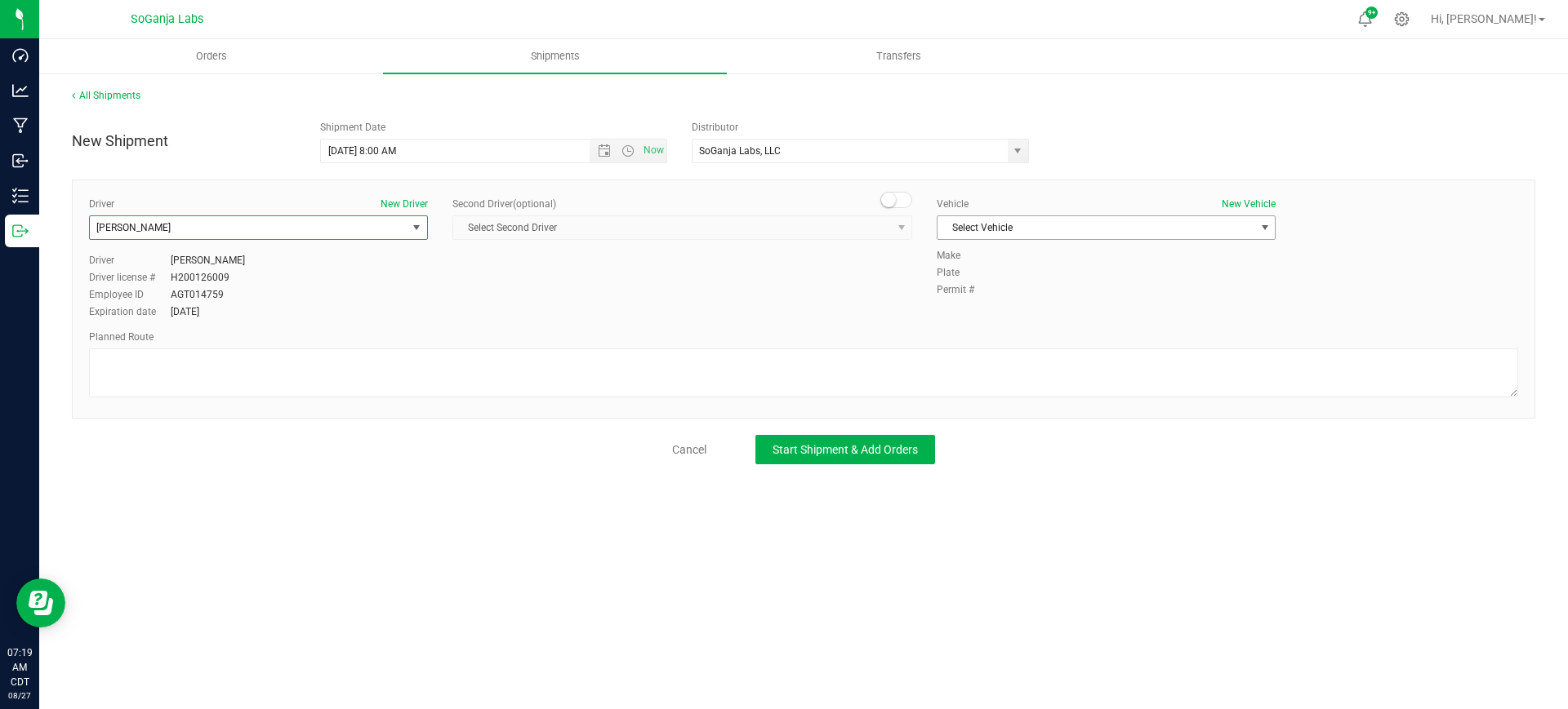
click at [1077, 228] on span "Select Vehicle" at bounding box center [1096, 227] width 317 height 23
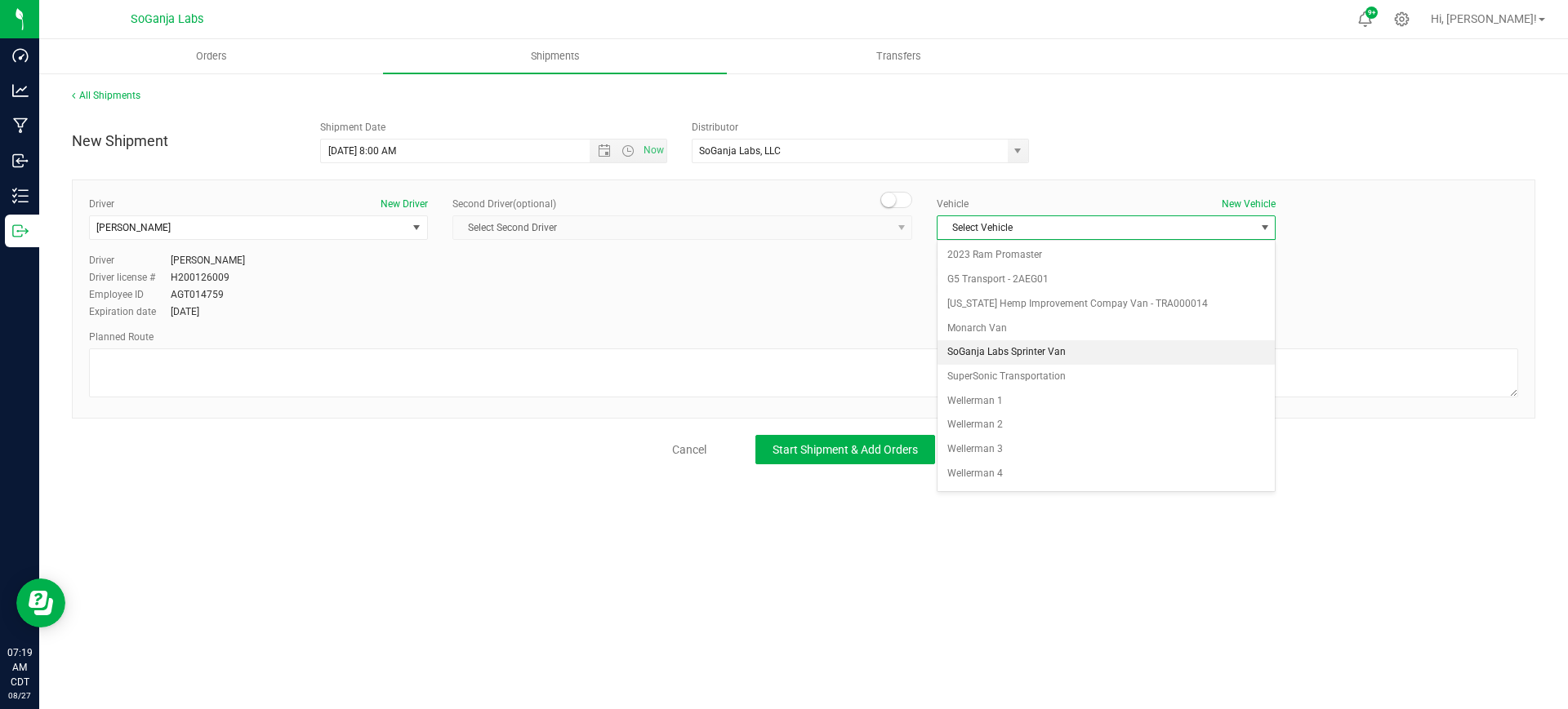
click at [1002, 351] on li "SoGanja Labs Sprinter Van" at bounding box center [1106, 352] width 337 height 24
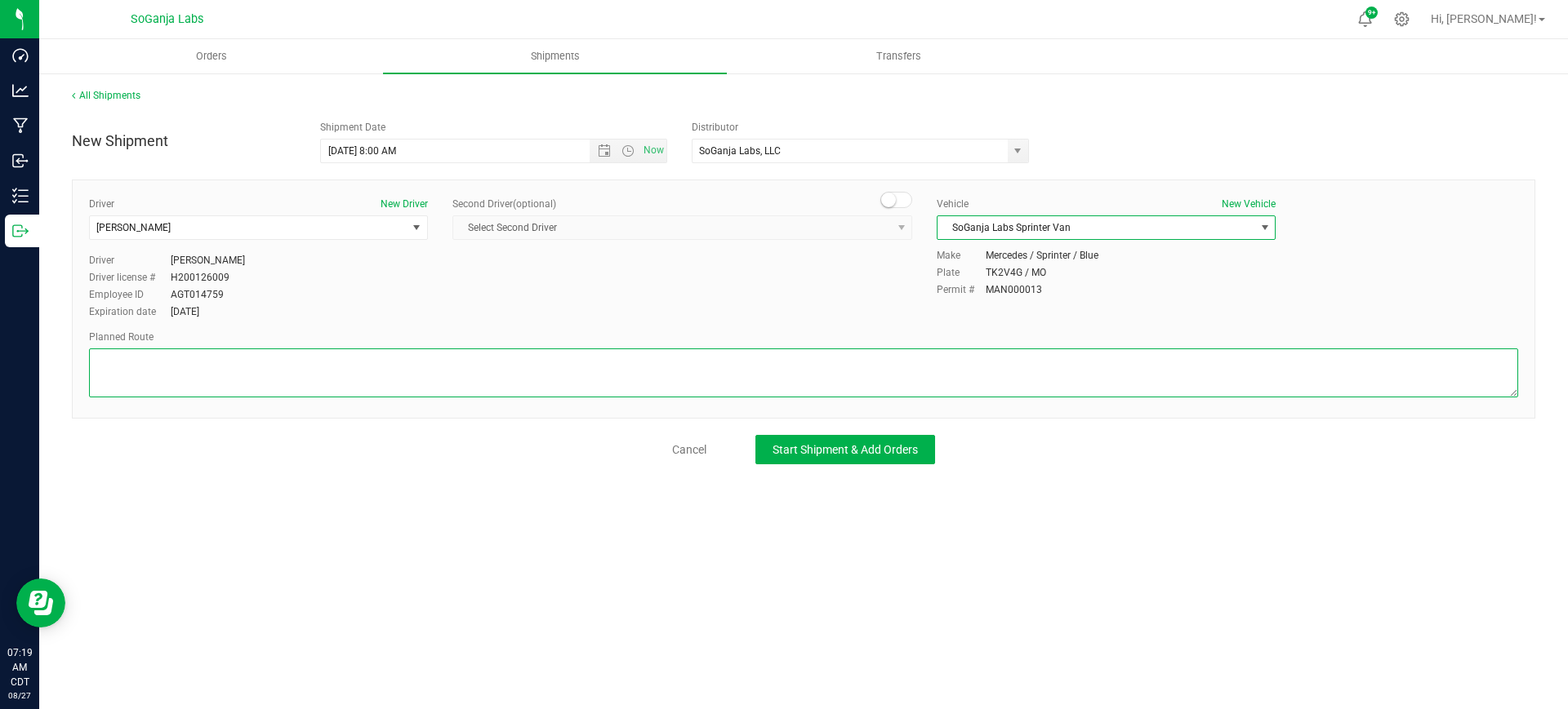
click at [788, 383] on textarea at bounding box center [803, 373] width 1428 height 49
type textarea "See planned route."
click at [900, 450] on span "Start Shipment & Add Orders" at bounding box center [844, 450] width 146 height 13
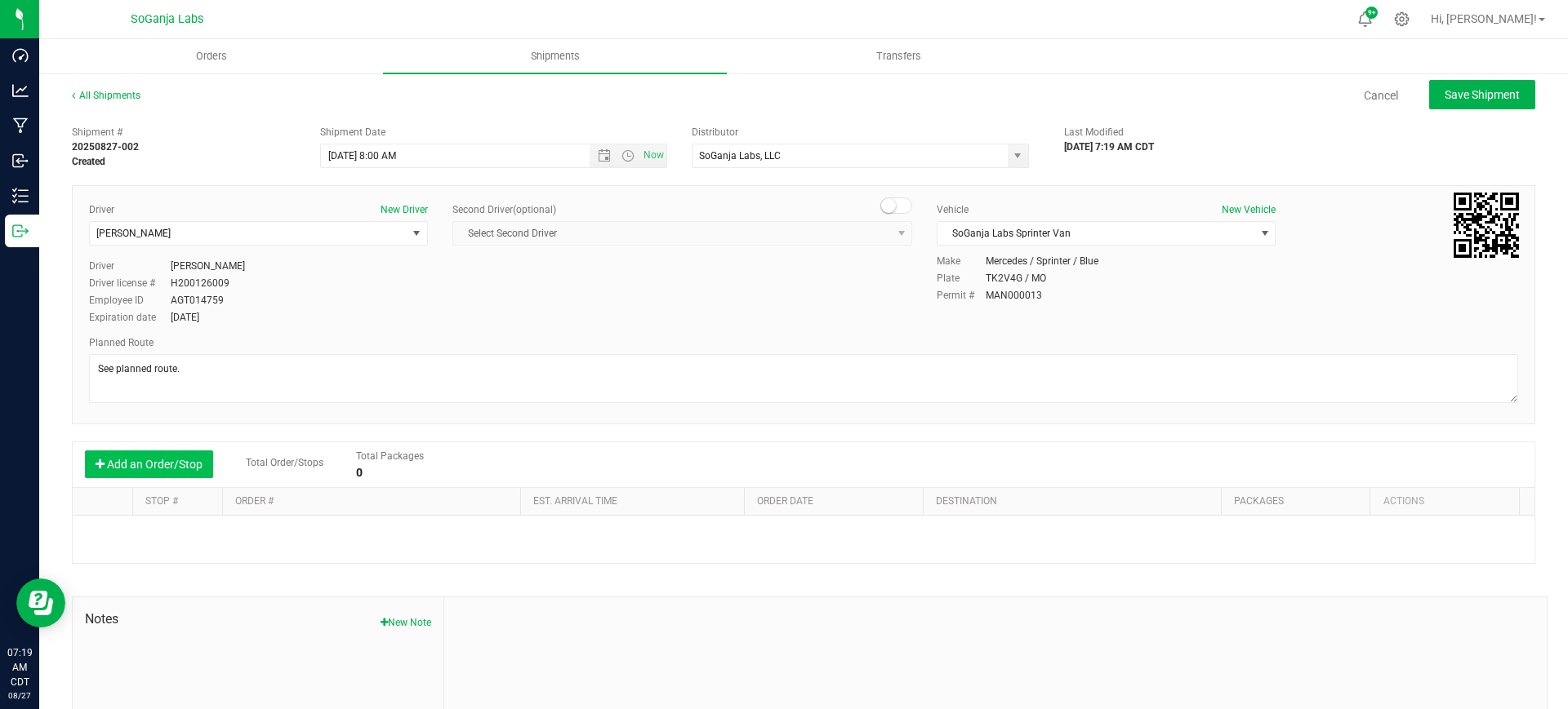
click at [169, 465] on button "Add an Order/Stop" at bounding box center [148, 464] width 128 height 28
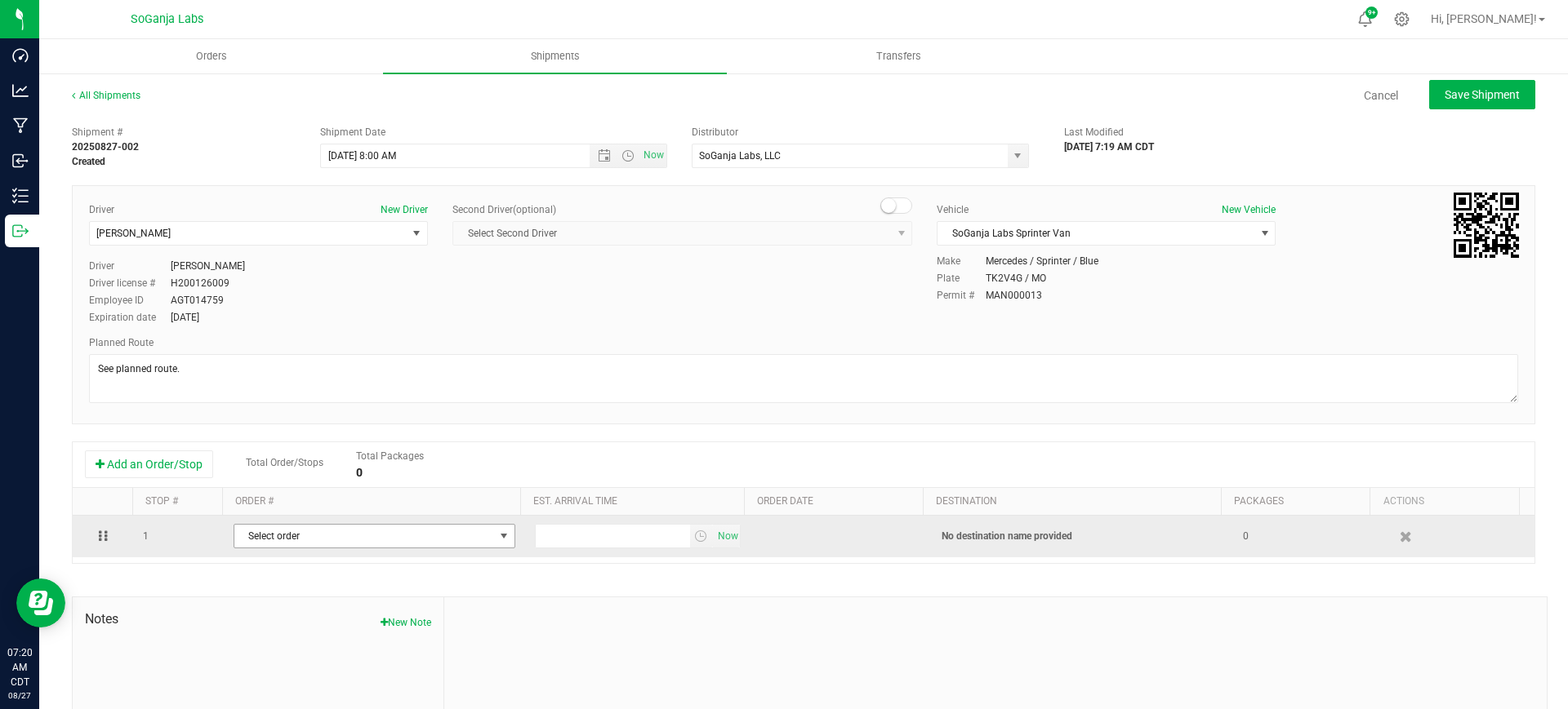
click at [282, 535] on span "Select order" at bounding box center [363, 537] width 259 height 23
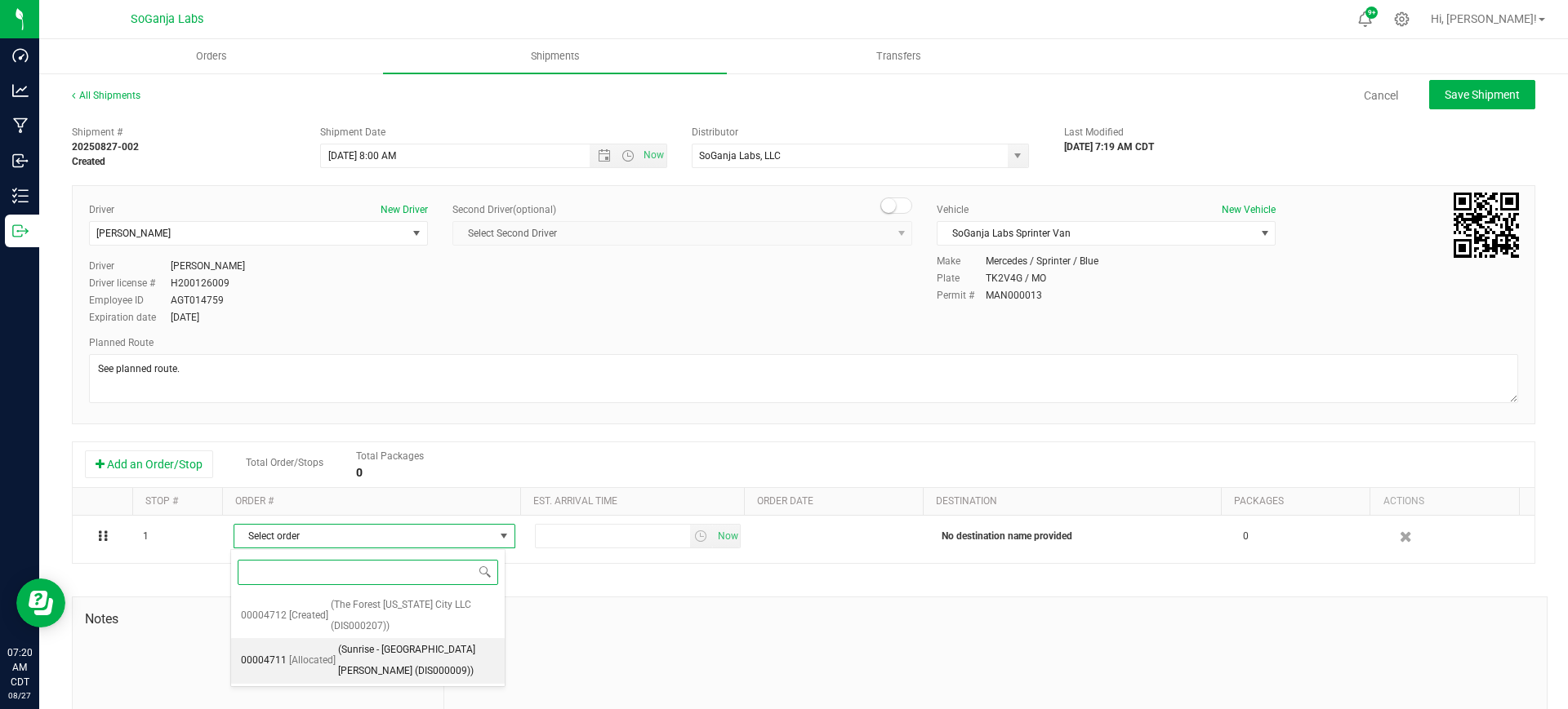
click at [414, 654] on span "(Sunrise - St. Louis (DIS000009))" at bounding box center [416, 660] width 157 height 41
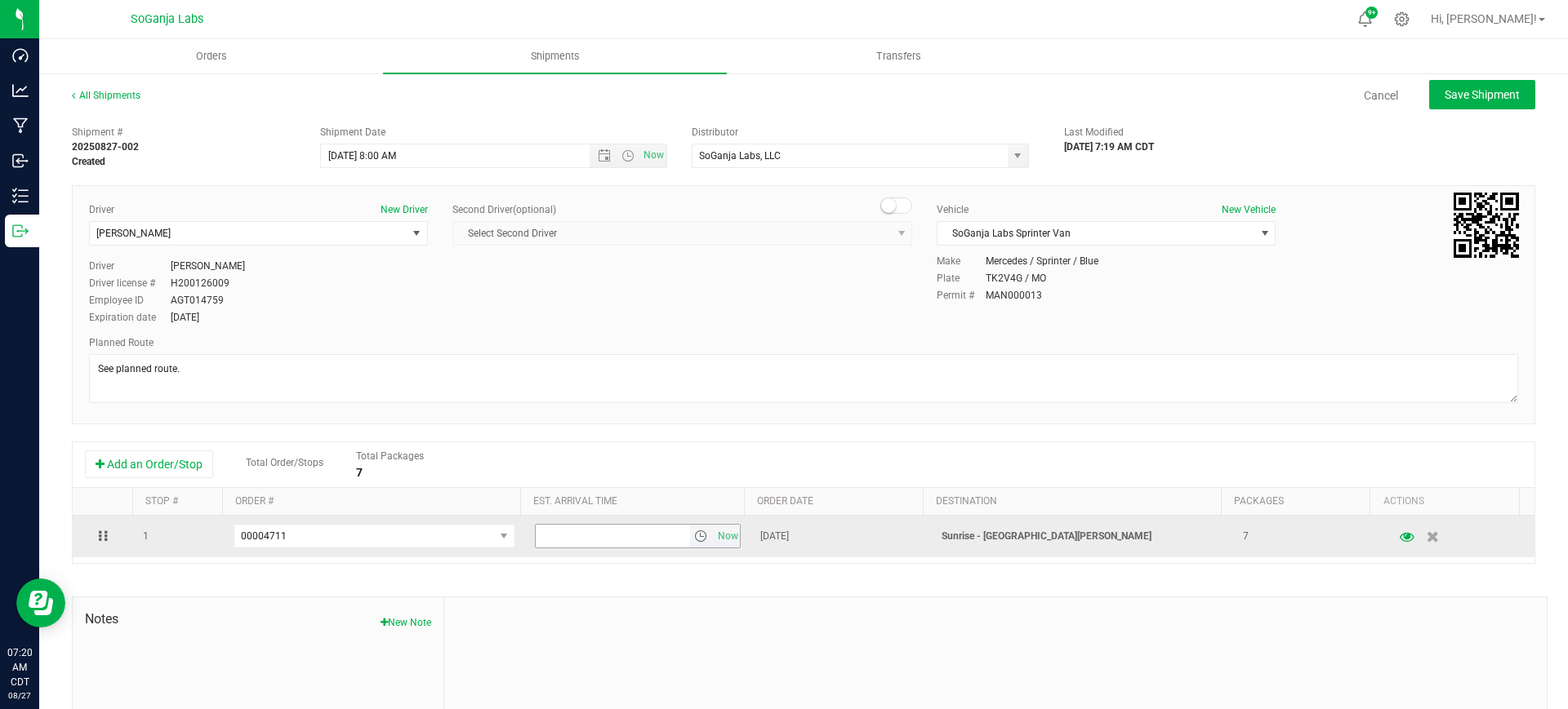
click at [694, 530] on span "select" at bounding box center [701, 537] width 13 height 13
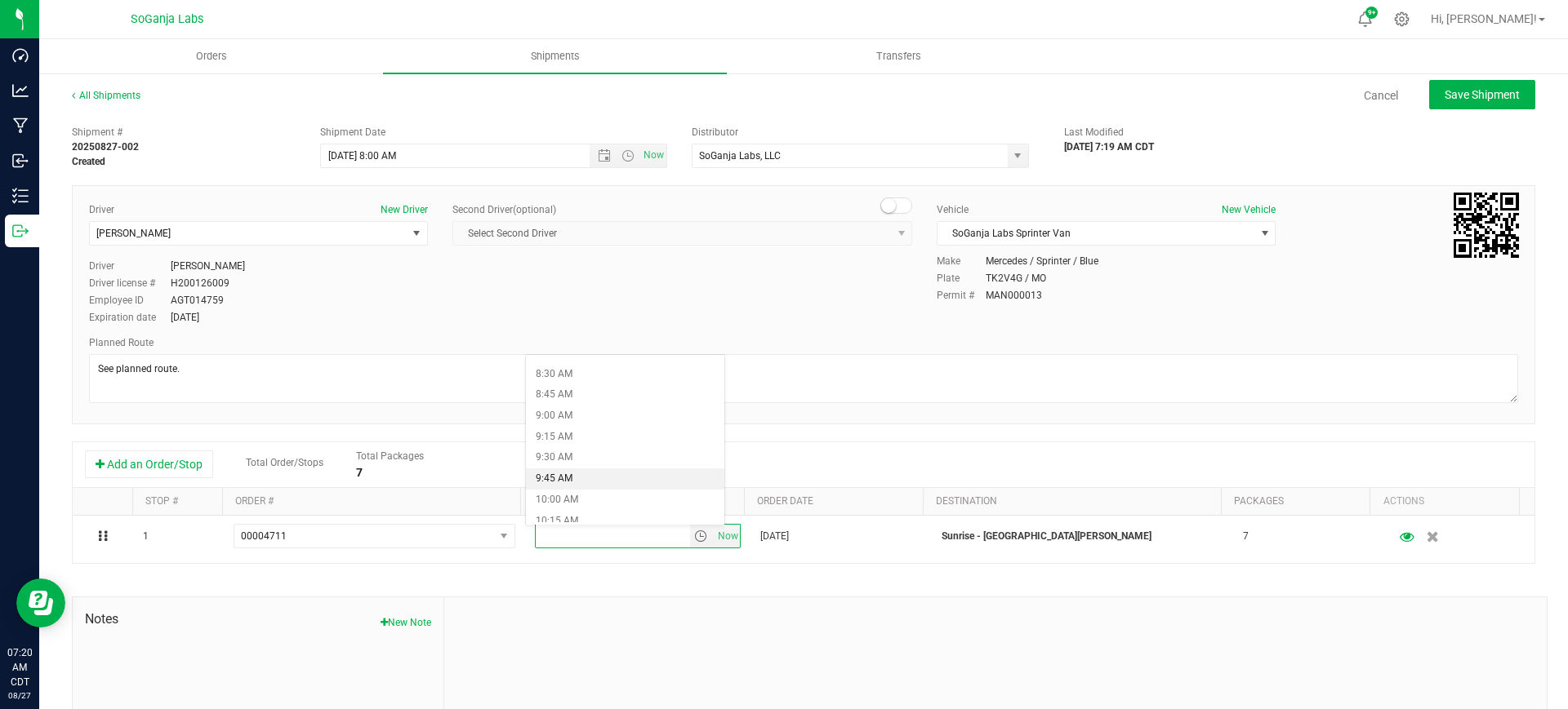
scroll to position [714, 0]
click at [584, 409] on li "9:00 AM" at bounding box center [625, 409] width 199 height 21
click at [1438, 84] on button "Save Shipment" at bounding box center [1481, 94] width 106 height 29
type input "8/27/2025 1:00 PM"
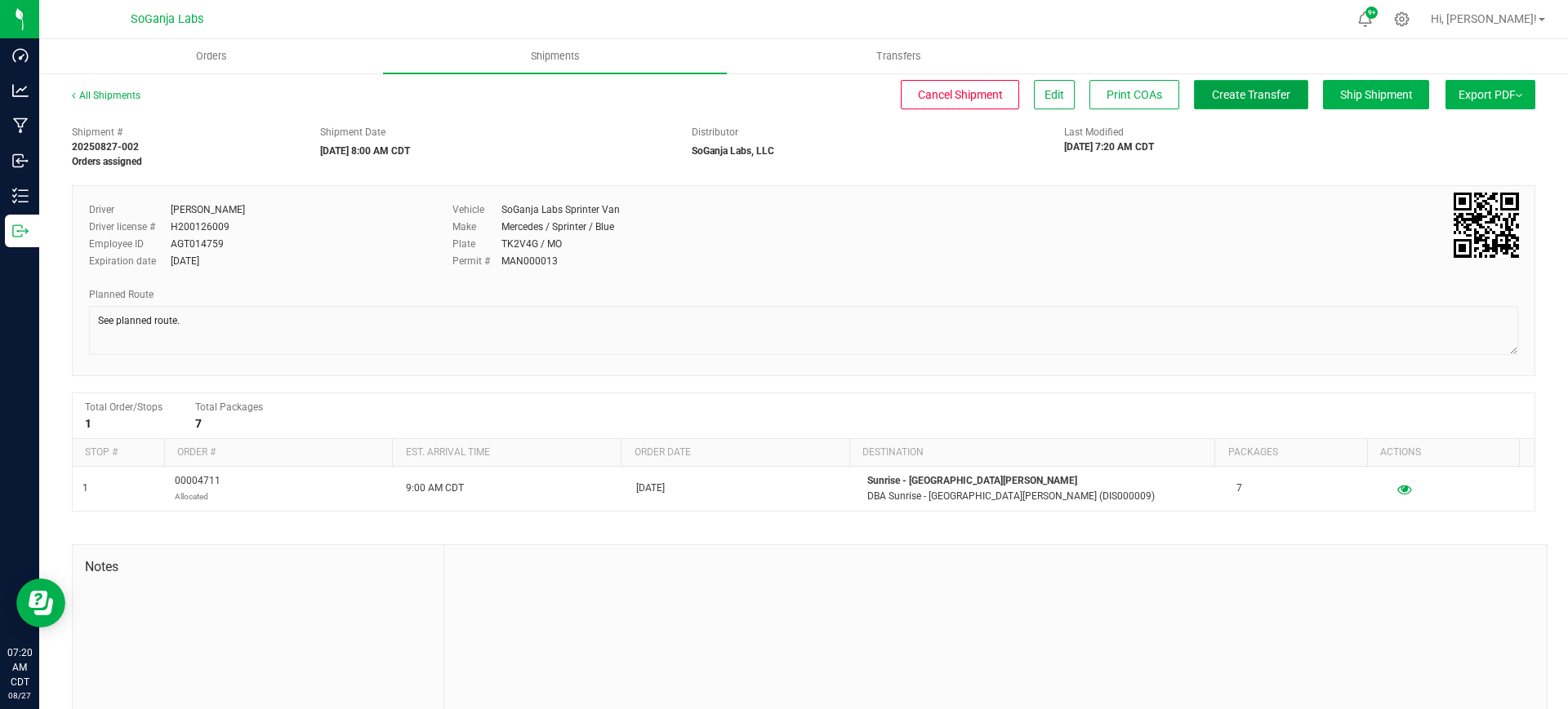
click at [1259, 88] on span "Create Transfer" at bounding box center [1250, 94] width 78 height 13
